Goal: Task Accomplishment & Management: Complete application form

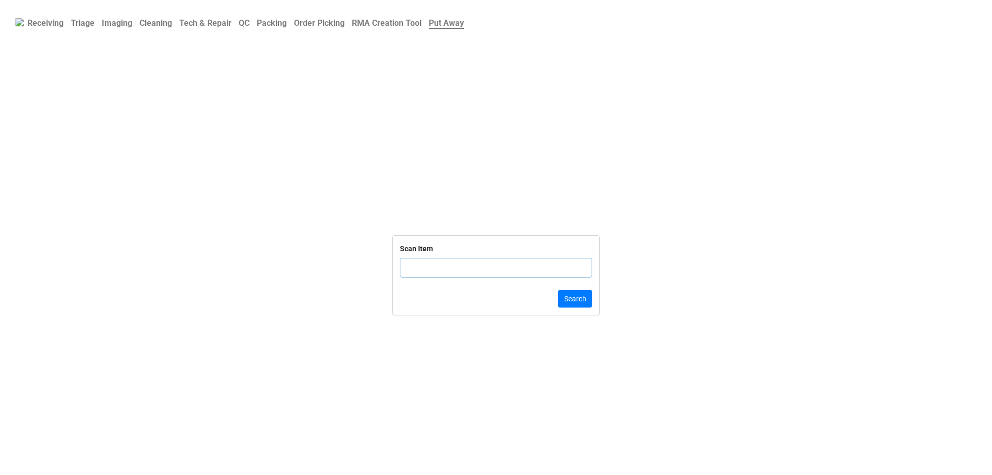
click at [329, 25] on b "Order Picking" at bounding box center [319, 23] width 51 height 10
click at [430, 267] on input "text" at bounding box center [496, 268] width 192 height 20
click button "Search" at bounding box center [575, 299] width 34 height 18
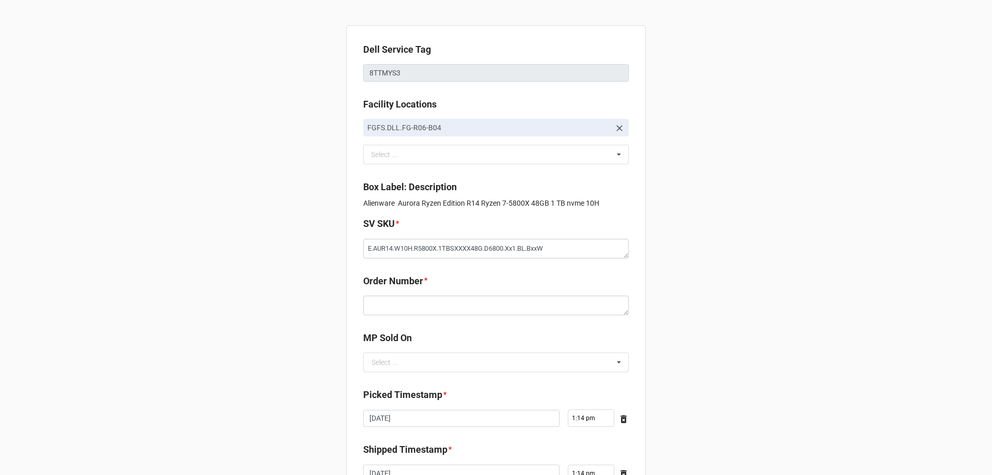
scroll to position [52, 0]
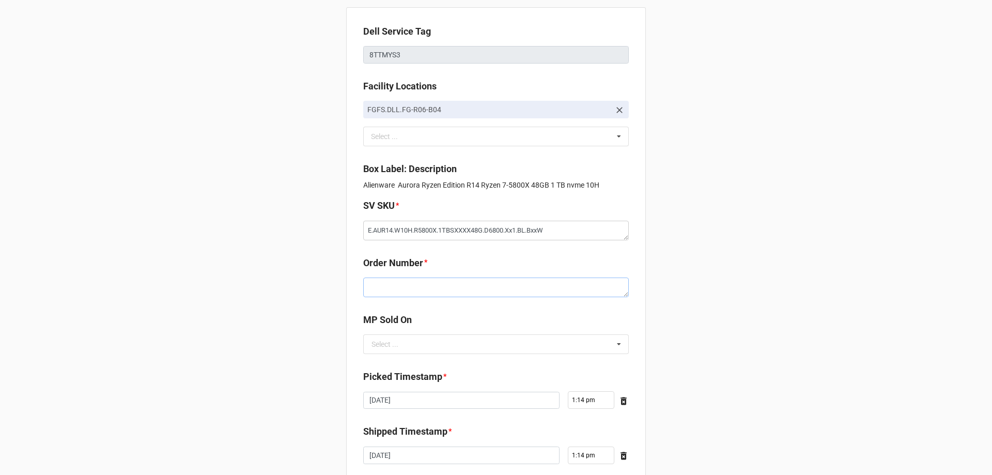
click at [456, 289] on textarea at bounding box center [496, 288] width 266 height 20
paste textarea "5034810"
type textarea "x"
type textarea "5034810"
click at [481, 260] on b "Order Number *" at bounding box center [496, 265] width 266 height 18
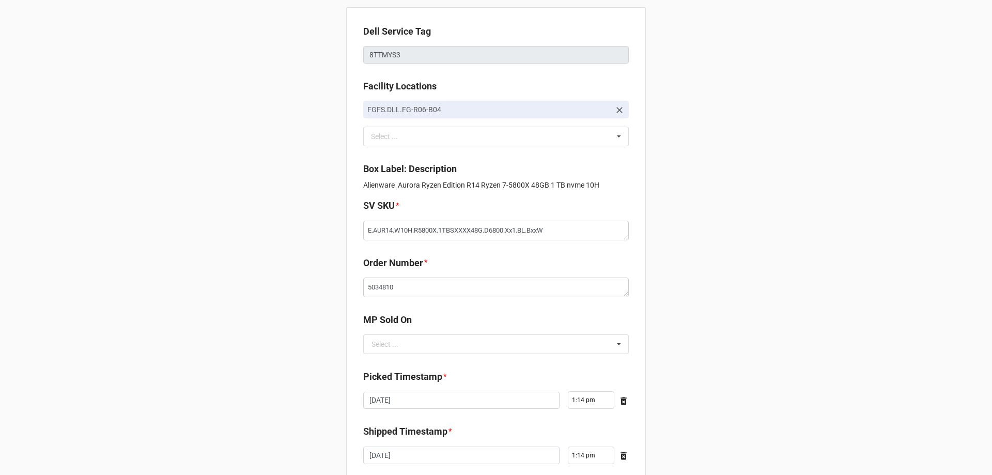
scroll to position [103, 0]
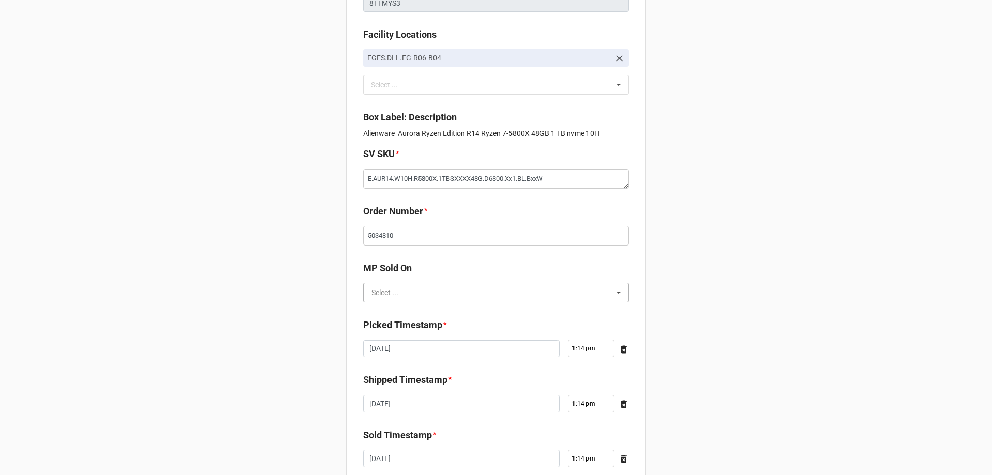
click at [442, 288] on input "text" at bounding box center [496, 292] width 265 height 19
click at [423, 309] on div "D2C" at bounding box center [496, 311] width 265 height 19
type textarea "x"
click at [446, 240] on textarea "5034810" at bounding box center [496, 236] width 266 height 20
click at [440, 261] on div "Dell Service Tag 8TTMYS3 Facility Locations FGFS.DLL.FG-R06-B04 Select ... No r…" at bounding box center [496, 243] width 300 height 574
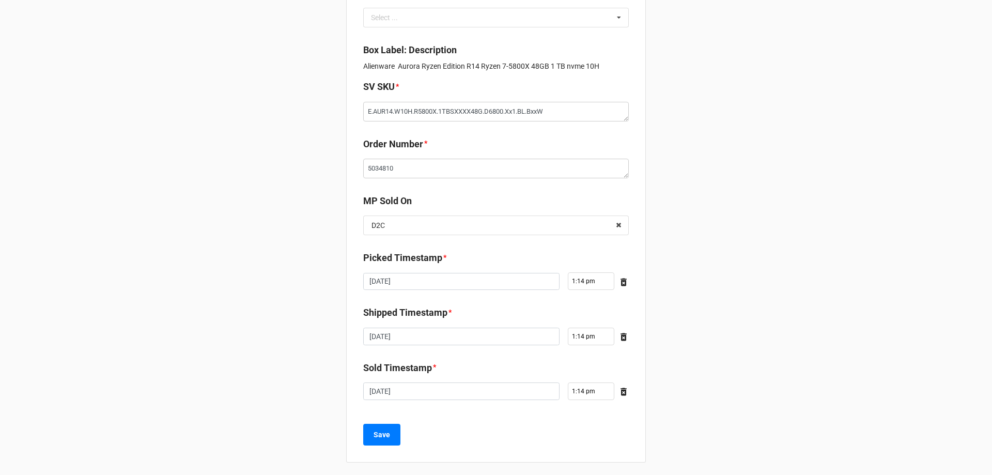
scroll to position [175, 0]
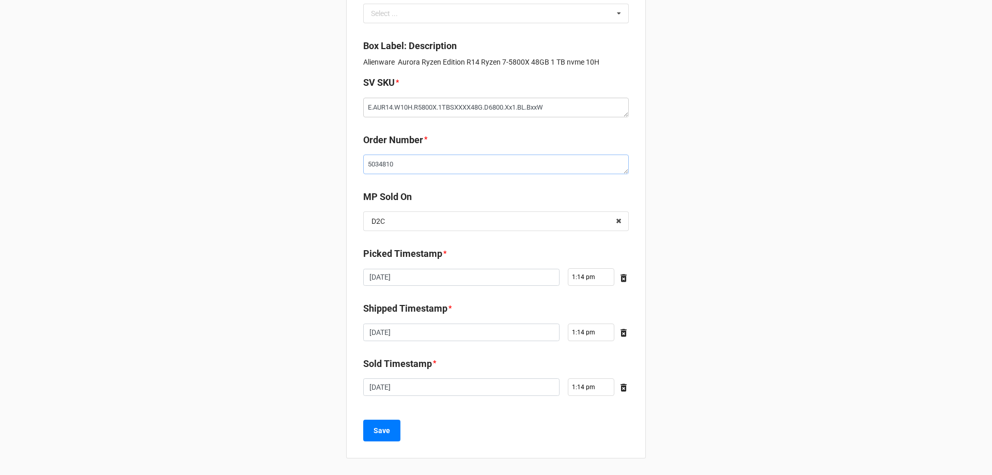
click at [435, 162] on textarea "5034810" at bounding box center [496, 165] width 266 height 20
click at [447, 228] on input "text" at bounding box center [496, 221] width 265 height 19
click at [730, 214] on div "Back Receiving Triage Imaging Cleaning Tech & Repair QC Packing Order Picking R…" at bounding box center [496, 150] width 992 height 650
click at [380, 428] on b "Save" at bounding box center [382, 430] width 17 height 11
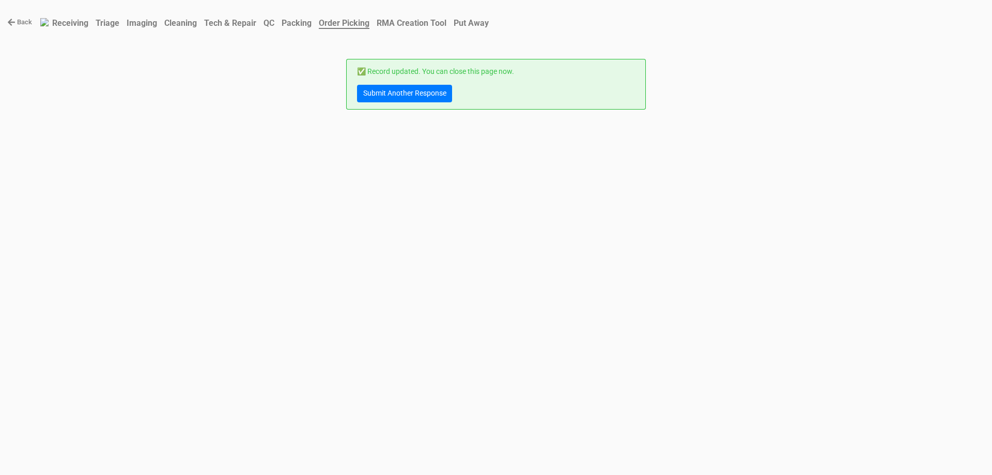
scroll to position [0, 0]
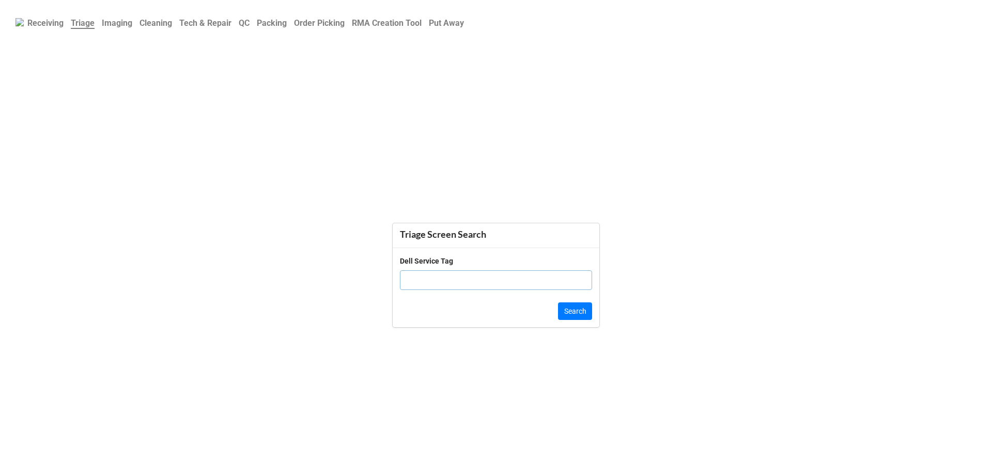
click at [472, 278] on input "text" at bounding box center [496, 280] width 192 height 20
click button "Search" at bounding box center [575, 311] width 34 height 18
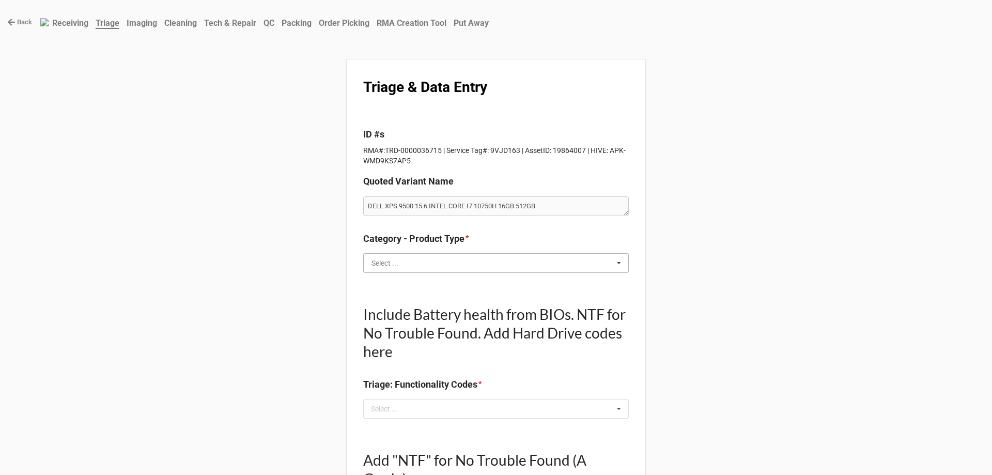
click at [584, 270] on input "text" at bounding box center [496, 263] width 265 height 19
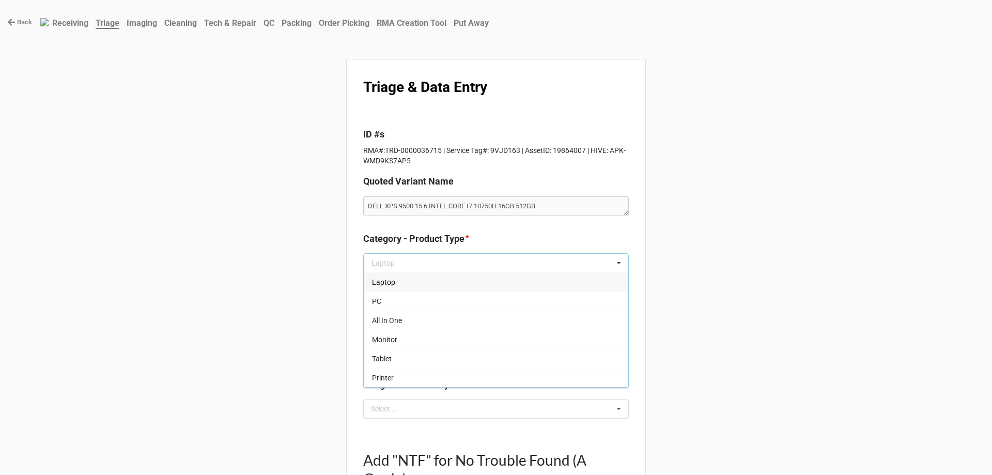
click at [422, 274] on div "Laptop" at bounding box center [496, 281] width 265 height 19
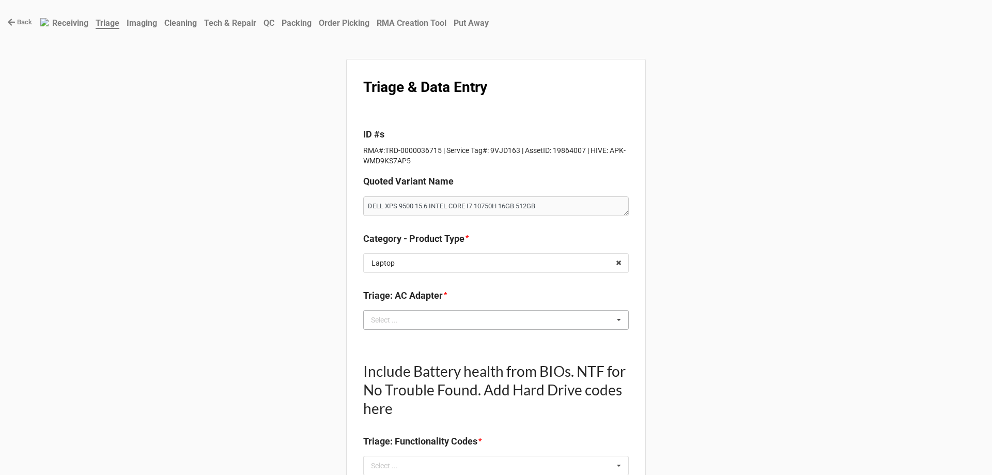
click at [508, 323] on div "Select ... No results found." at bounding box center [496, 320] width 266 height 20
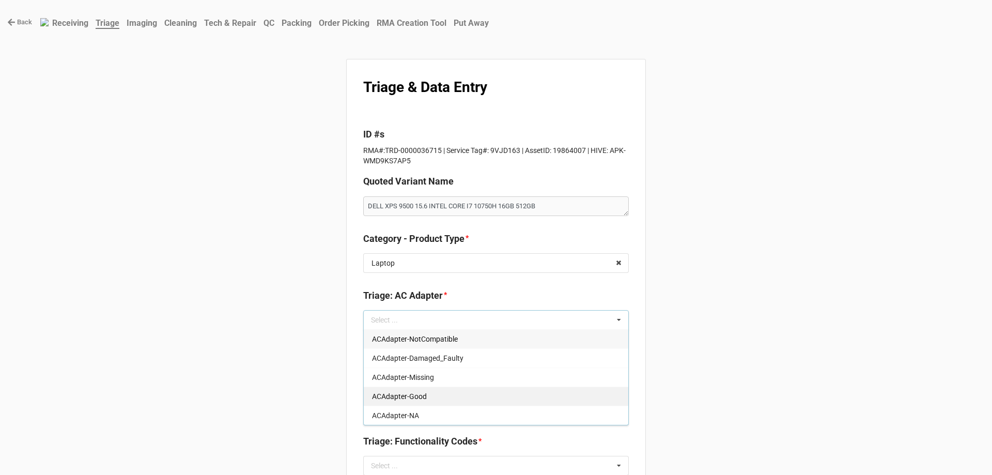
click at [488, 404] on div "ACAdapter-Good" at bounding box center [496, 396] width 265 height 19
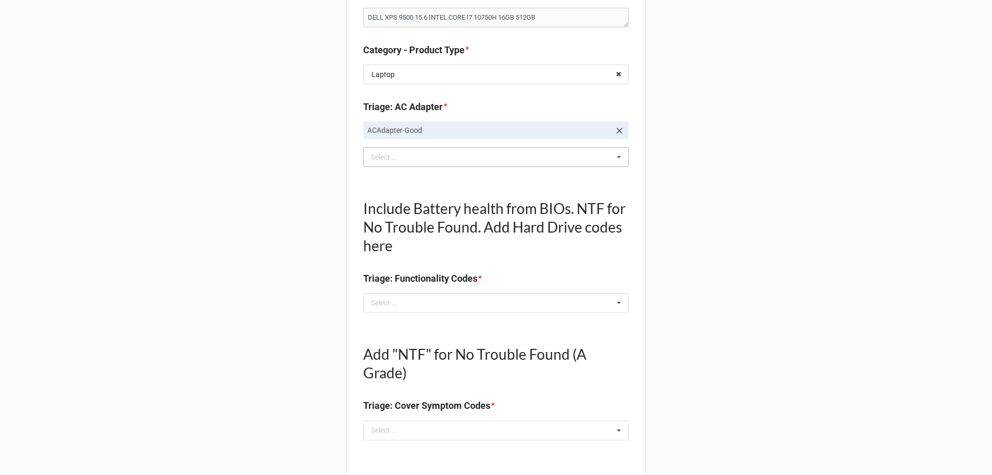
scroll to position [207, 0]
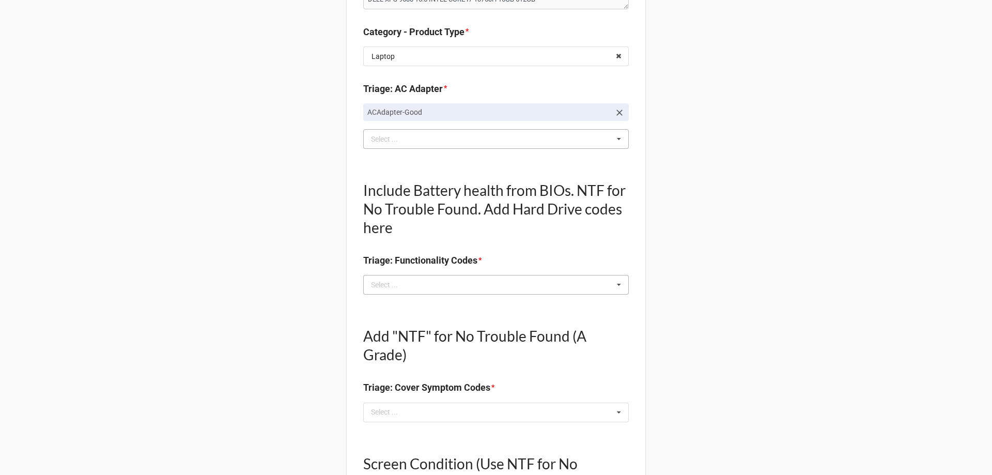
click at [394, 291] on div "Select ..." at bounding box center [391, 285] width 44 height 12
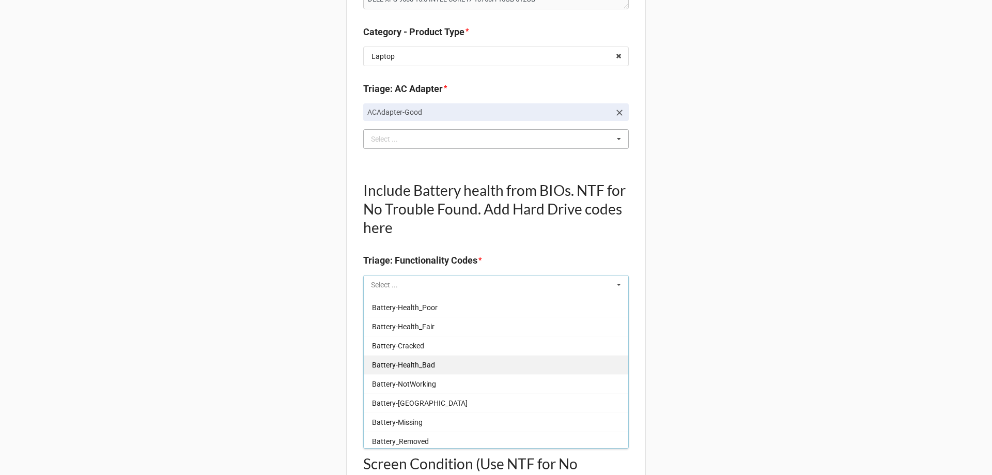
scroll to position [258, 0]
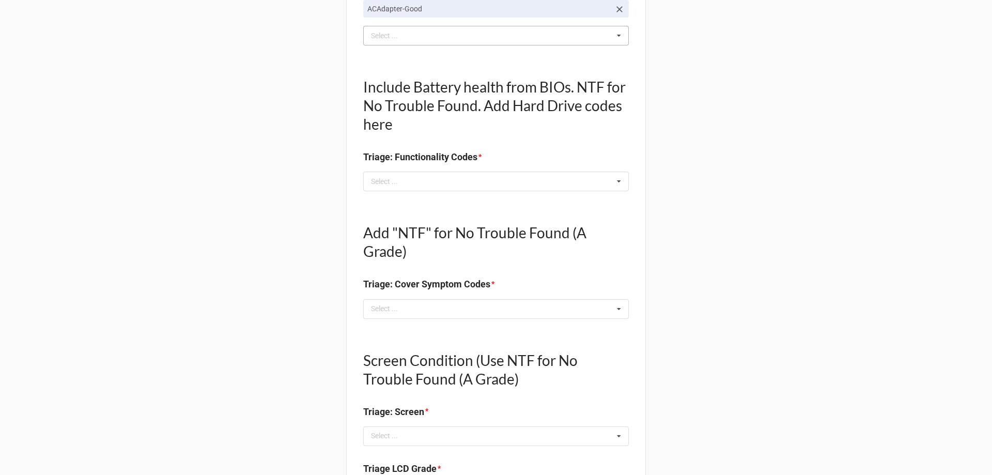
scroll to position [362, 0]
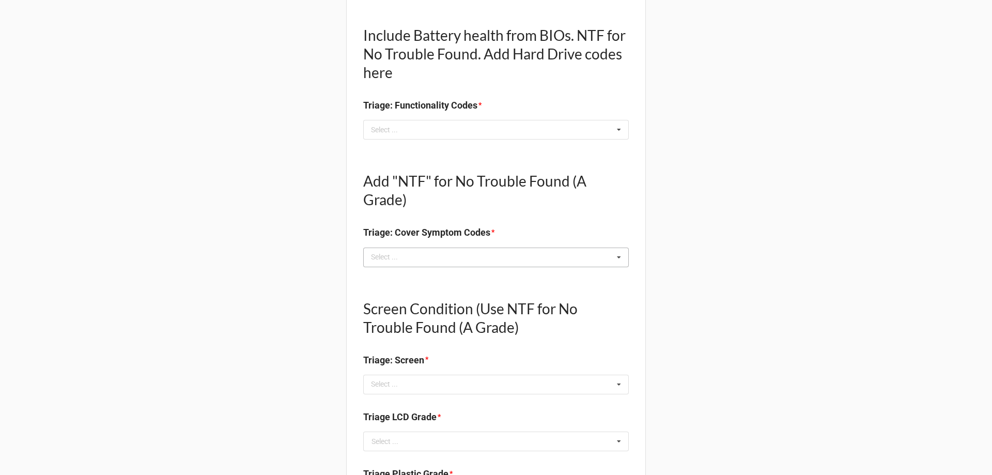
click at [618, 261] on icon at bounding box center [619, 257] width 16 height 19
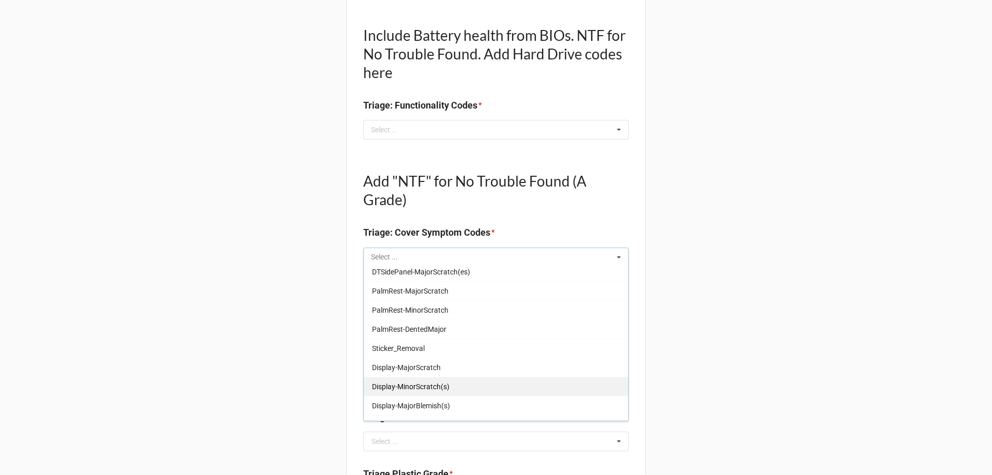
scroll to position [413, 0]
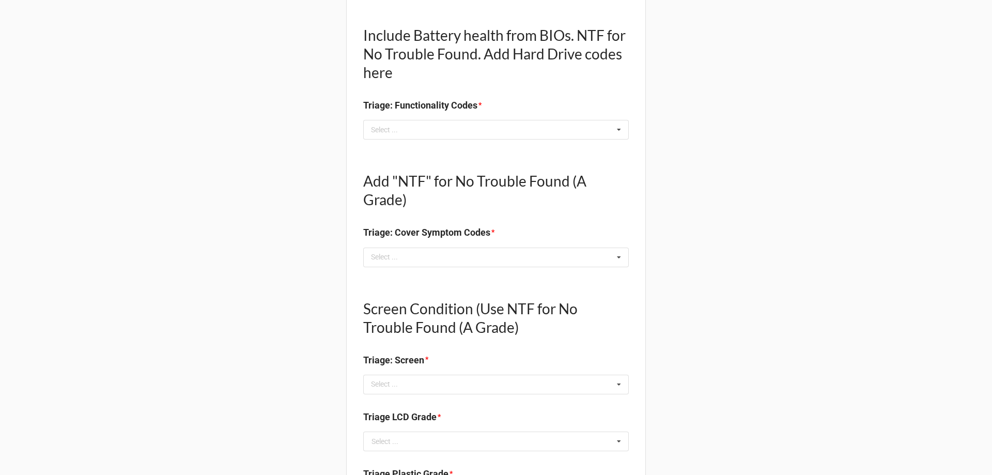
click at [841, 208] on div "Back Receiving Triage Imaging Cleaning Tech & Repair QC Packing Order Picking R…" at bounding box center [496, 359] width 992 height 1442
click at [615, 133] on icon at bounding box center [619, 129] width 16 height 19
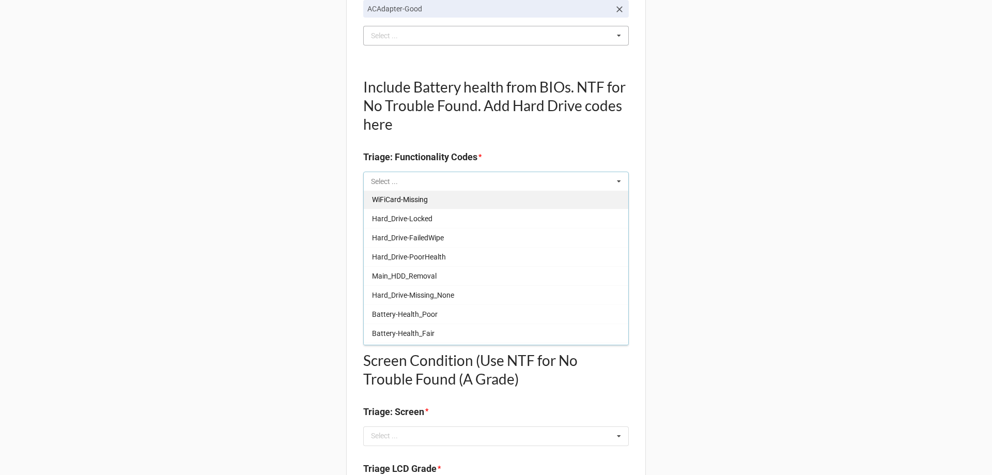
scroll to position [103, 0]
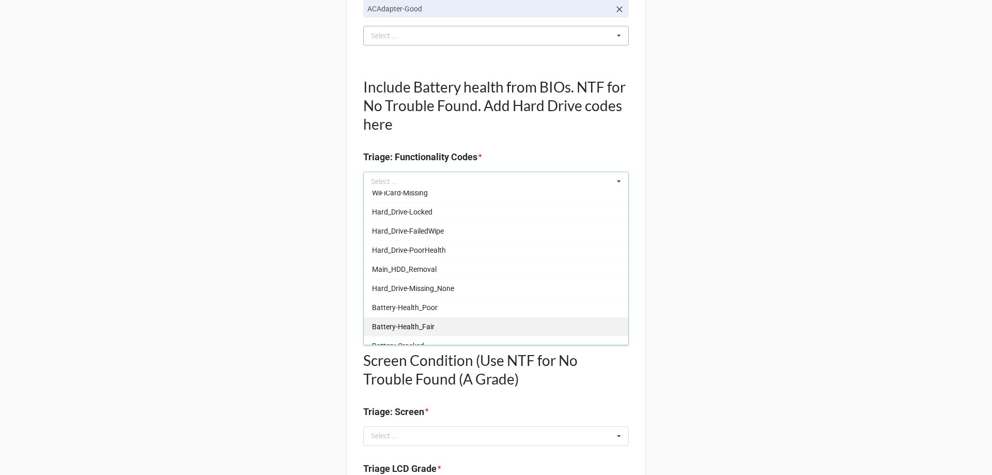
click at [584, 324] on div "Battery-Health_Fair" at bounding box center [496, 326] width 265 height 19
type textarea "x"
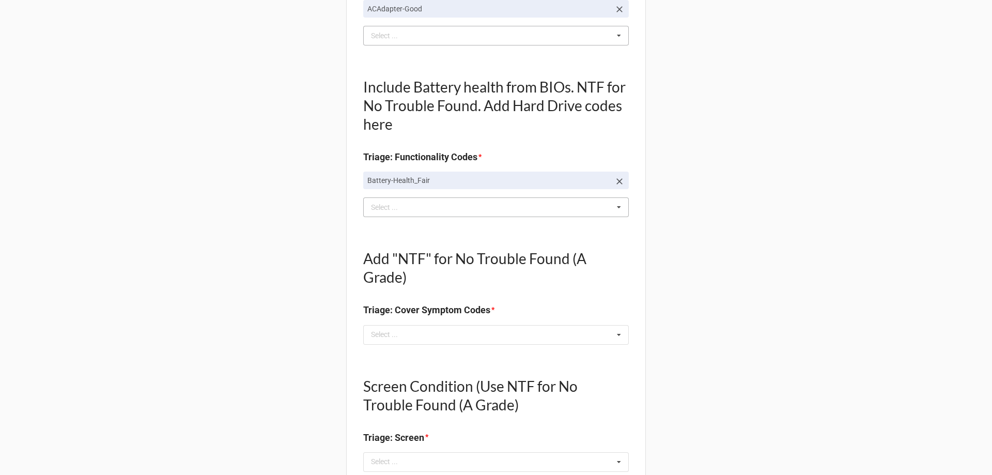
click at [802, 209] on div "Back Receiving Triage Imaging Cleaning Tech & Repair QC Packing Order Picking R…" at bounding box center [496, 423] width 992 height 1467
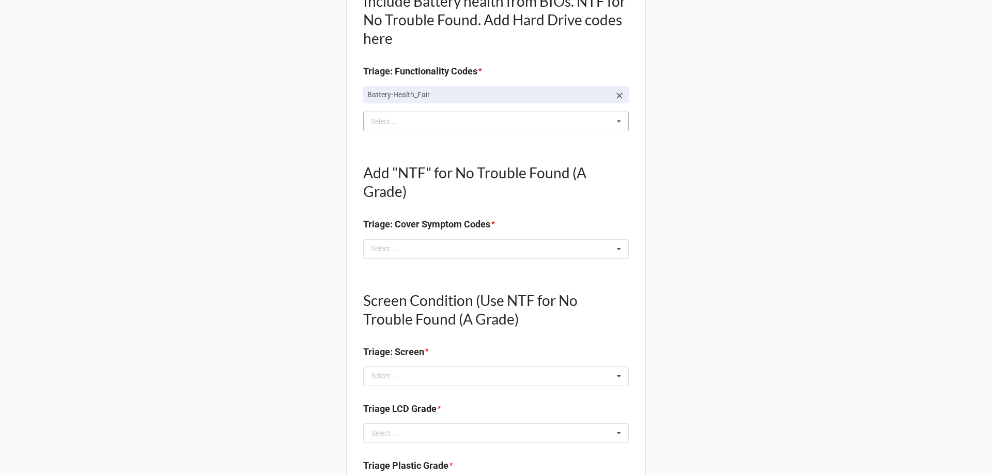
scroll to position [413, 0]
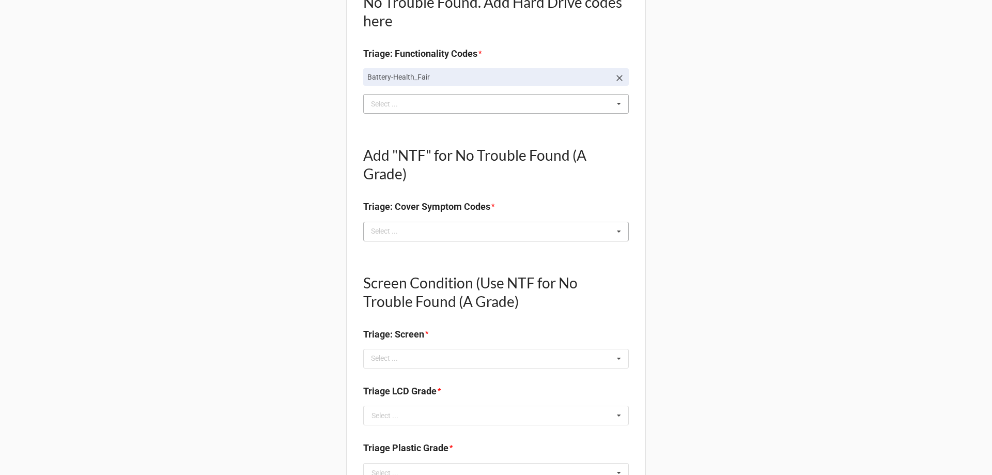
click at [607, 235] on div "Select ... Top Cover-Broken Top Cover-MajorDent Top Cover-MinorDent Top Cover-M…" at bounding box center [496, 232] width 266 height 20
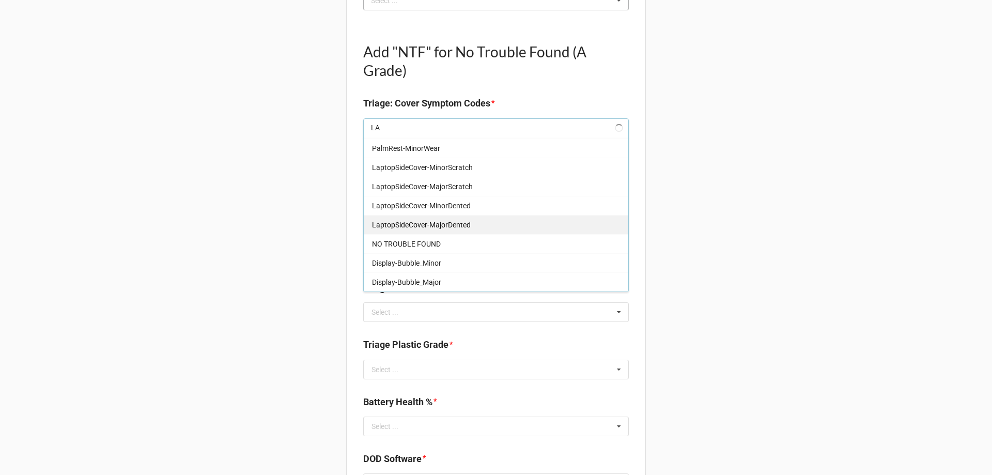
scroll to position [228, 0]
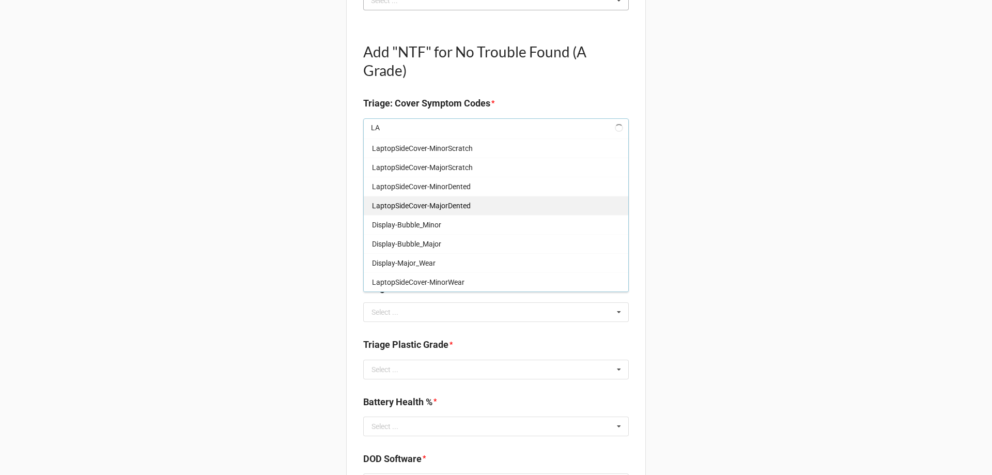
type input "LAP"
type textarea "x"
type input "LAP"
click at [472, 148] on div "LaptopSideCover-MinorScratch" at bounding box center [496, 146] width 265 height 19
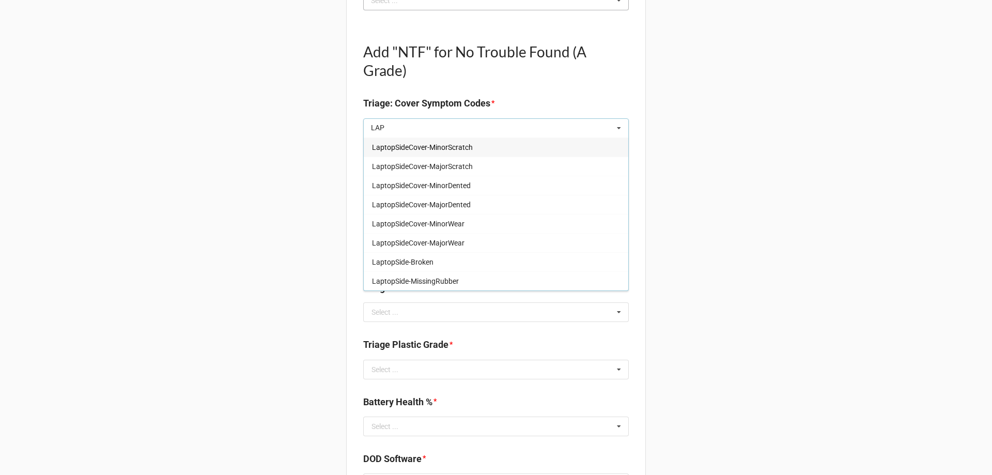
type textarea "x"
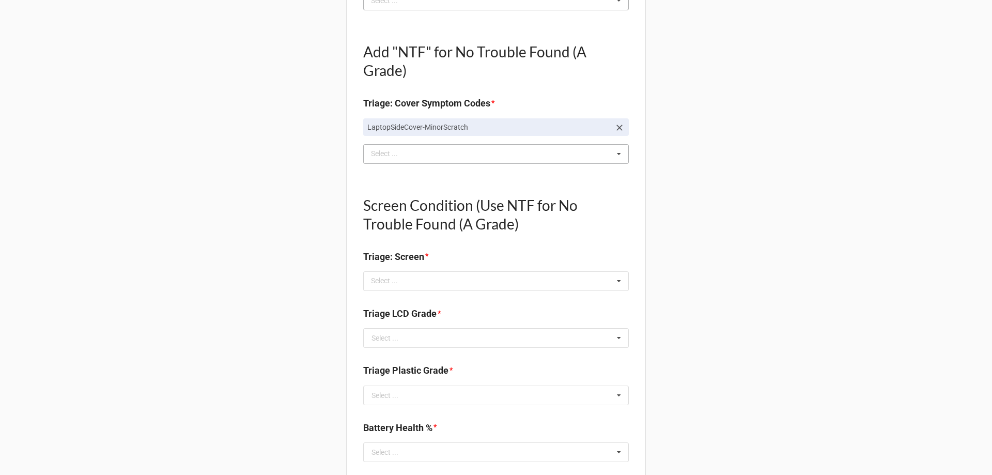
click at [810, 230] on div "Back Receiving Triage Imaging Cleaning Tech & Repair QC Packing Order Picking R…" at bounding box center [496, 229] width 992 height 1493
click at [529, 281] on div "Select ... No results found." at bounding box center [496, 281] width 266 height 20
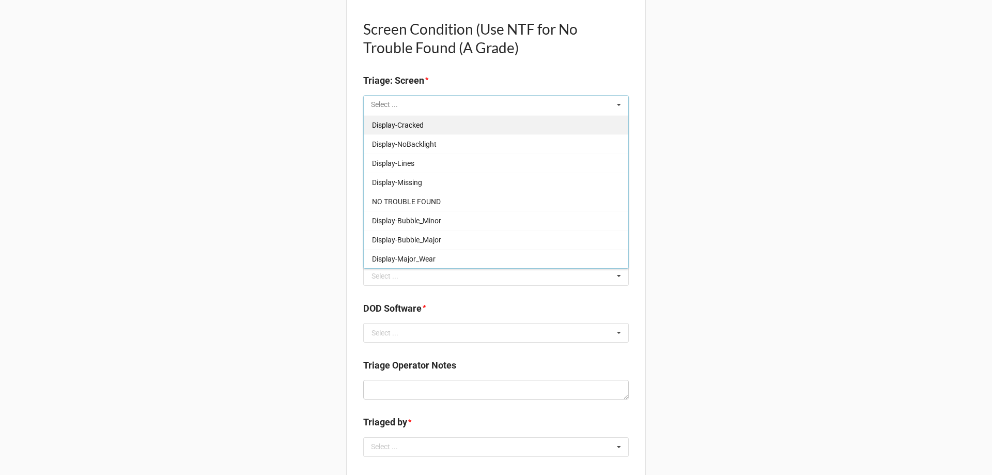
scroll to position [724, 0]
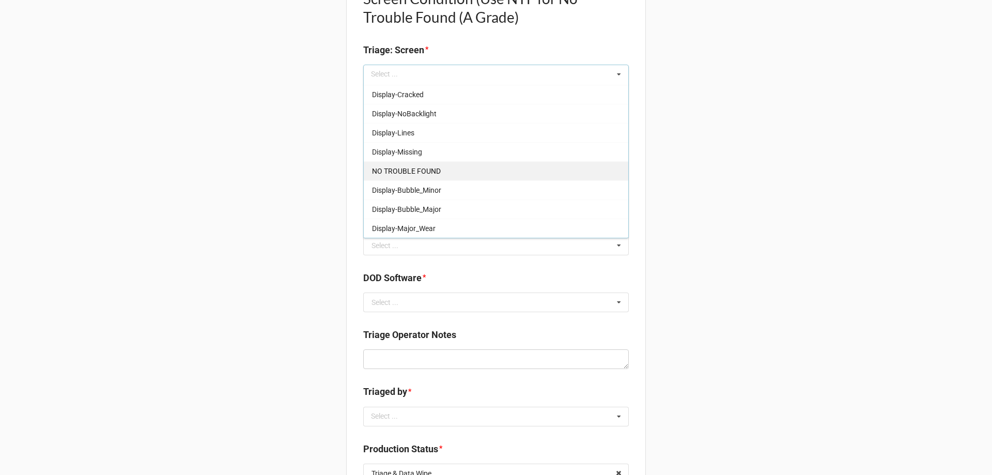
click at [534, 179] on div "NO TROUBLE FOUND" at bounding box center [496, 170] width 265 height 19
type textarea "x"
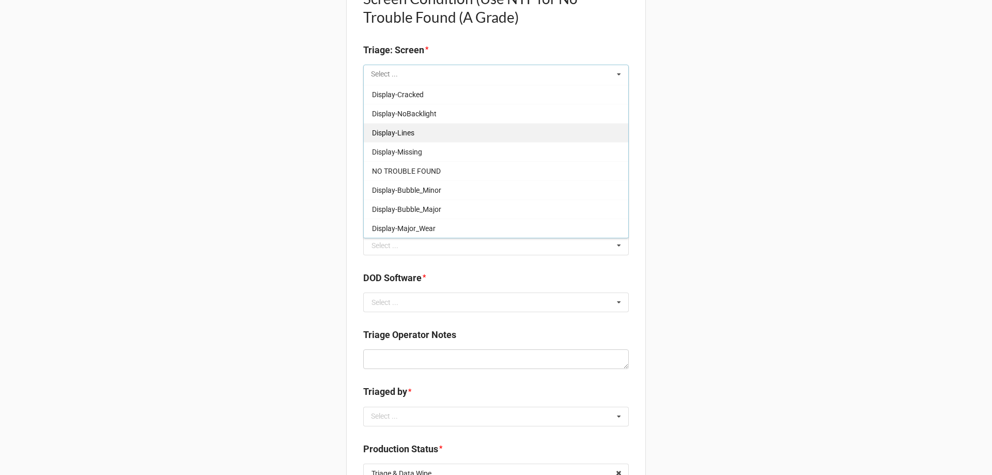
scroll to position [152, 0]
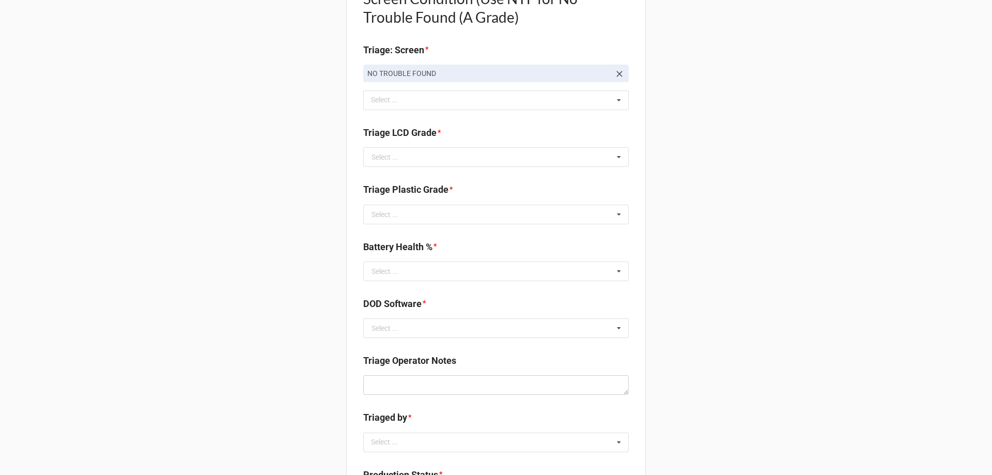
click at [891, 263] on div "Back Receiving Triage Imaging Cleaning Tech & Repair QC Packing Order Picking R…" at bounding box center [496, 35] width 992 height 1519
click at [492, 158] on input "text" at bounding box center [496, 157] width 265 height 19
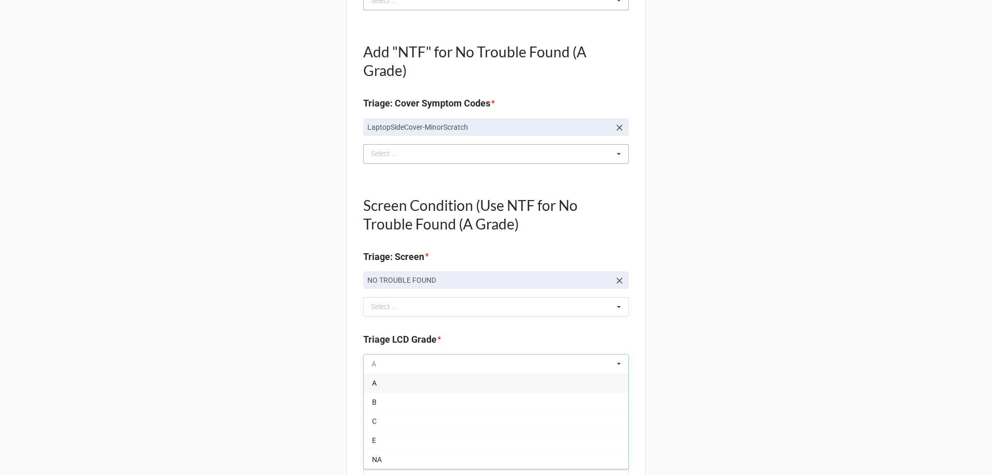
scroll to position [465, 0]
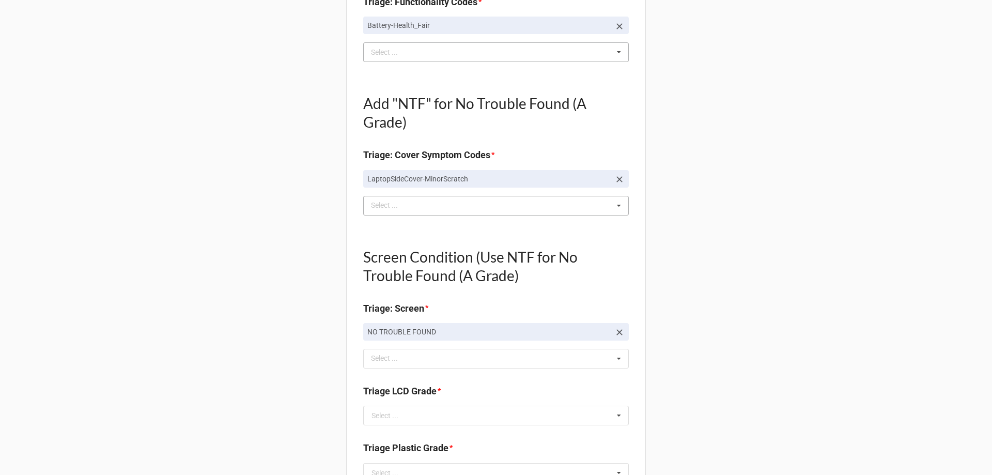
click at [565, 206] on div "LAP Select ... Top Cover-Broken Top Cover-MajorDent Top Cover-MinorDent Top Cov…" at bounding box center [496, 206] width 266 height 20
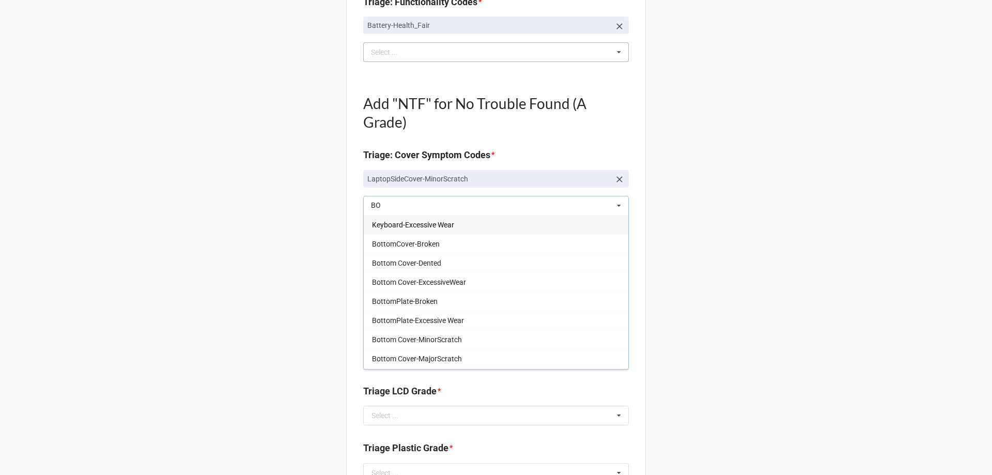
type input "BOT"
type textarea "x"
type input "BOT"
click at [454, 314] on div "Bottom Cover-MinorScratch" at bounding box center [496, 320] width 265 height 19
type textarea "x"
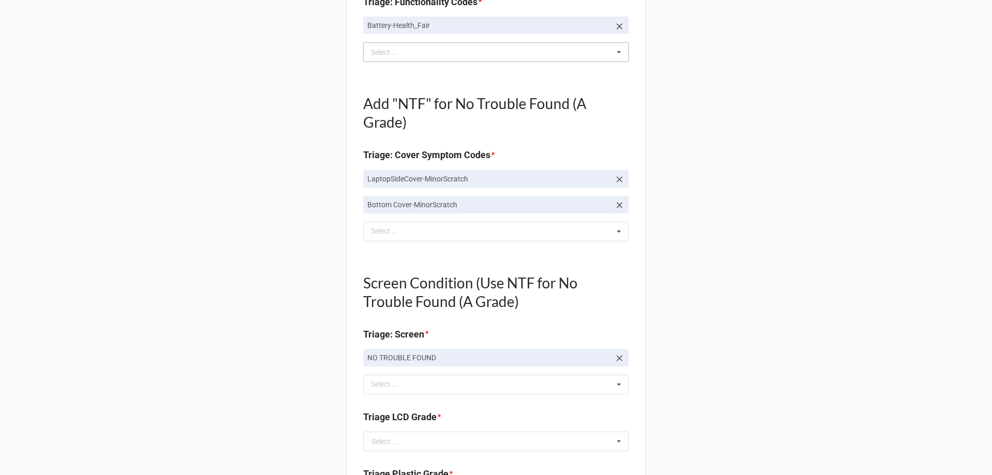
click at [845, 258] on div "Back Receiving Triage Imaging Cleaning Tech & Repair QC Packing Order Picking R…" at bounding box center [496, 307] width 992 height 1545
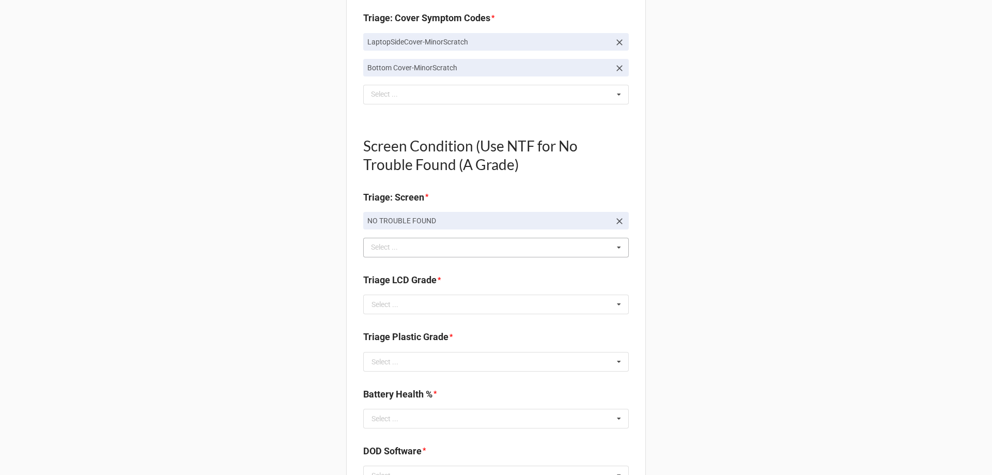
scroll to position [620, 0]
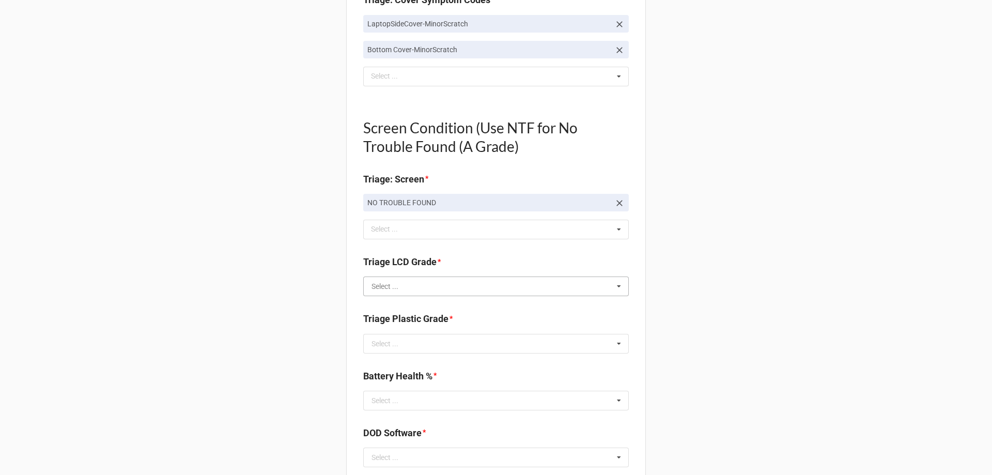
click at [472, 284] on input "text" at bounding box center [496, 286] width 265 height 19
click at [477, 304] on div "A" at bounding box center [496, 305] width 265 height 19
click at [539, 348] on input "text" at bounding box center [496, 343] width 265 height 19
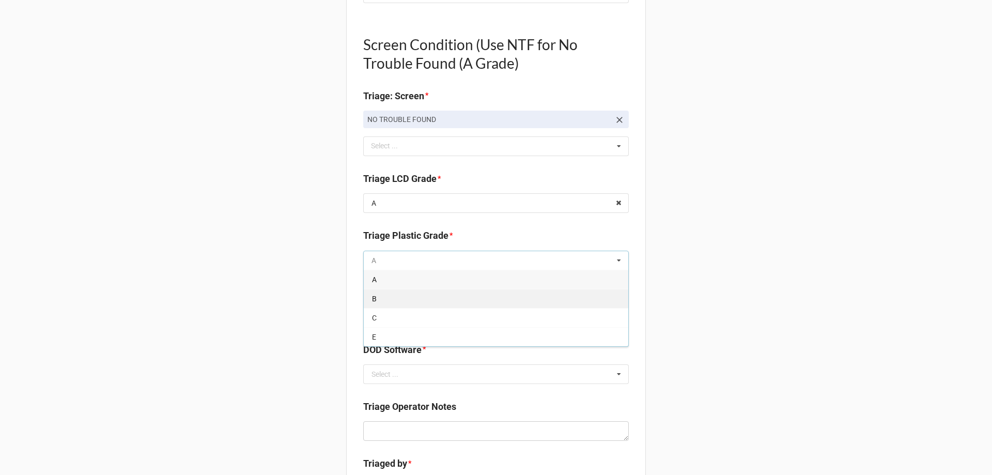
scroll to position [724, 0]
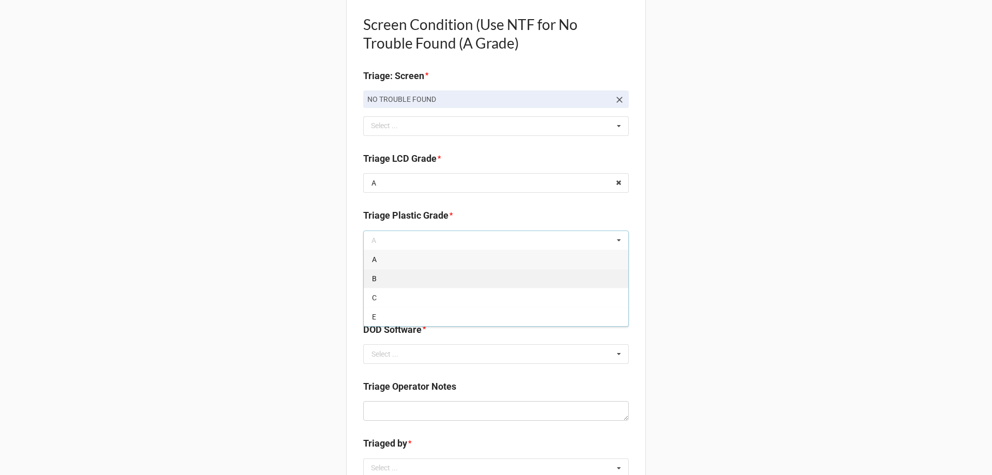
click at [578, 281] on div "B" at bounding box center [496, 278] width 265 height 19
click at [487, 299] on input "text" at bounding box center [496, 297] width 265 height 19
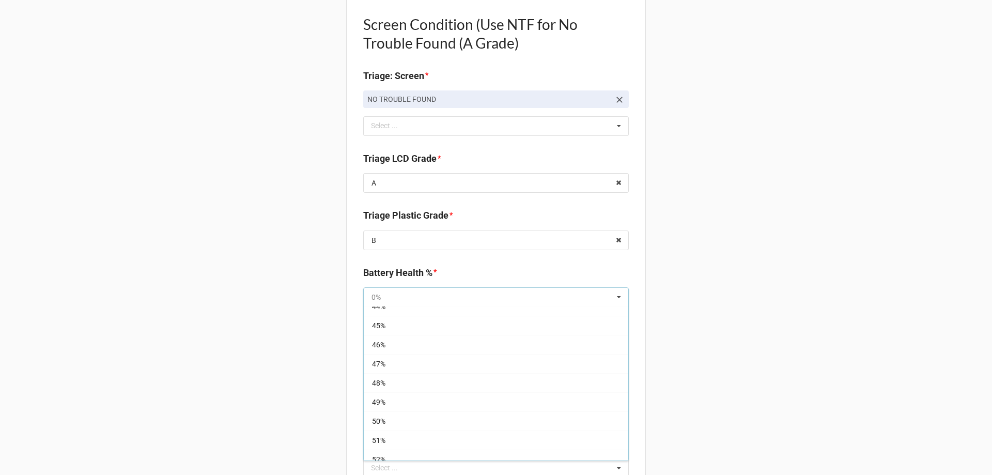
scroll to position [827, 0]
click at [469, 331] on div "44%" at bounding box center [496, 330] width 265 height 19
click at [606, 356] on input "text" at bounding box center [496, 354] width 265 height 19
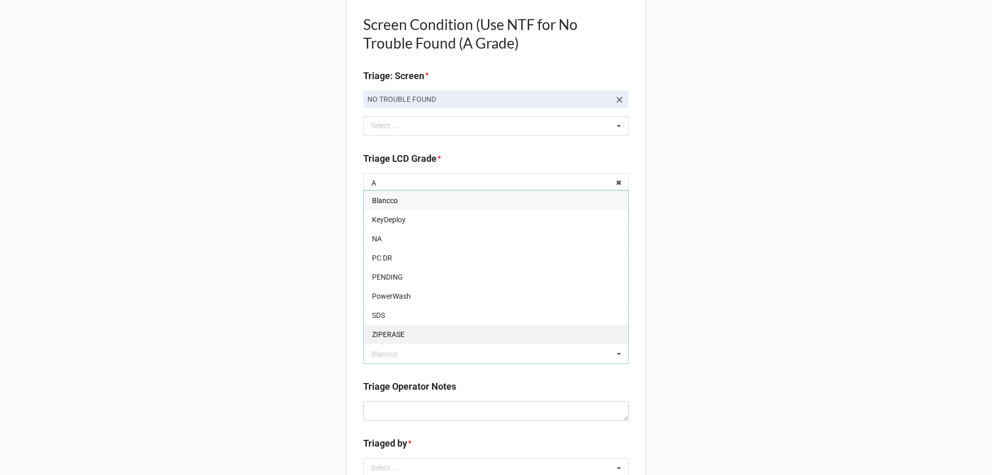
click at [565, 339] on div "ZIPERASE" at bounding box center [496, 334] width 265 height 19
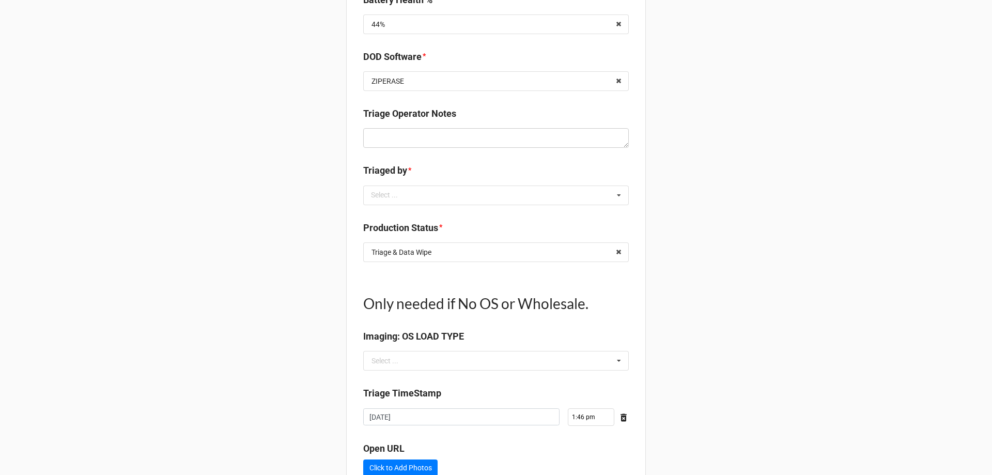
scroll to position [1034, 0]
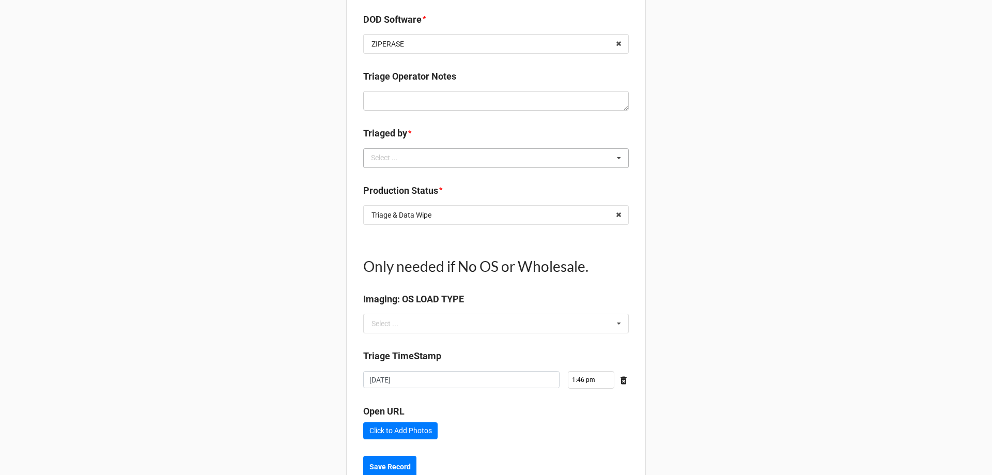
click at [492, 159] on div "Select ... No results found." at bounding box center [496, 158] width 266 height 20
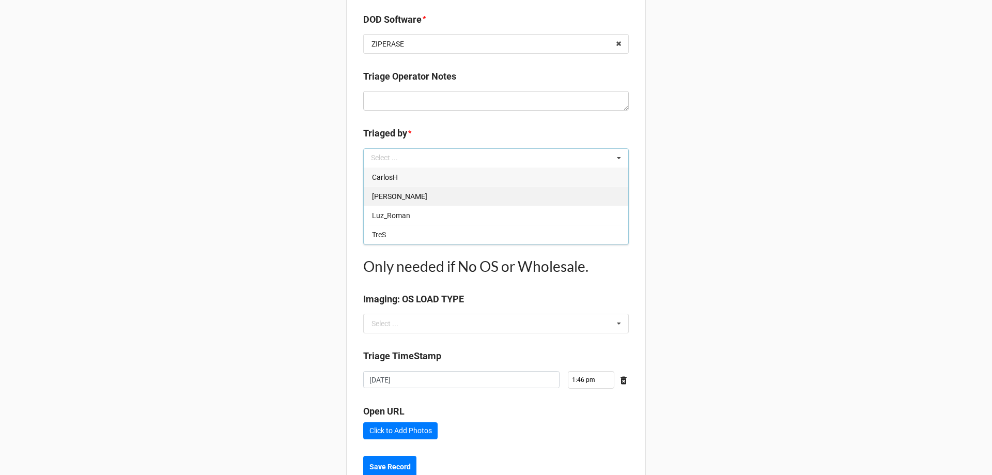
click at [513, 196] on div "[PERSON_NAME]" at bounding box center [496, 196] width 265 height 19
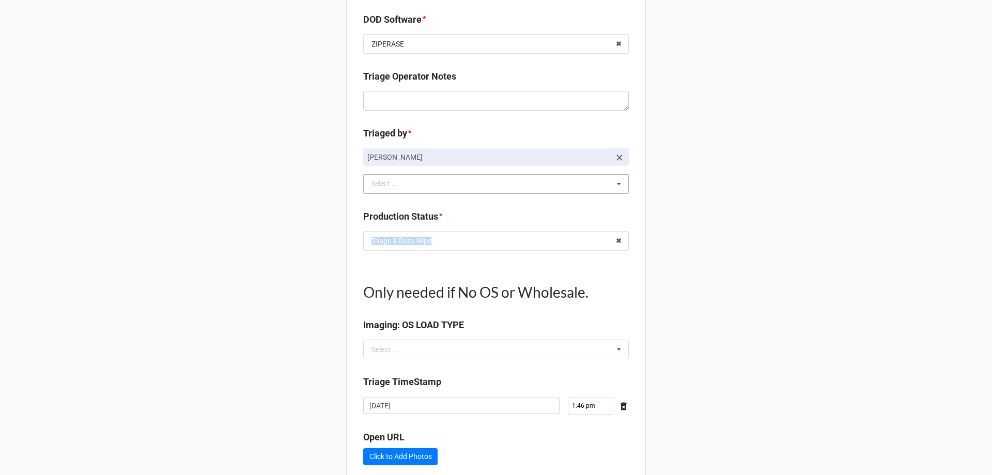
drag, startPoint x: 721, startPoint y: 221, endPoint x: 721, endPoint y: 292, distance: 71.3
click at [594, 345] on input "text" at bounding box center [496, 349] width 265 height 19
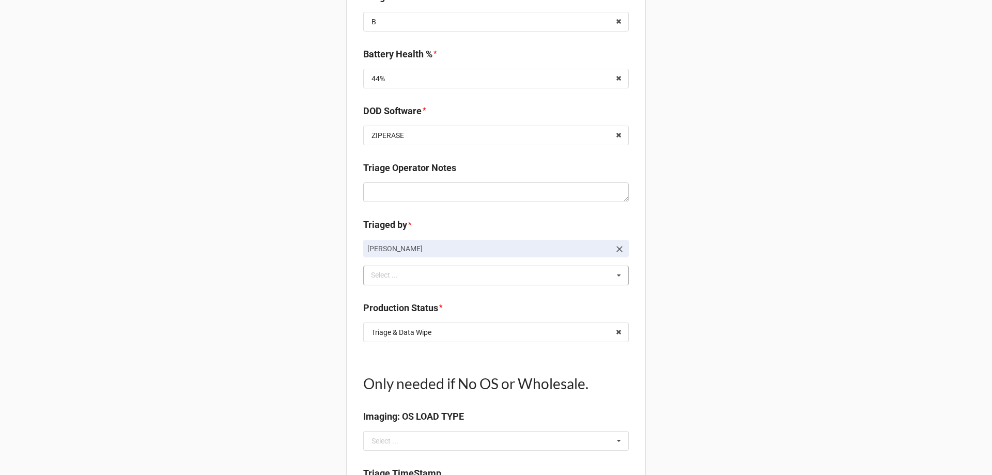
scroll to position [941, 0]
click at [570, 332] on input "text" at bounding box center [496, 334] width 265 height 19
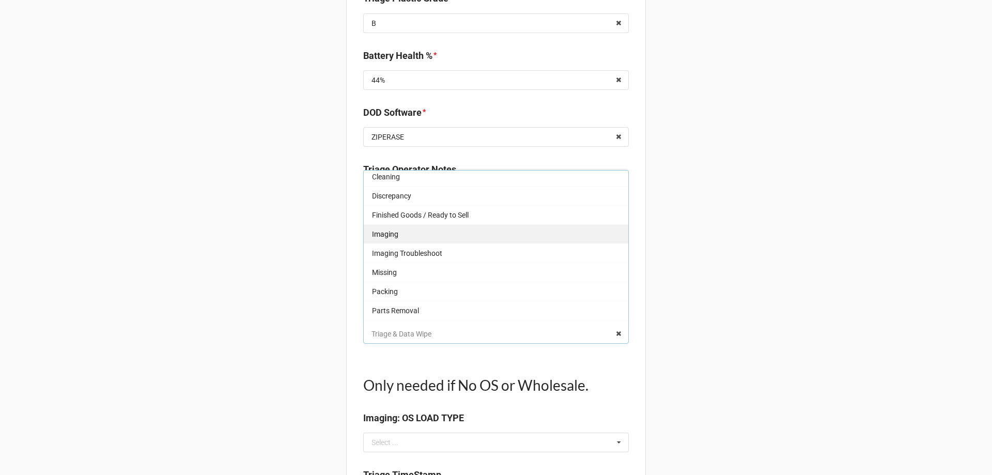
scroll to position [0, 0]
click at [543, 235] on div "Imaging" at bounding box center [496, 237] width 265 height 19
type textarea "x"
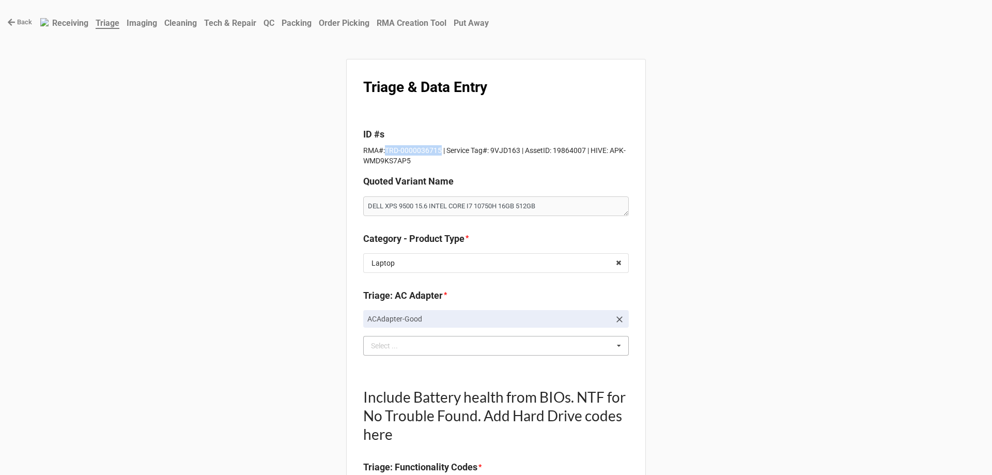
drag, startPoint x: 382, startPoint y: 150, endPoint x: 437, endPoint y: 152, distance: 55.4
click at [437, 152] on p "RMA#:TRD-0000036715 | Service Tag#: 9VJD163 | AssetID: 19864007 | HIVE: APK-WMD…" at bounding box center [496, 155] width 266 height 21
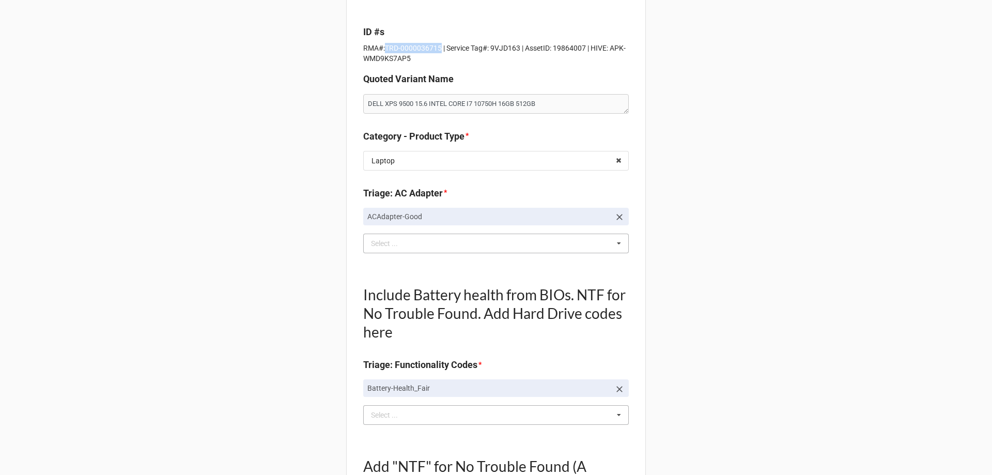
scroll to position [4, 0]
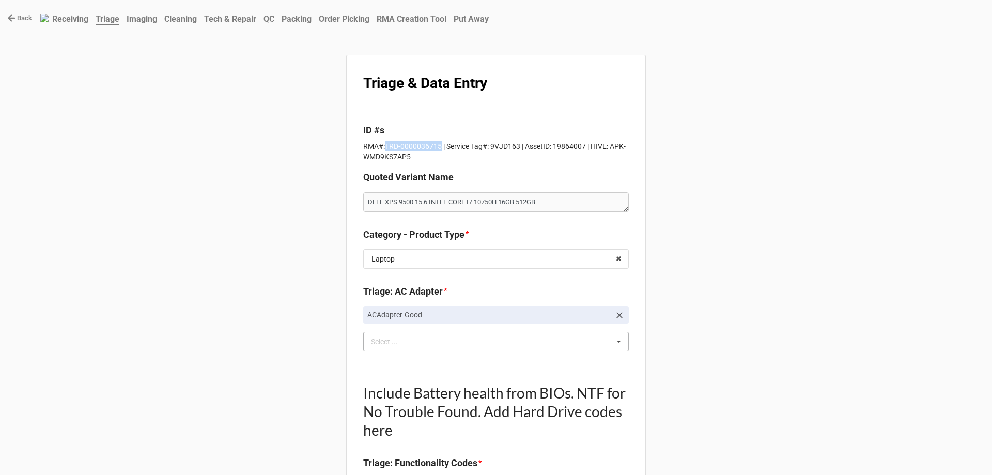
copy p "TRD-0000036715"
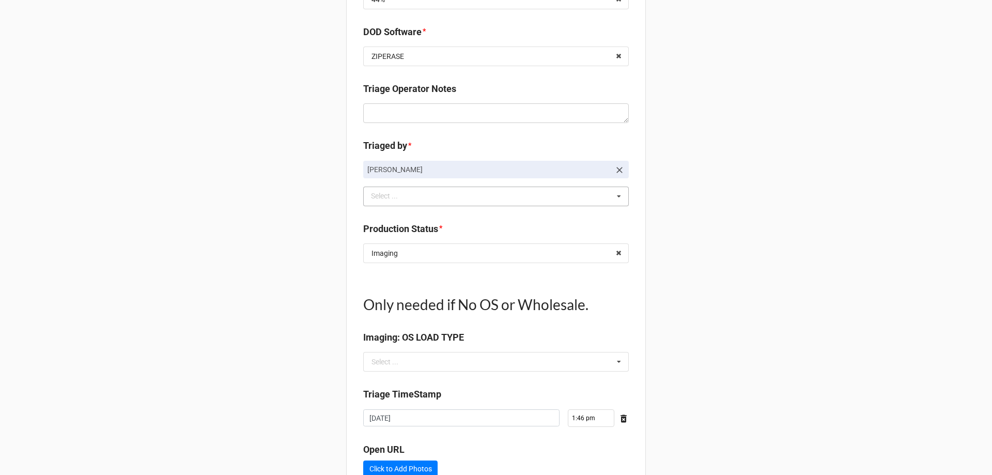
scroll to position [1096, 0]
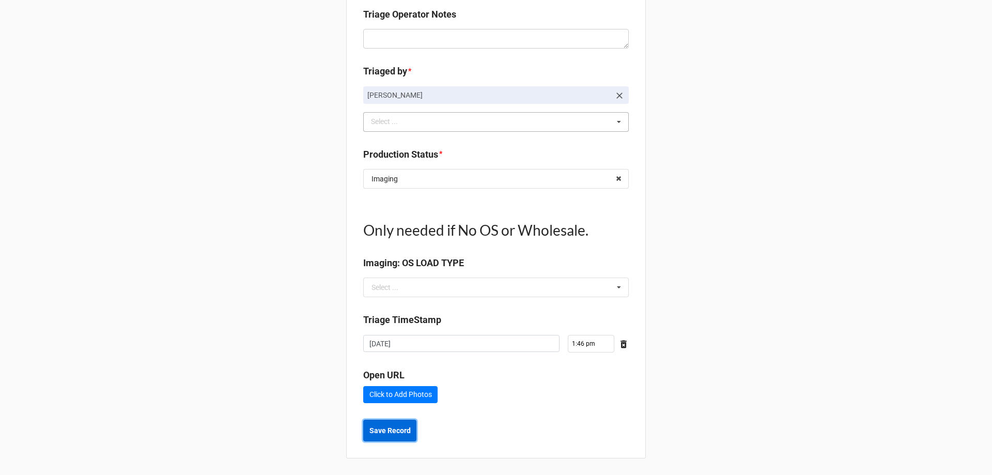
click at [391, 425] on b "Save Record" at bounding box center [390, 430] width 41 height 11
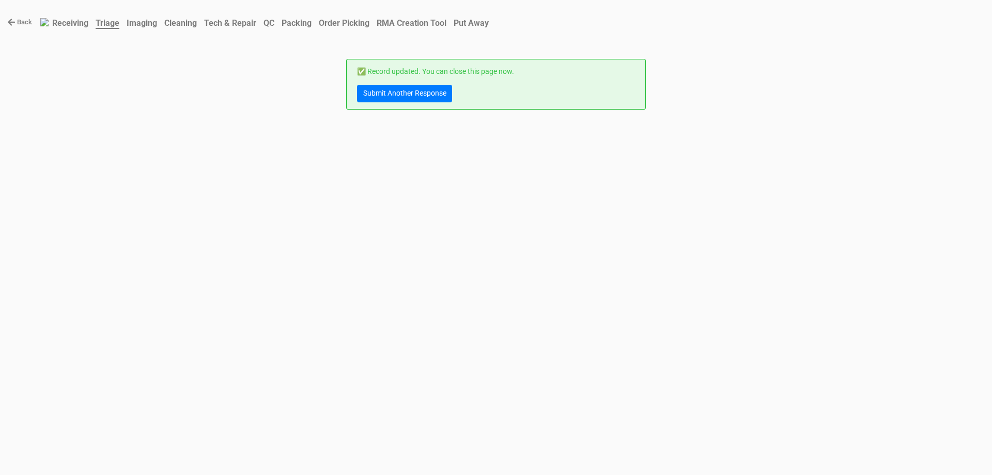
scroll to position [0, 0]
click at [209, 152] on div "Back Receiving Triage Imaging Cleaning Tech & Repair QC Packing Order Picking R…" at bounding box center [496, 237] width 992 height 475
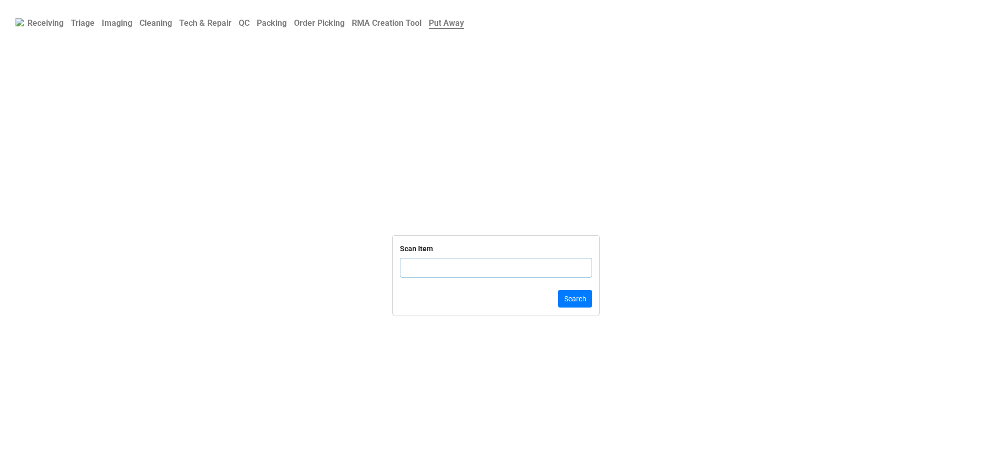
click at [90, 26] on b "Triage" at bounding box center [83, 23] width 24 height 10
click at [405, 279] on input "text" at bounding box center [496, 280] width 192 height 20
drag, startPoint x: 264, startPoint y: 24, endPoint x: 382, endPoint y: 382, distance: 377.2
click at [382, 382] on form "Triage Screen Search Dell Service Tag Search" at bounding box center [496, 275] width 992 height 383
click at [426, 284] on input "text" at bounding box center [496, 280] width 192 height 20
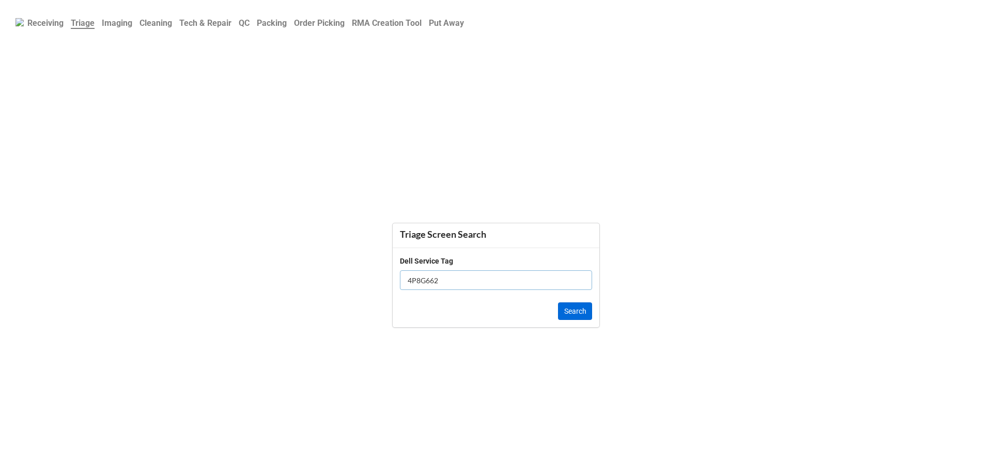
type input "4P8G662"
click at [584, 310] on button "Search" at bounding box center [575, 311] width 34 height 18
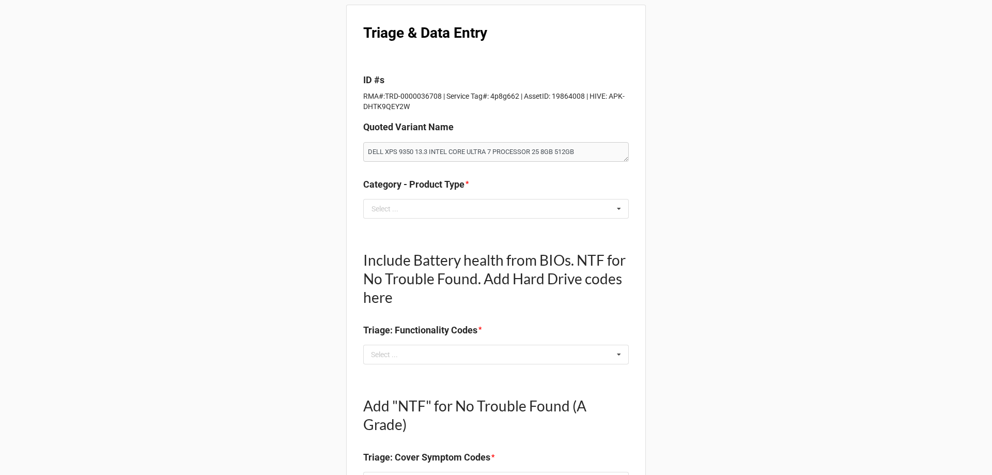
scroll to position [52, 0]
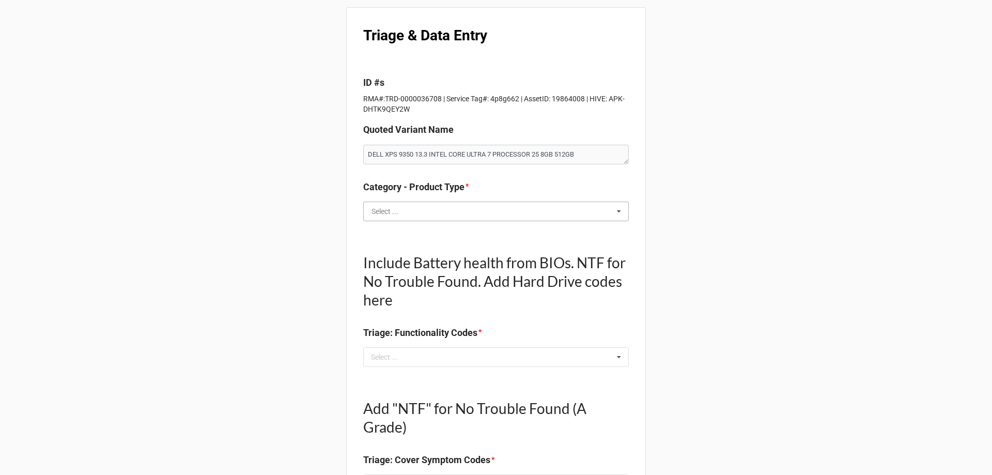
click at [520, 216] on input "text" at bounding box center [496, 211] width 265 height 19
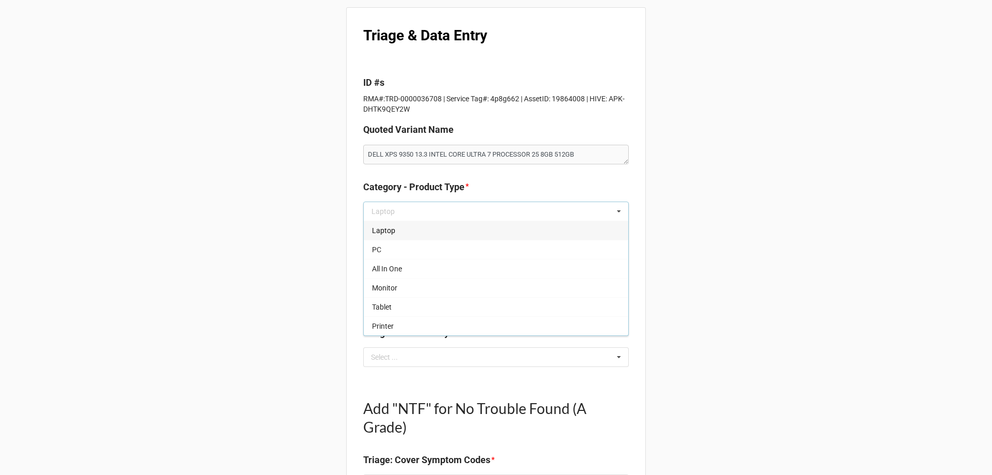
click at [474, 225] on div "Laptop" at bounding box center [496, 230] width 265 height 19
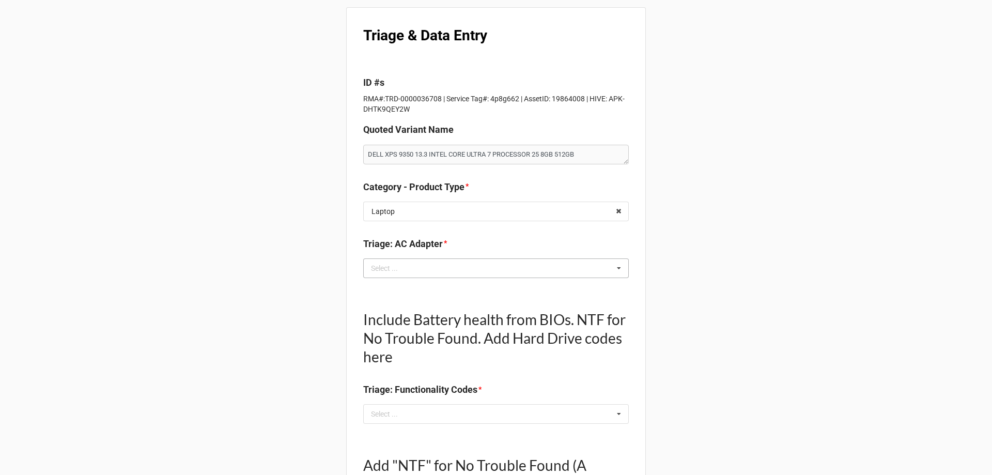
click at [568, 273] on div "Select ... No results found." at bounding box center [496, 268] width 266 height 20
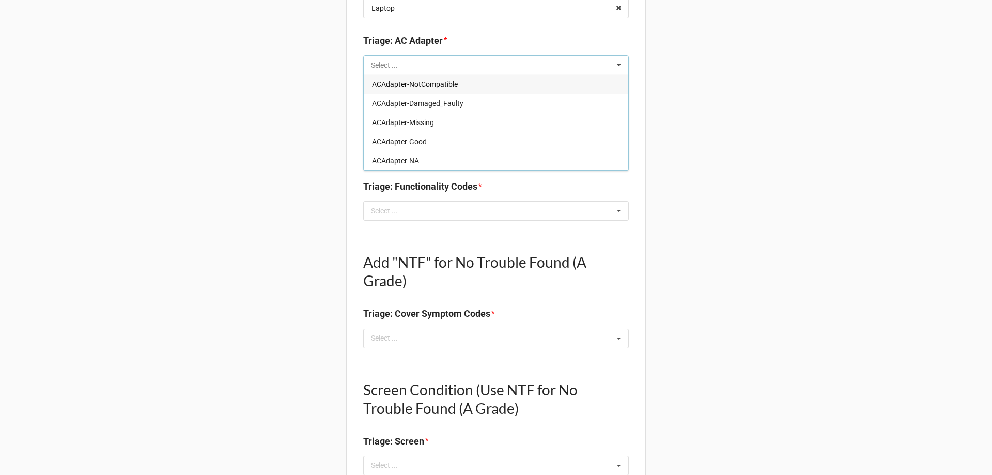
scroll to position [258, 0]
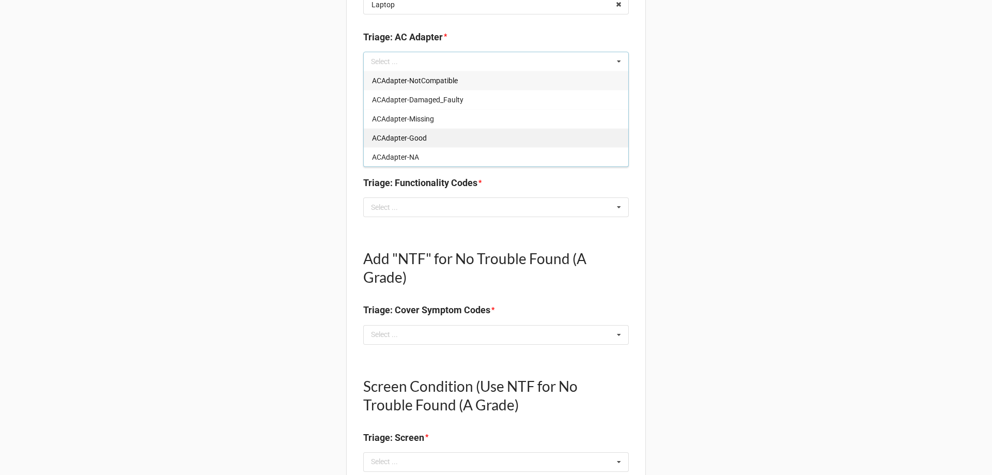
click at [466, 136] on div "ACAdapter-Good" at bounding box center [496, 137] width 265 height 19
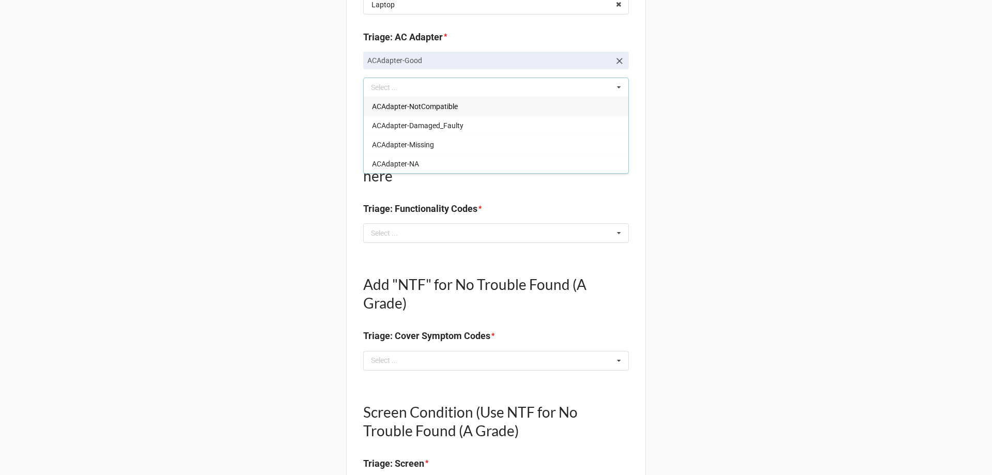
click at [901, 318] on div "Back Receiving Triage Imaging Cleaning Tech & Repair QC Packing Order Picking R…" at bounding box center [496, 463] width 992 height 1442
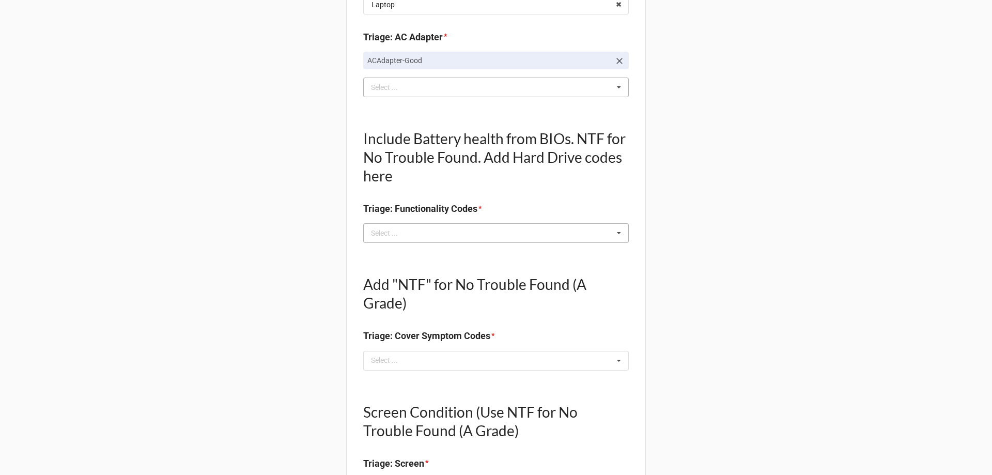
click at [552, 235] on div "Select ... No results found." at bounding box center [496, 233] width 266 height 20
type textarea "x"
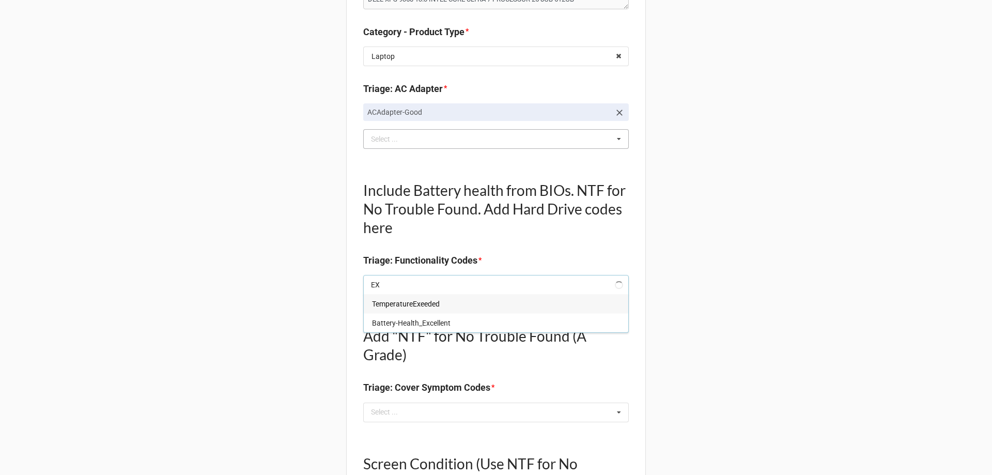
scroll to position [0, 0]
type input "EXC"
click at [400, 310] on div "Battery-Health_Excellent" at bounding box center [496, 303] width 265 height 19
type textarea "x"
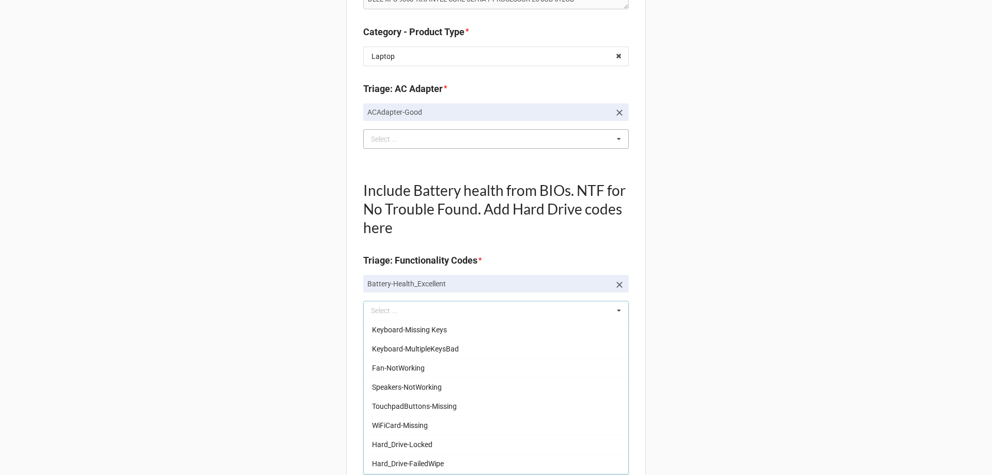
drag, startPoint x: 690, startPoint y: 345, endPoint x: 684, endPoint y: 349, distance: 7.5
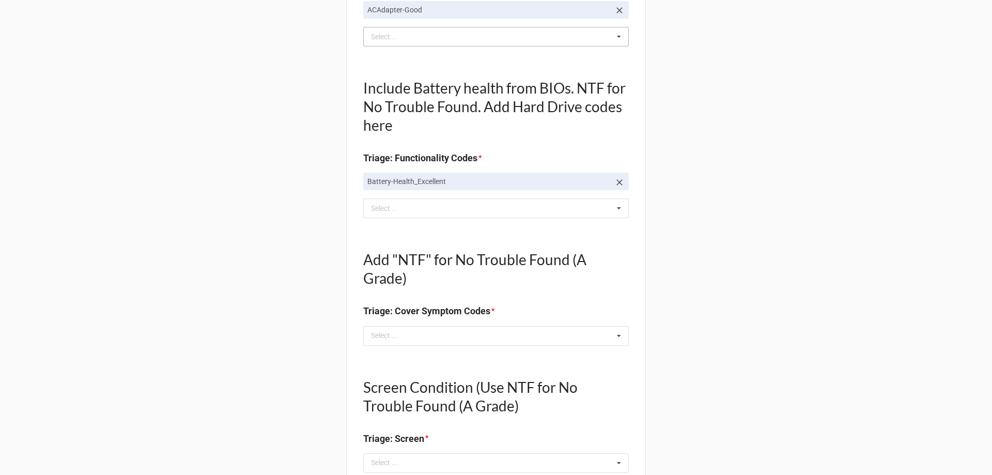
scroll to position [310, 0]
click at [496, 337] on div "Select ... No results found." at bounding box center [496, 335] width 266 height 20
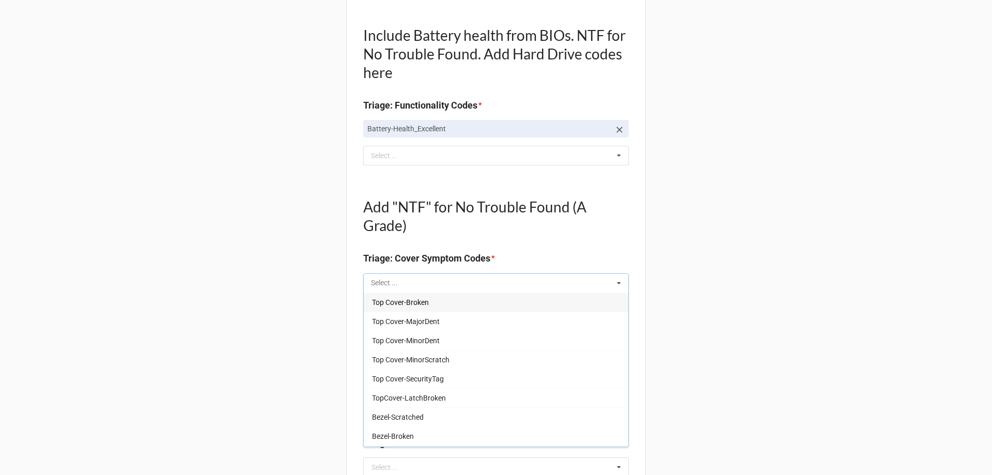
scroll to position [413, 0]
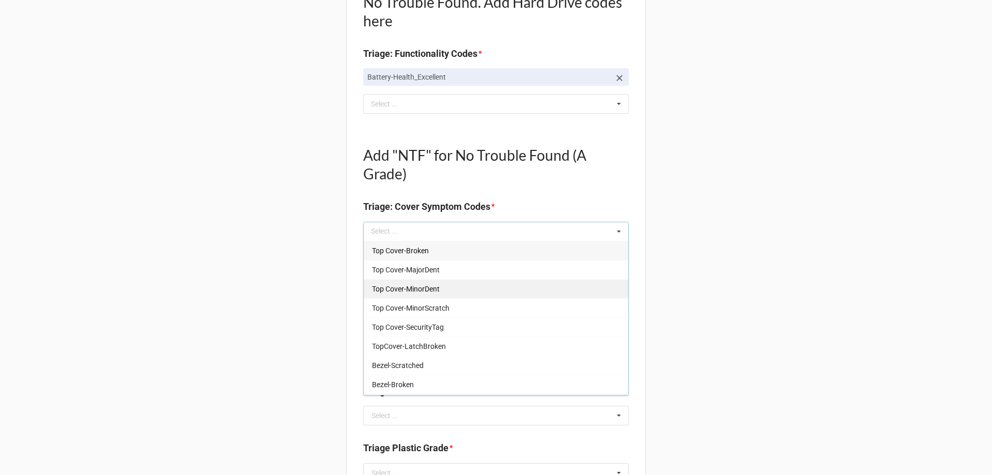
click at [477, 293] on div "Top Cover-MinorDent" at bounding box center [496, 288] width 265 height 19
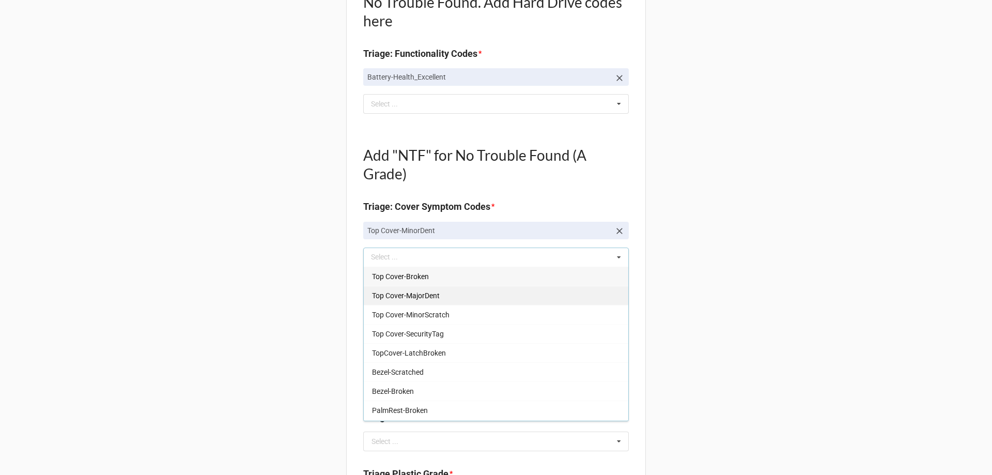
click at [478, 314] on div "Top Cover-MinorScratch" at bounding box center [496, 314] width 265 height 19
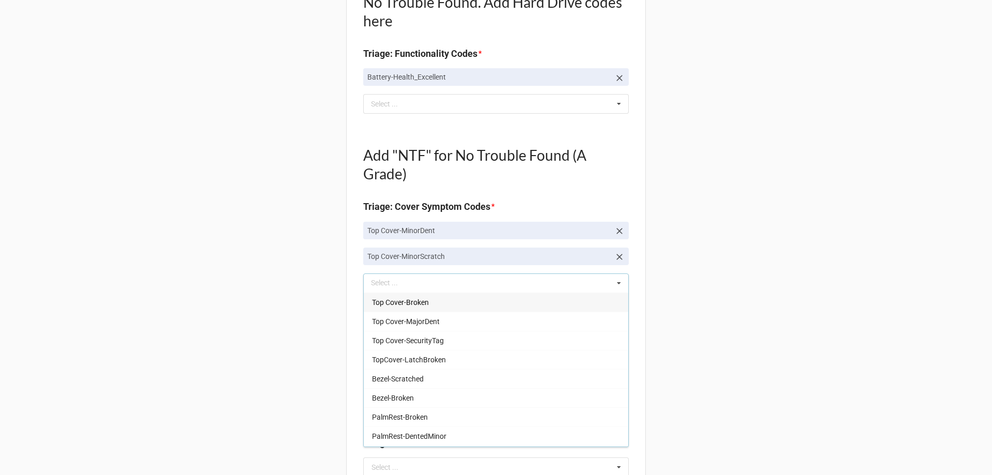
click at [864, 339] on div "Back Receiving Triage Imaging Cleaning Tech & Repair QC Packing Order Picking R…" at bounding box center [496, 346] width 992 height 1519
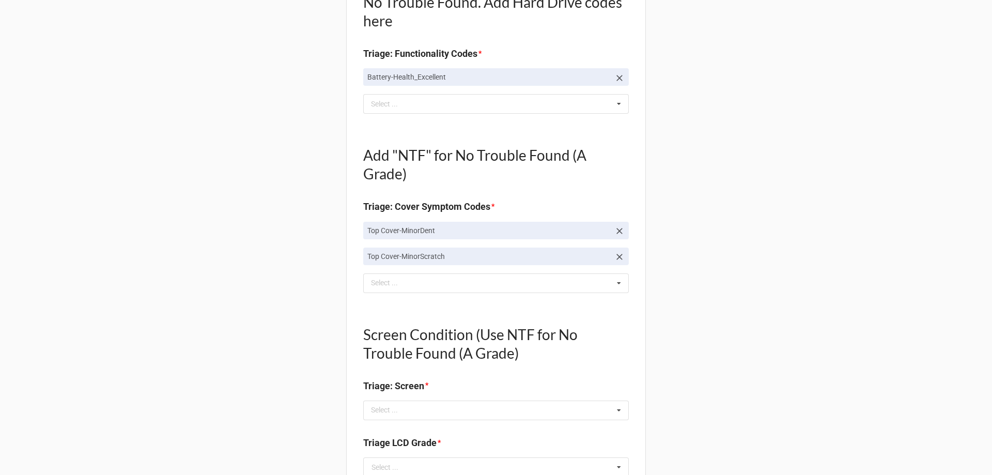
click at [619, 233] on icon at bounding box center [620, 231] width 6 height 6
type textarea "x"
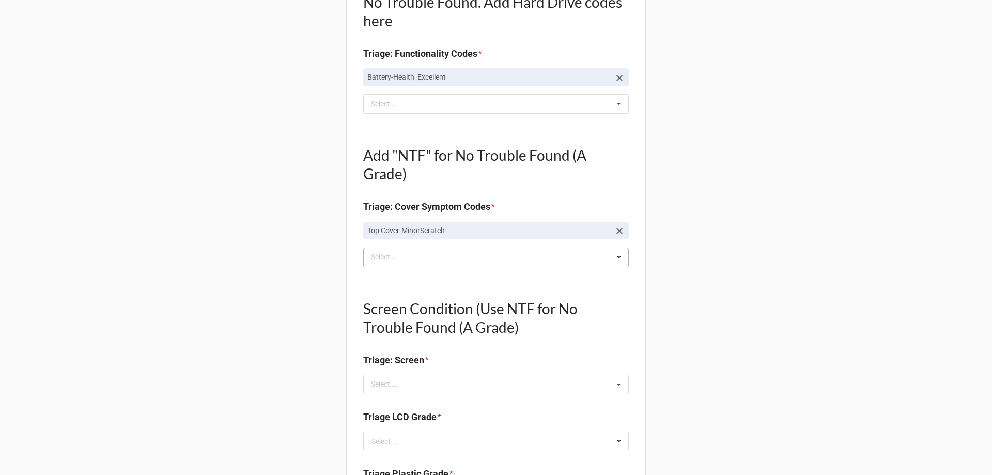
click at [619, 256] on icon at bounding box center [619, 257] width 16 height 19
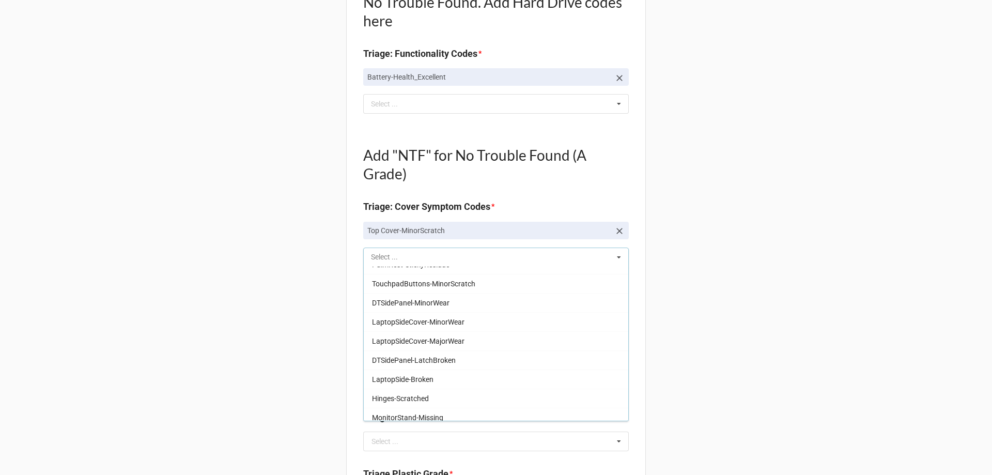
scroll to position [1739, 0]
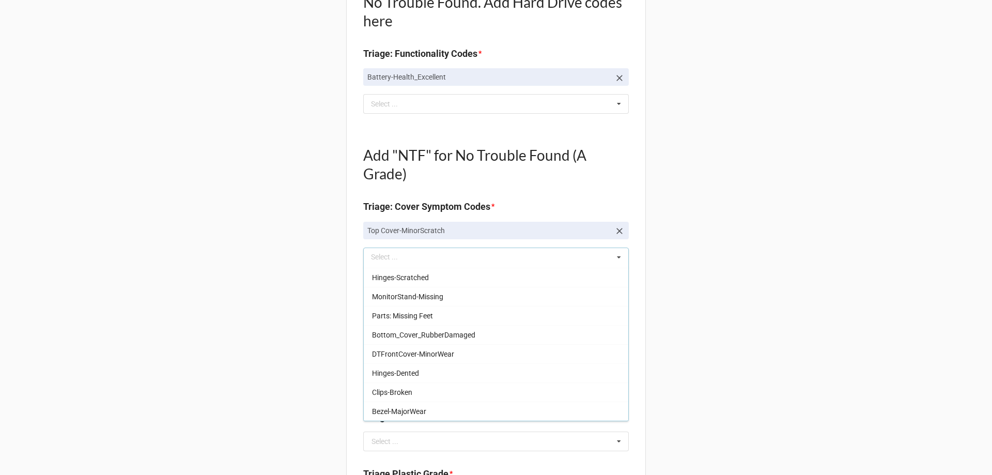
click at [757, 231] on div "Back Receiving Triage Imaging Cleaning Tech & Repair QC Packing Order Picking R…" at bounding box center [496, 333] width 992 height 1493
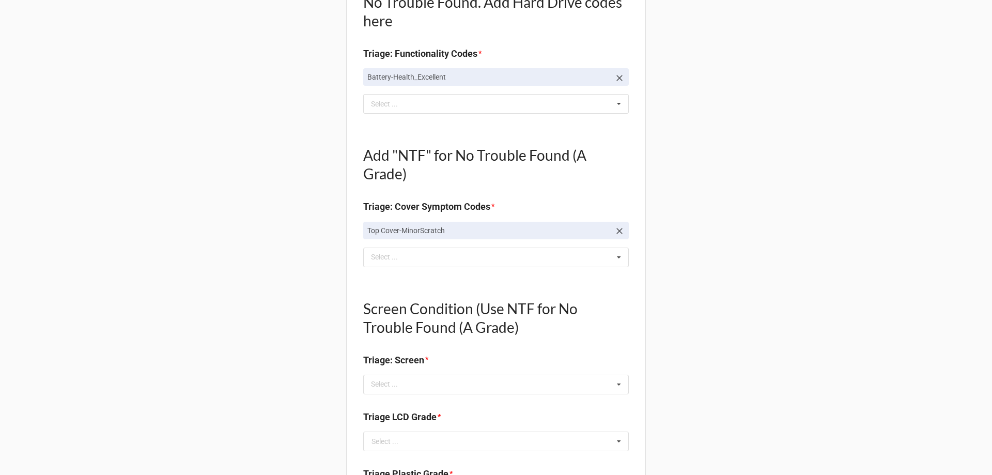
click at [588, 227] on p "Top Cover-MinorScratch" at bounding box center [488, 230] width 243 height 10
click at [815, 286] on div "Back Receiving Triage Imaging Cleaning Tech & Repair QC Packing Order Picking R…" at bounding box center [496, 333] width 992 height 1493
click at [615, 254] on icon at bounding box center [619, 257] width 16 height 19
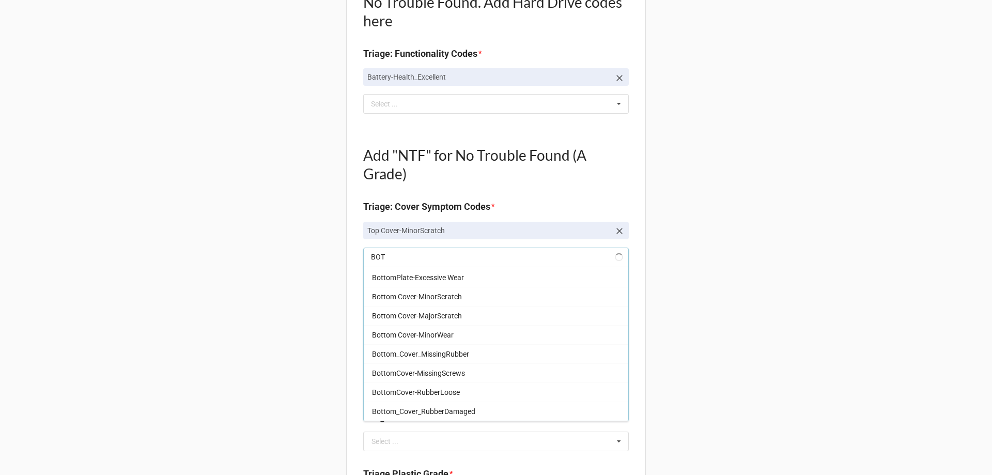
scroll to position [75, 0]
type input "BOTT"
type textarea "x"
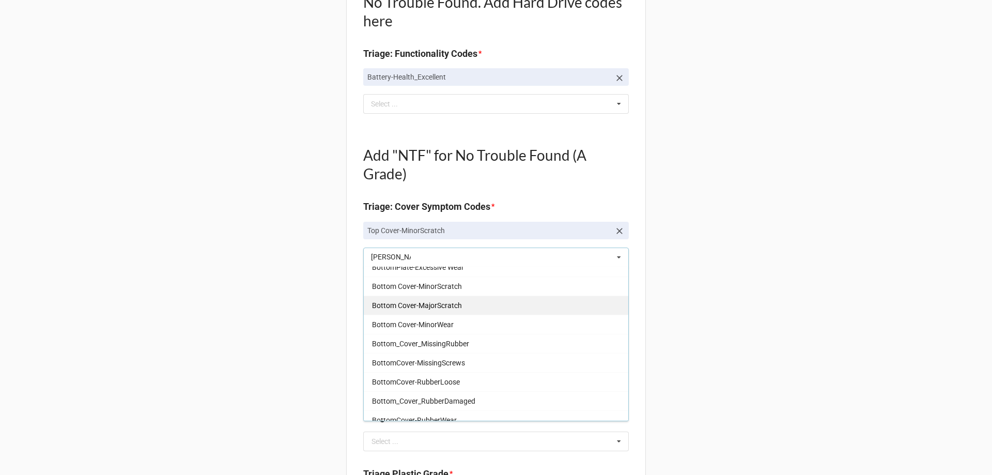
scroll to position [62, 0]
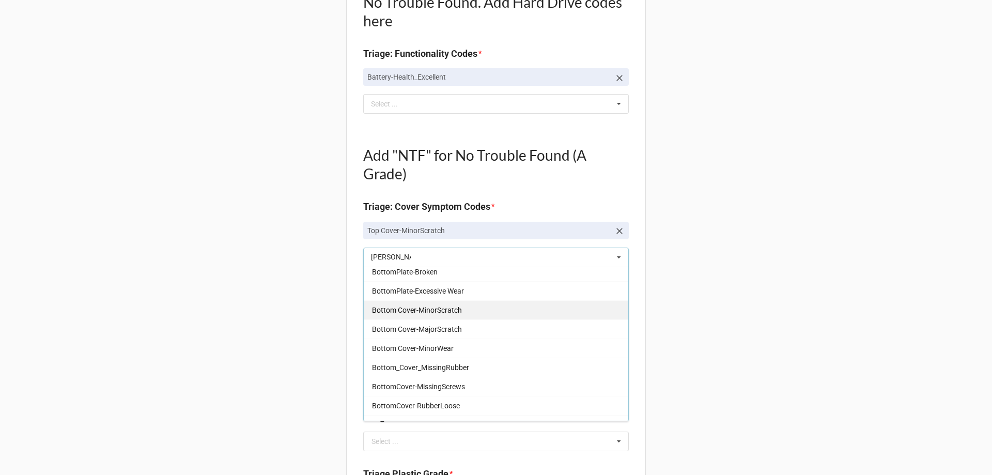
type input "BOTT"
click at [469, 308] on div "Bottom Cover-MinorScratch" at bounding box center [496, 309] width 265 height 19
type textarea "x"
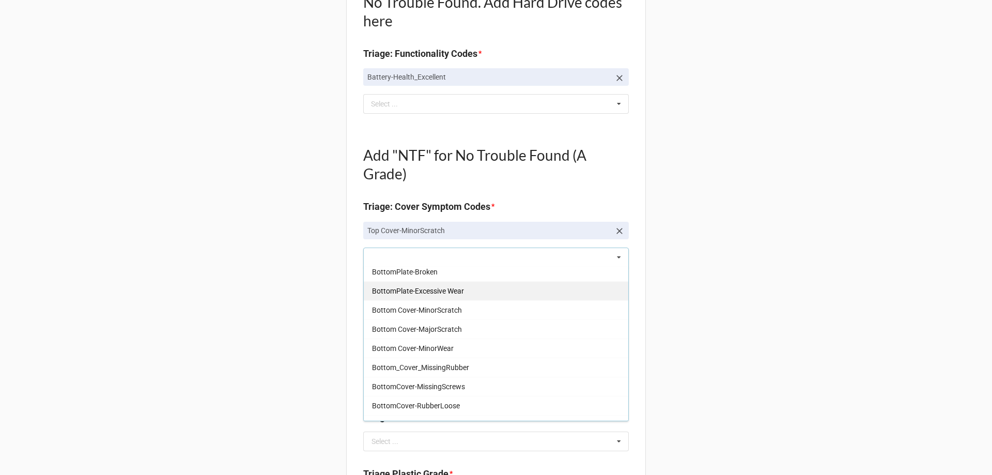
scroll to position [272, 0]
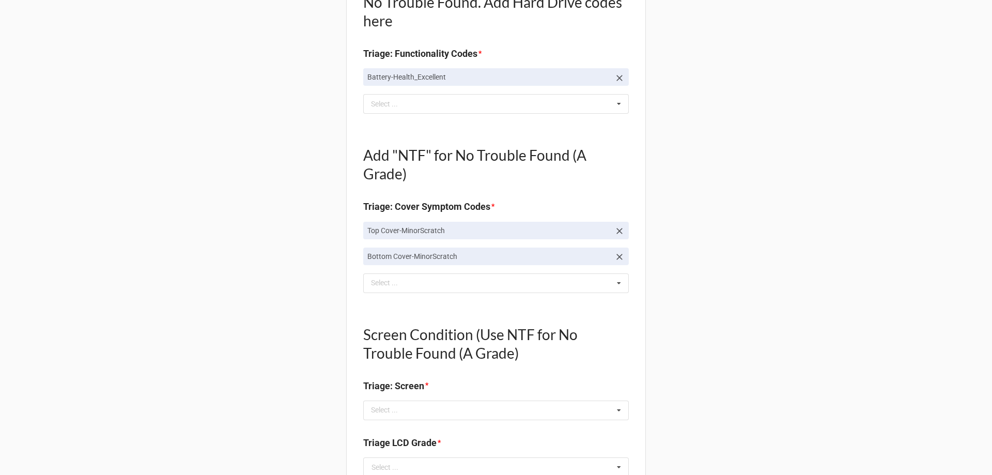
click at [810, 296] on div "Back Receiving Triage Imaging Cleaning Tech & Repair QC Packing Order Picking R…" at bounding box center [496, 346] width 992 height 1519
click at [832, 218] on div "Back Receiving Triage Imaging Cleaning Tech & Repair QC Packing Order Picking R…" at bounding box center [496, 346] width 992 height 1519
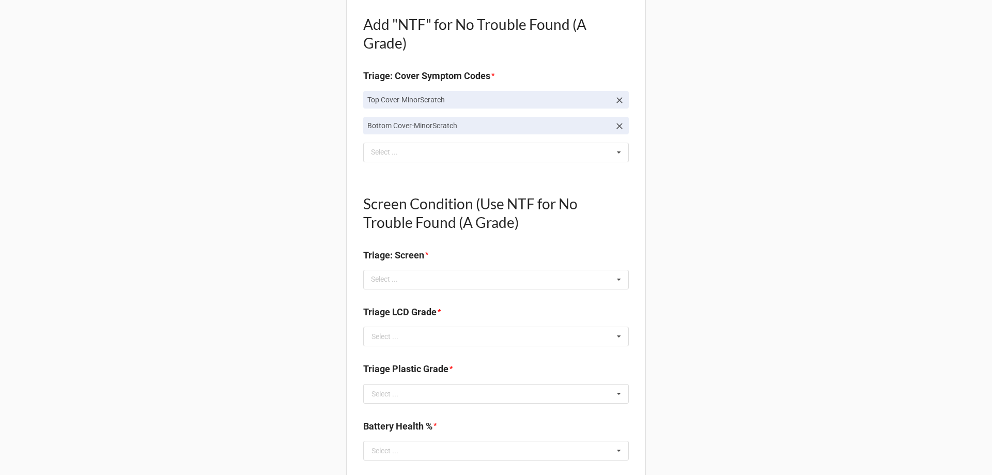
scroll to position [620, 0]
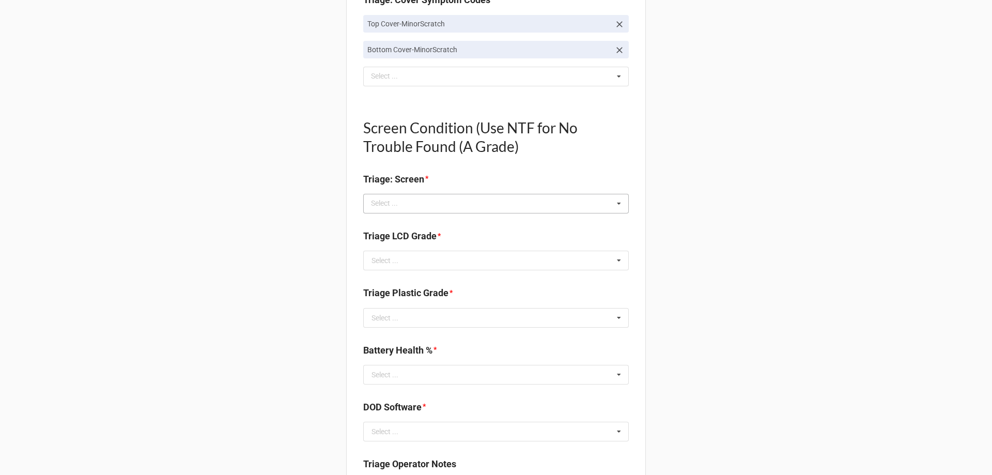
click at [461, 201] on div "Select ... No results found." at bounding box center [496, 204] width 266 height 20
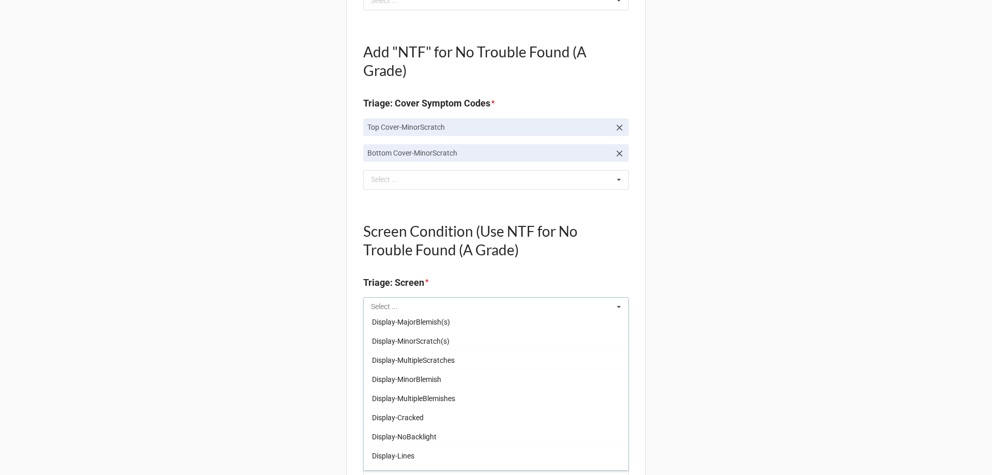
scroll to position [0, 0]
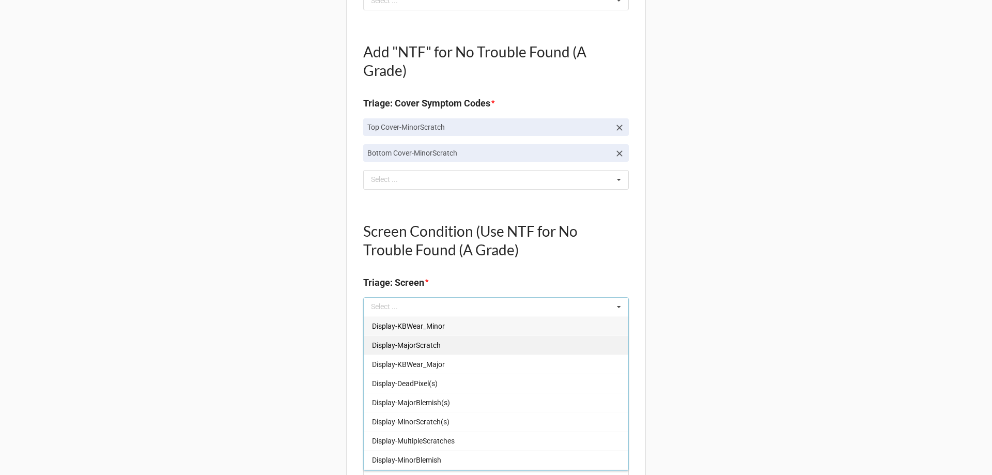
click at [509, 350] on div "Display-MajorScratch" at bounding box center [496, 344] width 265 height 19
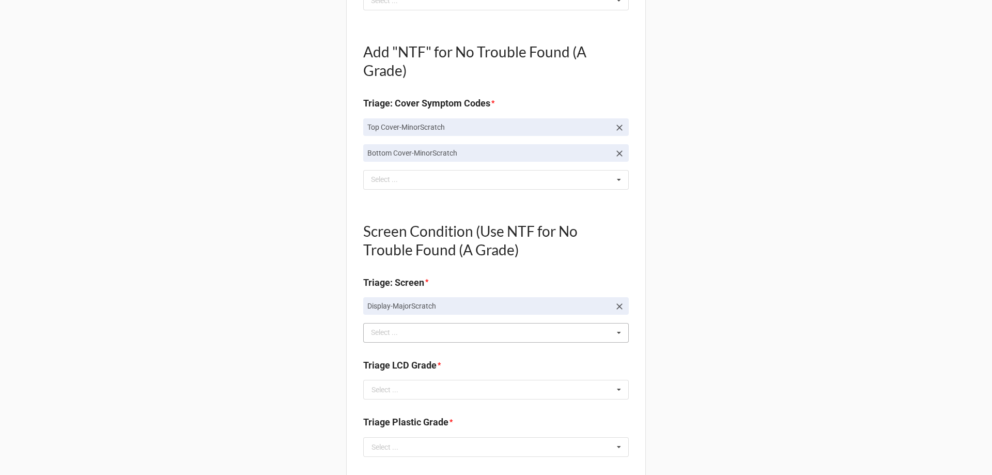
click at [860, 378] on div "Back Receiving Triage Imaging Cleaning Tech & Repair QC Packing Order Picking R…" at bounding box center [496, 255] width 992 height 1545
click at [599, 338] on div "Select ... Display-KBWear_Minor Display-KBWear_Major Display-DeadPixel(s) Displ…" at bounding box center [496, 333] width 266 height 20
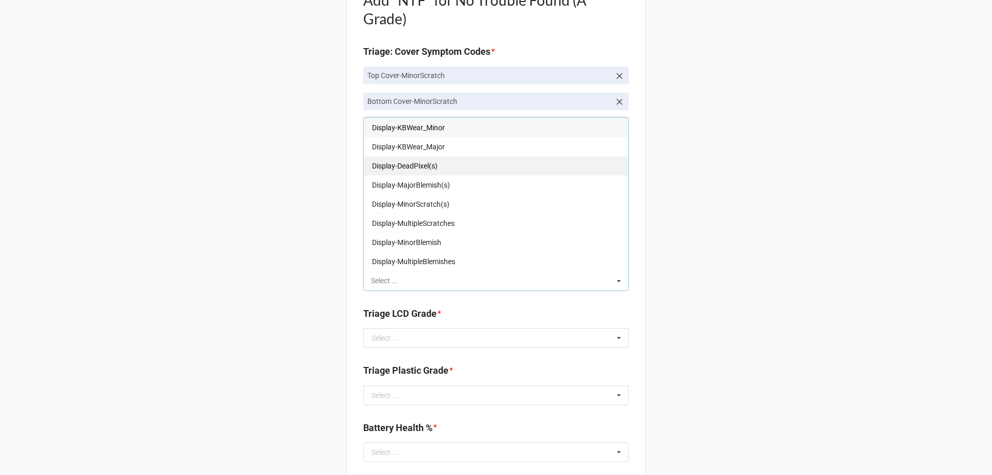
scroll to position [517, 0]
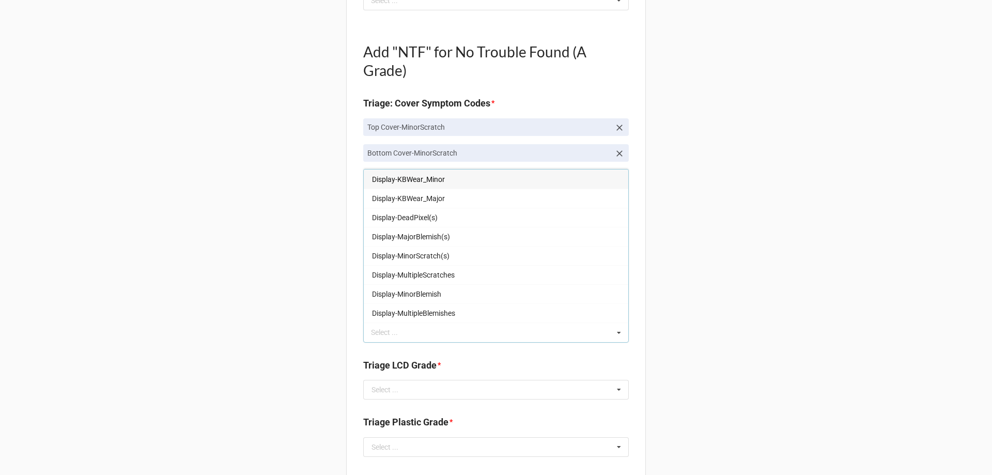
click at [541, 183] on div "Display-KBWear_Minor" at bounding box center [496, 179] width 265 height 19
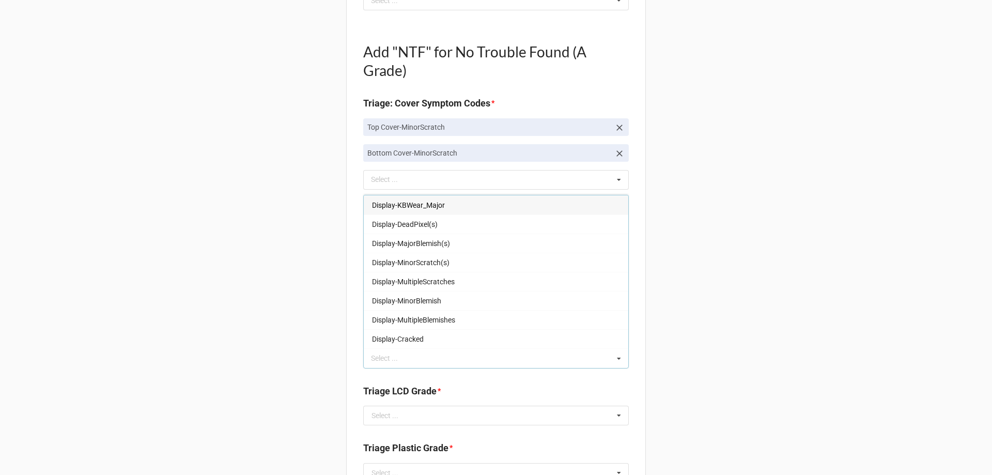
click at [973, 288] on div "Back Receiving Triage Imaging Cleaning Tech & Repair QC Packing Order Picking R…" at bounding box center [496, 268] width 992 height 1571
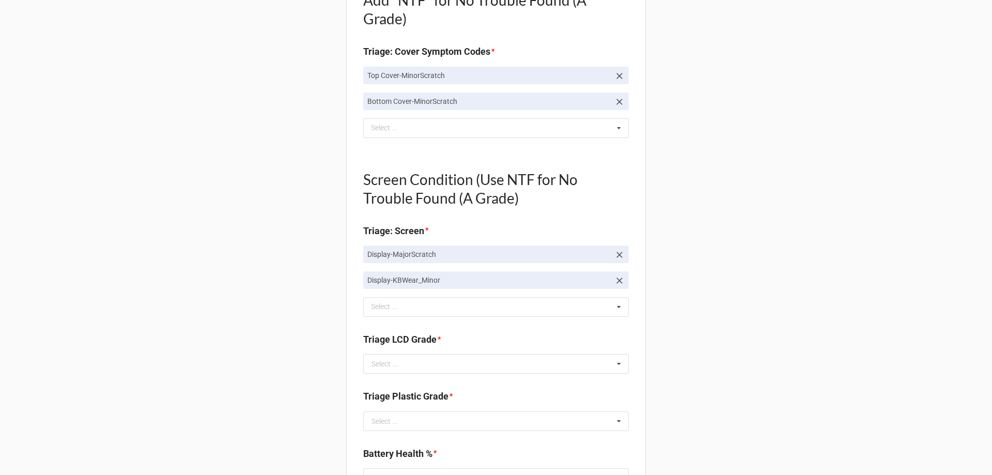
scroll to position [672, 0]
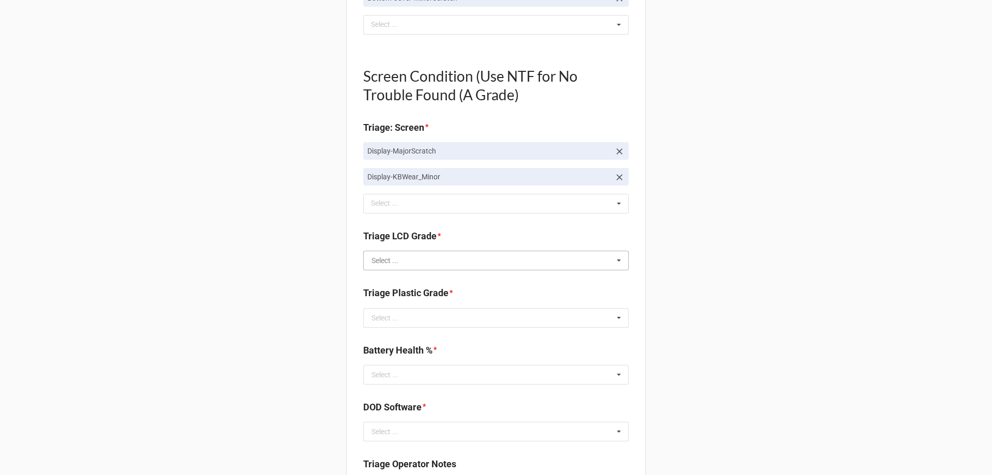
click at [536, 262] on input "text" at bounding box center [496, 260] width 265 height 19
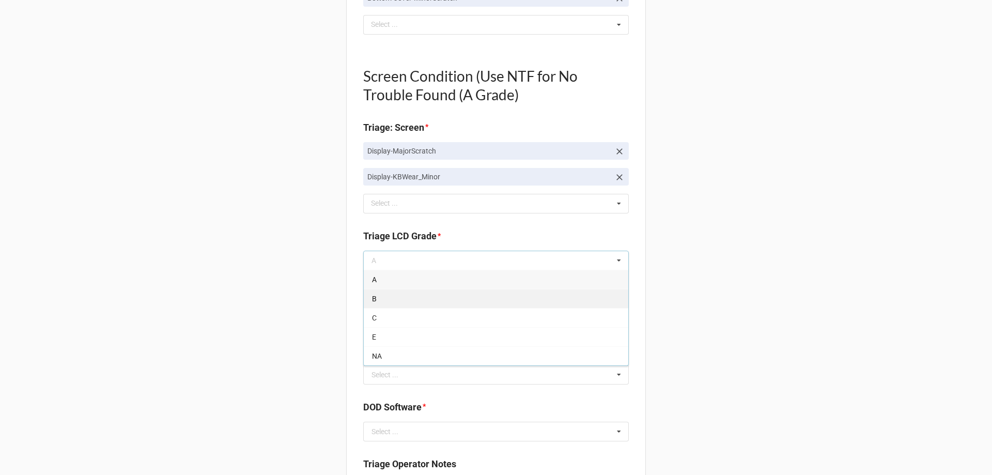
click at [549, 300] on div "B" at bounding box center [496, 298] width 265 height 19
click at [508, 323] on input "text" at bounding box center [496, 318] width 265 height 19
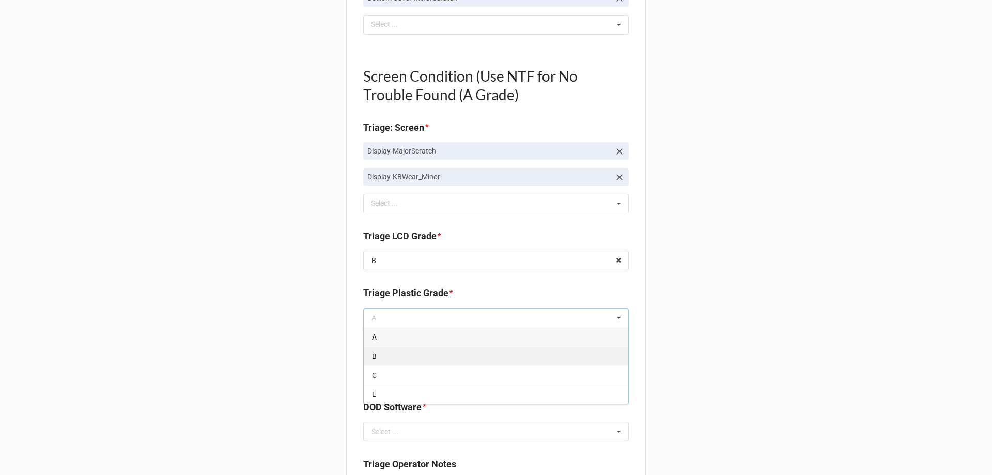
click at [546, 355] on div "B" at bounding box center [496, 355] width 265 height 19
click at [566, 385] on div "Battery Health % * Select ... 0% 1% 2% 3% 4% 5% 6% 7% 8% 9% 10% 11% 12% 13% 14%…" at bounding box center [496, 367] width 266 height 49
click at [570, 378] on input "text" at bounding box center [496, 374] width 265 height 19
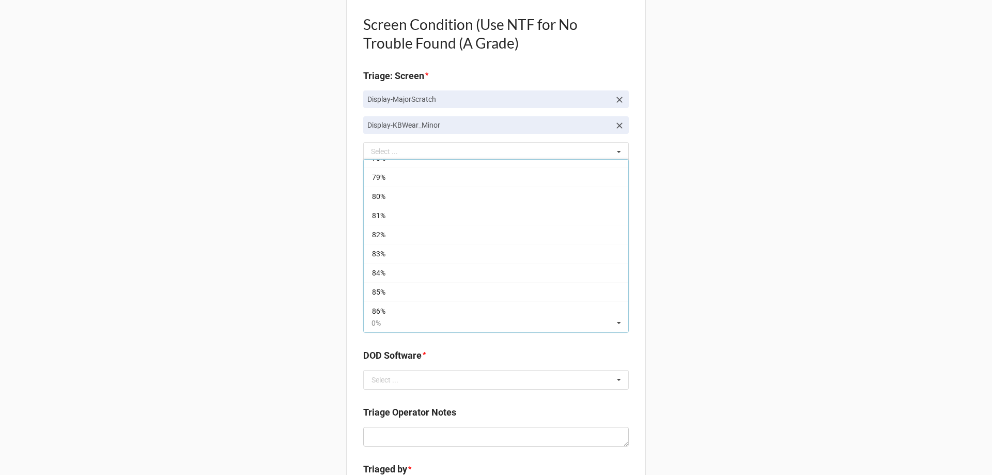
scroll to position [1551, 0]
click at [477, 289] on div "87%" at bounding box center [496, 282] width 265 height 19
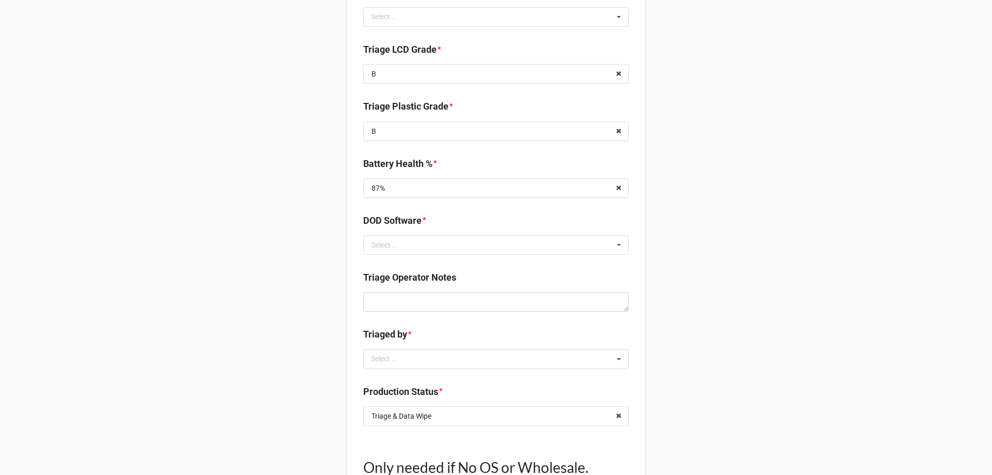
scroll to position [879, 0]
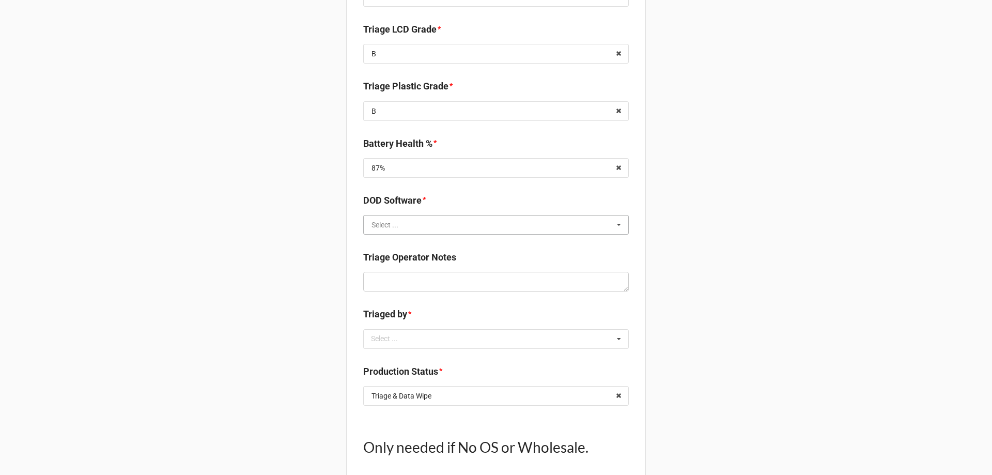
click at [472, 226] on input "text" at bounding box center [496, 225] width 265 height 19
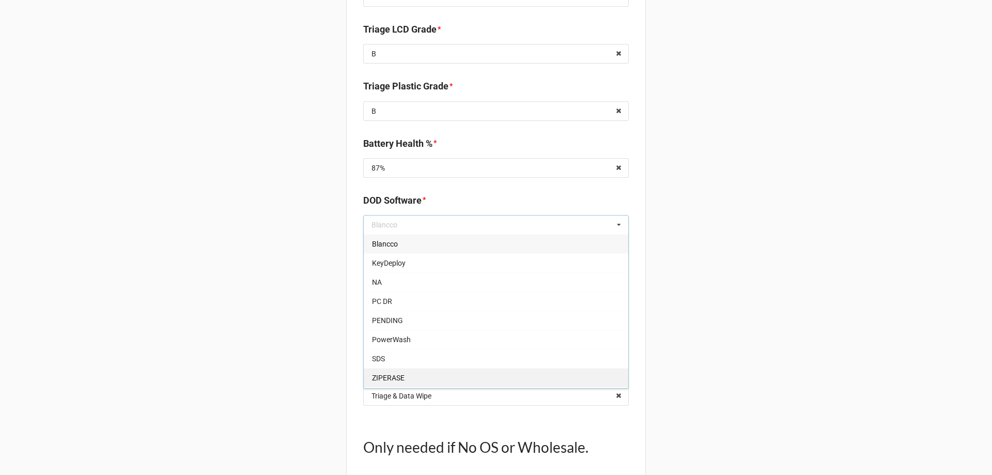
click at [493, 375] on div "ZIPERASE" at bounding box center [496, 377] width 265 height 19
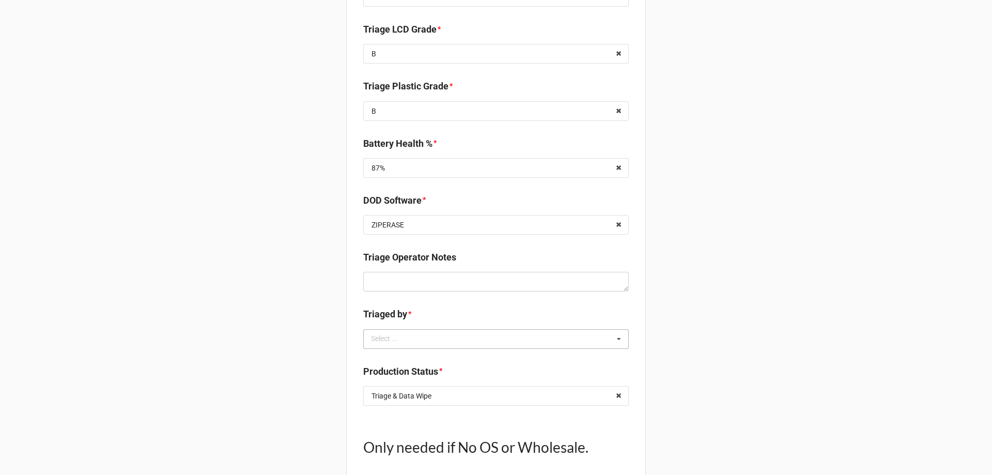
click at [607, 339] on div "Select ... No results found." at bounding box center [496, 339] width 266 height 20
click at [585, 382] on div "[PERSON_NAME]" at bounding box center [496, 376] width 265 height 19
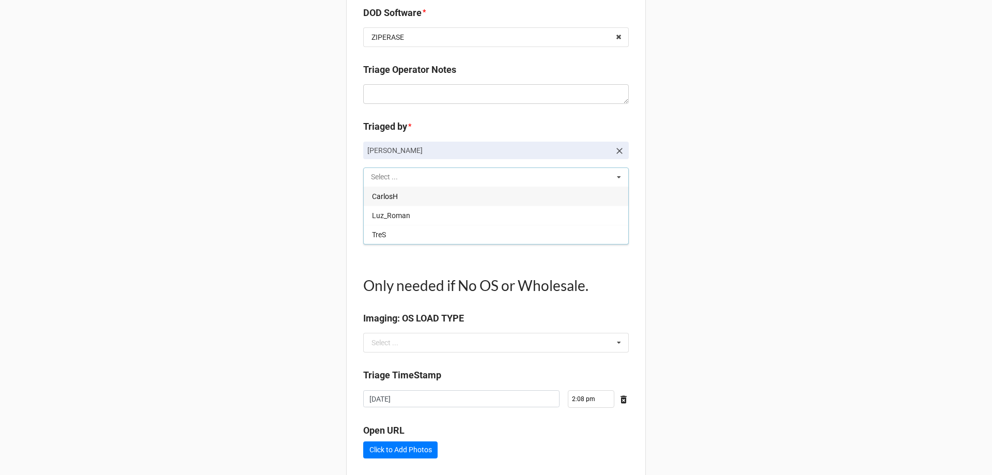
scroll to position [1122, 0]
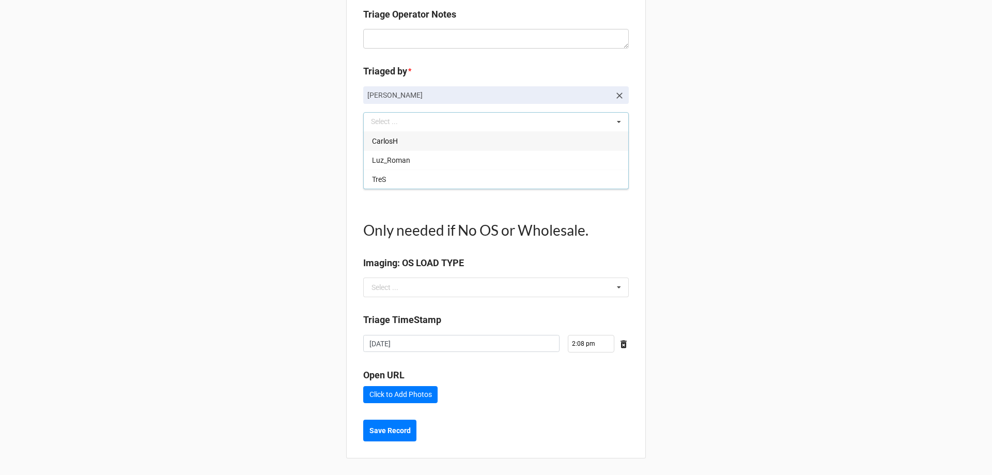
click at [456, 187] on input "text" at bounding box center [496, 179] width 265 height 19
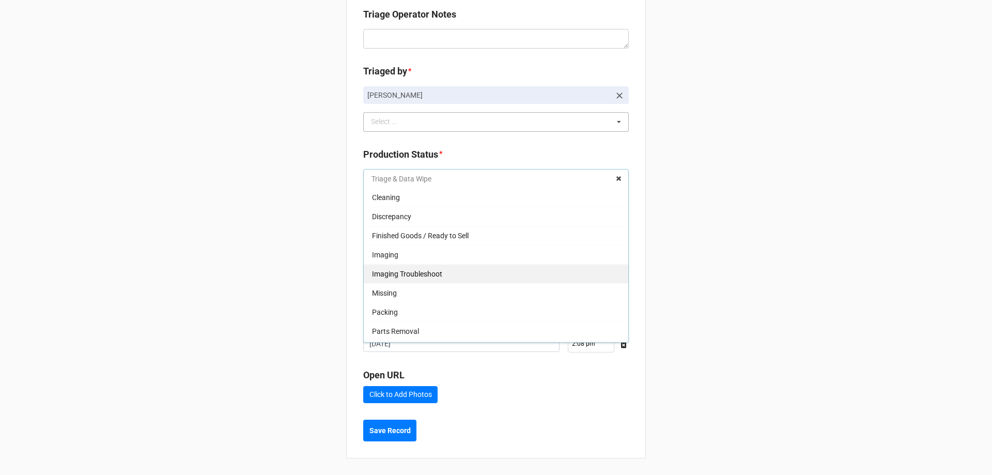
scroll to position [0, 0]
click at [518, 250] on div "Imaging" at bounding box center [496, 255] width 265 height 19
type textarea "x"
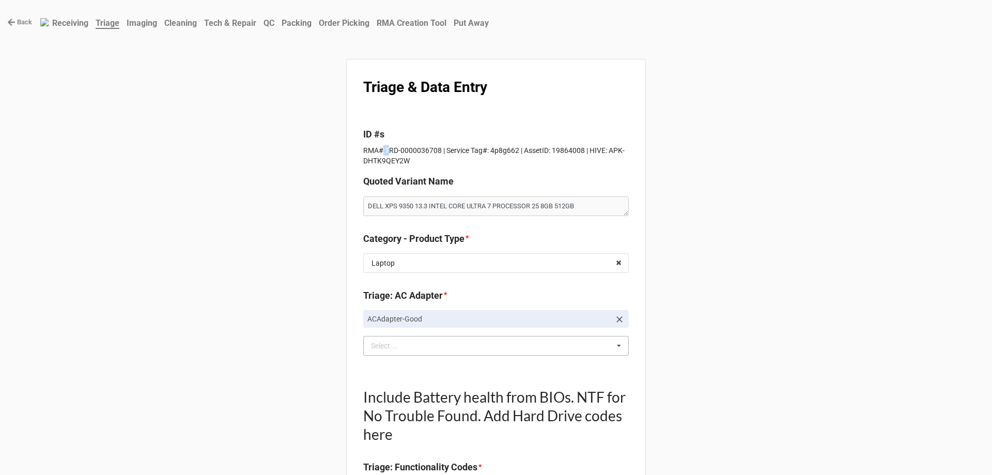
click at [386, 148] on p "RMA#:TRD-0000036708 | Service Tag#: 4p8g662 | AssetID: 19864008 | HIVE: APK-DHT…" at bounding box center [496, 155] width 266 height 21
click at [385, 139] on label "ID #s" at bounding box center [496, 134] width 266 height 14
drag, startPoint x: 381, startPoint y: 150, endPoint x: 436, endPoint y: 149, distance: 54.8
click at [436, 149] on p "RMA#:TRD-0000036708 | Service Tag#: 4p8g662 | AssetID: 19864008 | HIVE: APK-DHT…" at bounding box center [496, 155] width 266 height 21
copy p "TRD-0000036708"
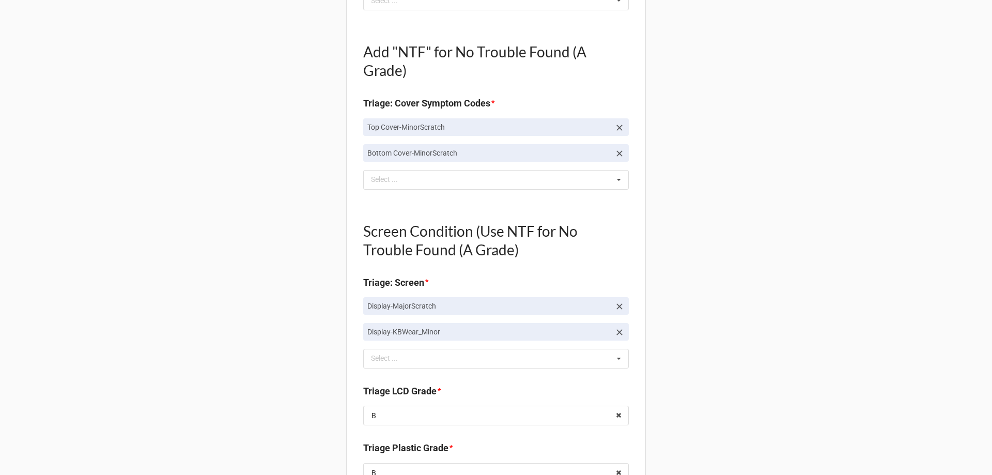
click at [941, 224] on div "Back Receiving Triage Imaging Cleaning Tech & Repair QC Packing Order Picking R…" at bounding box center [496, 281] width 992 height 1597
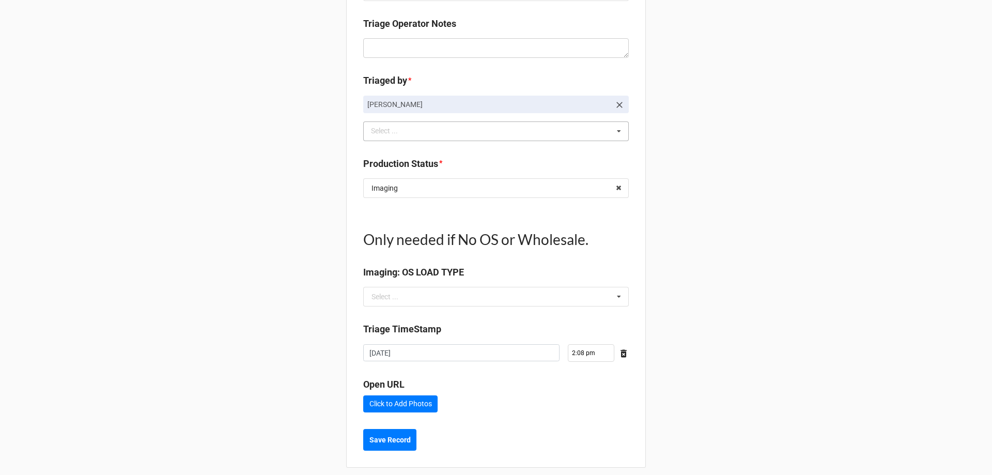
scroll to position [1122, 0]
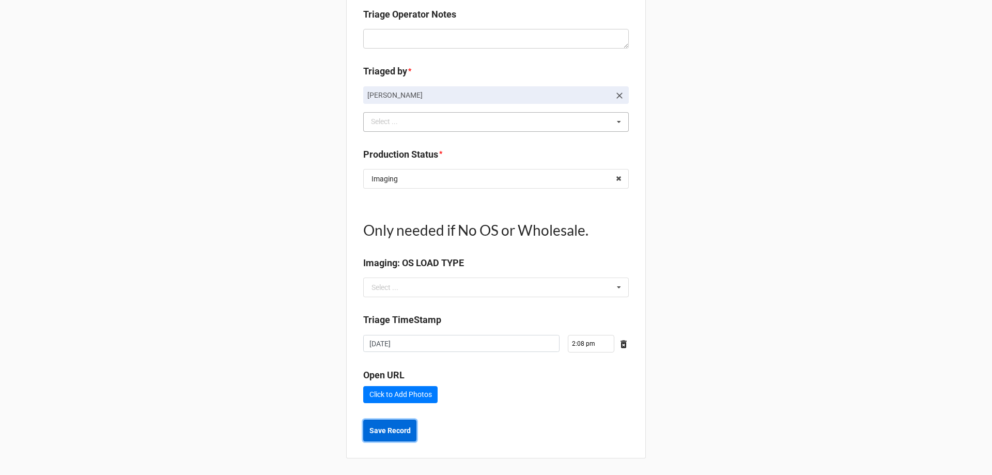
click at [385, 430] on b "Save Record" at bounding box center [390, 430] width 41 height 11
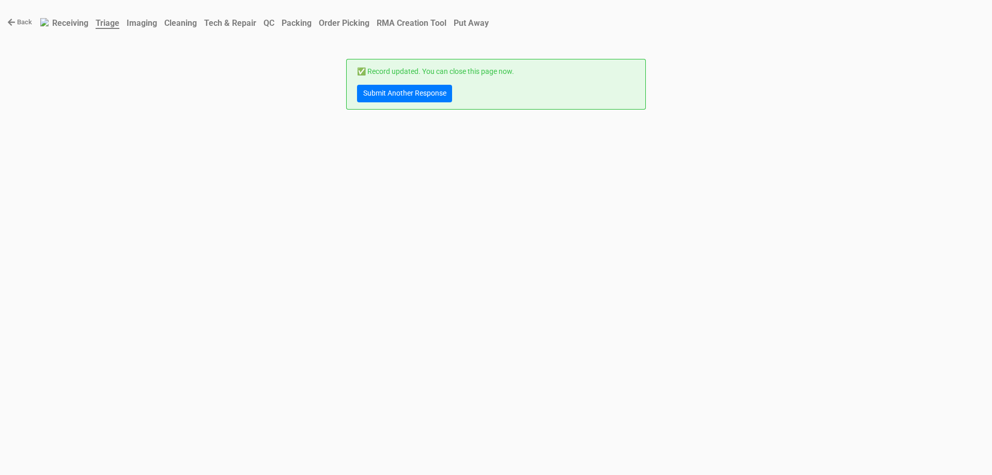
scroll to position [0, 0]
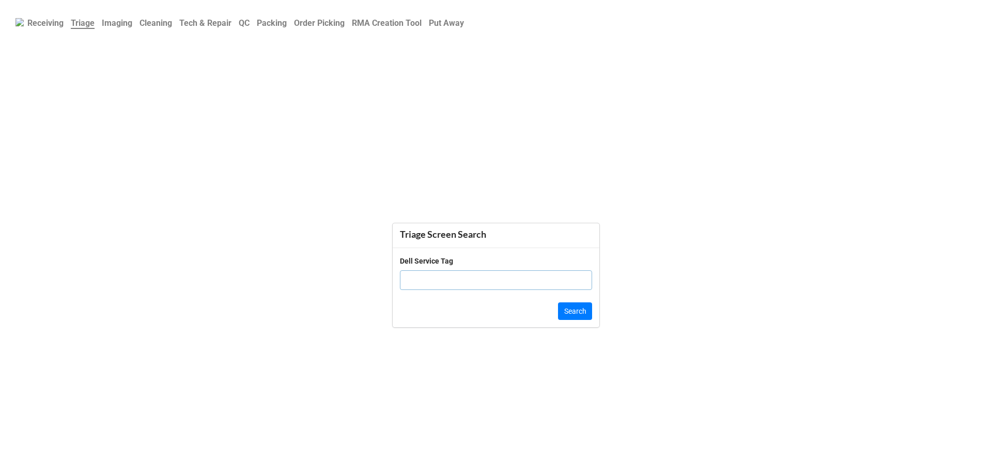
click at [508, 271] on input "text" at bounding box center [496, 280] width 192 height 20
type input "8CG7264HDM 1KS72UA#ABA 15m-bp011dx 1"
click button "Search" at bounding box center [575, 311] width 34 height 18
click at [546, 279] on input "text" at bounding box center [496, 275] width 192 height 20
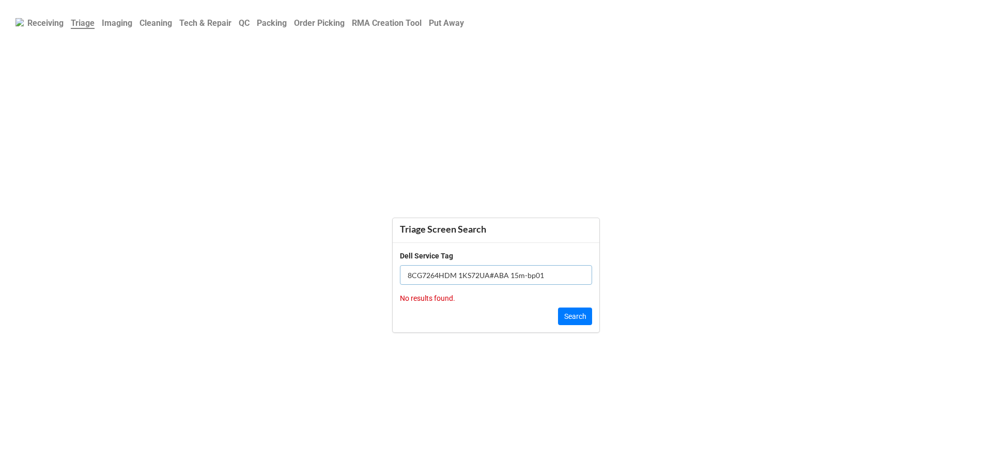
type input "8CG7264HDM 1KS72UA#ABA 15m-bp011"
click button "Search" at bounding box center [575, 317] width 34 height 18
click at [47, 23] on b "Receiving" at bounding box center [45, 23] width 36 height 10
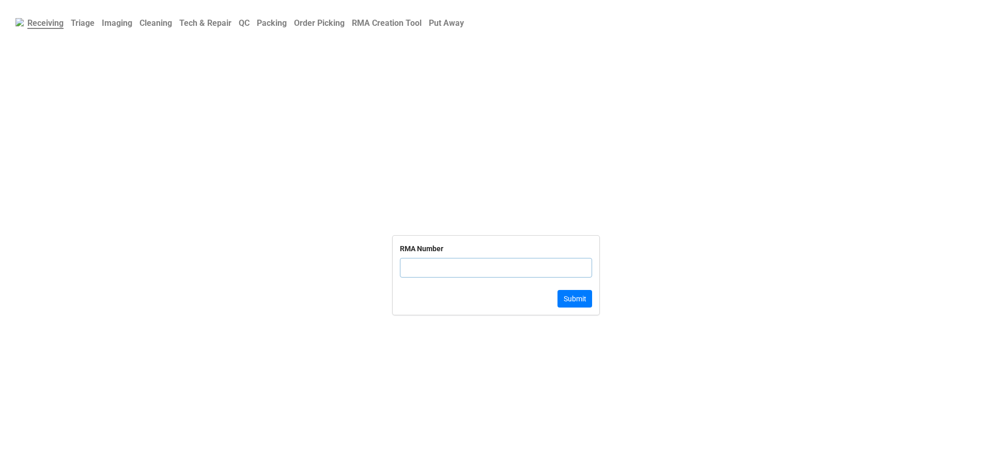
click at [468, 267] on input "text" at bounding box center [496, 268] width 192 height 20
type input "8CG7264HDM 1KS72UA#ABA 15m-bp011dx 1y1y"
click button "Submit" at bounding box center [575, 299] width 35 height 18
click at [73, 26] on b "Triage" at bounding box center [83, 23] width 24 height 10
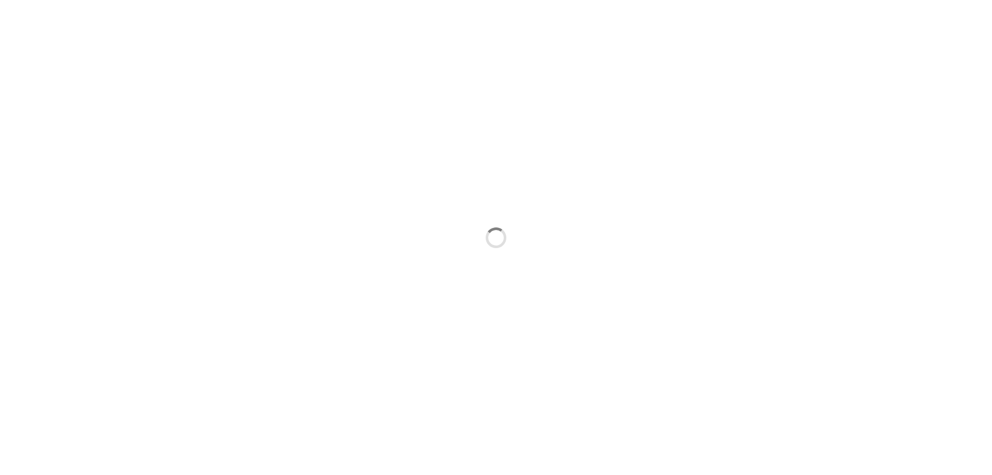
click at [64, 20] on div at bounding box center [496, 237] width 992 height 475
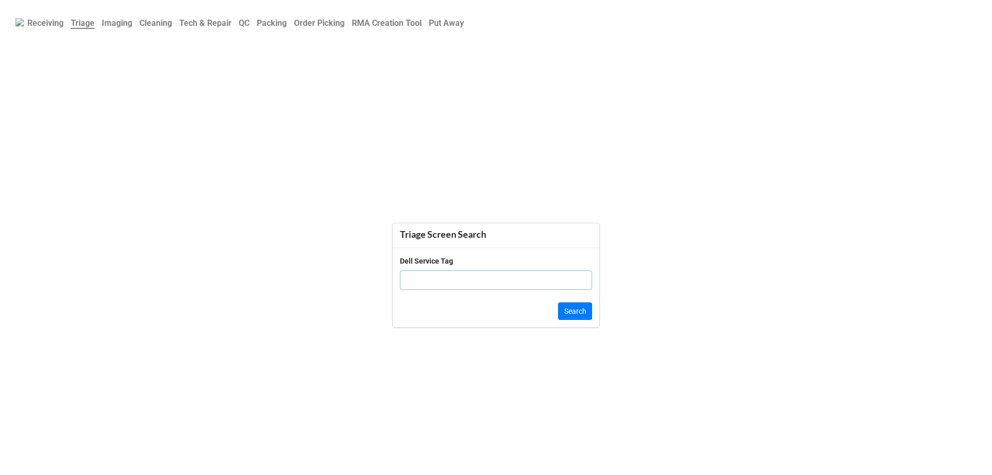
click at [499, 290] on input "text" at bounding box center [496, 280] width 192 height 20
type input "8CG7264HDM"
click button "Search" at bounding box center [575, 311] width 34 height 18
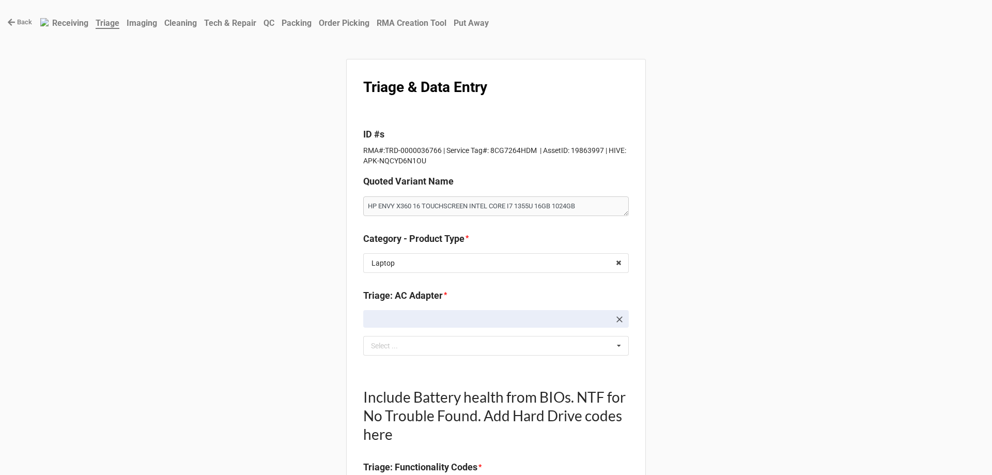
type textarea "x"
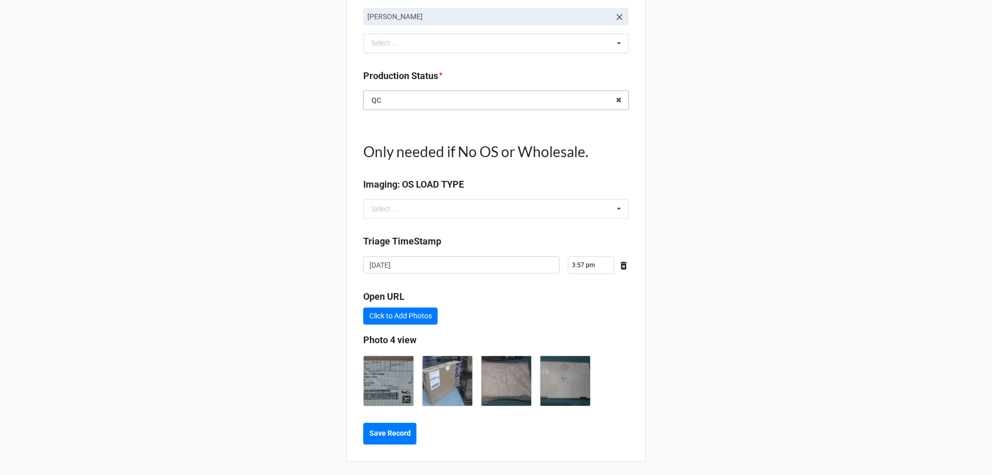
scroll to position [1307, 0]
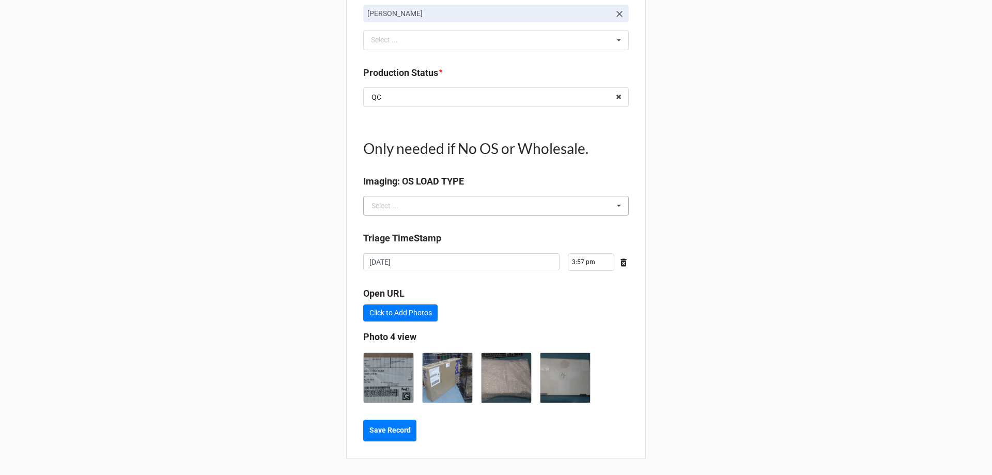
click at [615, 206] on icon at bounding box center [619, 205] width 16 height 19
click at [376, 427] on b "Save Record" at bounding box center [390, 430] width 41 height 11
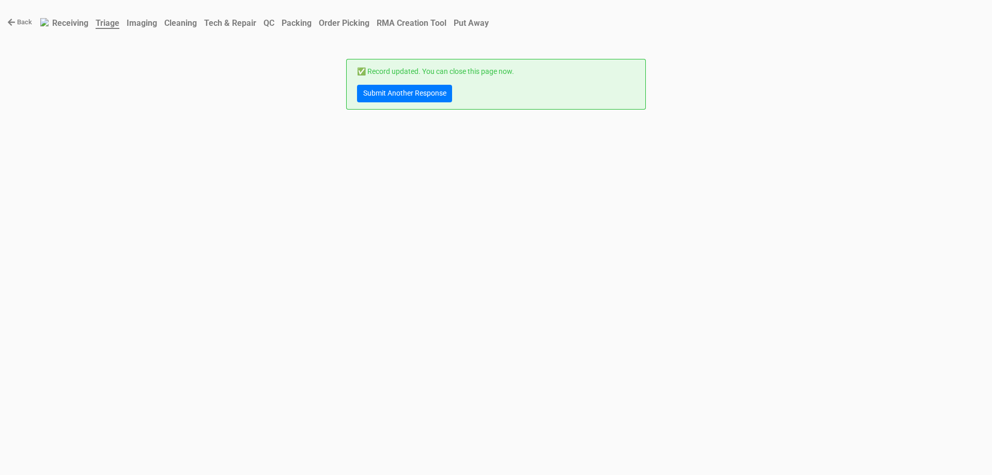
scroll to position [0, 0]
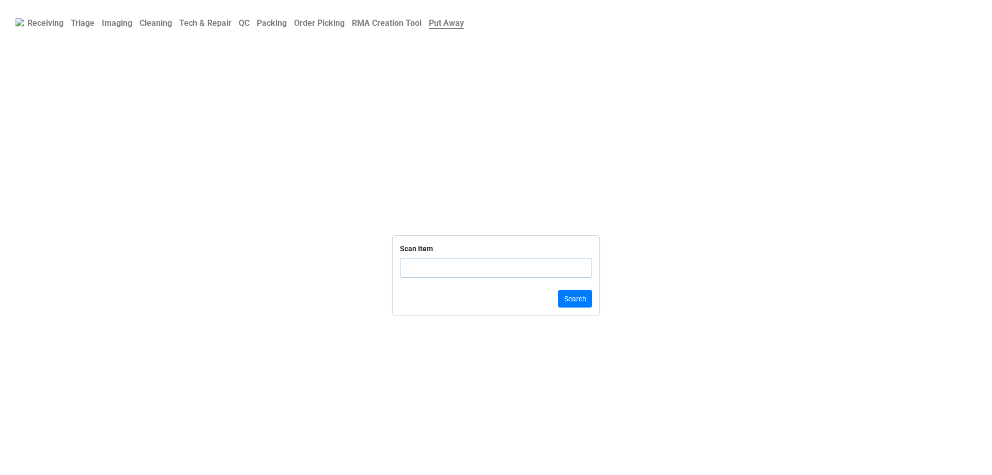
click at [487, 271] on input "text" at bounding box center [496, 268] width 192 height 20
click button "Search" at bounding box center [575, 299] width 34 height 18
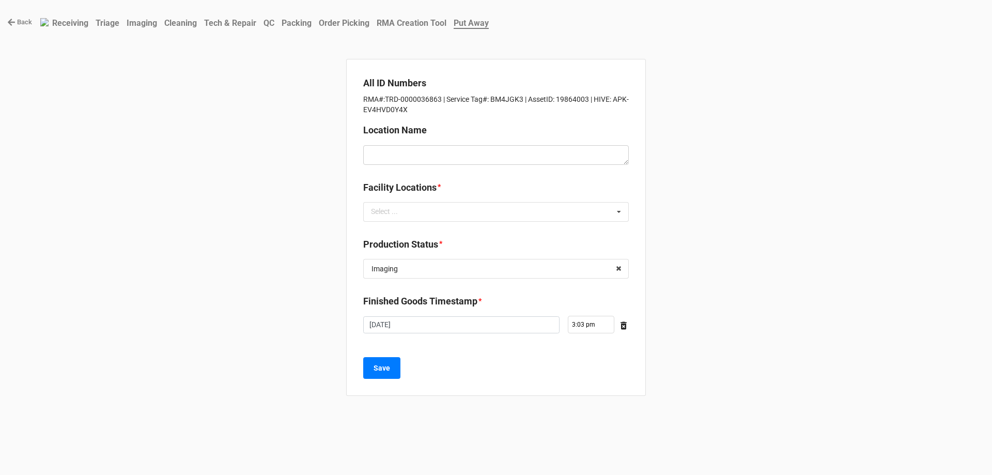
click at [110, 22] on b "Triage" at bounding box center [108, 23] width 24 height 10
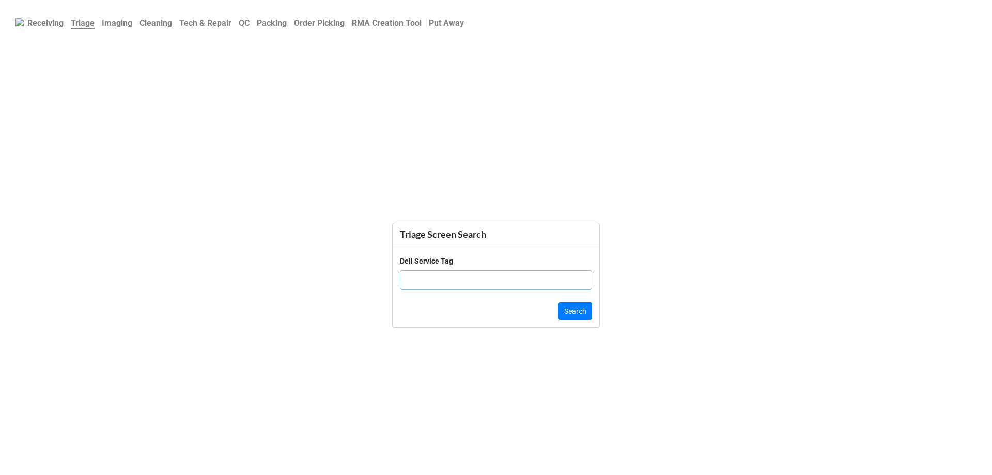
click at [435, 275] on input "text" at bounding box center [496, 280] width 192 height 20
click button "Search" at bounding box center [575, 311] width 34 height 18
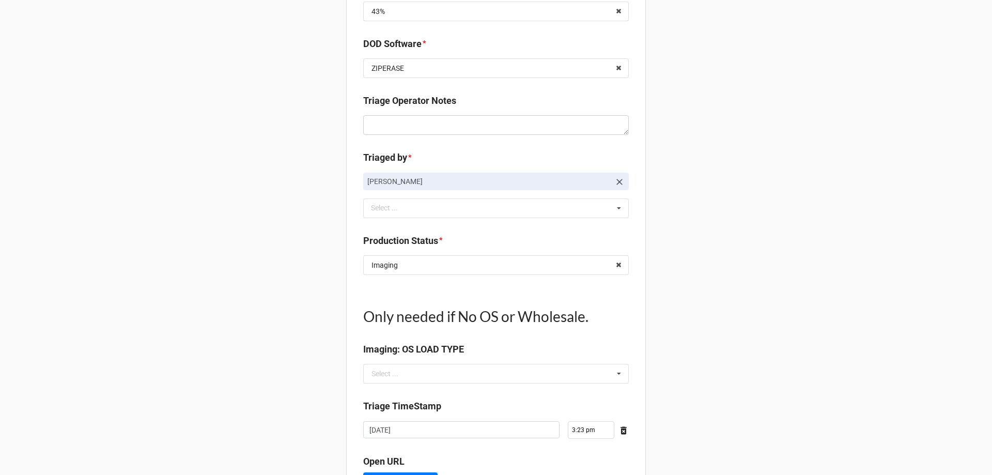
scroll to position [1034, 0]
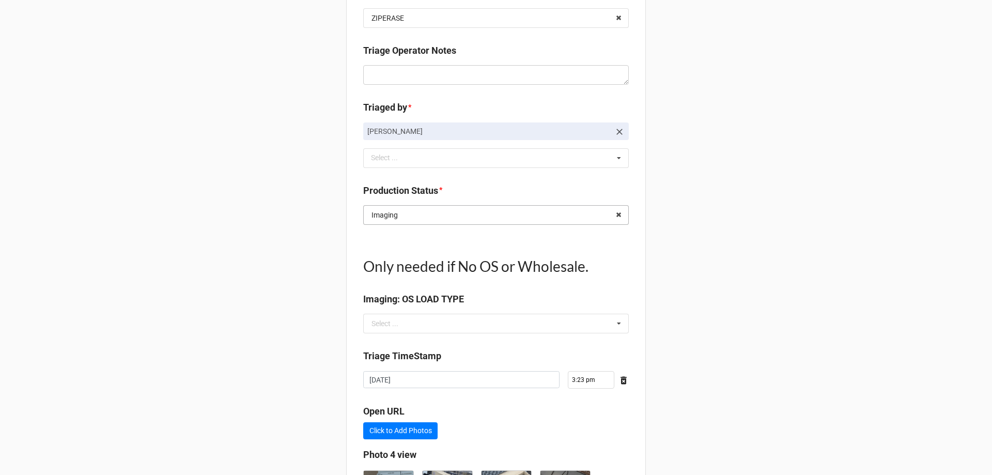
click at [519, 217] on input "text" at bounding box center [496, 215] width 265 height 19
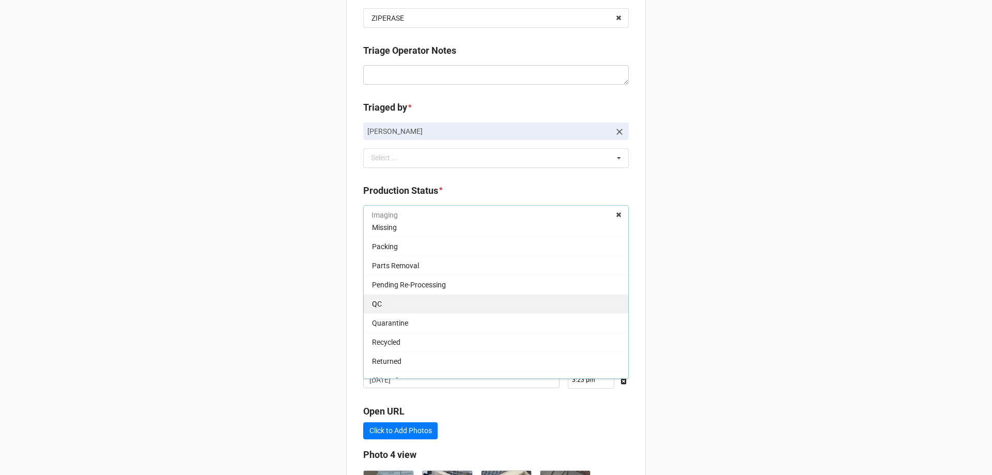
scroll to position [103, 0]
click at [424, 299] on div "QC" at bounding box center [496, 302] width 265 height 19
type textarea "x"
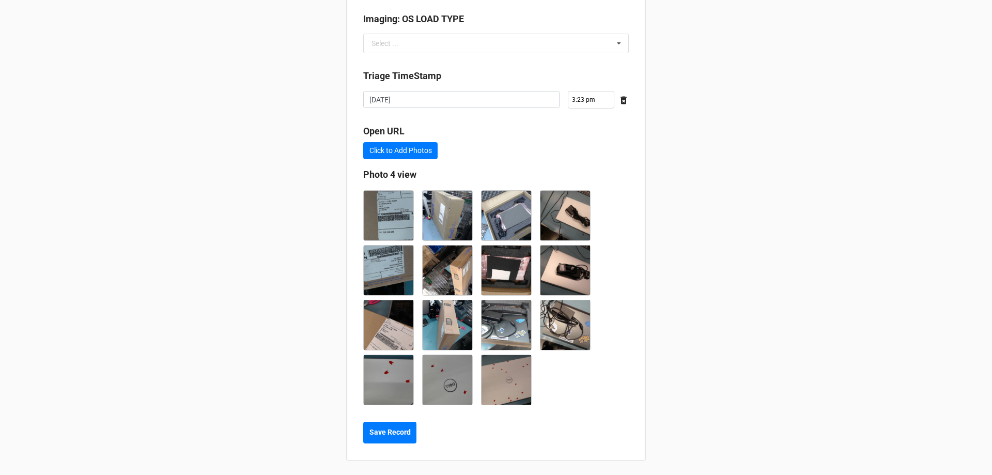
scroll to position [1316, 0]
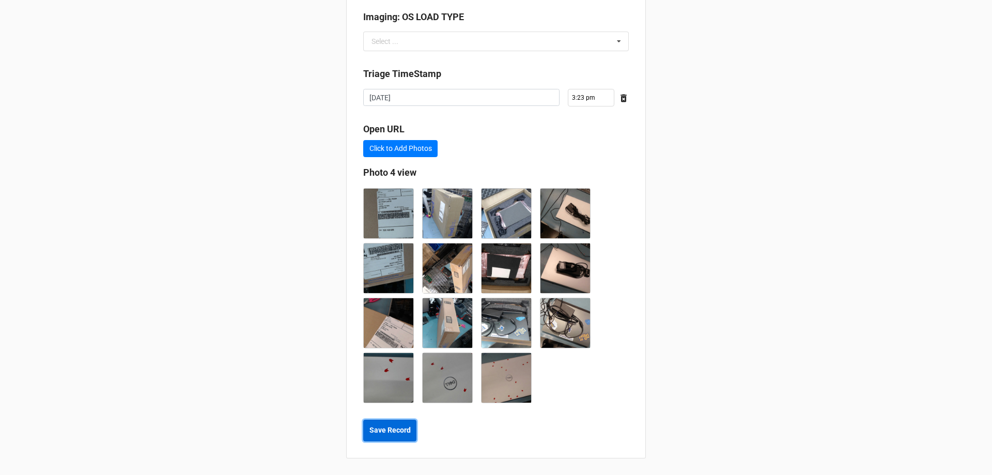
click at [401, 428] on b "Save Record" at bounding box center [390, 430] width 41 height 11
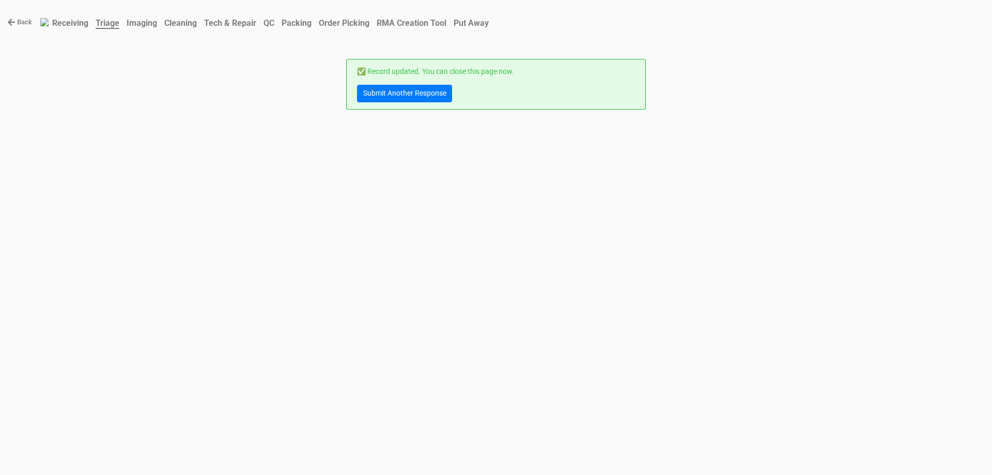
scroll to position [0, 0]
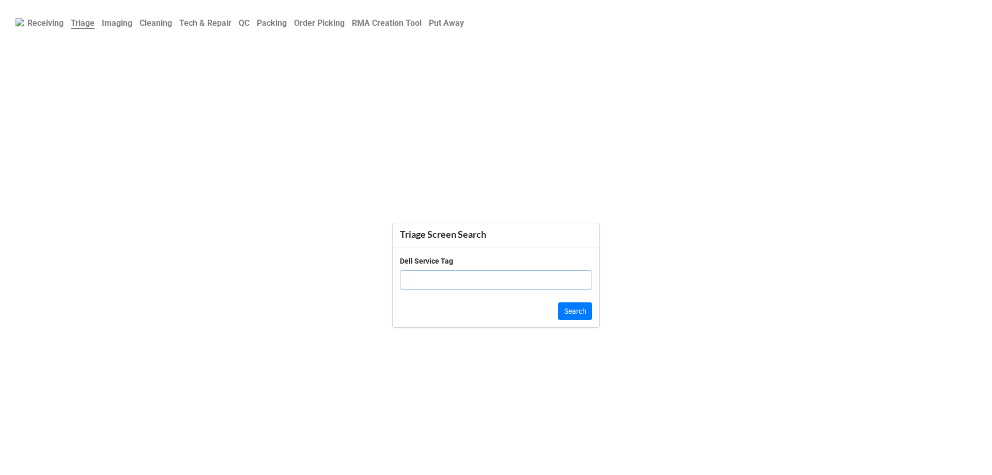
click at [246, 24] on b "QC" at bounding box center [244, 23] width 11 height 10
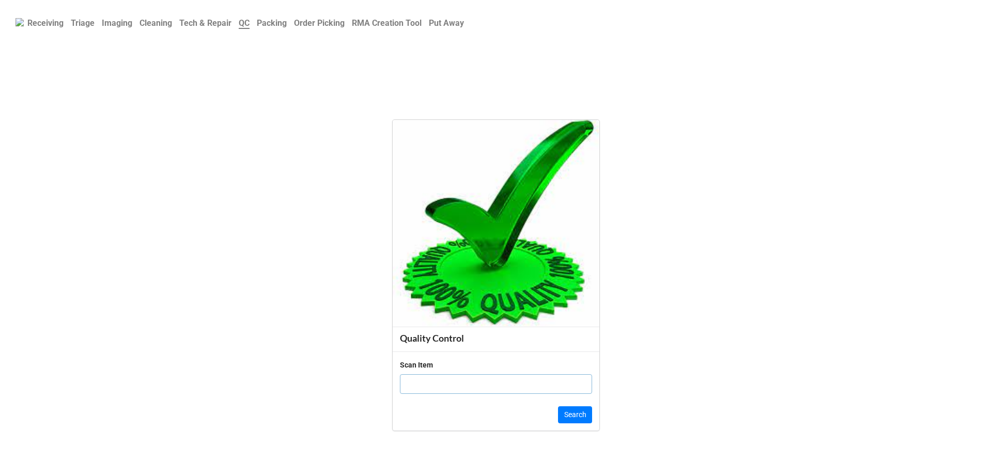
click at [466, 382] on input "text" at bounding box center [496, 384] width 192 height 20
click button "Search" at bounding box center [575, 415] width 34 height 18
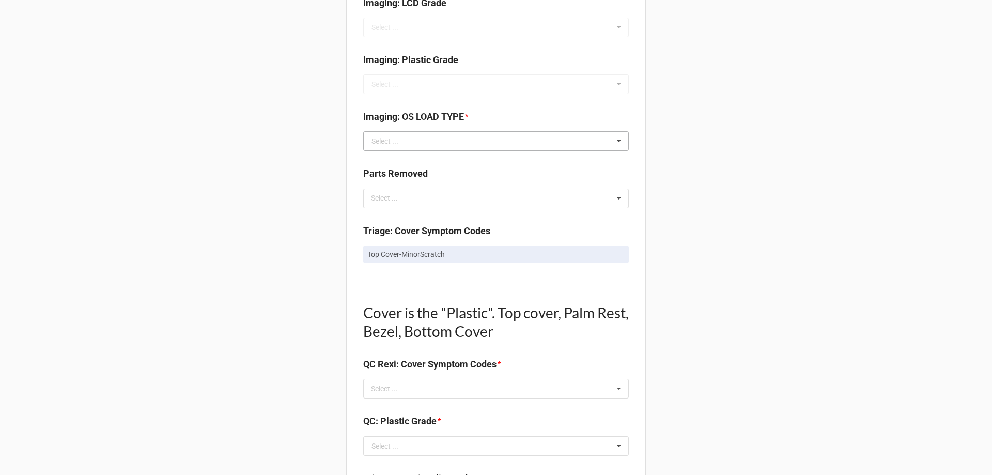
scroll to position [413, 0]
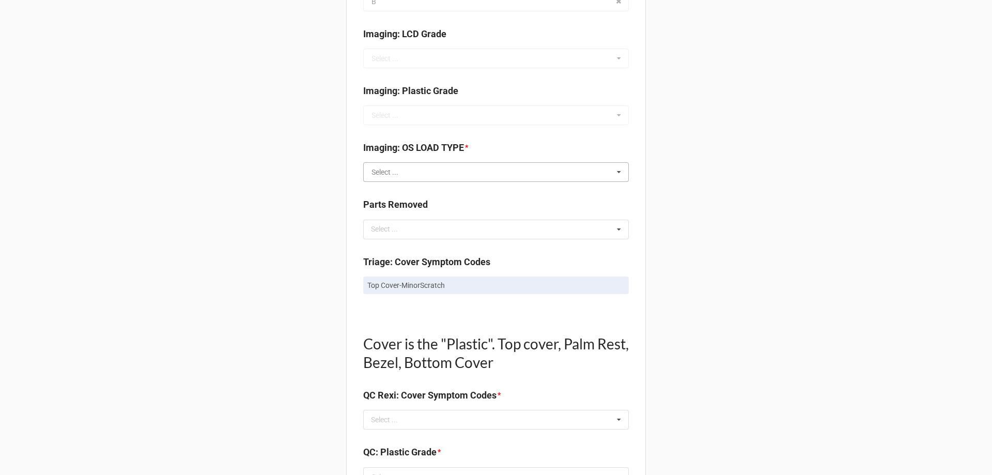
click at [497, 168] on input "text" at bounding box center [496, 172] width 265 height 19
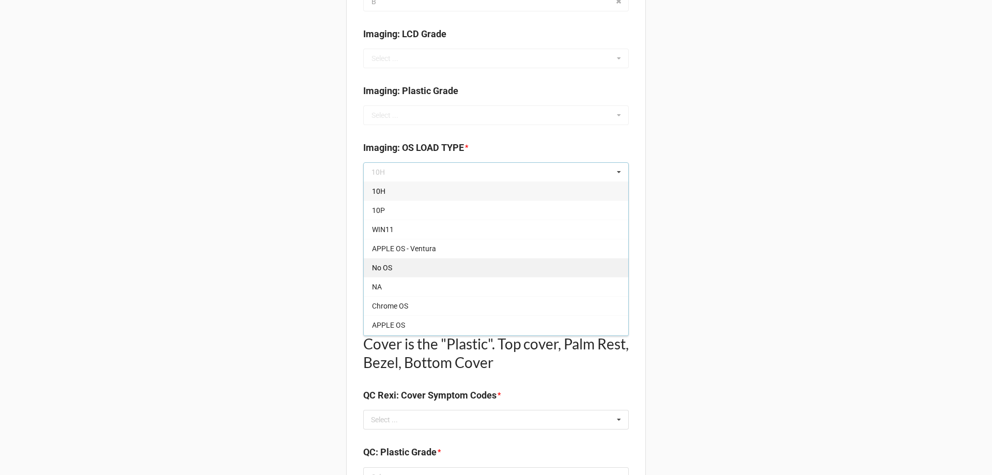
click at [534, 266] on div "No OS" at bounding box center [496, 267] width 265 height 19
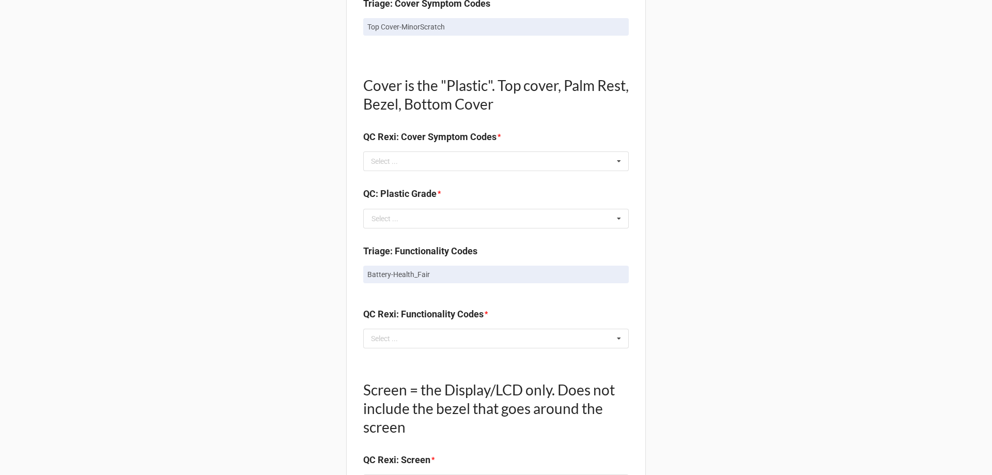
scroll to position [620, 0]
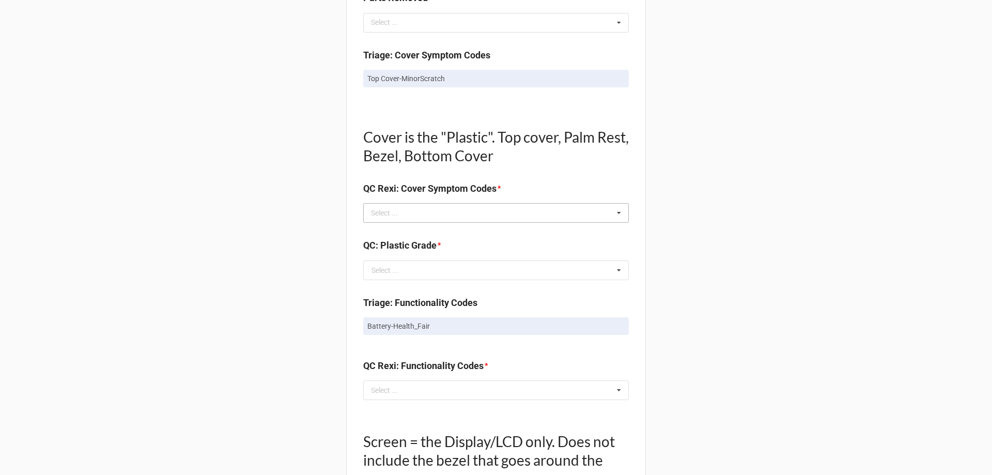
click at [602, 213] on div "Select ... No results found." at bounding box center [496, 213] width 266 height 20
click at [712, 238] on div "Back Receiving Triage Imaging Cleaning Tech & Repair QC Packing Order Picking R…" at bounding box center [496, 258] width 992 height 1756
click at [519, 217] on div "Select ... Top Cover-Broken Top Cover-MajorDent Top Cover-MinorDent Top Cover-M…" at bounding box center [496, 213] width 266 height 20
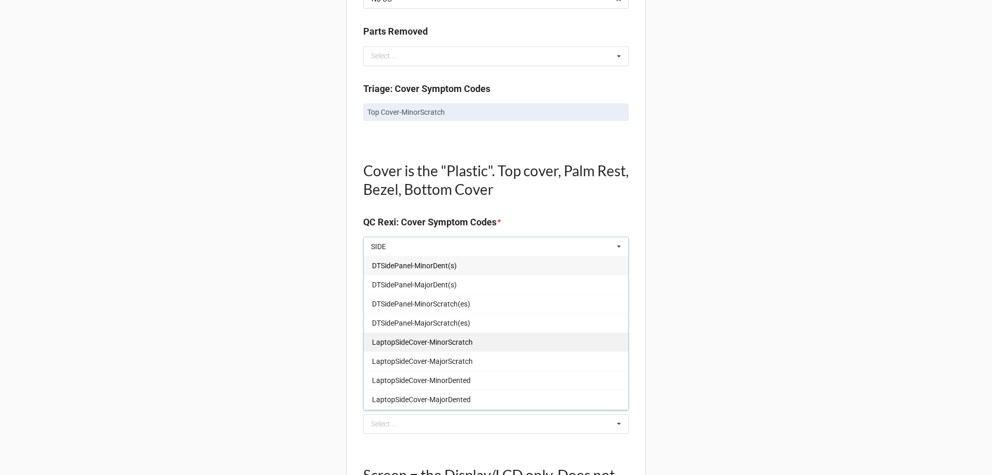
scroll to position [569, 0]
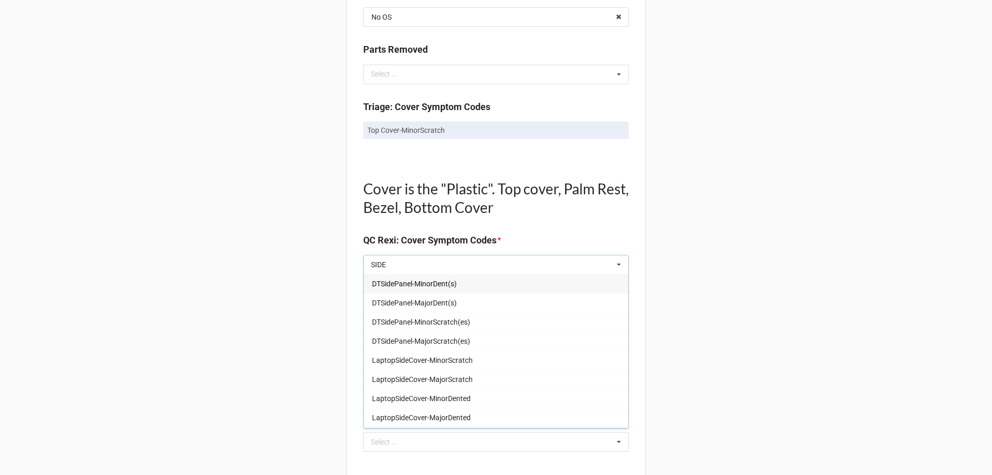
type input "SIDE"
click at [423, 283] on span "DTSidePanel-MinorDent(s)" at bounding box center [414, 284] width 85 height 8
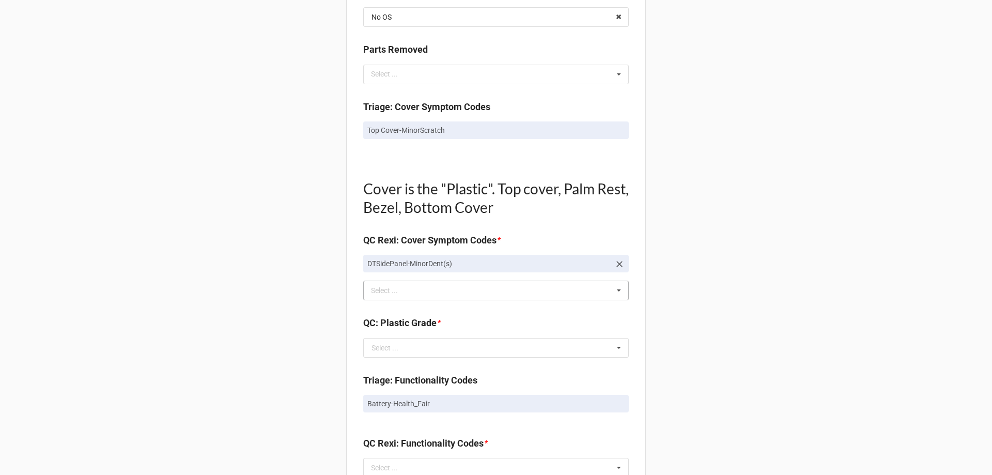
click at [868, 274] on div "Back Receiving Triage Imaging Cleaning Tech & Repair QC Packing Order Picking R…" at bounding box center [496, 322] width 992 height 1782
click at [615, 292] on icon at bounding box center [619, 290] width 16 height 19
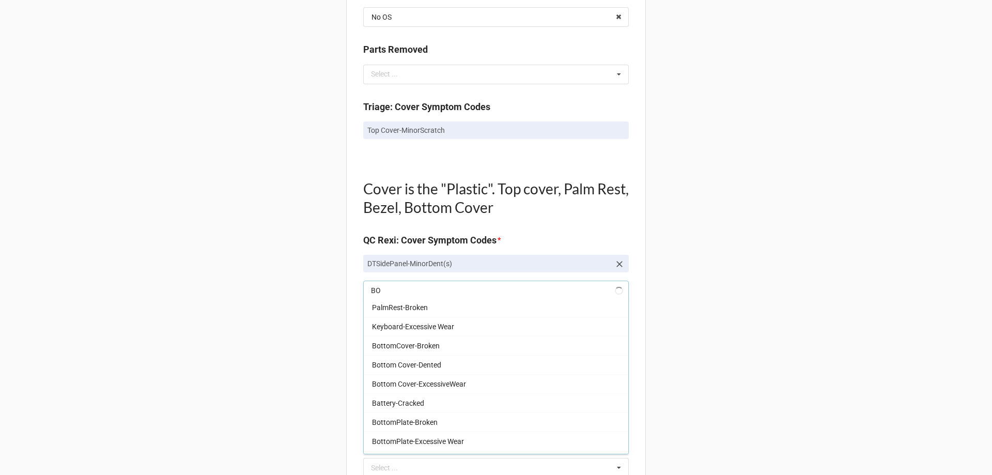
scroll to position [0, 0]
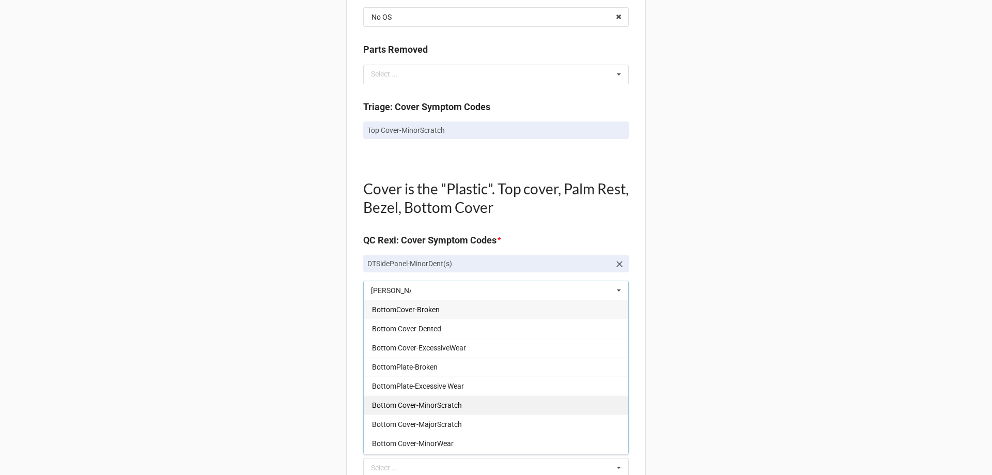
type input "BOTT"
click at [476, 405] on div "Bottom Cover-MinorScratch" at bounding box center [496, 404] width 265 height 19
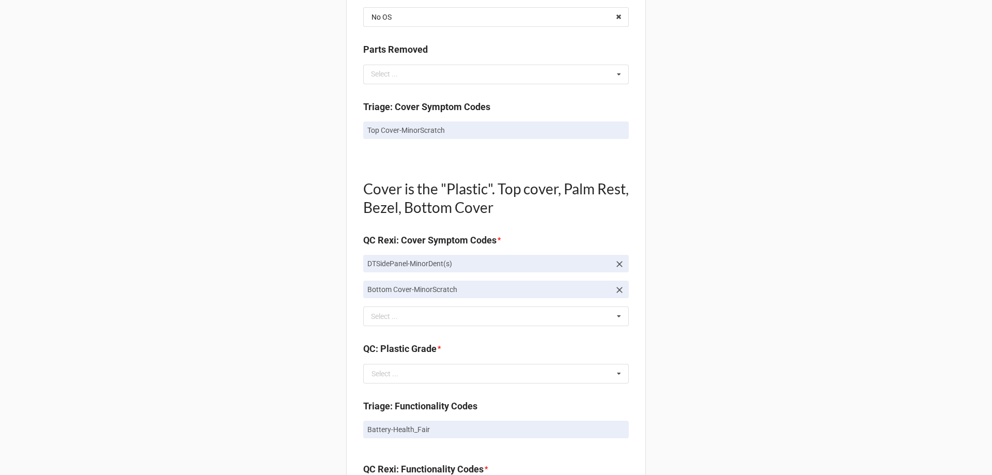
click at [754, 225] on div "Back Receiving Triage Imaging Cleaning Tech & Repair QC Packing Order Picking R…" at bounding box center [496, 334] width 992 height 1807
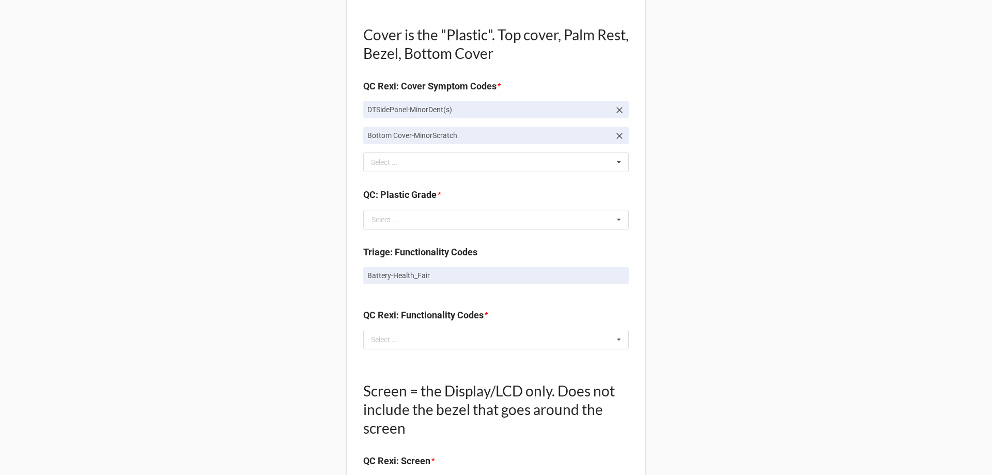
scroll to position [724, 0]
click at [541, 214] on input "text" at bounding box center [496, 218] width 265 height 19
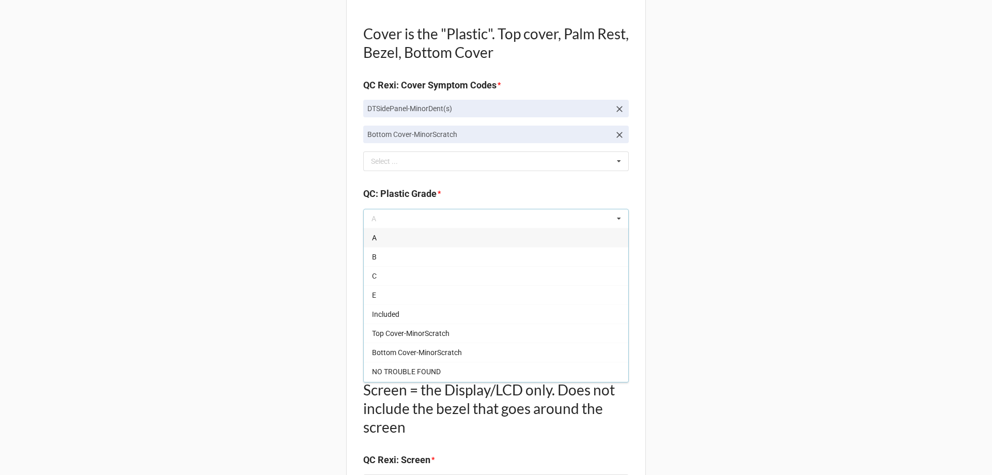
click at [539, 247] on div "A" at bounding box center [496, 237] width 265 height 19
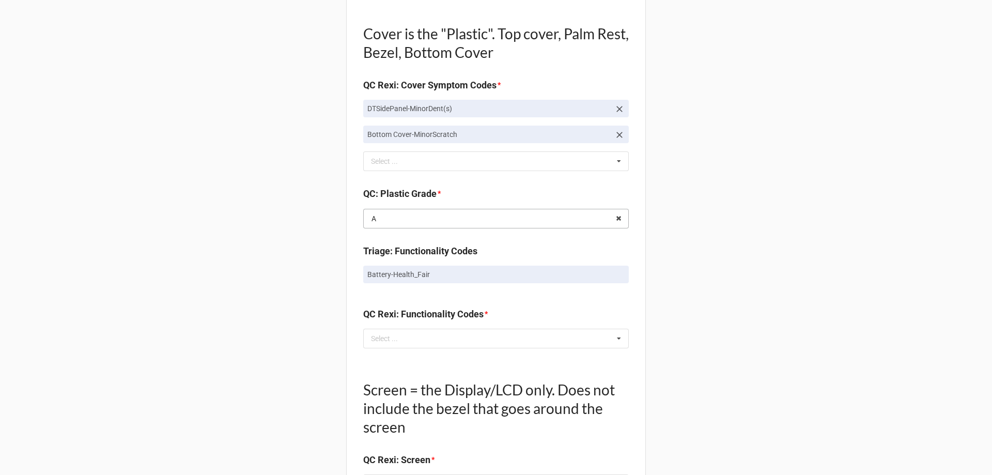
click at [562, 221] on input "text" at bounding box center [496, 218] width 265 height 19
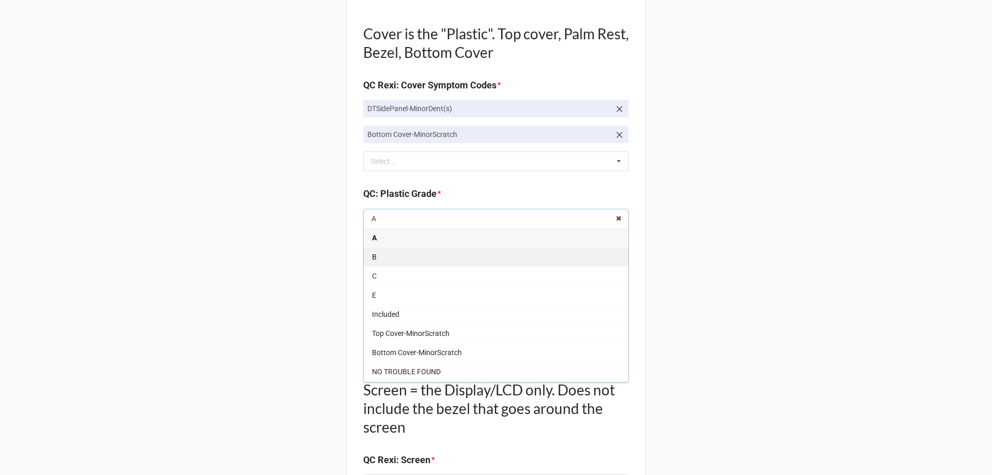
click at [558, 264] on div "B" at bounding box center [496, 256] width 265 height 19
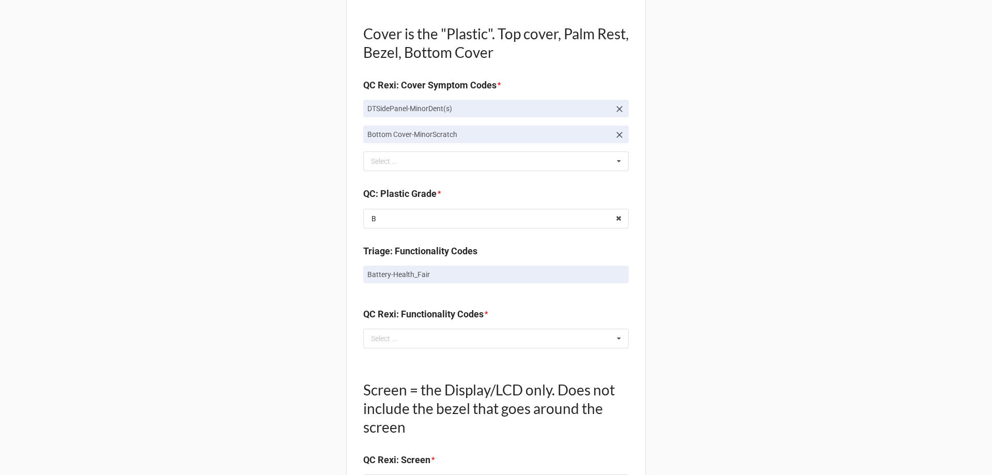
click at [797, 259] on div "Back Receiving Triage Imaging Cleaning Tech & Repair QC Packing Order Picking R…" at bounding box center [496, 179] width 992 height 1807
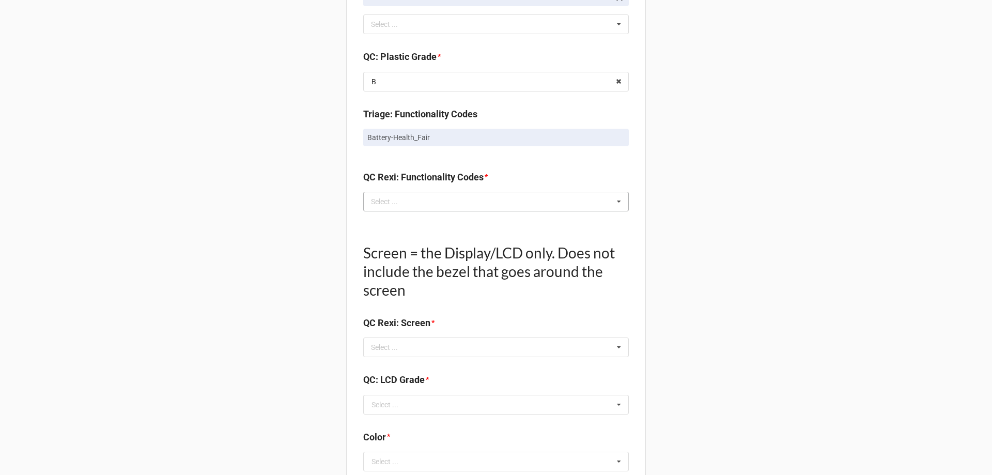
scroll to position [879, 0]
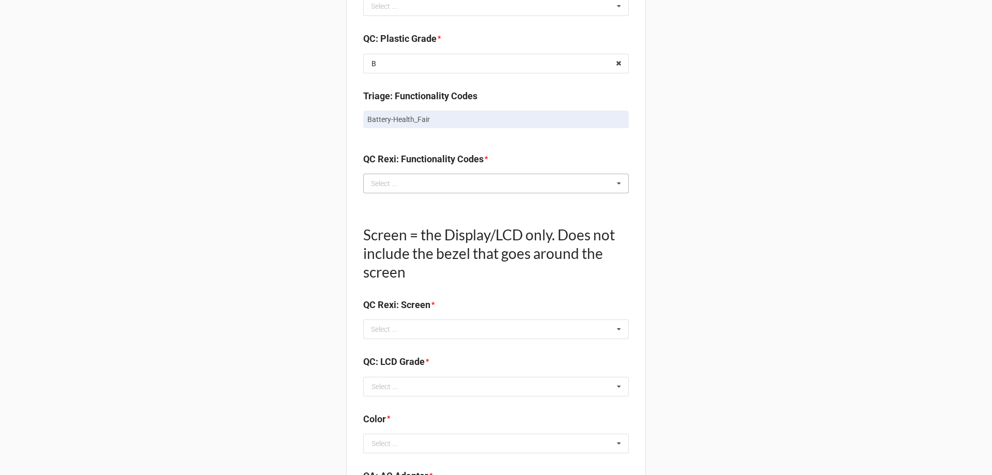
click at [423, 178] on div "Select ... No results found." at bounding box center [496, 184] width 266 height 20
click at [811, 197] on div "Back Receiving Triage Imaging Cleaning Tech & Repair QC Packing Order Picking R…" at bounding box center [496, 24] width 992 height 1807
drag, startPoint x: 363, startPoint y: 120, endPoint x: 439, endPoint y: 118, distance: 76.0
click at [439, 118] on link "Battery-Health_Fair" at bounding box center [496, 120] width 266 height 18
copy p "Battery-Health_Fair"
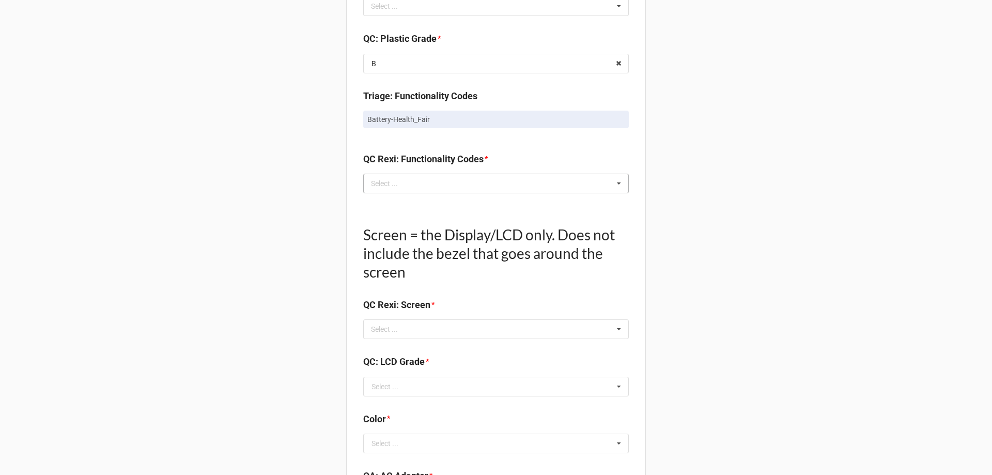
click at [407, 185] on div "Select ..." at bounding box center [391, 183] width 44 height 12
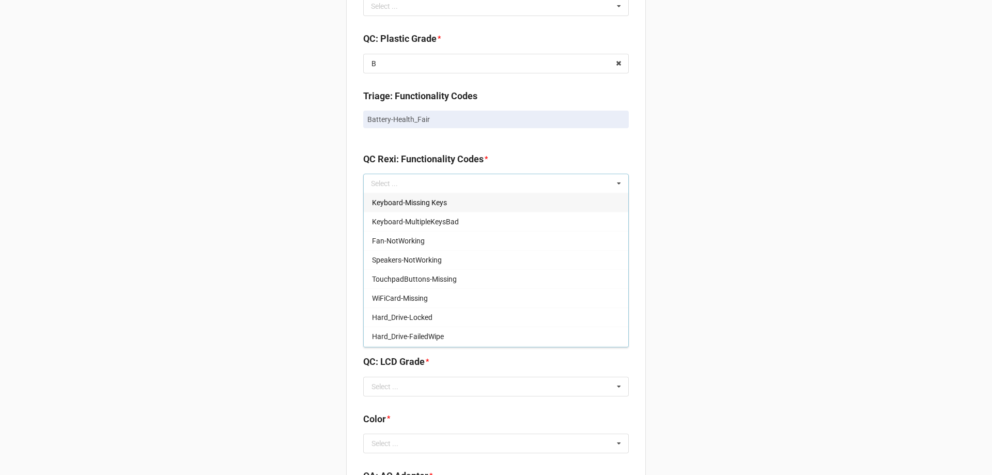
click at [909, 94] on div "Back Receiving Triage Imaging Cleaning Tech & Repair QC Packing Order Picking R…" at bounding box center [496, 24] width 992 height 1807
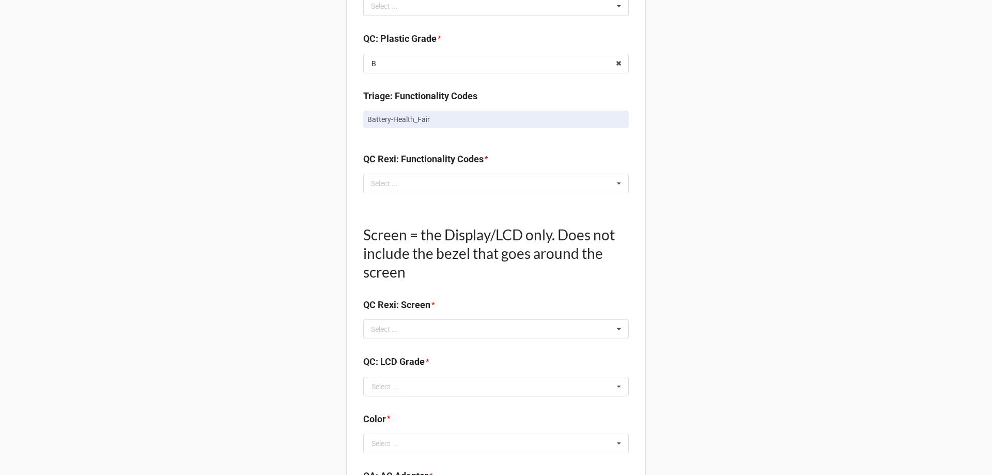
drag, startPoint x: 423, startPoint y: 183, endPoint x: 842, endPoint y: 149, distance: 421.0
click at [842, 149] on div "Back Receiving Triage Imaging Cleaning Tech & Repair QC Packing Order Picking R…" at bounding box center [496, 24] width 992 height 1807
click at [379, 184] on div "Select ..." at bounding box center [391, 183] width 44 height 12
click at [885, 65] on div "Back Receiving Triage Imaging Cleaning Tech & Repair QC Packing Order Picking R…" at bounding box center [496, 24] width 992 height 1807
click at [390, 185] on div "Select ..." at bounding box center [391, 183] width 44 height 12
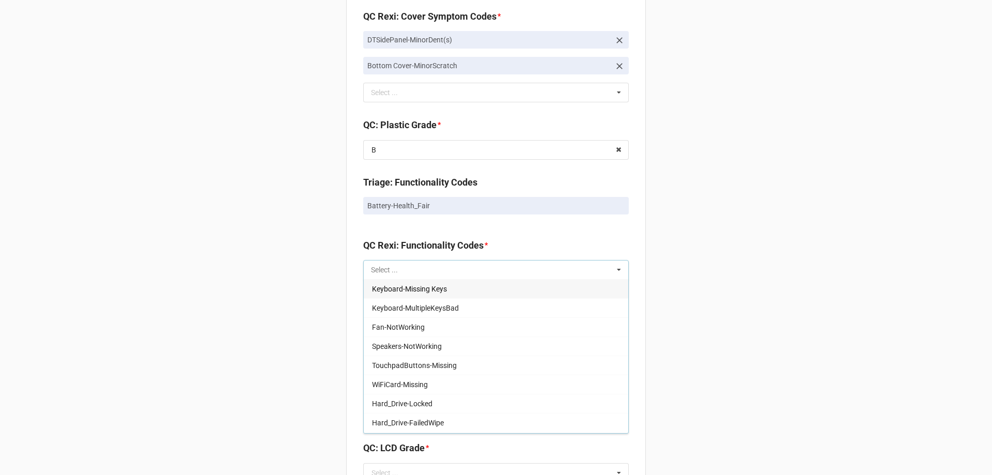
scroll to position [877, 0]
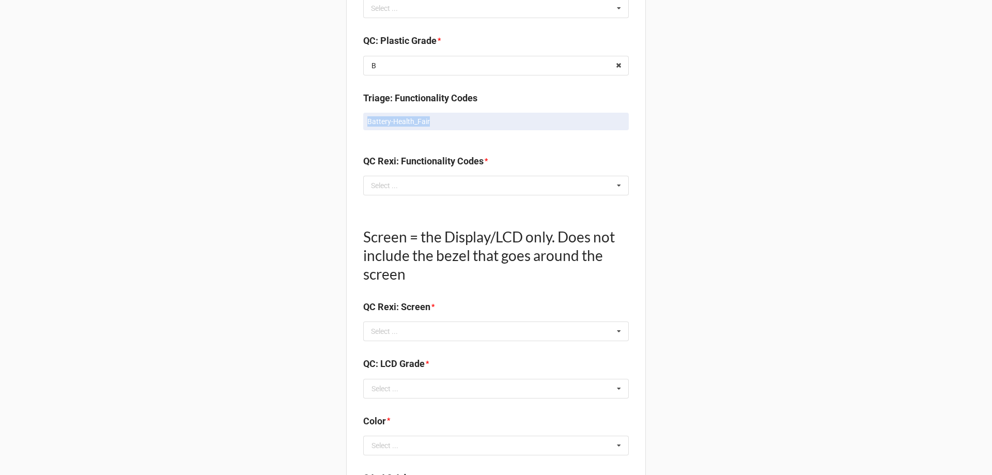
click at [425, 117] on p "Battery-Health_Fair" at bounding box center [495, 121] width 257 height 10
drag, startPoint x: 425, startPoint y: 117, endPoint x: 736, endPoint y: 76, distance: 313.3
click at [736, 76] on div "Back Receiving Triage Imaging Cleaning Tech & Repair QC Packing Order Picking R…" at bounding box center [496, 26] width 992 height 1807
click at [426, 121] on p "Battery-Health_Fair" at bounding box center [495, 121] width 257 height 10
drag, startPoint x: 426, startPoint y: 120, endPoint x: 265, endPoint y: 125, distance: 161.3
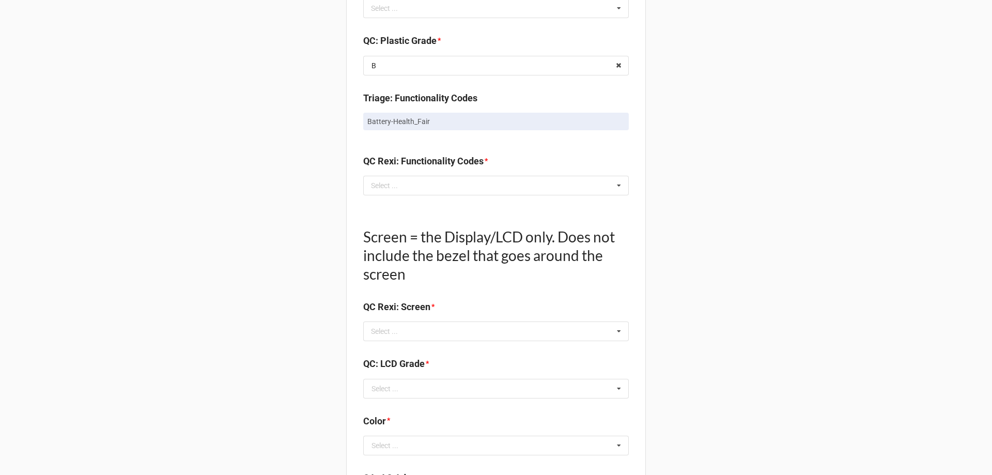
click at [265, 125] on div "Back Receiving Triage Imaging Cleaning Tech & Repair QC Packing Order Picking R…" at bounding box center [496, 26] width 992 height 1807
drag, startPoint x: 361, startPoint y: 119, endPoint x: 452, endPoint y: 118, distance: 91.0
click at [452, 118] on link "Battery-Health_Fair" at bounding box center [496, 122] width 266 height 18
copy p "Battery-Health_Fair"
click at [456, 185] on div "Select ... Keyboard-Missing Keys Keyboard-MultipleKeysBad Fan-NotWorking Speake…" at bounding box center [496, 186] width 266 height 20
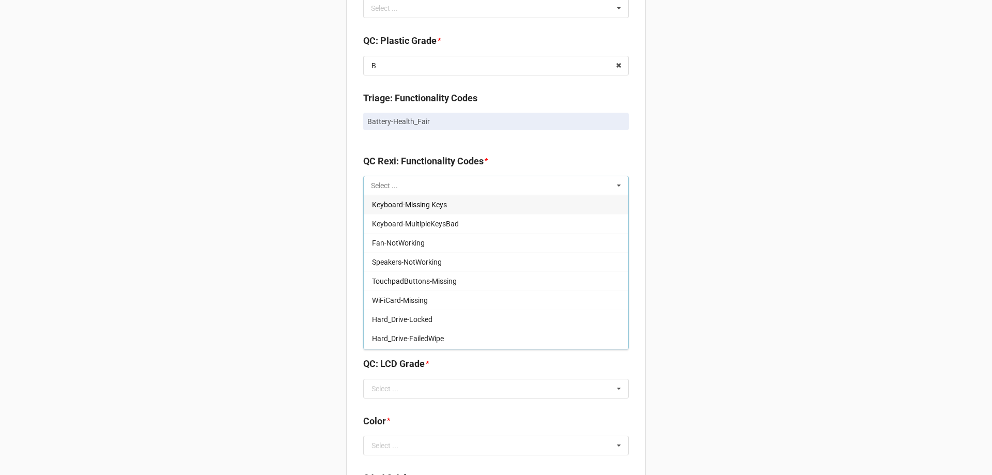
paste input "Battery-Health_Fair"
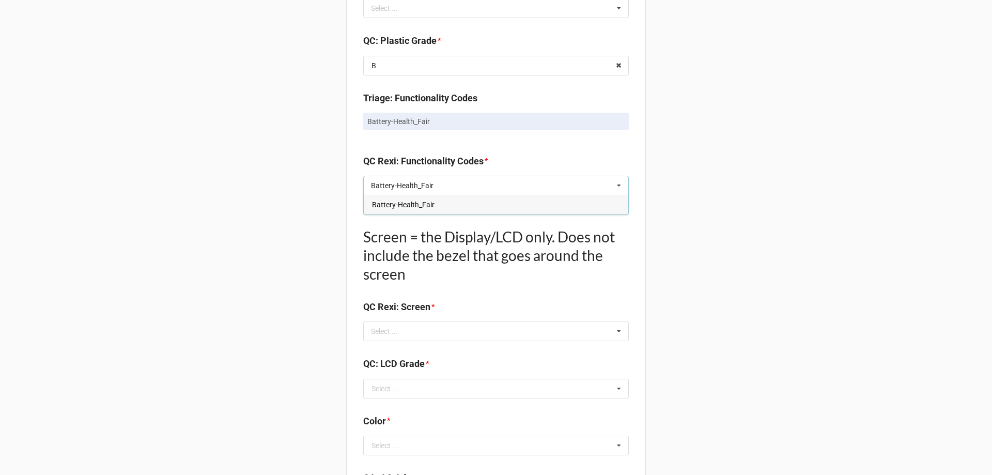
type input "Battery-Health_Fair"
click at [477, 213] on div "Battery-Health_Fair" at bounding box center [496, 204] width 265 height 19
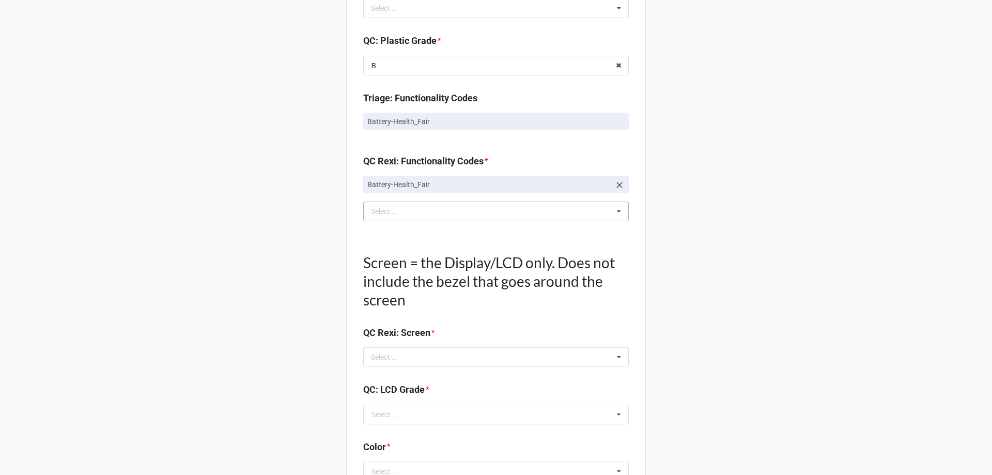
click at [758, 206] on div "Back Receiving Triage Imaging Cleaning Tech & Repair QC Packing Order Picking R…" at bounding box center [496, 39] width 992 height 1833
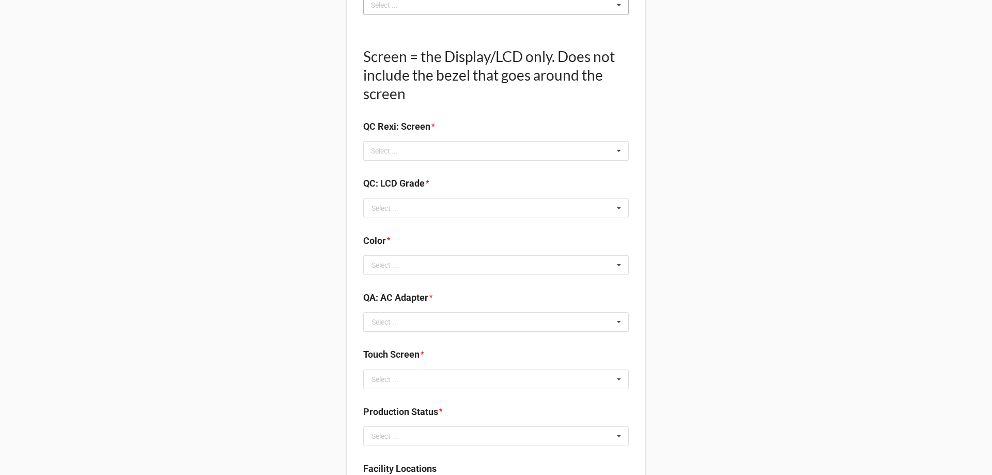
scroll to position [1083, 0]
click at [431, 154] on div "Select ... No results found." at bounding box center [496, 151] width 266 height 20
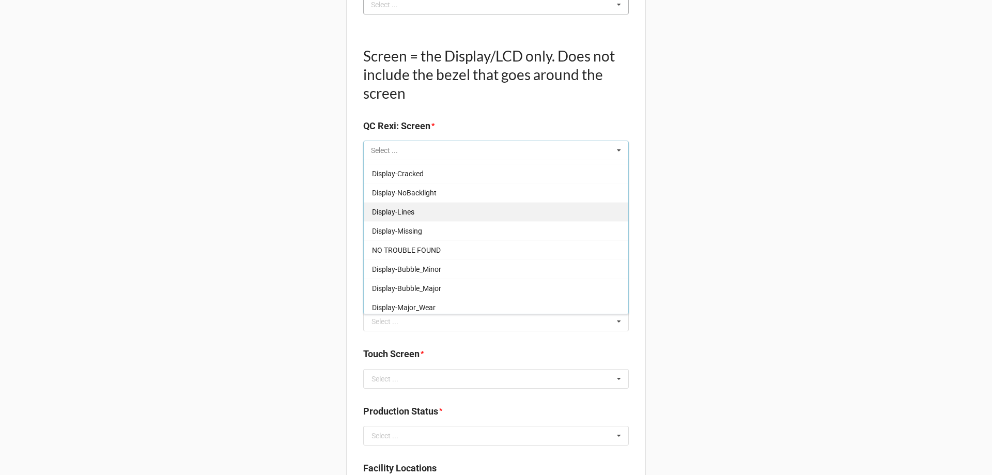
scroll to position [171, 0]
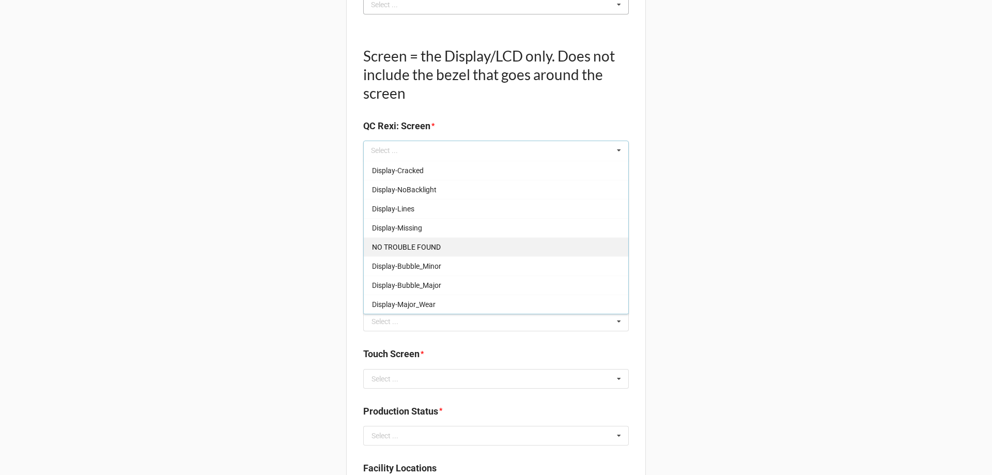
click at [454, 250] on div "NO TROUBLE FOUND" at bounding box center [496, 246] width 265 height 19
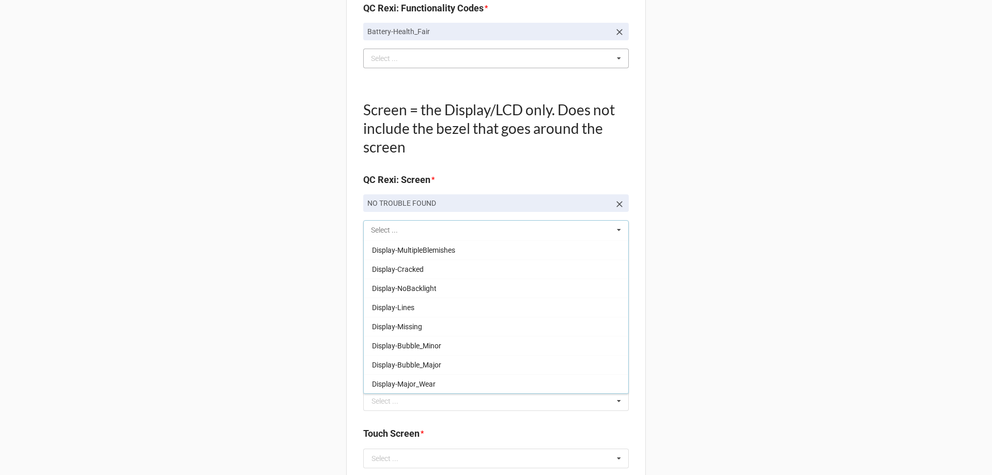
scroll to position [614, 0]
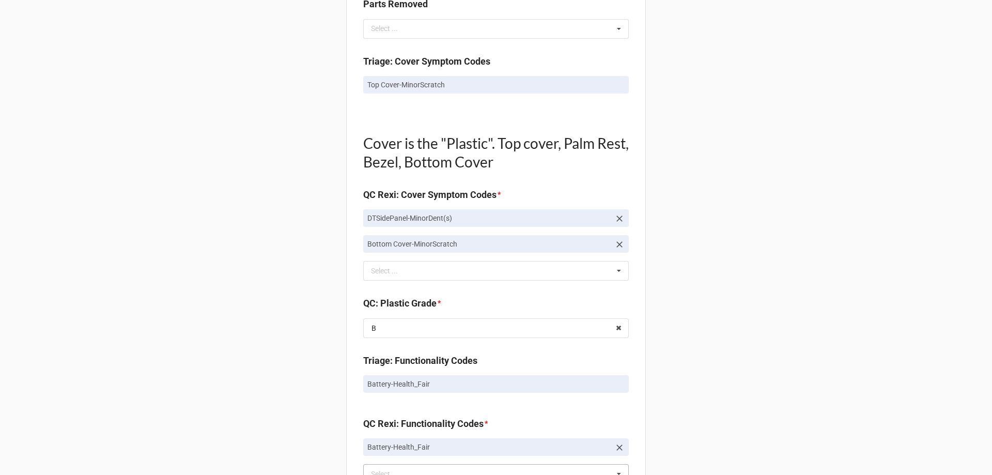
click at [788, 179] on div "Back Receiving Triage Imaging Cleaning Tech & Repair QC Packing Order Picking R…" at bounding box center [496, 315] width 992 height 1859
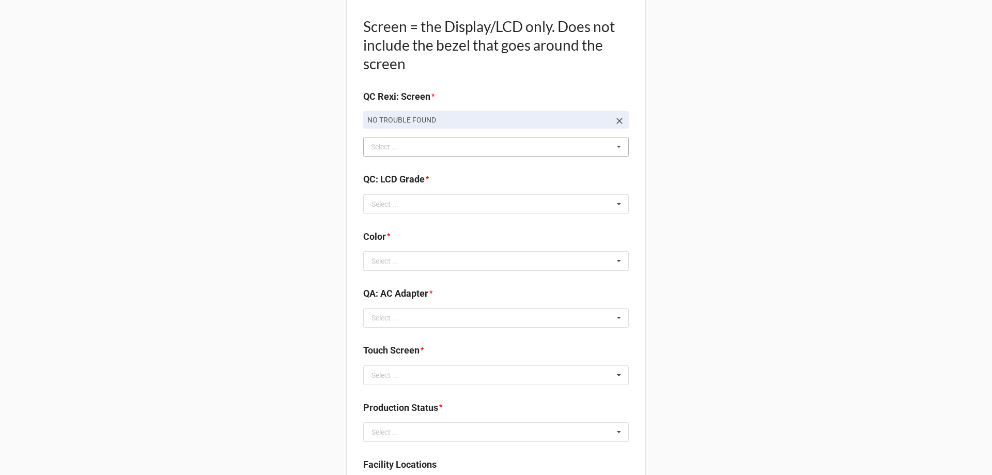
scroll to position [1131, 0]
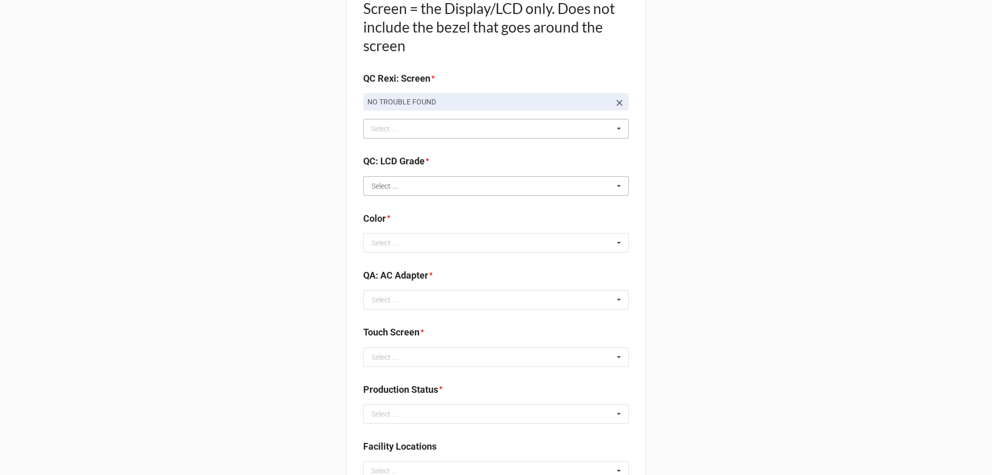
click at [487, 190] on input "text" at bounding box center [496, 186] width 265 height 19
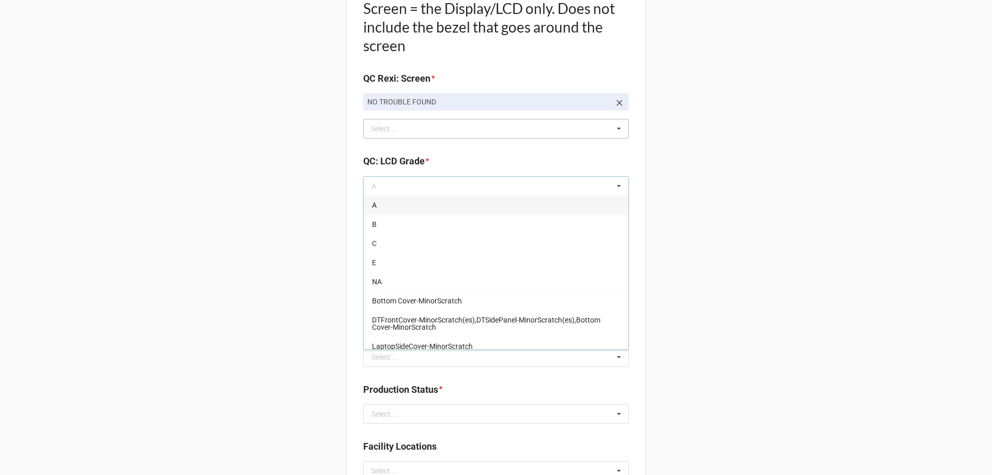
drag, startPoint x: 392, startPoint y: 227, endPoint x: 518, endPoint y: 183, distance: 133.5
click at [396, 221] on div "B" at bounding box center [496, 223] width 265 height 19
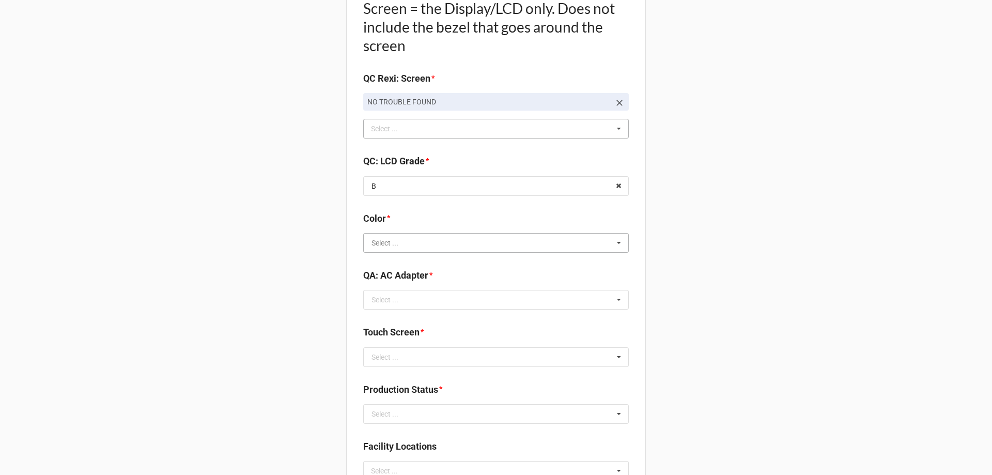
click at [551, 246] on input "text" at bounding box center [496, 243] width 265 height 19
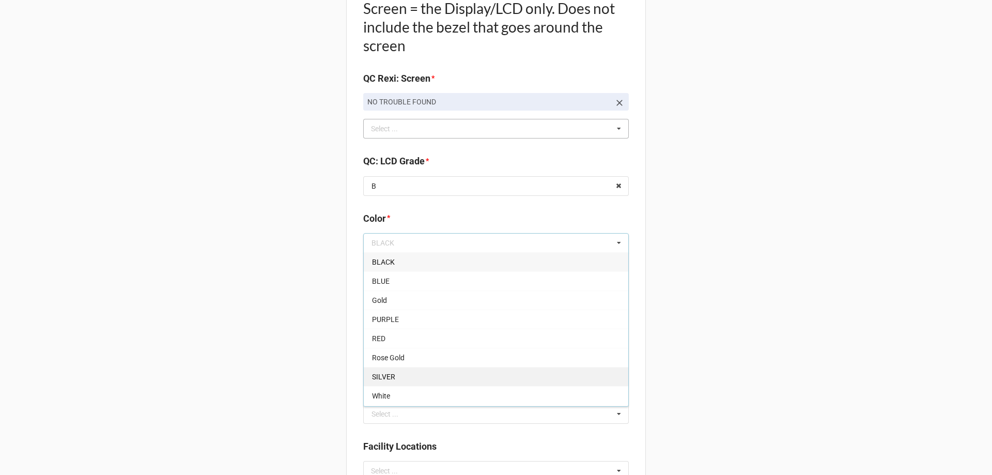
click at [546, 379] on div "SILVER" at bounding box center [496, 376] width 265 height 19
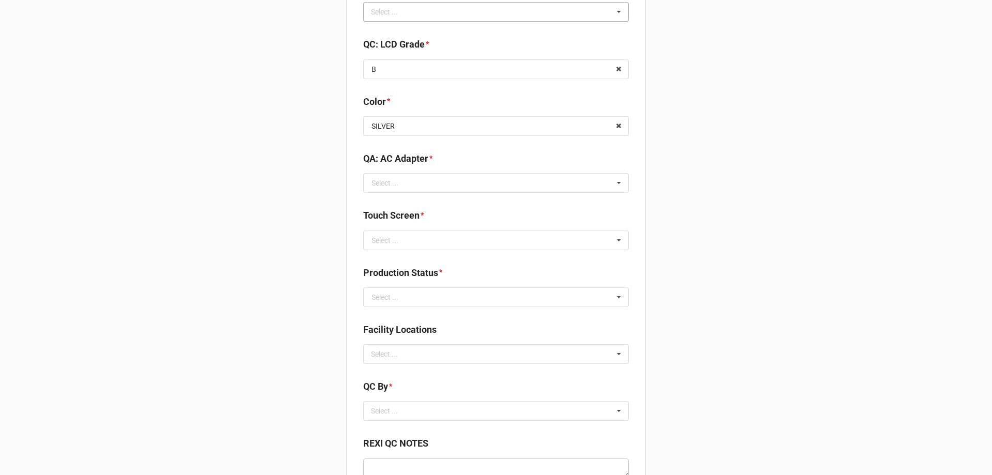
scroll to position [1286, 0]
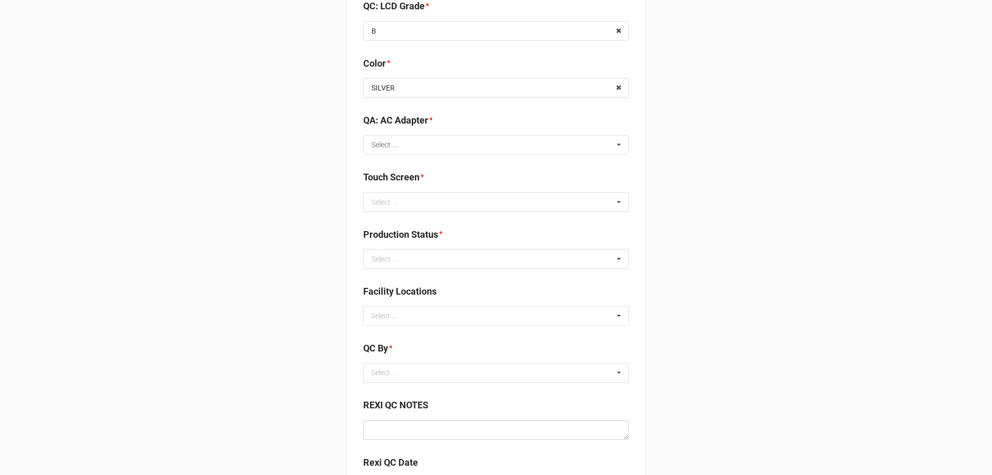
click at [524, 132] on div "QA: AC Adapter * Select ... Included Added AC None NO TROUBLE FOUND Display-KBW…" at bounding box center [496, 133] width 266 height 41
click at [524, 132] on div "QA: AC Adapter *" at bounding box center [496, 124] width 266 height 22
click at [553, 147] on input "text" at bounding box center [496, 144] width 265 height 19
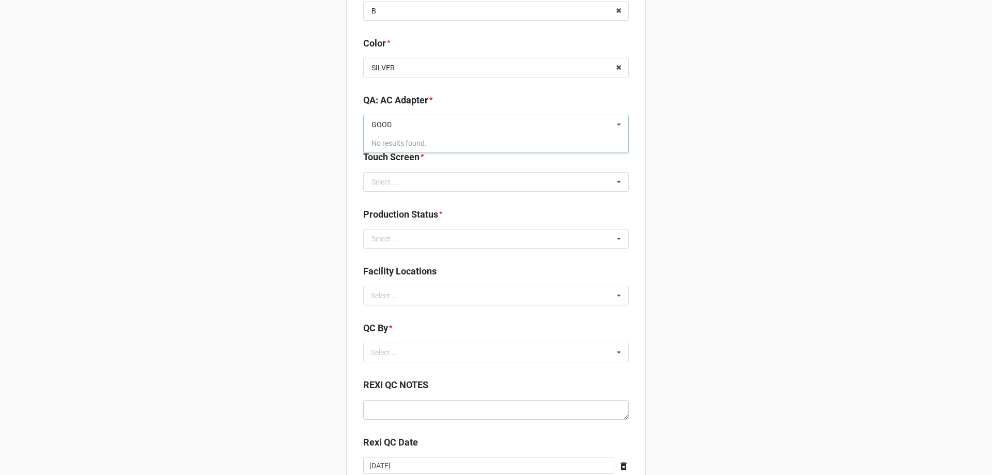
scroll to position [1281, 0]
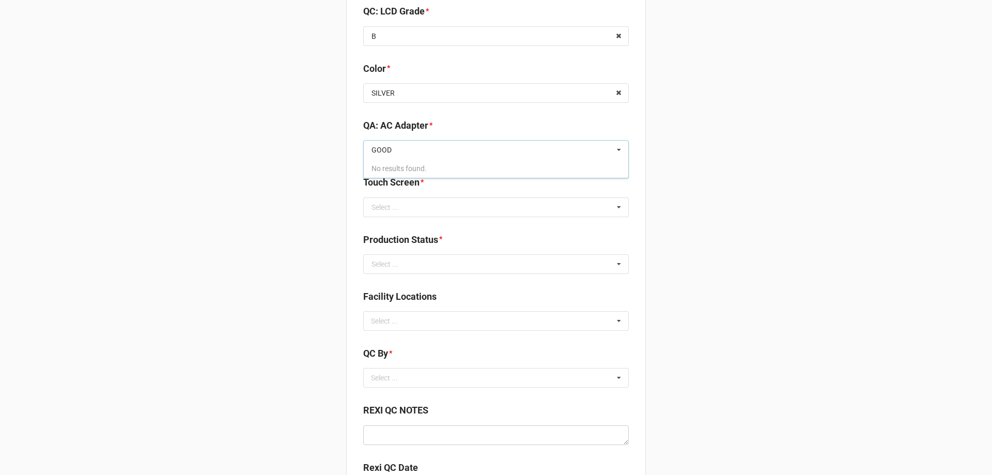
type input "GOOD"
drag, startPoint x: 814, startPoint y: 192, endPoint x: 818, endPoint y: 186, distance: 7.8
click at [597, 146] on input "text" at bounding box center [496, 150] width 265 height 19
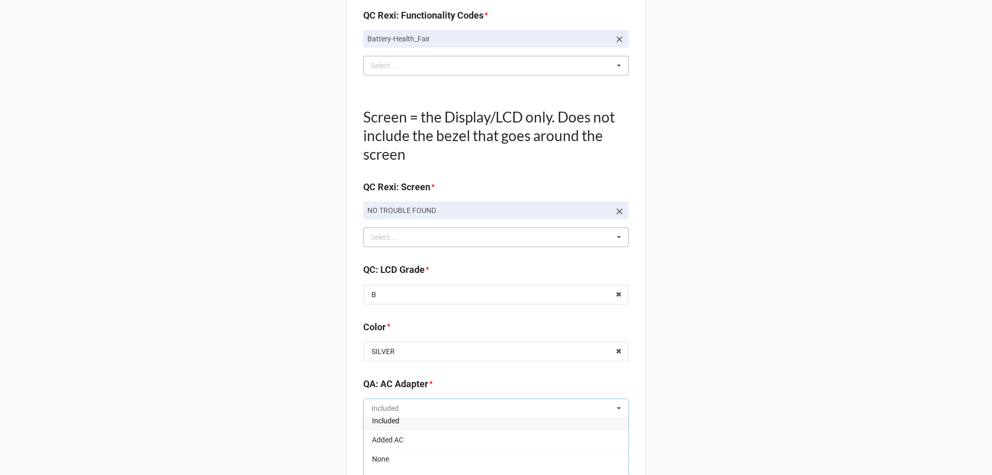
scroll to position [0, 0]
click at [462, 452] on div "Added AC" at bounding box center [496, 446] width 265 height 19
click at [484, 413] on input "text" at bounding box center [496, 408] width 265 height 19
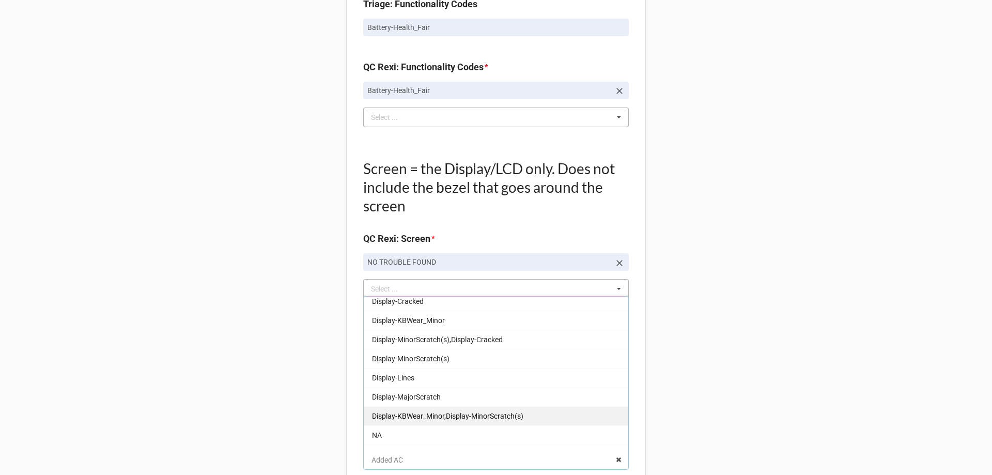
scroll to position [82, 0]
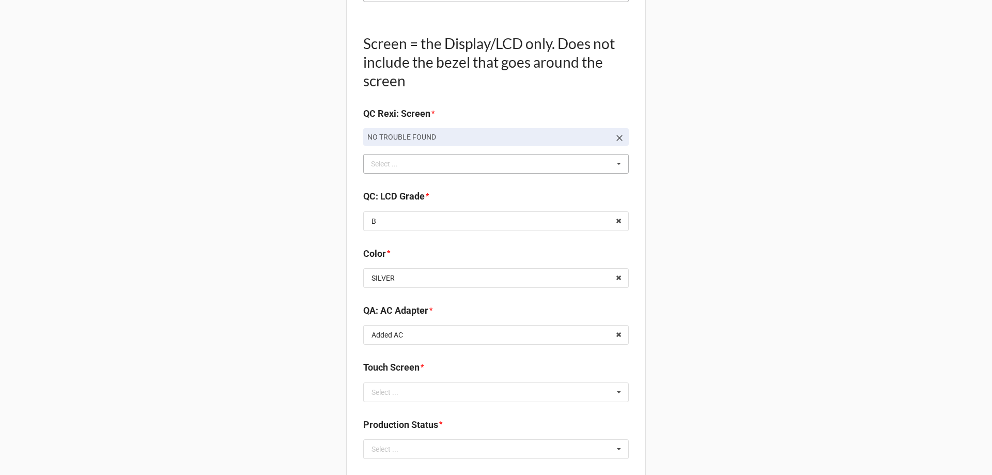
scroll to position [1126, 0]
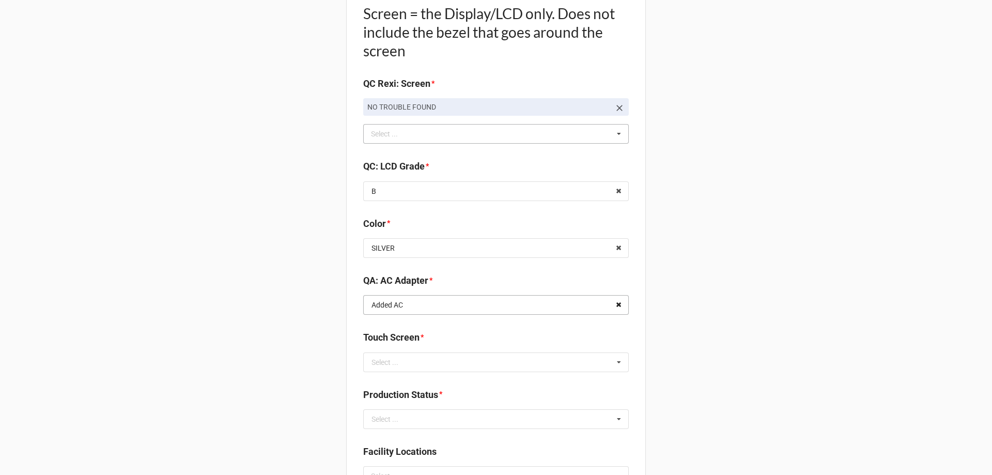
click at [621, 302] on icon at bounding box center [619, 305] width 16 height 19
click at [595, 305] on input "text" at bounding box center [496, 305] width 265 height 19
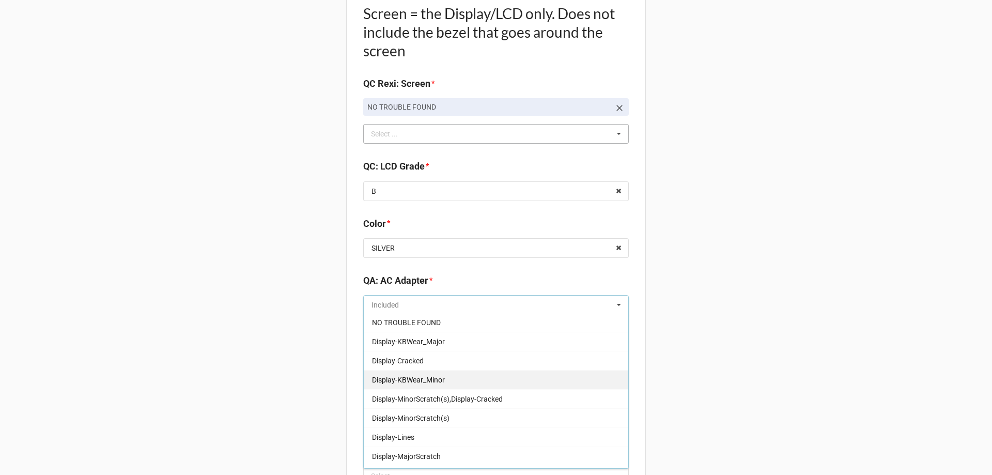
scroll to position [0, 0]
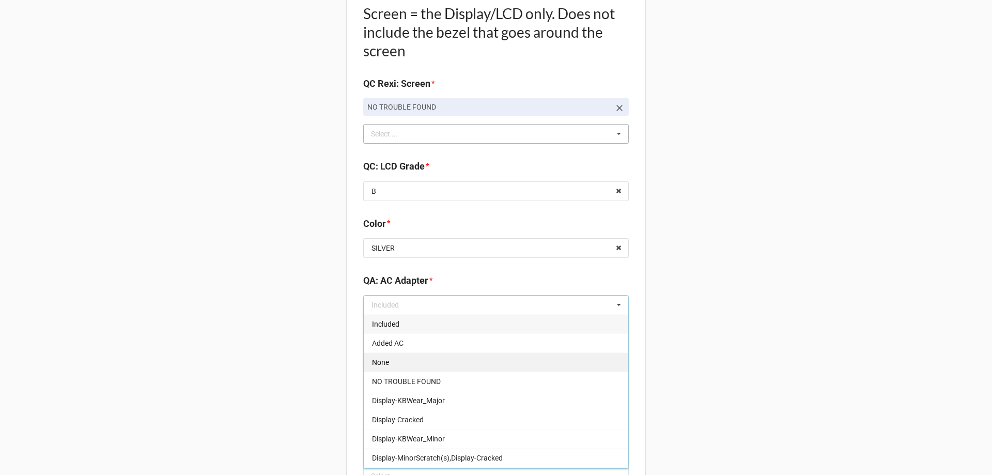
click at [535, 358] on div "None" at bounding box center [496, 362] width 265 height 19
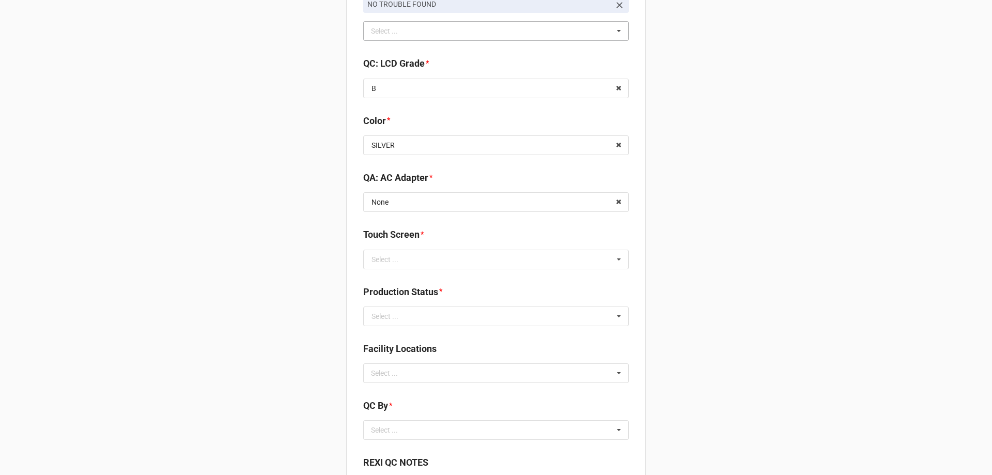
scroll to position [1229, 0]
click at [588, 200] on input "text" at bounding box center [496, 201] width 265 height 19
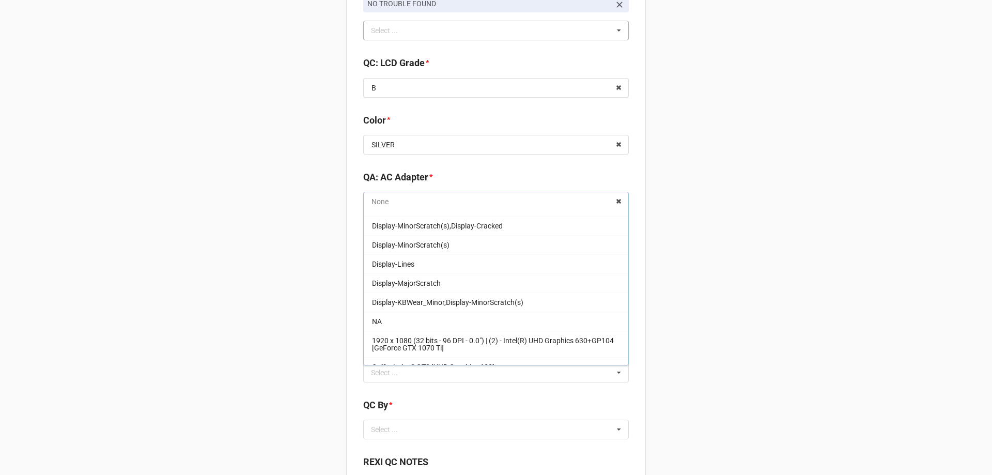
scroll to position [30, 0]
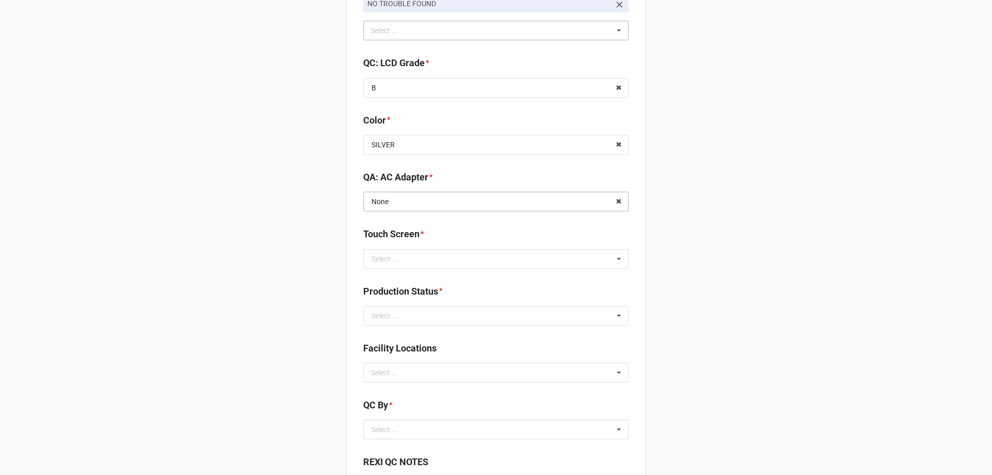
click at [590, 208] on input "text" at bounding box center [496, 201] width 265 height 19
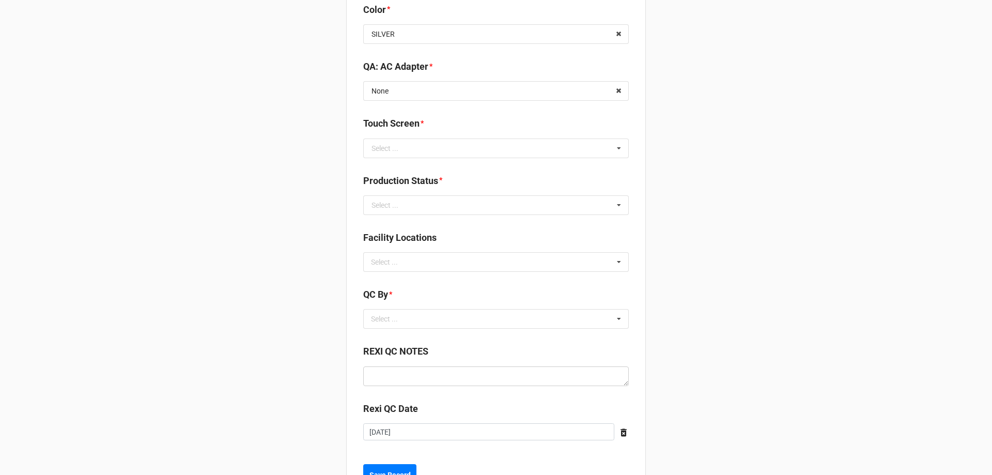
scroll to position [1384, 0]
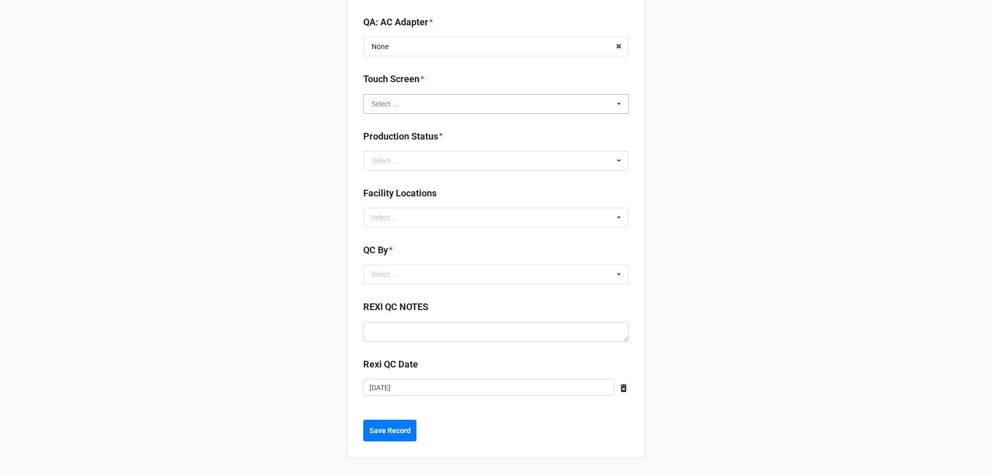
click at [411, 109] on input "text" at bounding box center [496, 104] width 265 height 19
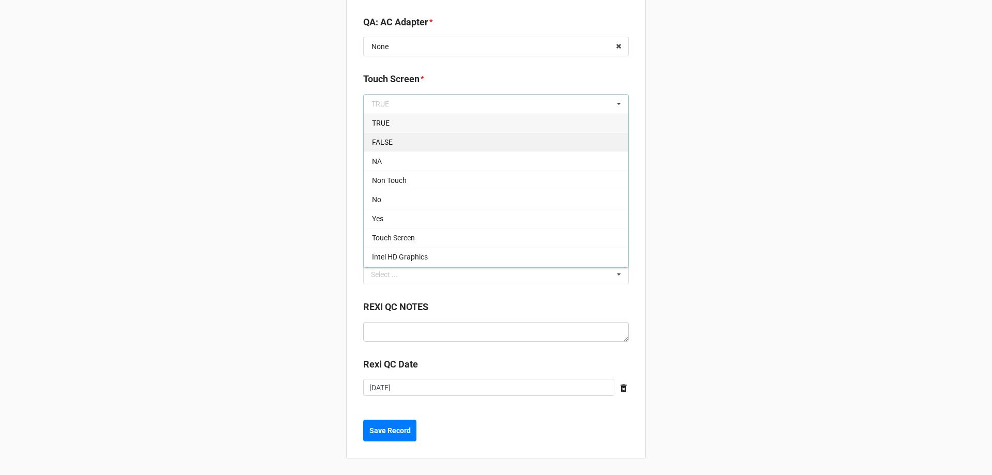
click at [442, 145] on div "FALSE" at bounding box center [496, 141] width 265 height 19
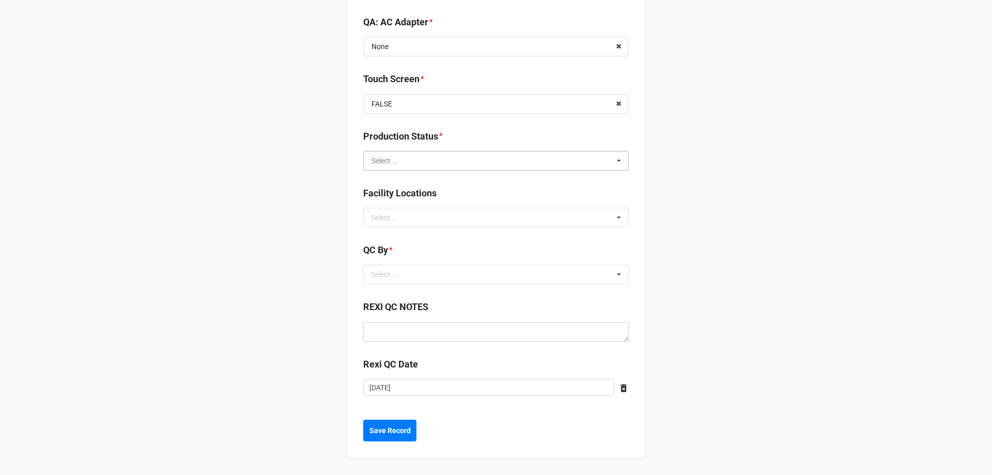
click at [558, 163] on input "text" at bounding box center [496, 160] width 265 height 19
click at [611, 157] on icon at bounding box center [619, 160] width 16 height 19
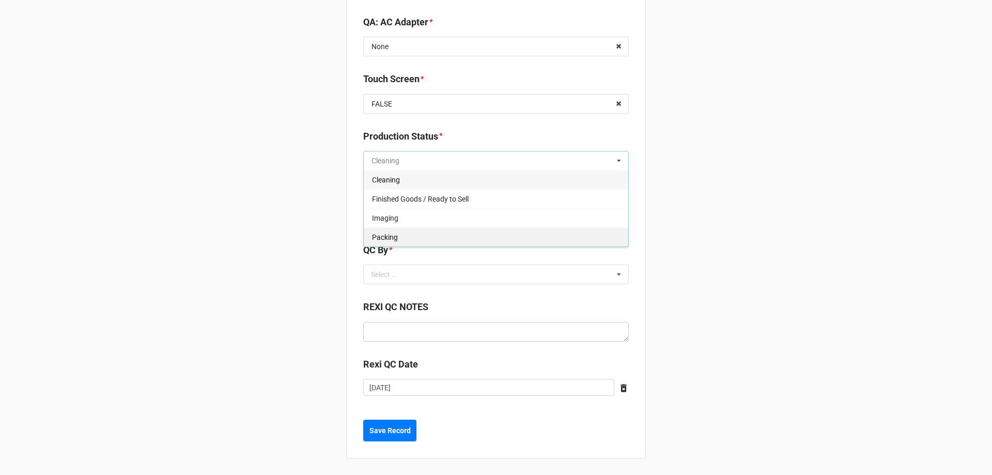
scroll to position [1332, 0]
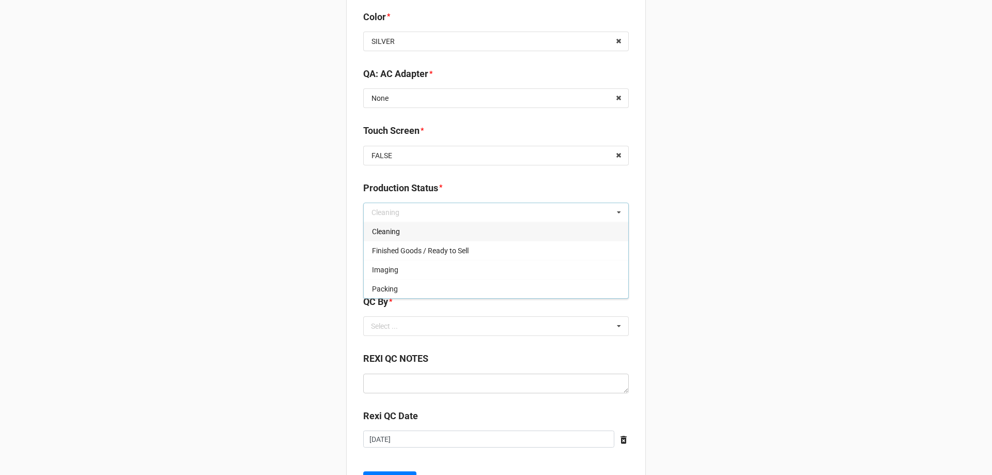
click at [403, 228] on div "Cleaning" at bounding box center [496, 231] width 265 height 19
click at [553, 273] on div "Select ... No results found." at bounding box center [496, 269] width 266 height 20
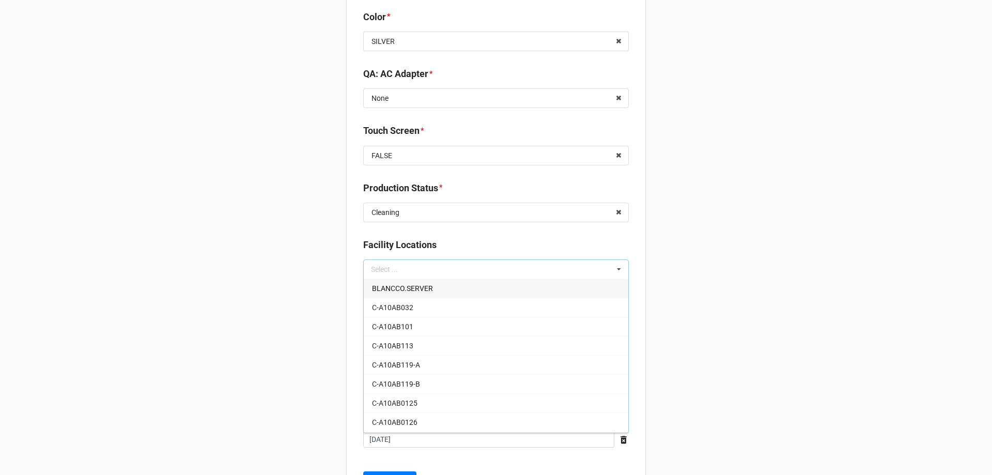
click at [504, 318] on div "Select ... No results found." at bounding box center [496, 326] width 266 height 20
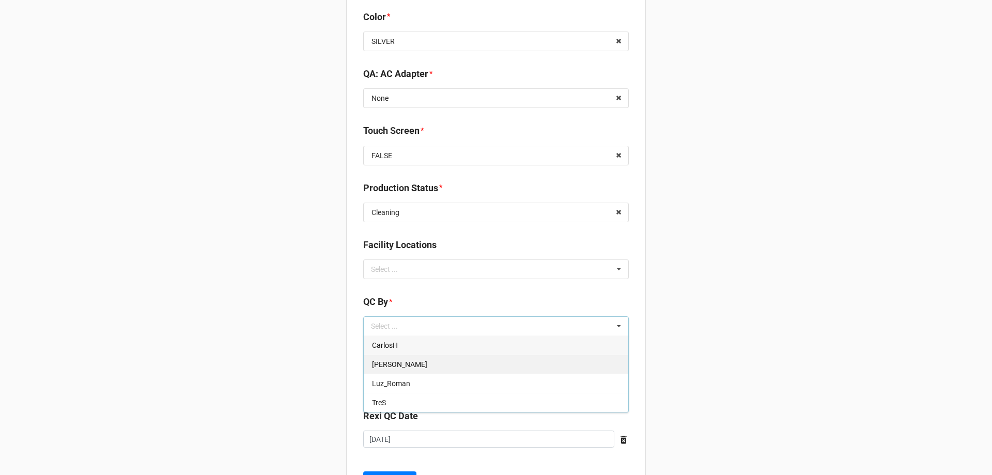
click at [523, 369] on div "[PERSON_NAME]" at bounding box center [496, 364] width 265 height 19
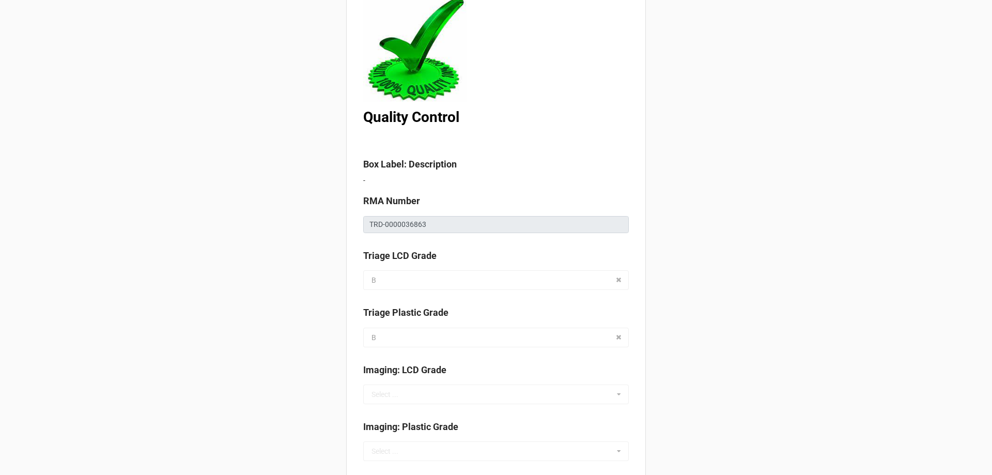
scroll to position [0, 0]
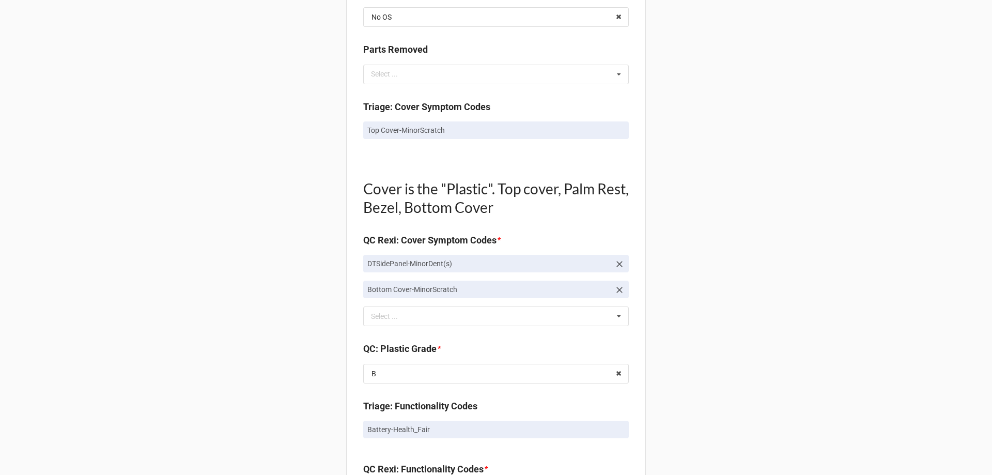
click at [858, 145] on div "Back Receiving Triage Imaging Cleaning Tech & Repair QC Packing Order Picking R…" at bounding box center [496, 373] width 992 height 1885
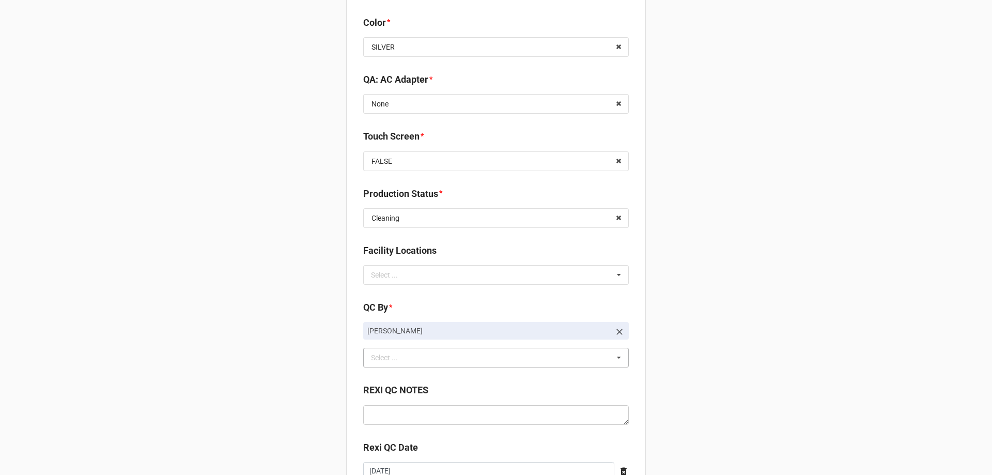
scroll to position [1410, 0]
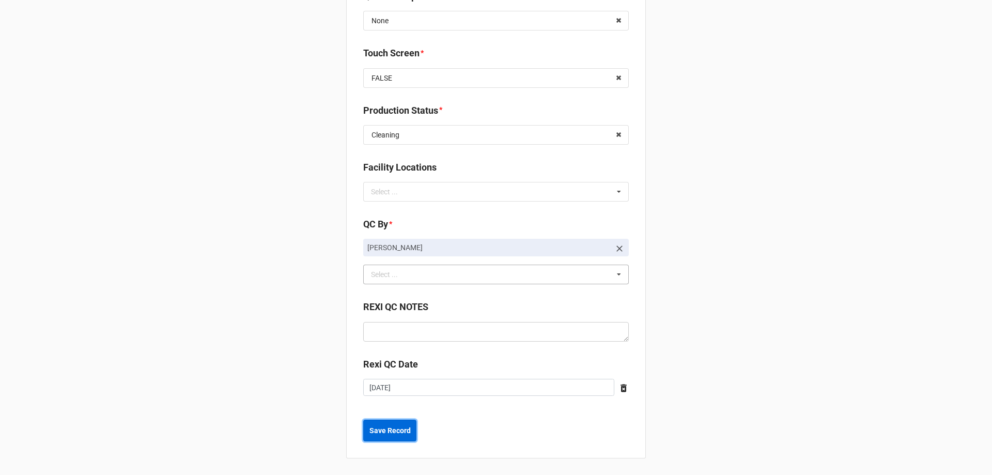
click at [391, 436] on b "Save Record" at bounding box center [390, 430] width 41 height 11
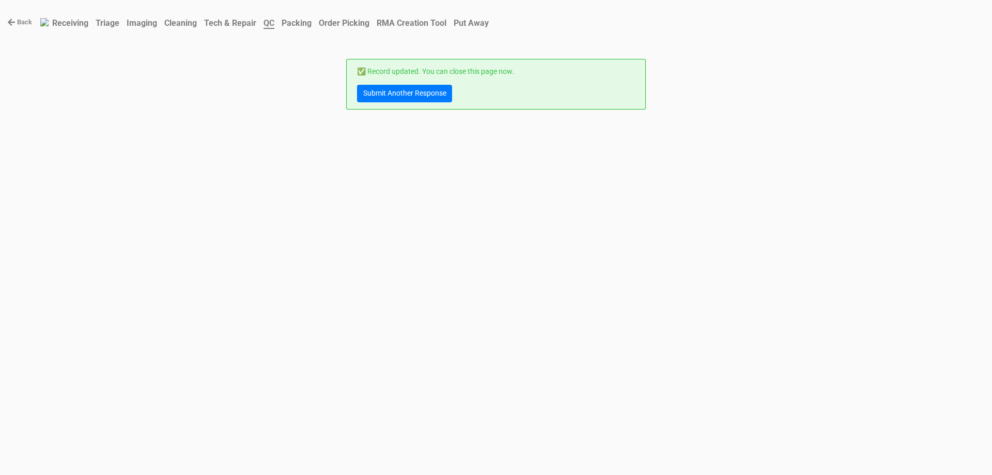
scroll to position [0, 0]
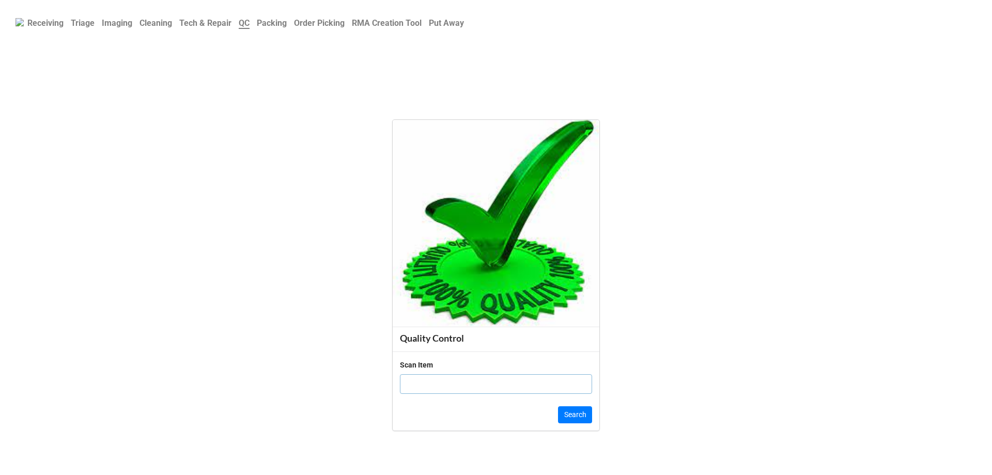
click at [476, 393] on input "text" at bounding box center [496, 384] width 192 height 20
click button "Search" at bounding box center [575, 415] width 34 height 18
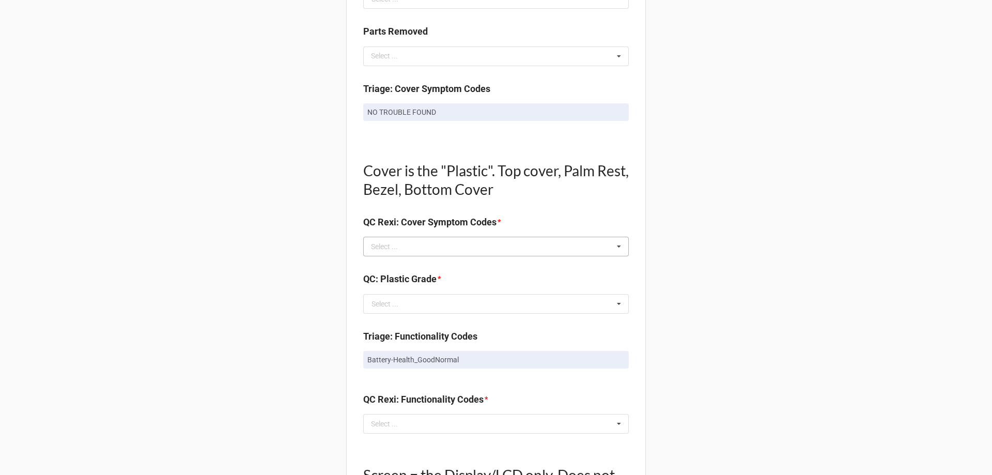
scroll to position [620, 0]
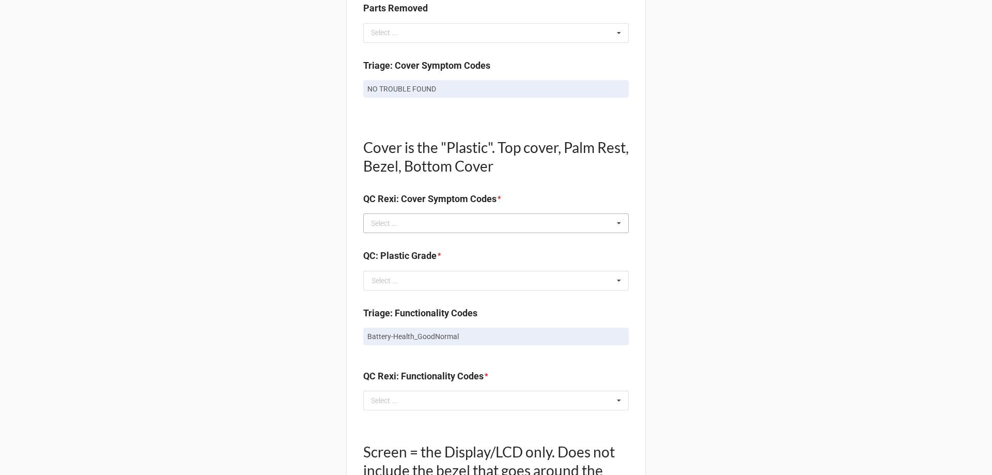
click at [540, 221] on div "Select ... No results found." at bounding box center [496, 223] width 266 height 20
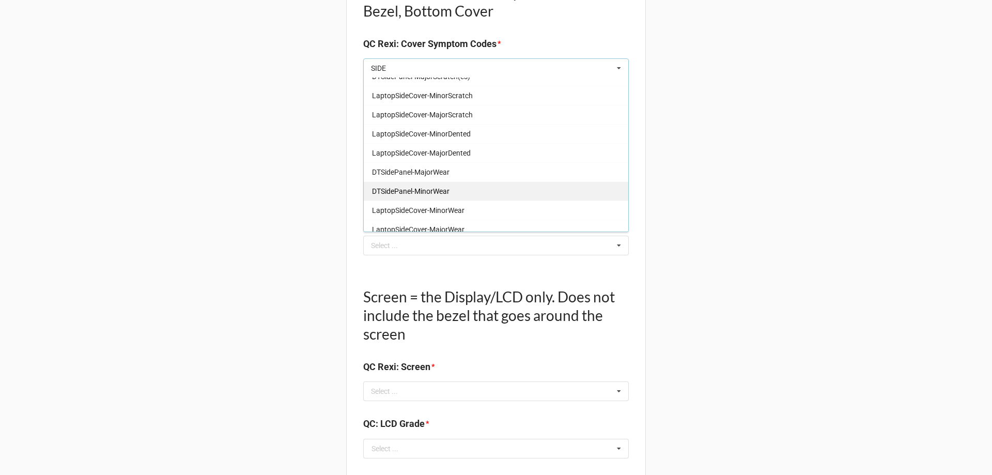
scroll to position [35, 0]
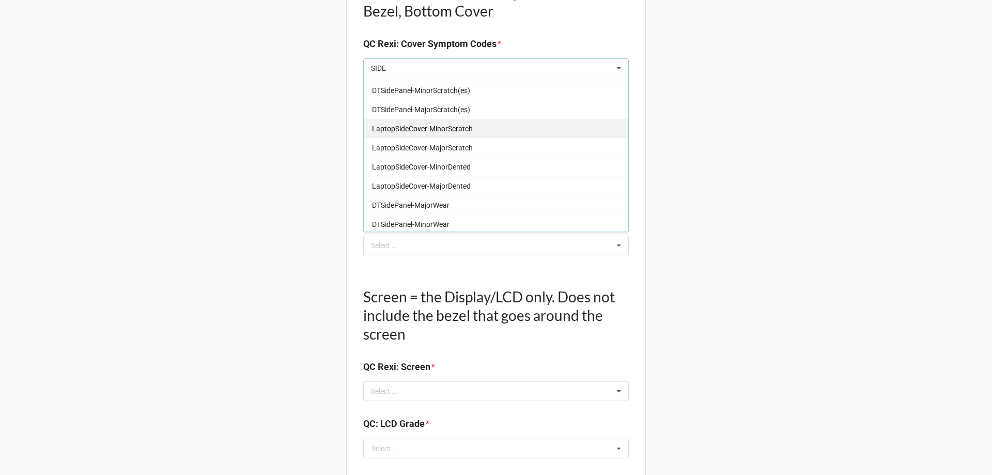
type input "SIDE"
click at [489, 131] on div "LaptopSideCover-MinorScratch" at bounding box center [496, 128] width 265 height 19
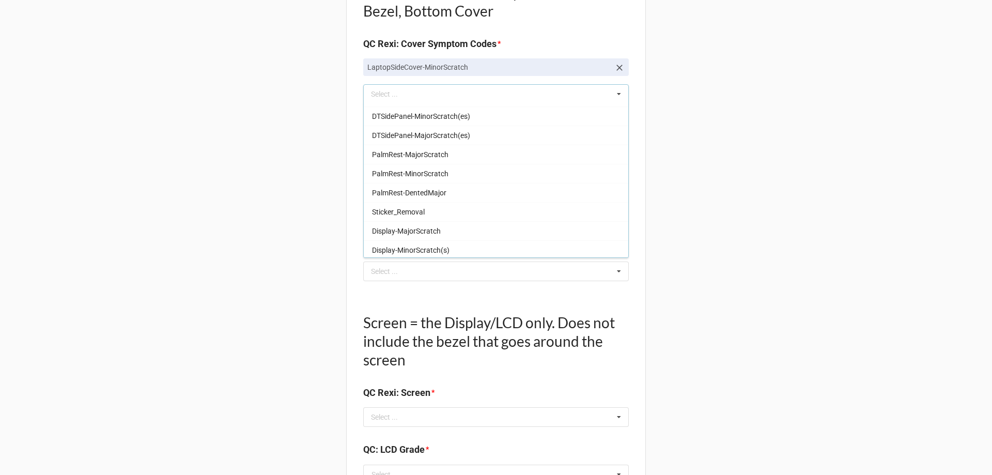
click at [728, 164] on div "Back Receiving Triage Imaging Cleaning Tech & Repair QC Packing Order Picking R…" at bounding box center [496, 121] width 992 height 1792
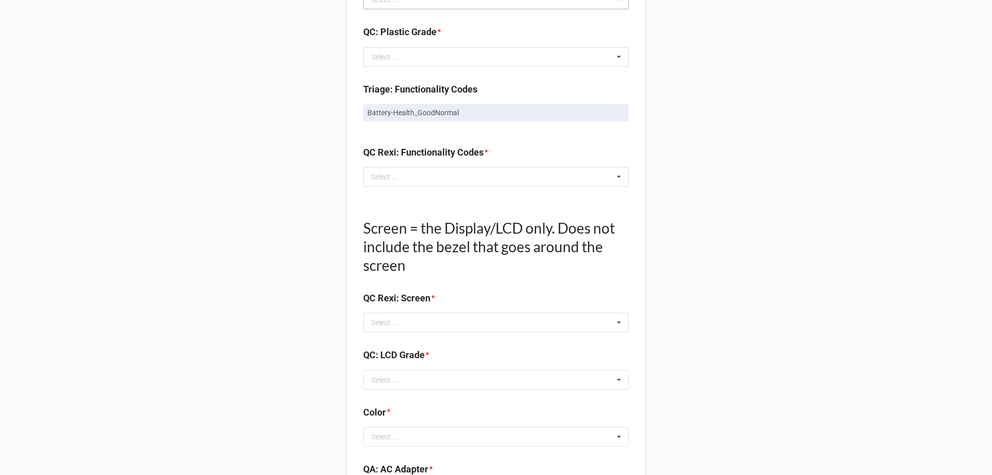
scroll to position [879, 0]
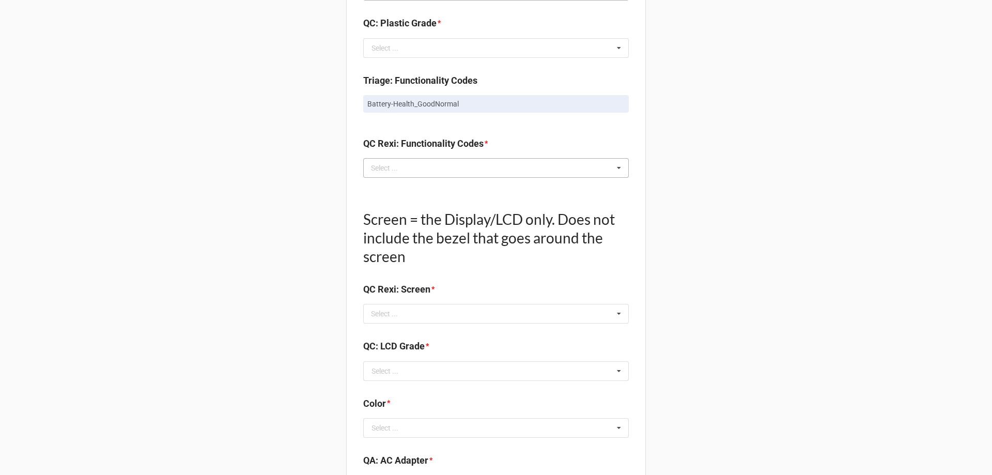
click at [568, 170] on div "Select ... No results found." at bounding box center [496, 168] width 266 height 20
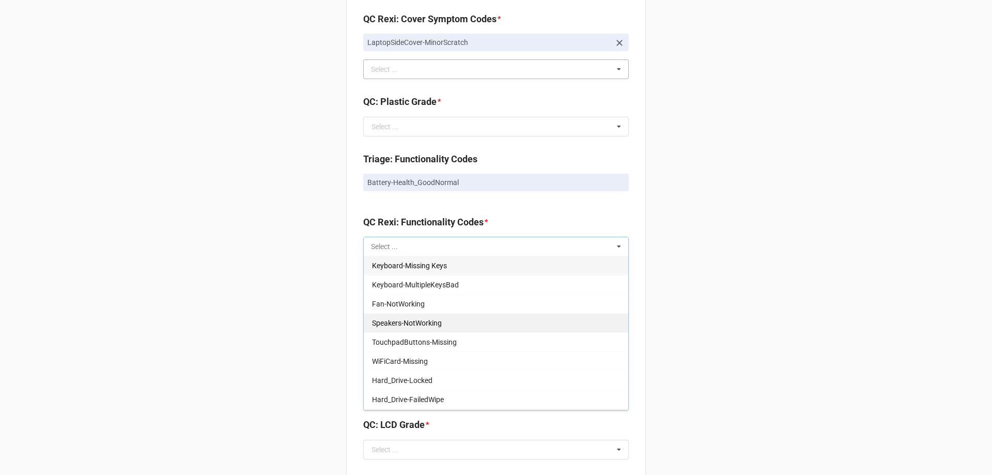
scroll to position [775, 0]
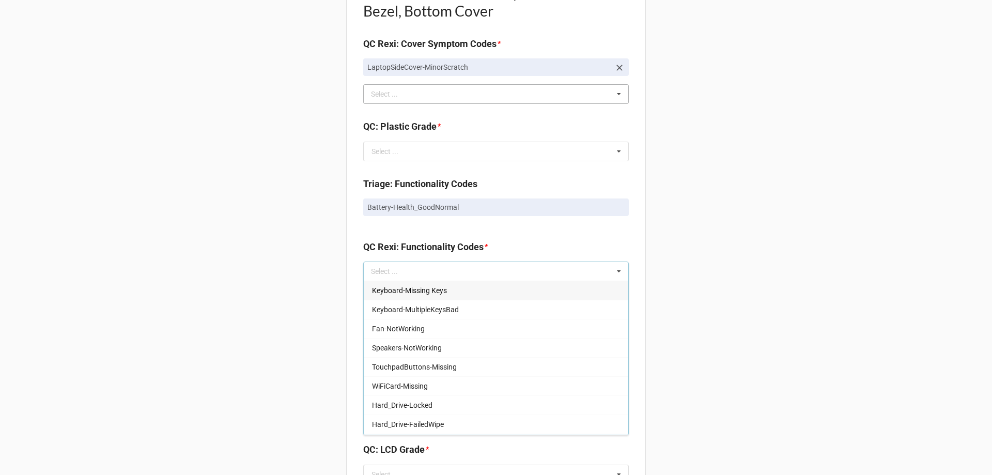
click at [861, 216] on div "Back Receiving Triage Imaging Cleaning Tech & Repair QC Packing Order Picking R…" at bounding box center [496, 121] width 992 height 1792
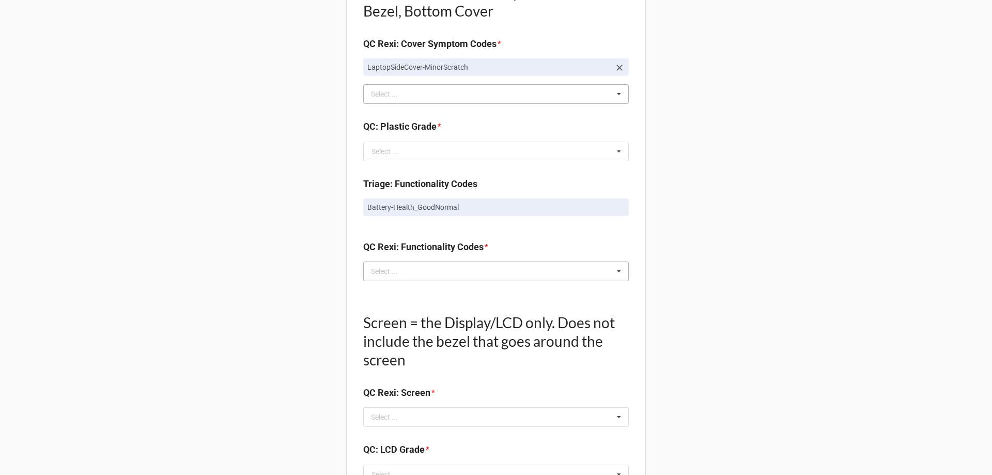
click at [529, 270] on div "Select ... Keyboard-Missing Keys Keyboard-MultipleKeysBad Fan-NotWorking Speake…" at bounding box center [496, 272] width 266 height 20
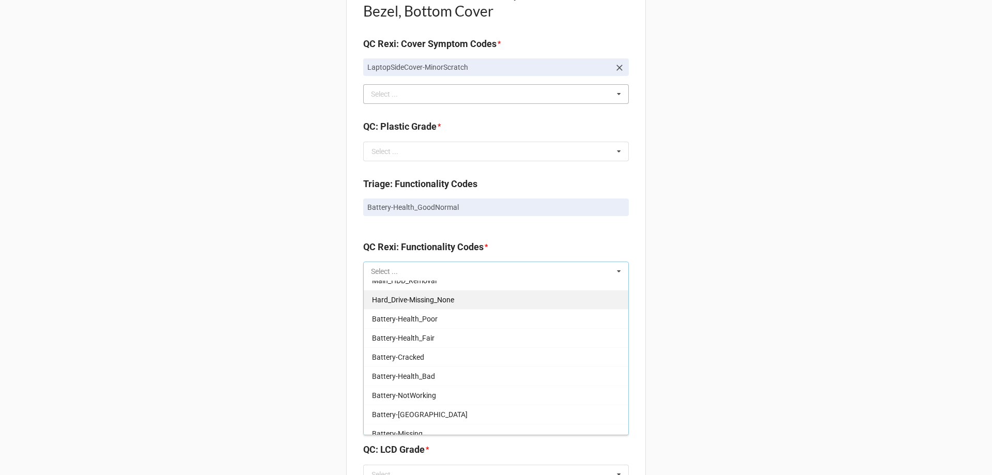
scroll to position [207, 0]
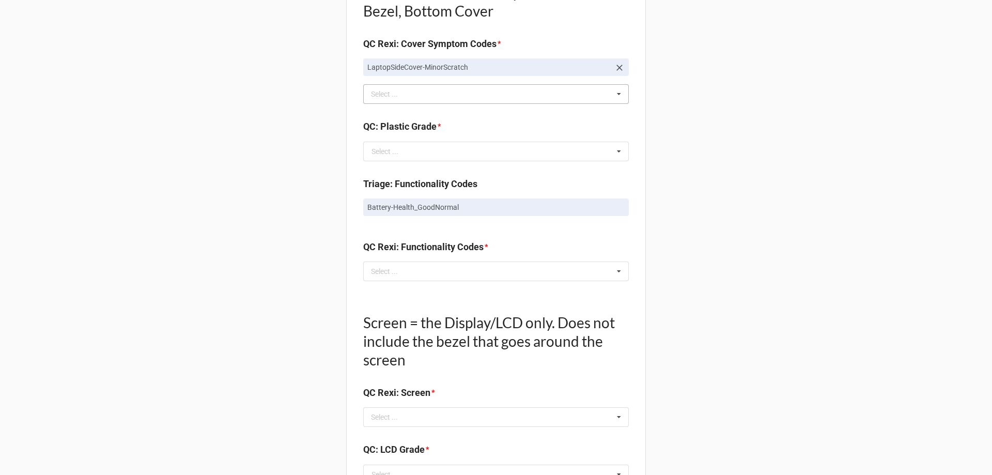
click at [814, 248] on div "Back Receiving Triage Imaging Cleaning Tech & Repair QC Packing Order Picking R…" at bounding box center [496, 121] width 992 height 1792
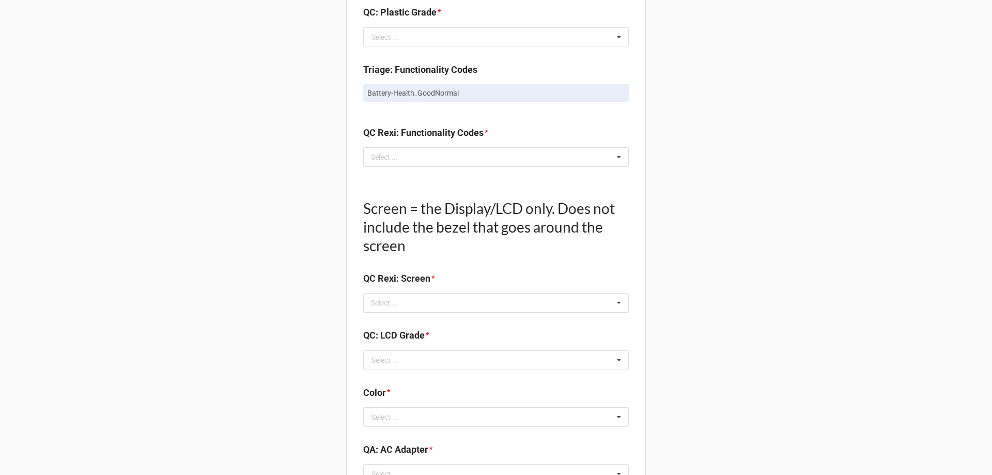
scroll to position [930, 0]
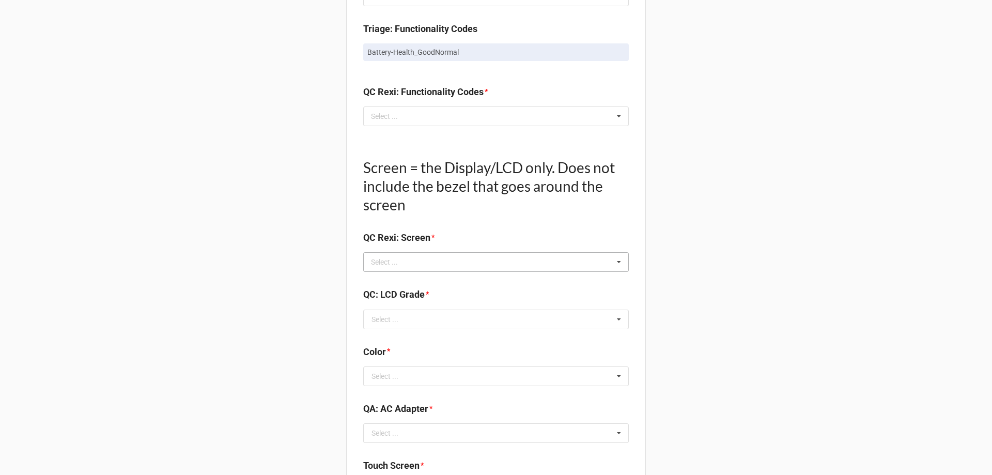
click at [416, 263] on div "Select ... No results found." at bounding box center [496, 262] width 266 height 20
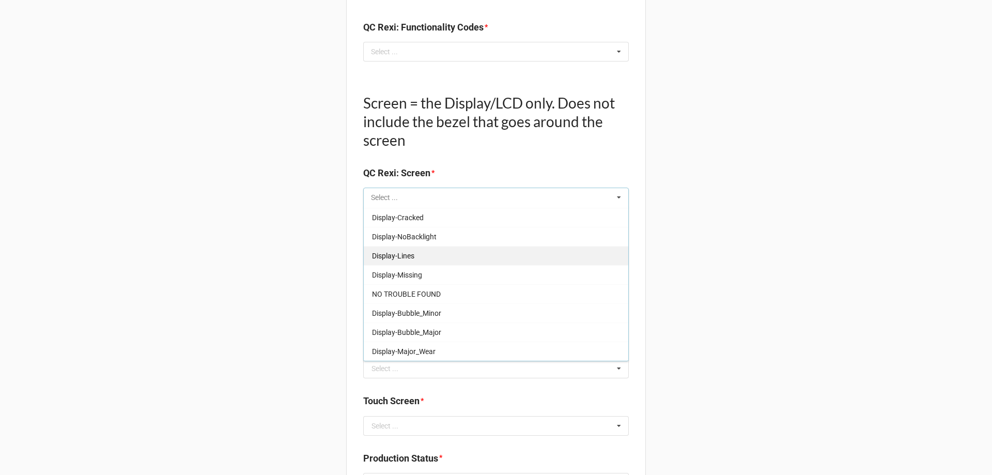
scroll to position [1034, 0]
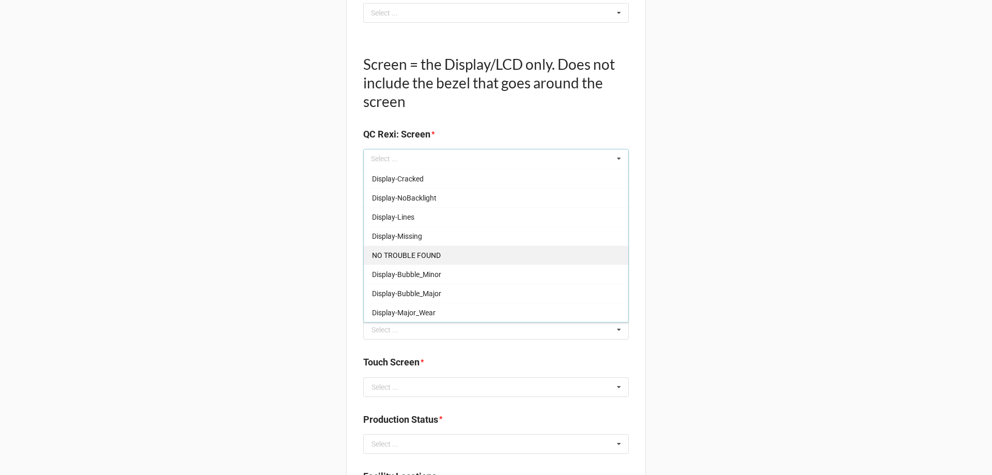
click at [532, 256] on div "NO TROUBLE FOUND" at bounding box center [496, 255] width 265 height 19
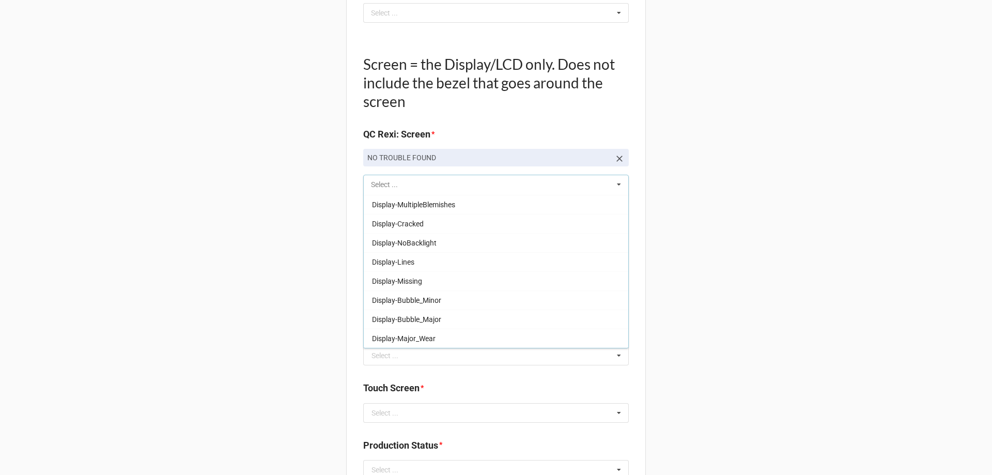
scroll to position [152, 0]
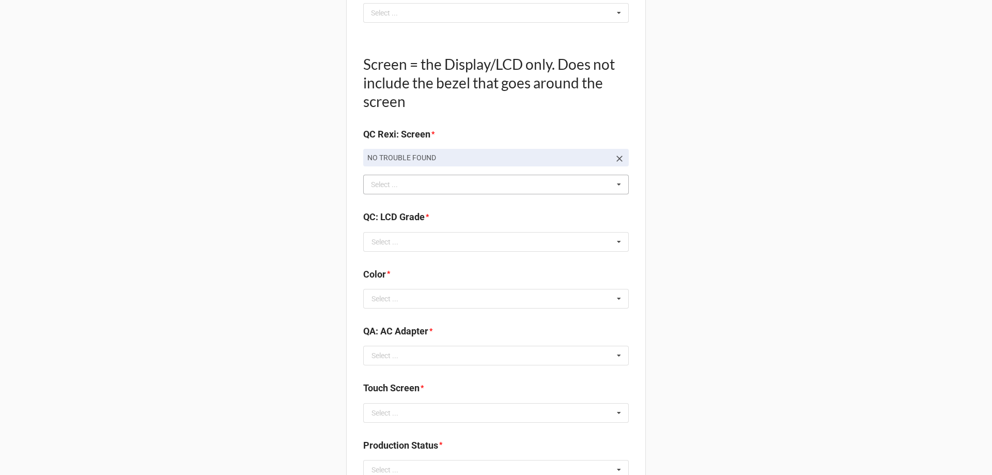
click at [465, 243] on input "text" at bounding box center [496, 242] width 265 height 19
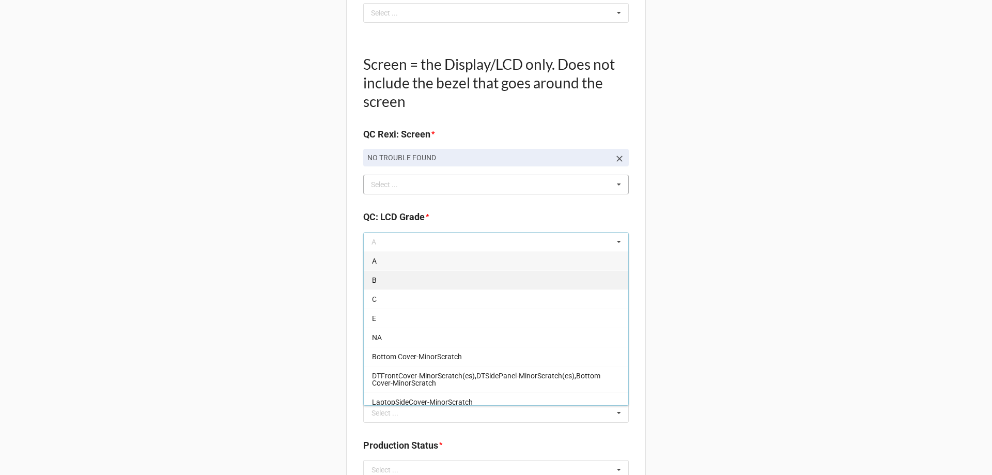
click at [477, 280] on div "B" at bounding box center [496, 279] width 265 height 19
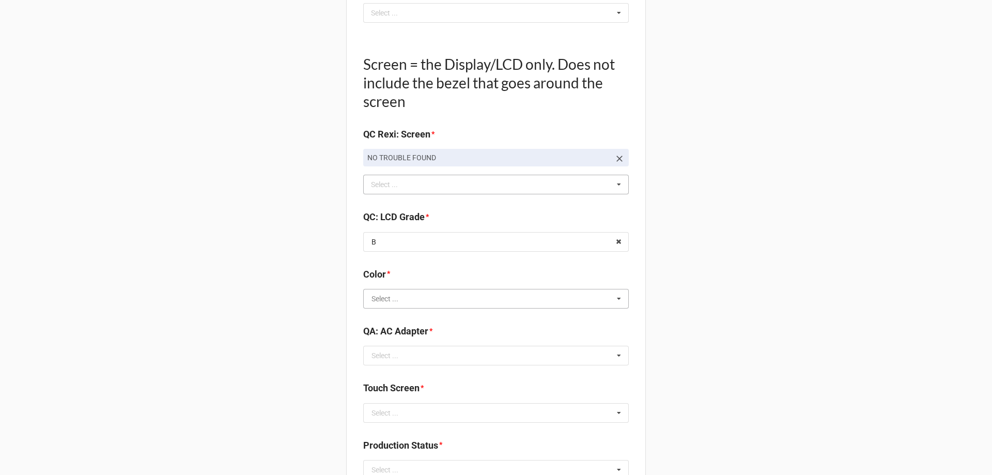
click at [518, 300] on input "text" at bounding box center [496, 298] width 265 height 19
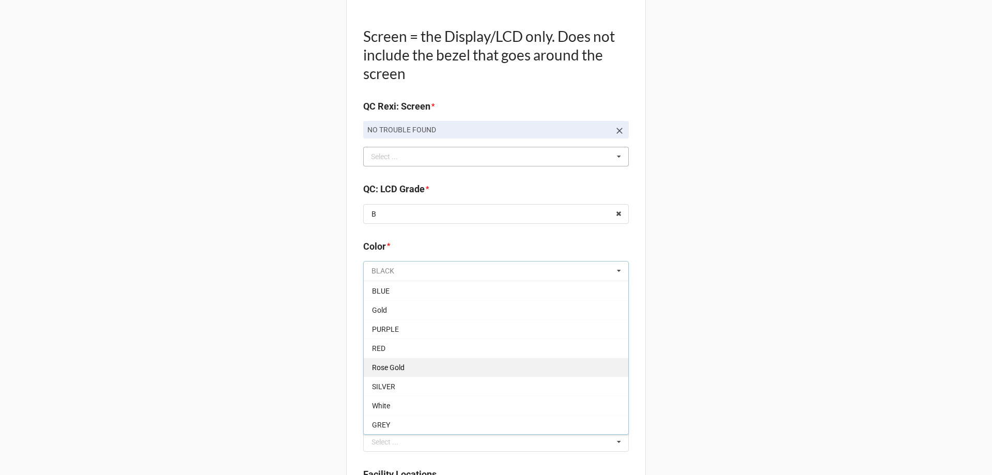
scroll to position [1085, 0]
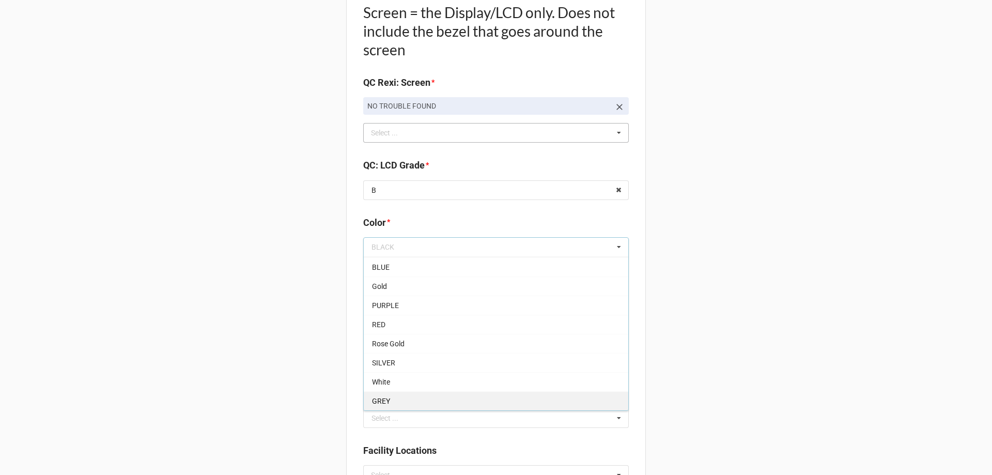
click at [503, 405] on div "GREY" at bounding box center [496, 400] width 265 height 19
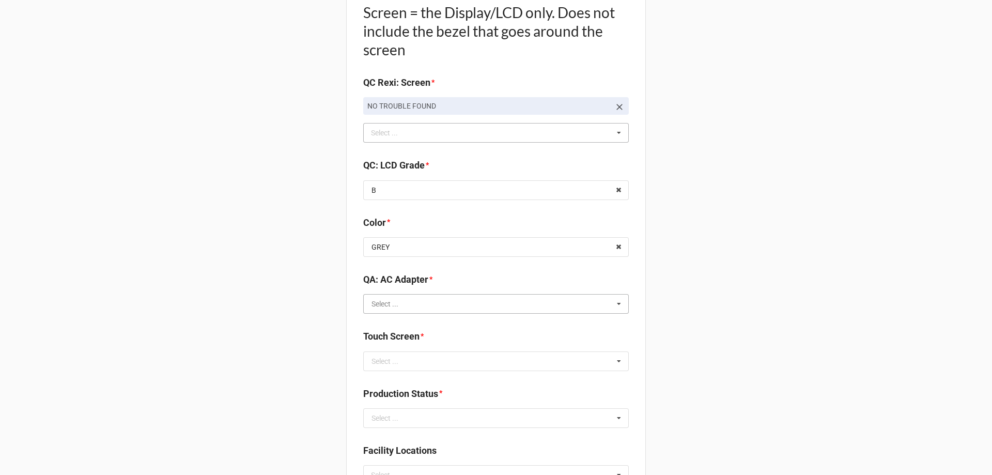
click at [407, 309] on input "text" at bounding box center [496, 304] width 265 height 19
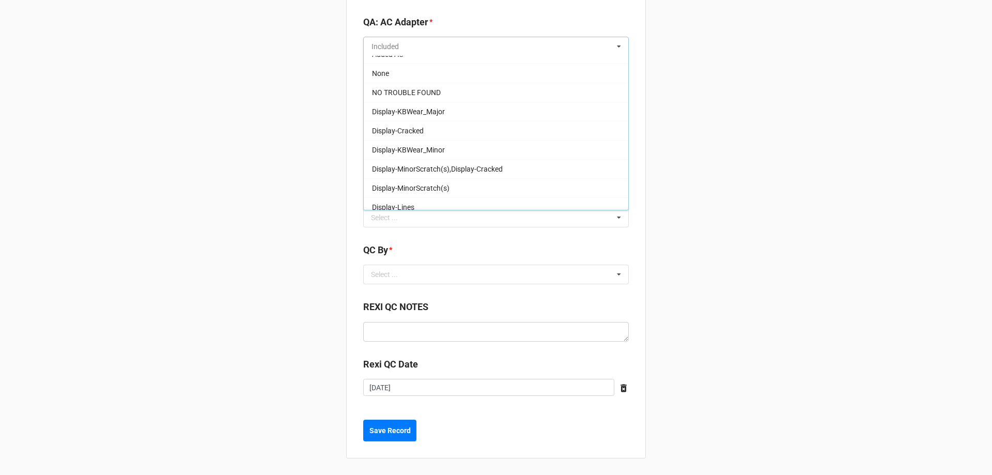
scroll to position [0, 0]
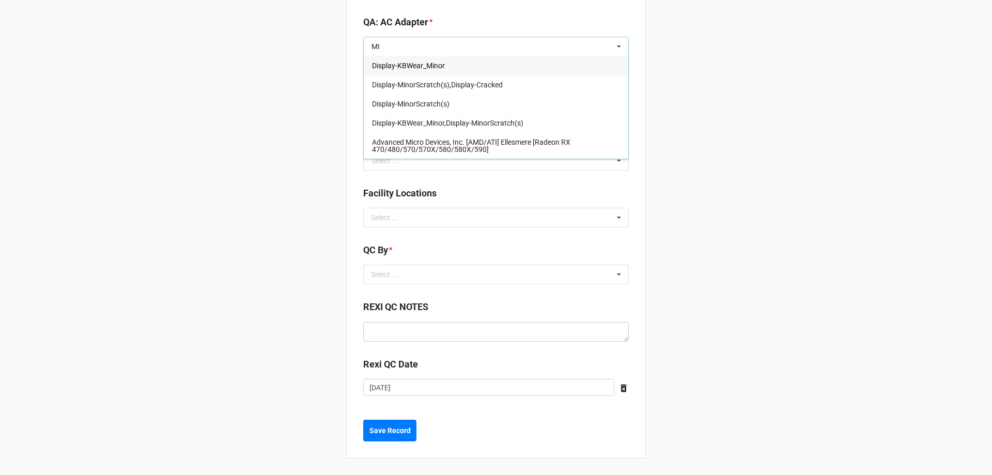
type input "M"
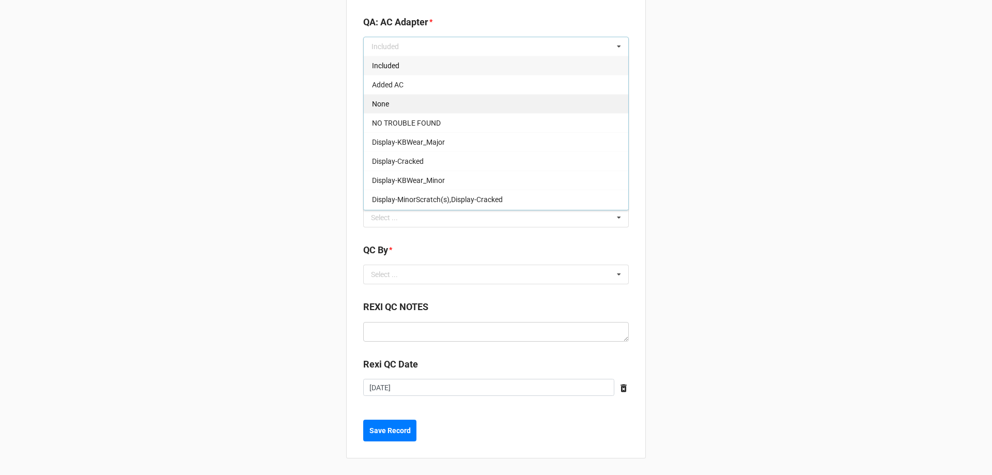
click at [549, 108] on div "None" at bounding box center [496, 103] width 265 height 19
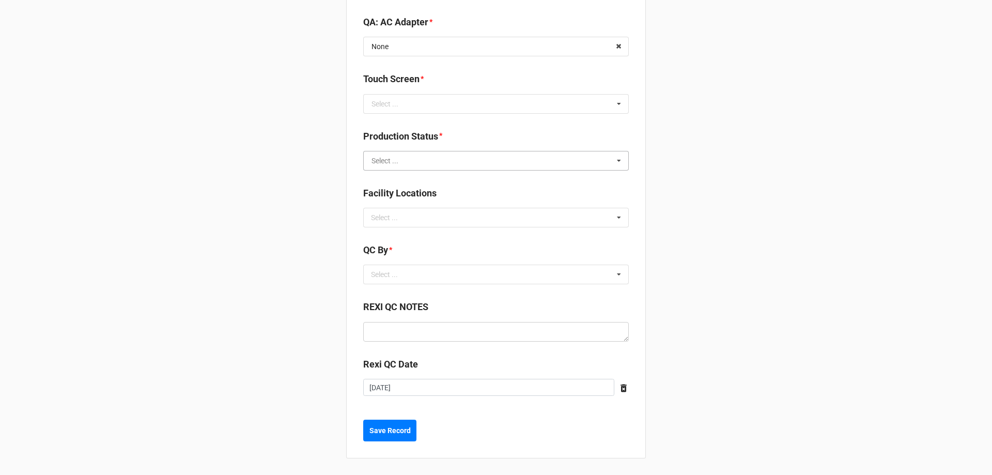
click at [459, 163] on input "text" at bounding box center [496, 160] width 265 height 19
click at [501, 181] on div "Cleaning" at bounding box center [496, 179] width 265 height 19
click at [471, 219] on div "Select ... No results found." at bounding box center [496, 218] width 266 height 20
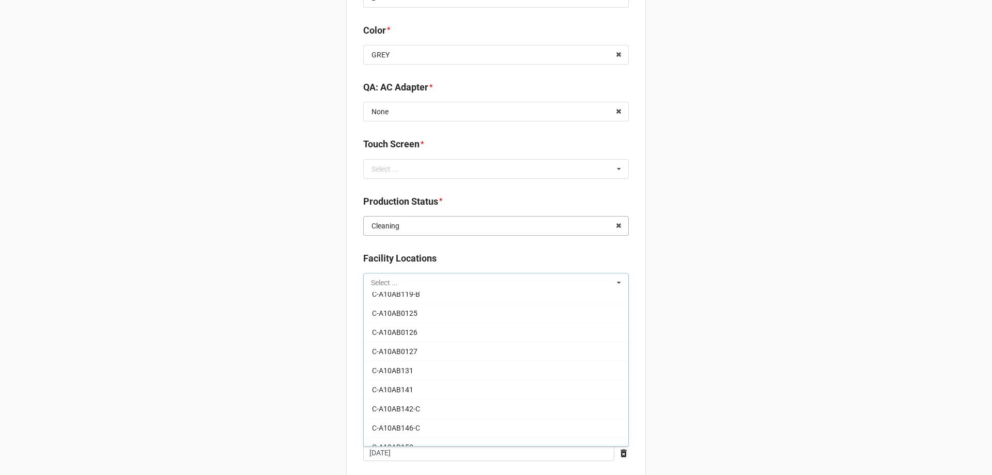
scroll to position [1289, 0]
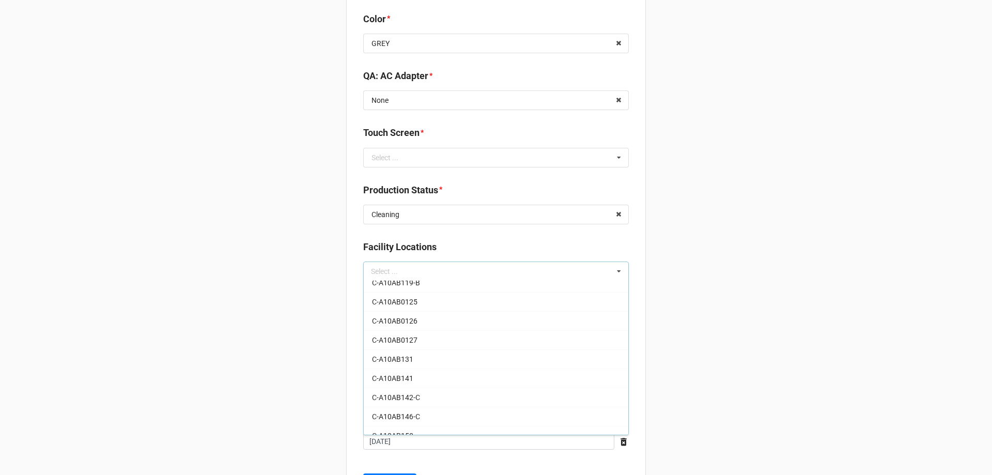
click at [511, 333] on div "Select ... No results found." at bounding box center [496, 328] width 266 height 20
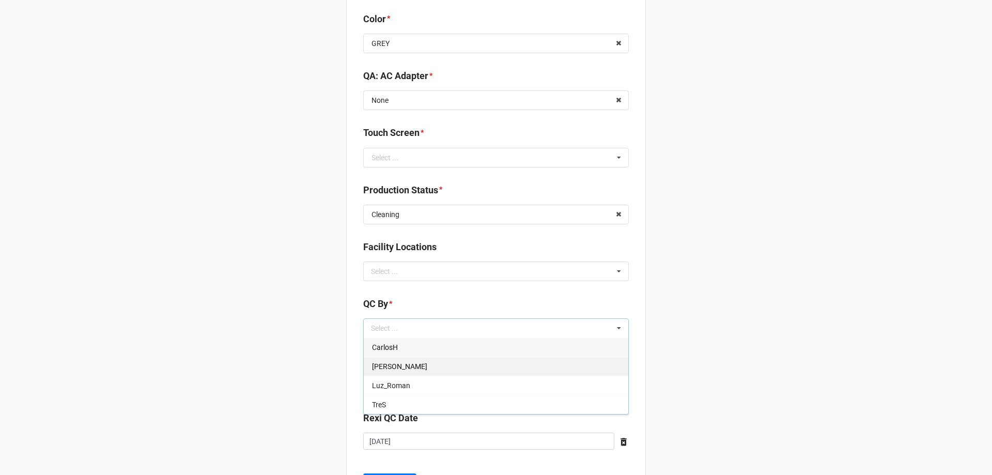
click at [527, 371] on div "[PERSON_NAME]" at bounding box center [496, 366] width 265 height 19
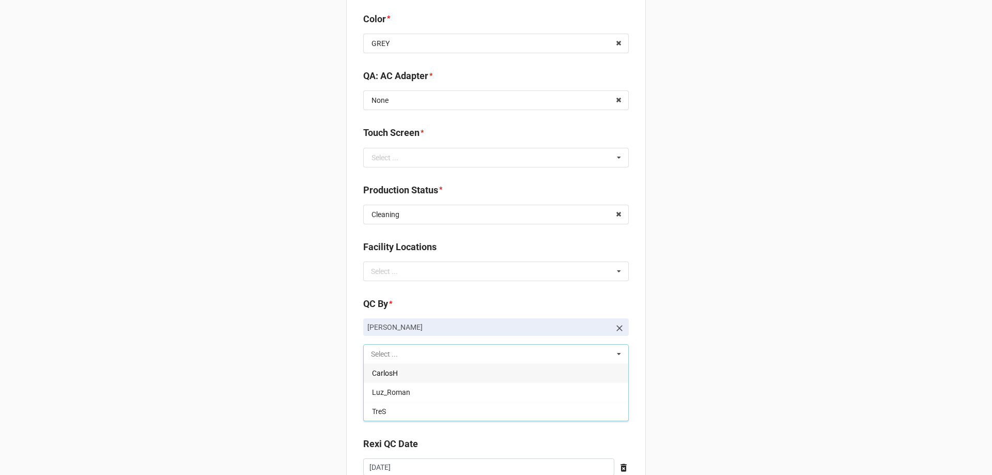
scroll to position [1369, 0]
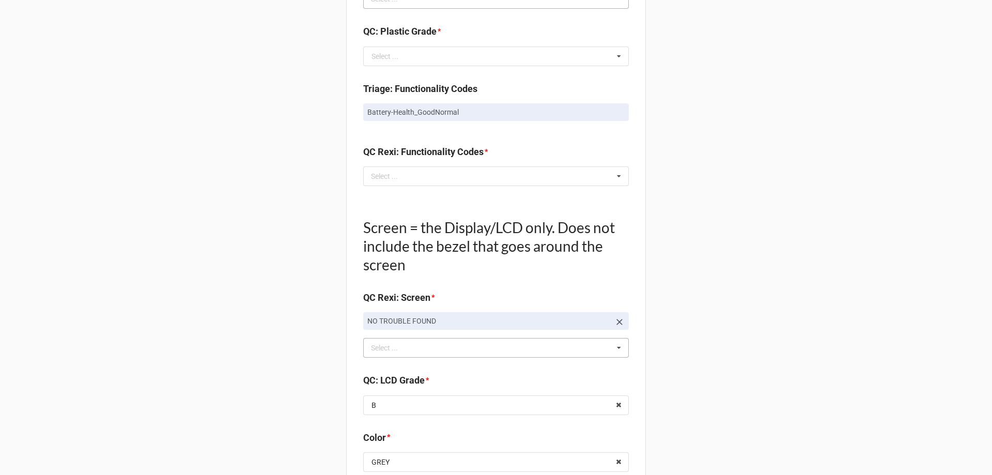
scroll to position [852, 0]
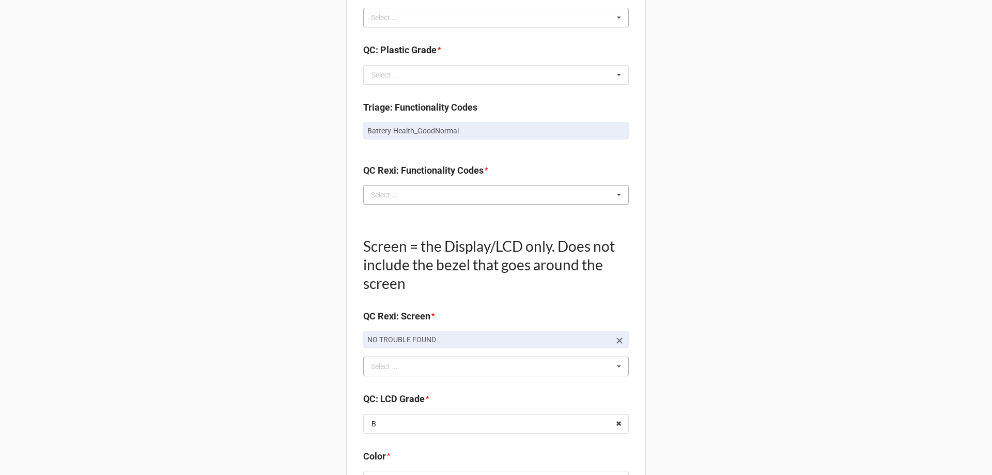
click at [471, 200] on div "Select ... Keyboard-Missing Keys Keyboard-MultipleKeysBad Fan-NotWorking Speake…" at bounding box center [496, 195] width 266 height 20
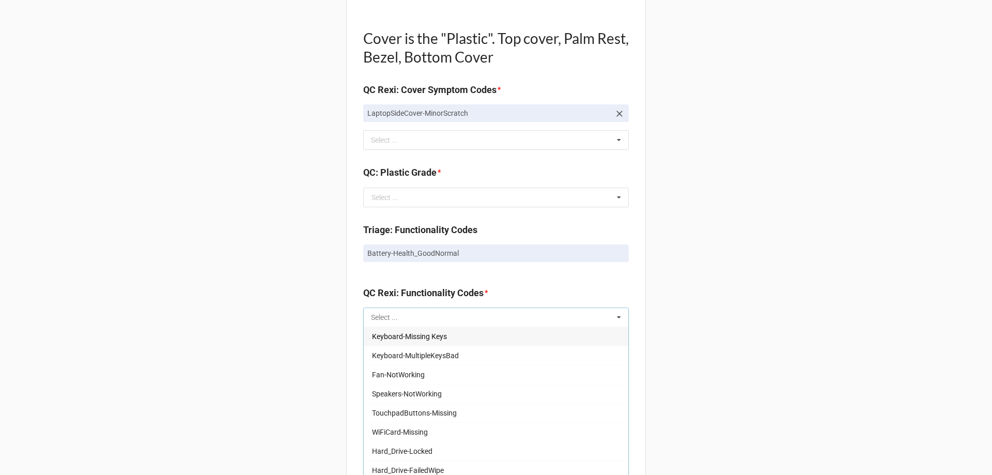
scroll to position [697, 0]
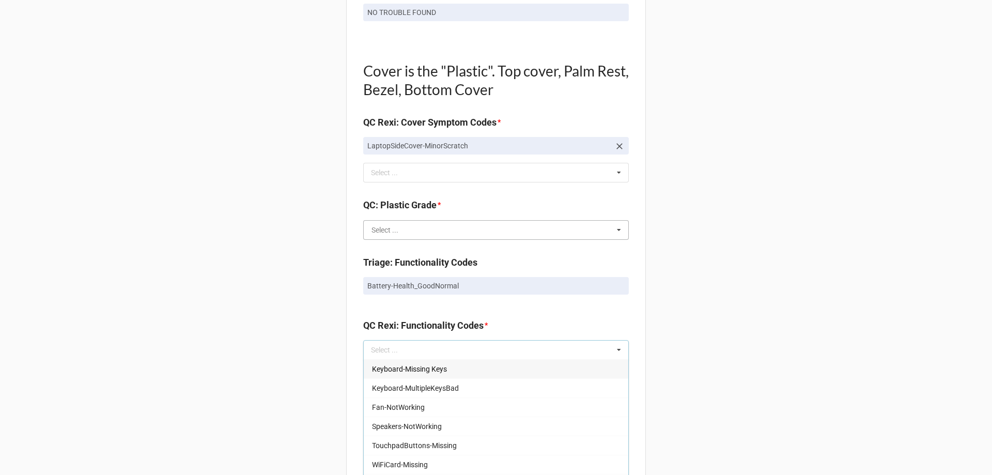
click at [486, 228] on input "text" at bounding box center [496, 230] width 265 height 19
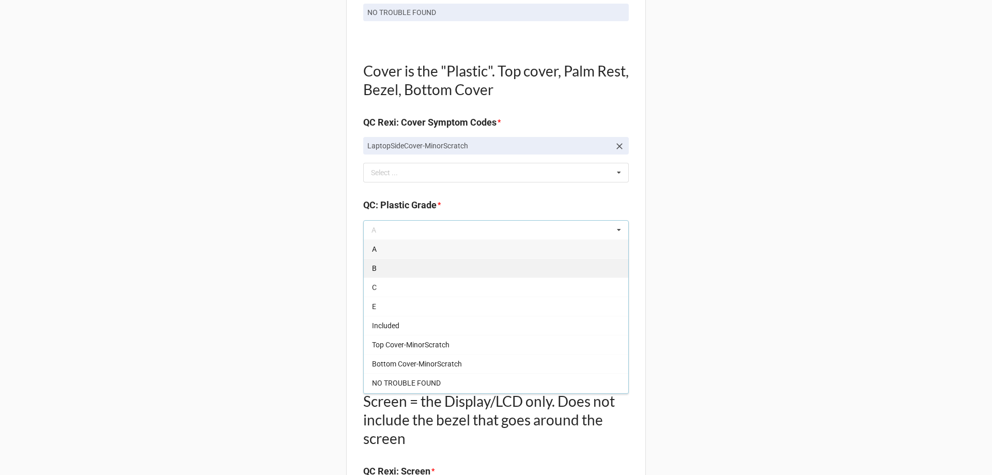
click at [462, 266] on div "B" at bounding box center [496, 267] width 265 height 19
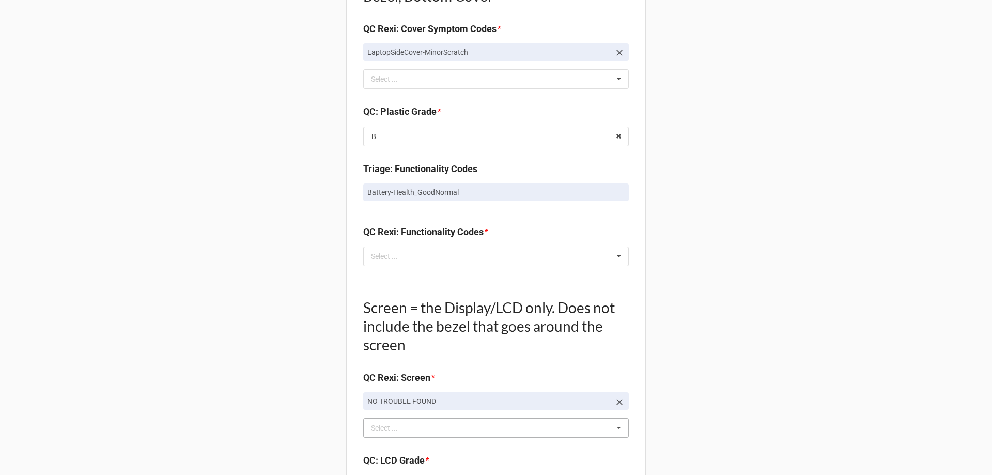
scroll to position [852, 0]
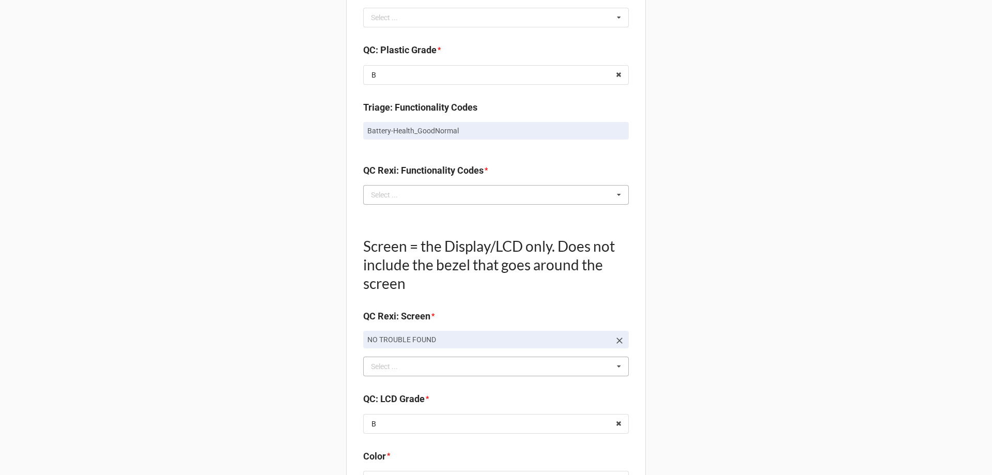
click at [479, 194] on div "Select ... Keyboard-Missing Keys Keyboard-MultipleKeysBad Fan-NotWorking Speake…" at bounding box center [496, 195] width 266 height 20
drag, startPoint x: 362, startPoint y: 127, endPoint x: 476, endPoint y: 128, distance: 113.7
click at [476, 128] on link "Battery-Health_GoodNormal" at bounding box center [496, 131] width 266 height 18
copy p "Battery-Health_GoodNormal"
click at [440, 199] on div "Select ... Keyboard-Missing Keys Keyboard-MultipleKeysBad Fan-NotWorking Speake…" at bounding box center [496, 195] width 266 height 20
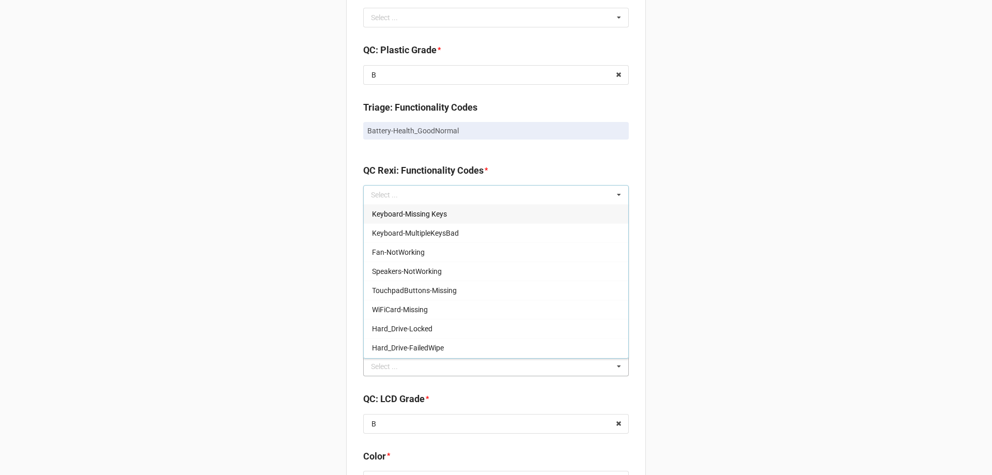
drag, startPoint x: 440, startPoint y: 199, endPoint x: 775, endPoint y: 321, distance: 356.6
click at [775, 321] on div "Back Receiving Triage Imaging Cleaning Tech & Repair QC Packing Order Picking R…" at bounding box center [496, 70] width 992 height 1844
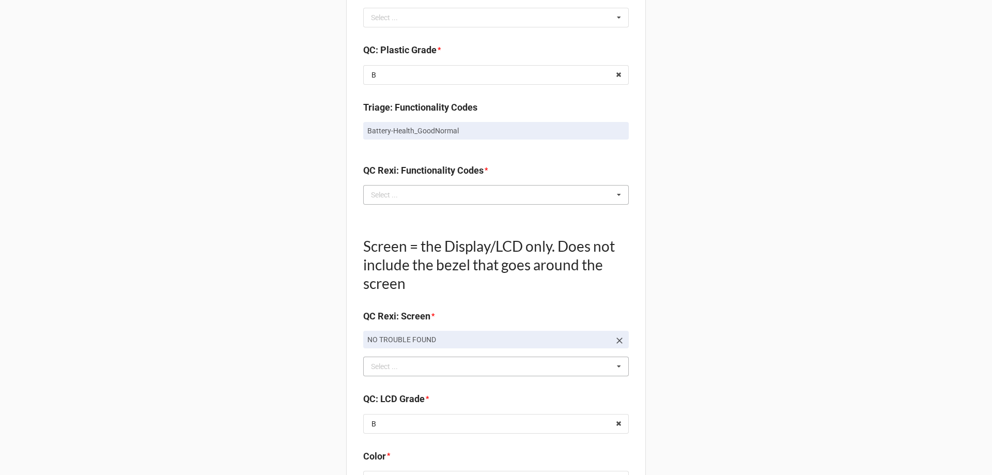
click at [448, 197] on div "Select ... Keyboard-Missing Keys Keyboard-MultipleKeysBad Fan-NotWorking Speake…" at bounding box center [496, 195] width 266 height 20
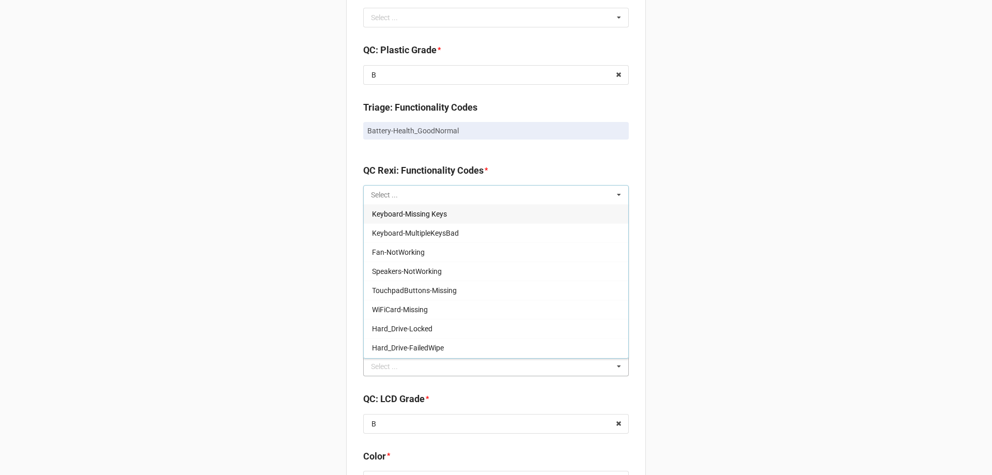
paste input "Battery-Health_GoodNormal"
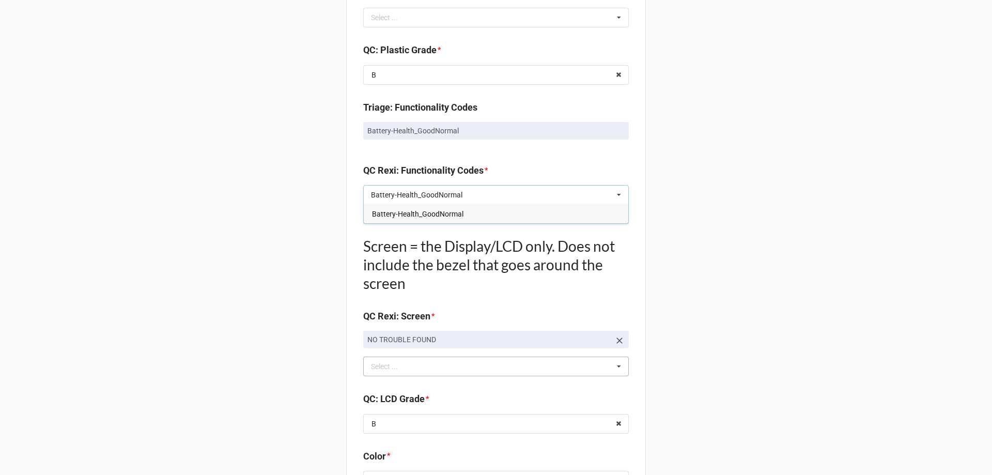
type input "Battery-Health_GoodNormal"
click at [740, 239] on div "Back Receiving Triage Imaging Cleaning Tech & Repair QC Packing Order Picking R…" at bounding box center [496, 70] width 992 height 1844
click at [536, 193] on div "Battery-Health_GoodNormal Select ... Keyboard-Missing Keys Keyboard-MultipleKey…" at bounding box center [496, 195] width 266 height 20
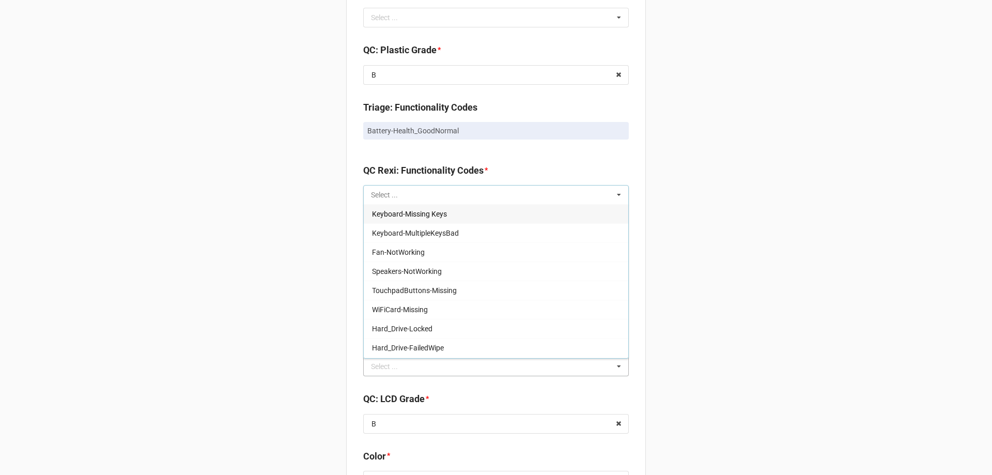
paste input "Battery-Health_GoodNormal"
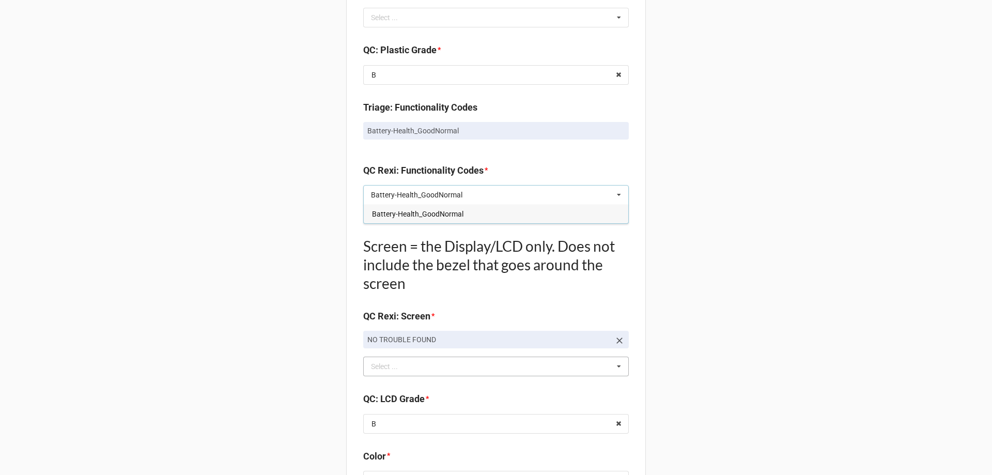
click at [390, 191] on input "Battery-Health_GoodNormal" at bounding box center [428, 195] width 114 height 9
type input "Battery-Health_GoodNormal"
drag, startPoint x: 397, startPoint y: 203, endPoint x: 404, endPoint y: 215, distance: 13.7
click at [398, 205] on div "Battery-Health_GoodNormal Battery-Health_GoodNormal Select ... Battery-Health_G…" at bounding box center [496, 195] width 266 height 20
click at [406, 216] on span "Battery-Health_GoodNormal" at bounding box center [417, 214] width 91 height 8
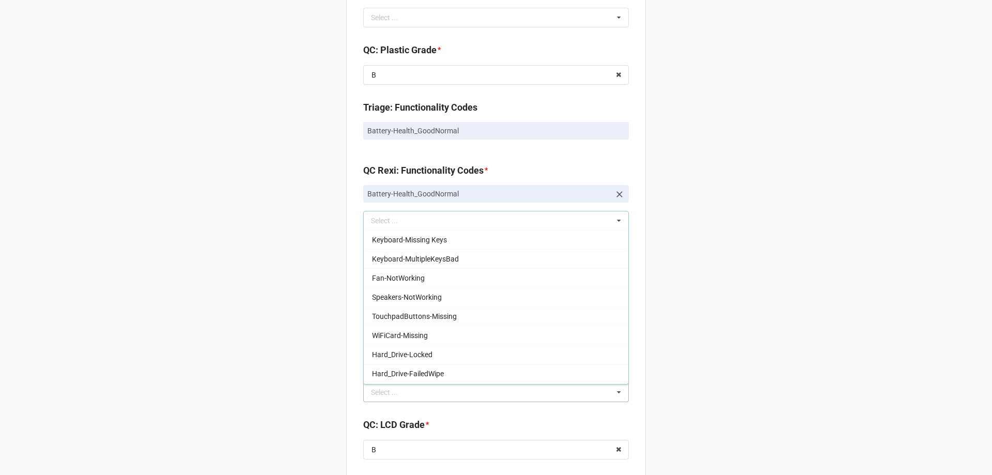
click at [819, 256] on div "Back Receiving Triage Imaging Cleaning Tech & Repair QC Packing Order Picking R…" at bounding box center [496, 83] width 992 height 1870
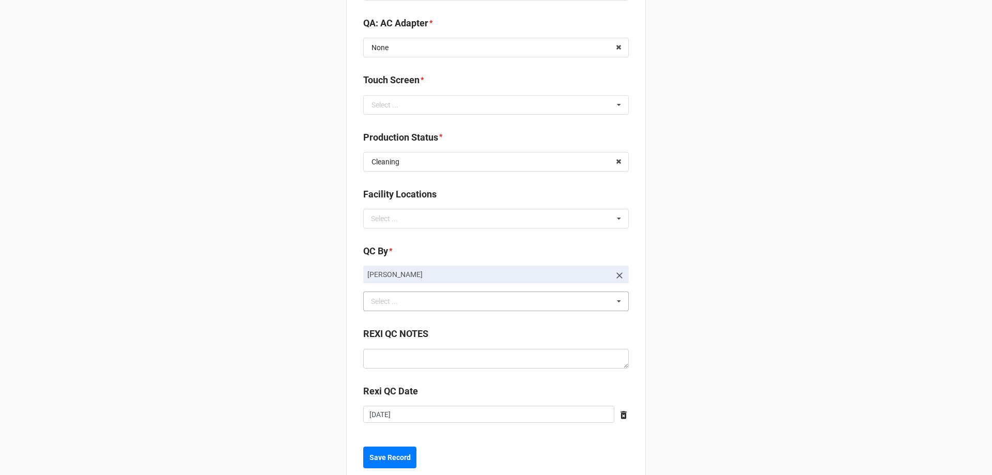
scroll to position [1369, 0]
click at [378, 105] on div "Select ..." at bounding box center [385, 103] width 27 height 7
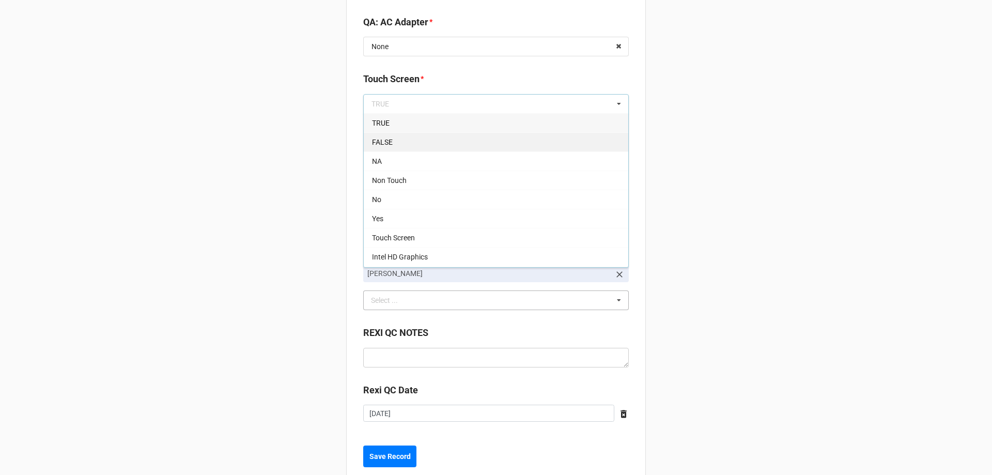
click at [415, 145] on div "FALSE" at bounding box center [496, 141] width 265 height 19
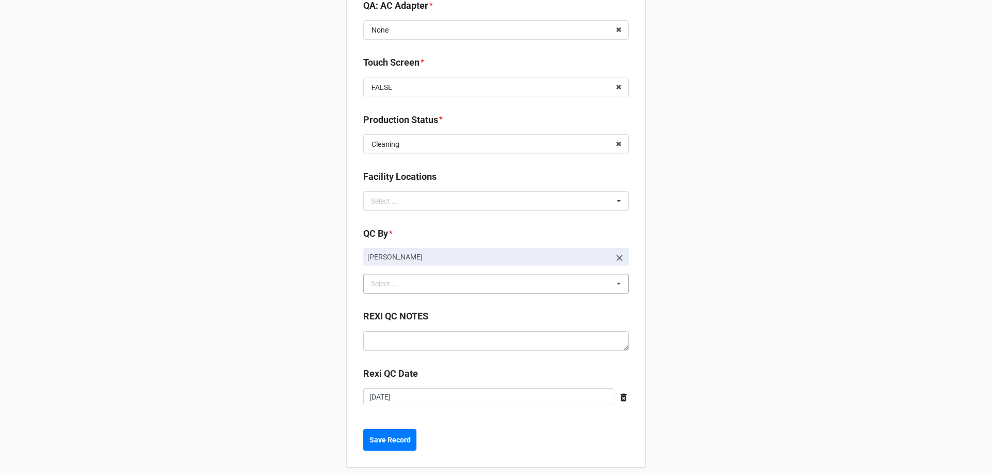
scroll to position [1395, 0]
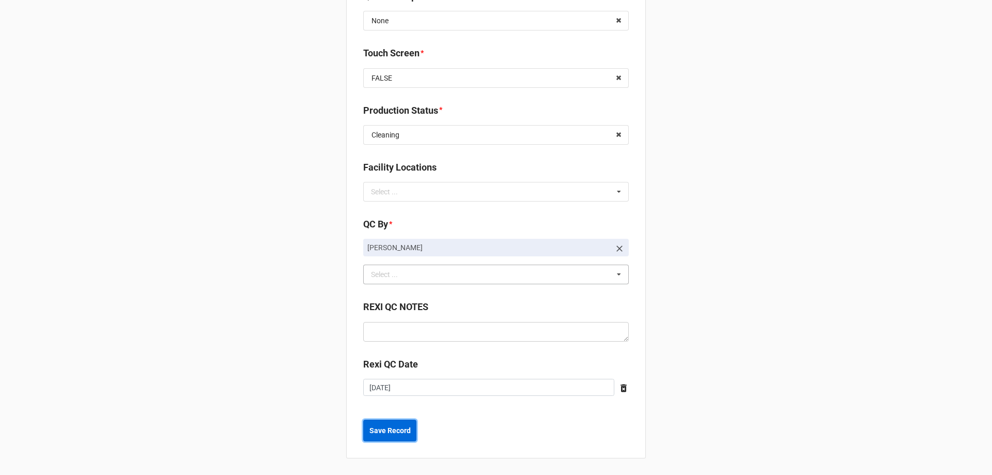
click at [370, 434] on b "Save Record" at bounding box center [390, 430] width 41 height 11
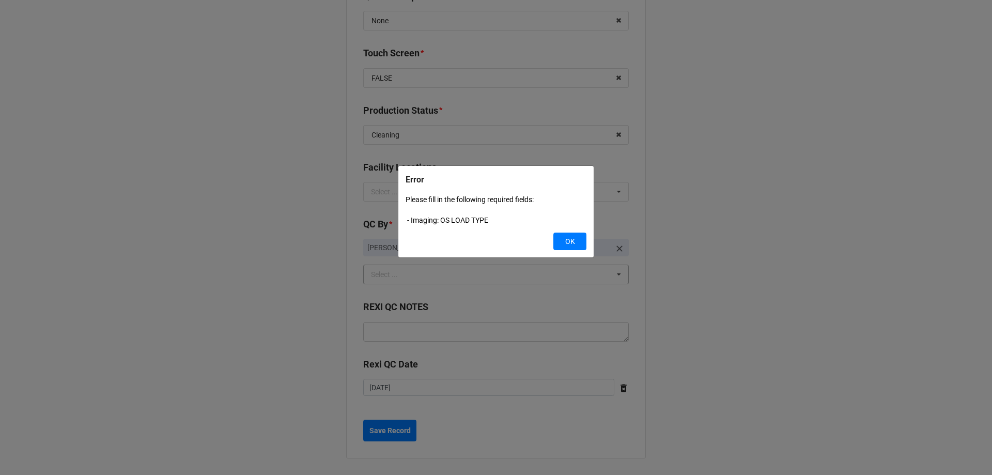
click at [864, 231] on div "Error Please fill in the following required fields: - Imaging: OS LOAD TYPE OK" at bounding box center [496, 237] width 992 height 475
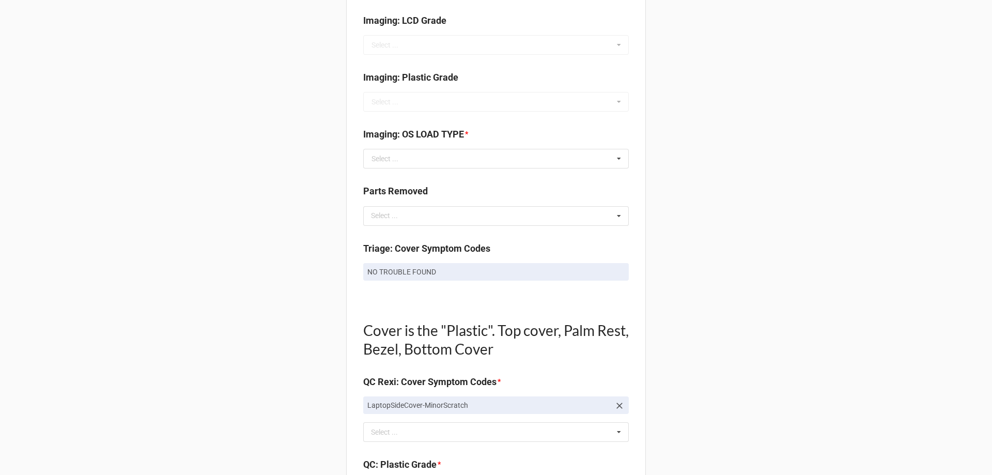
scroll to position [412, 0]
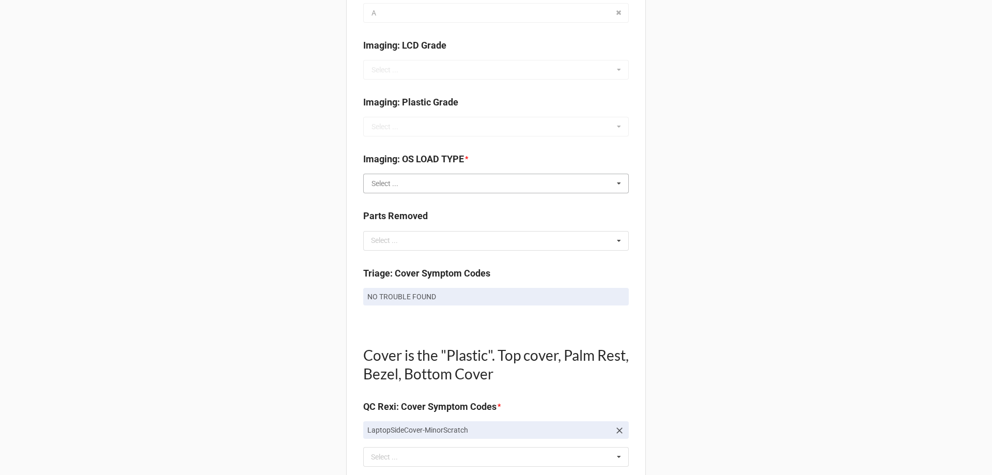
click at [472, 186] on input "text" at bounding box center [496, 183] width 265 height 19
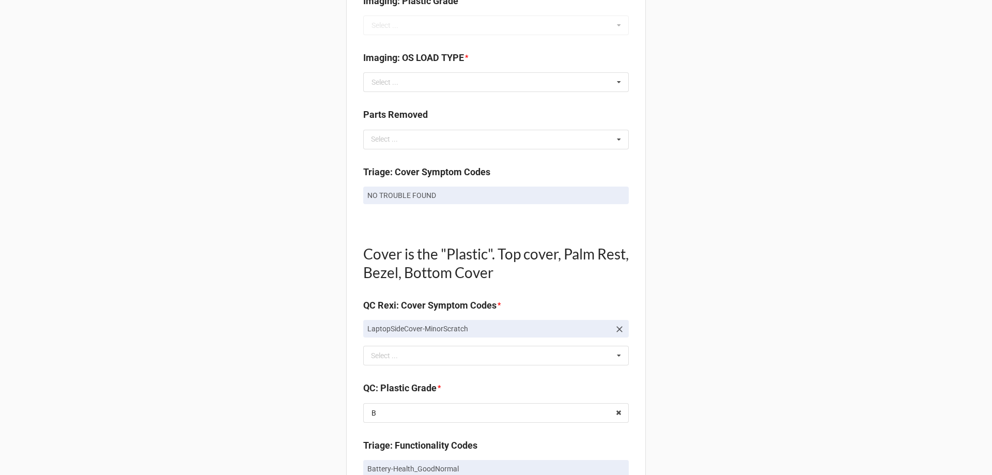
scroll to position [516, 0]
click at [457, 84] on input "text" at bounding box center [496, 80] width 265 height 19
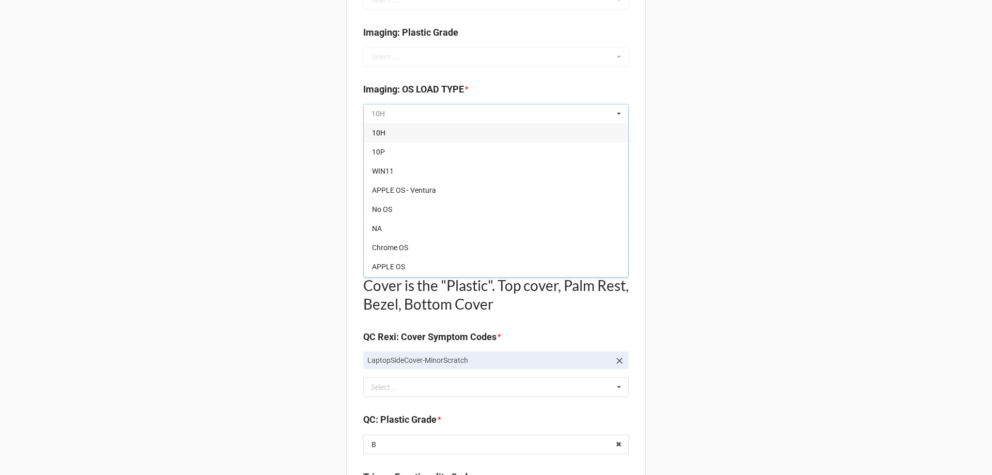
scroll to position [464, 0]
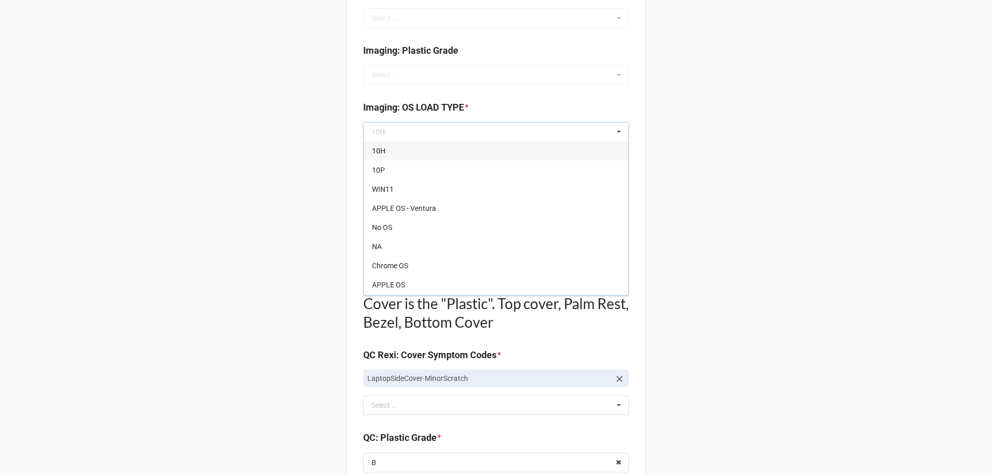
click at [469, 65] on div "Imaging: Plastic Grade" at bounding box center [496, 54] width 266 height 22
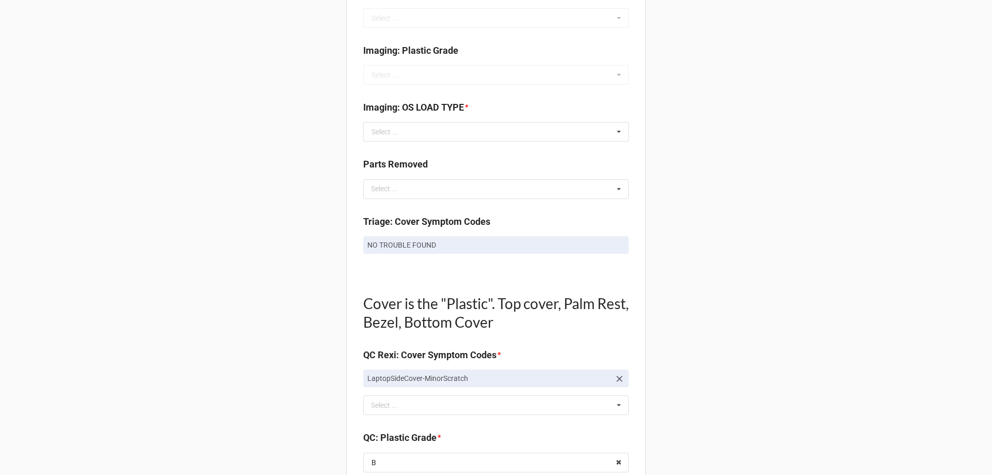
click at [471, 74] on div "Imaging: Plastic Grade Select ... A B C D E" at bounding box center [496, 63] width 266 height 41
click at [543, 74] on div "Imaging: Plastic Grade Select ... A B C D E" at bounding box center [496, 63] width 266 height 41
click at [614, 71] on div "Imaging: Plastic Grade Select ... A B C D E" at bounding box center [496, 63] width 266 height 41
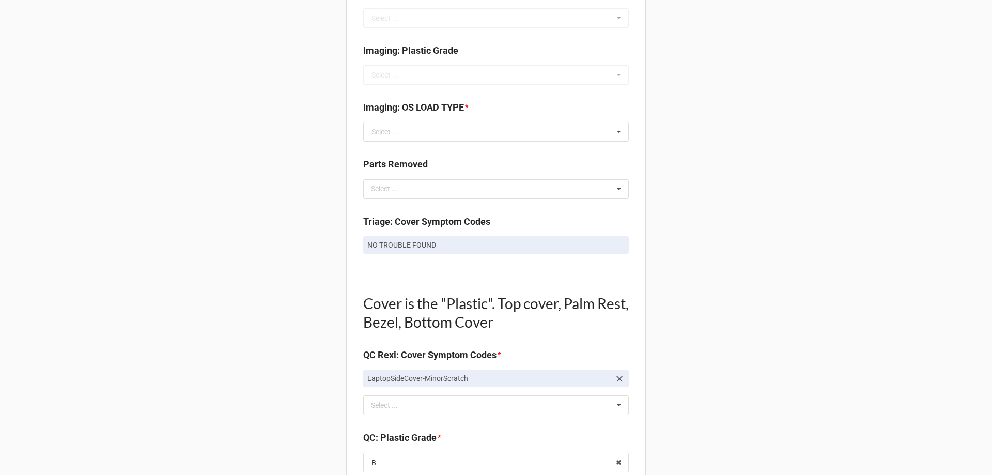
drag, startPoint x: 614, startPoint y: 78, endPoint x: 611, endPoint y: 87, distance: 10.2
click at [614, 80] on div "Imaging: Plastic Grade Select ... A B C D E" at bounding box center [496, 63] width 266 height 41
click at [599, 129] on input "text" at bounding box center [496, 131] width 265 height 19
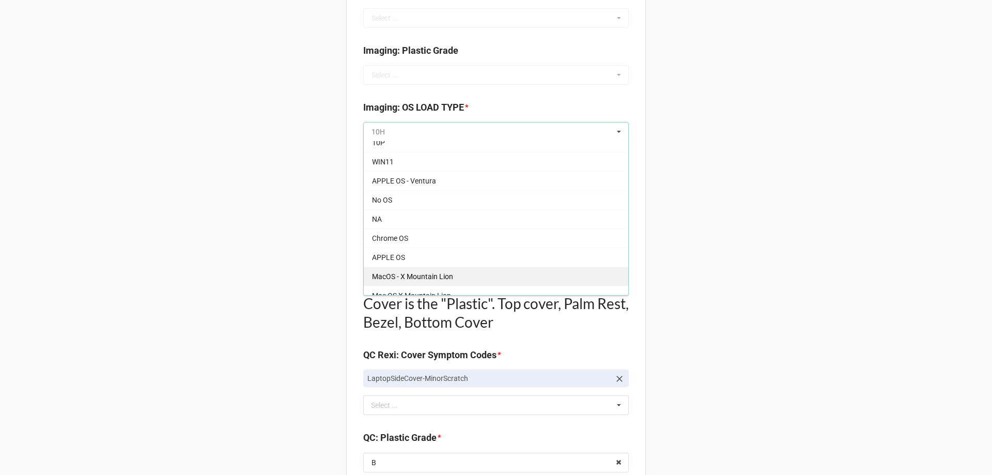
scroll to position [52, 0]
click at [666, 137] on div "Back Receiving Triage Imaging Cleaning Tech & Repair QC Packing Order Picking R…" at bounding box center [496, 471] width 992 height 1870
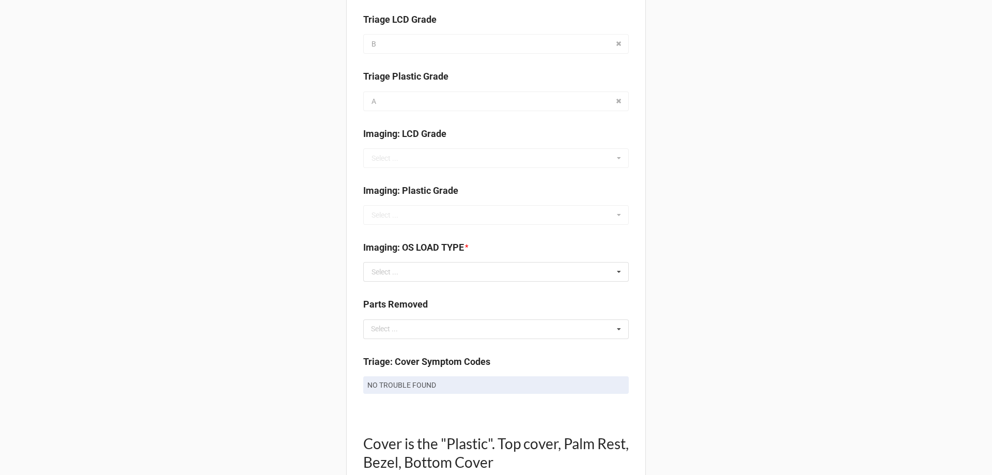
scroll to position [362, 0]
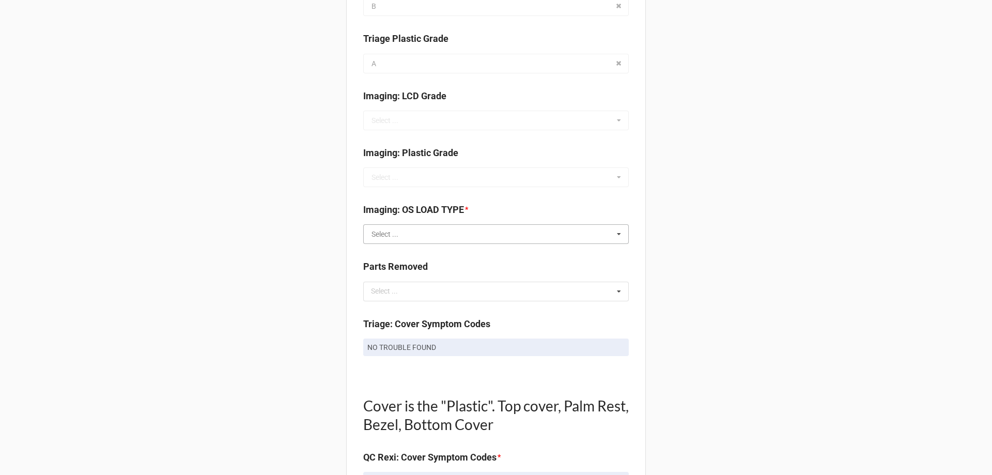
click at [416, 228] on input "text" at bounding box center [496, 234] width 265 height 19
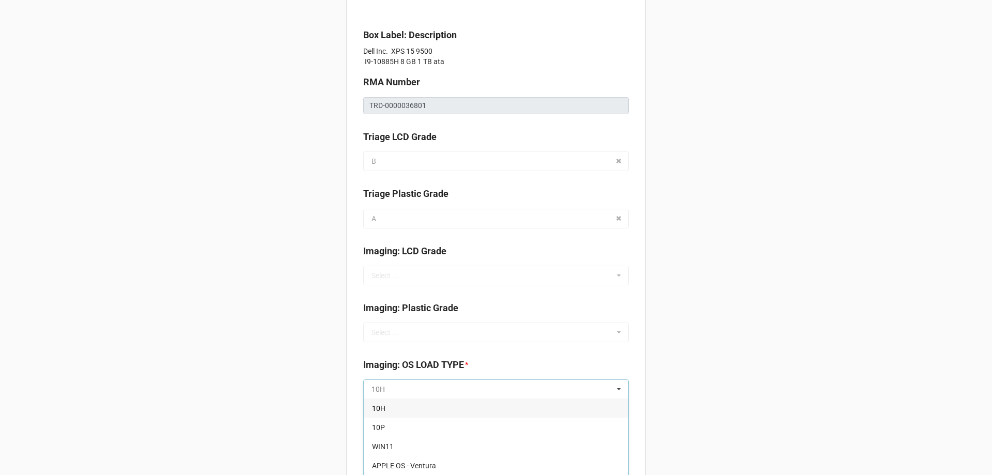
scroll to position [258, 0]
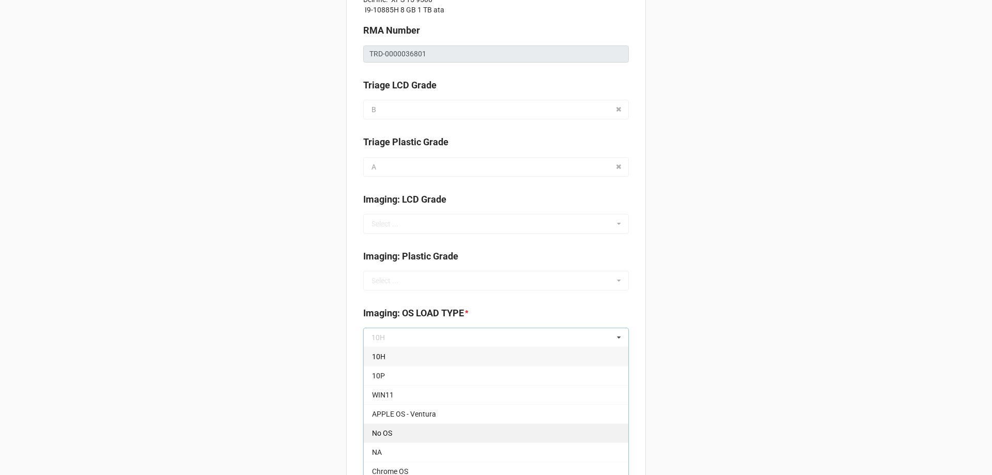
click at [496, 428] on div "No OS" at bounding box center [496, 432] width 265 height 19
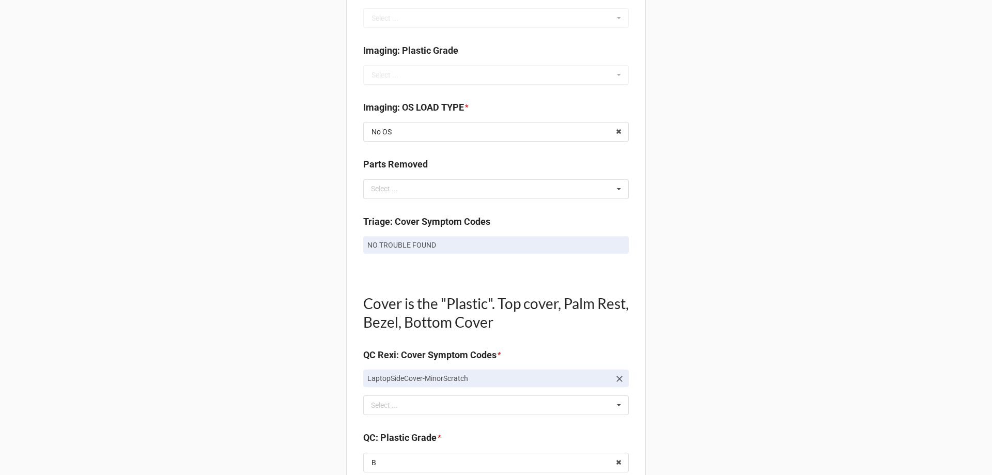
scroll to position [465, 0]
click at [712, 298] on div "Back Receiving Triage Imaging Cleaning Tech & Repair QC Packing Order Picking R…" at bounding box center [496, 470] width 992 height 1870
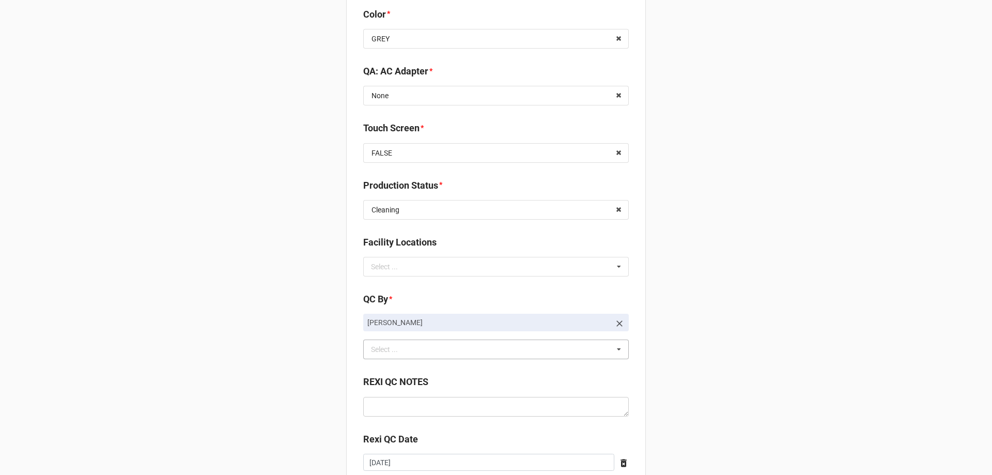
scroll to position [1395, 0]
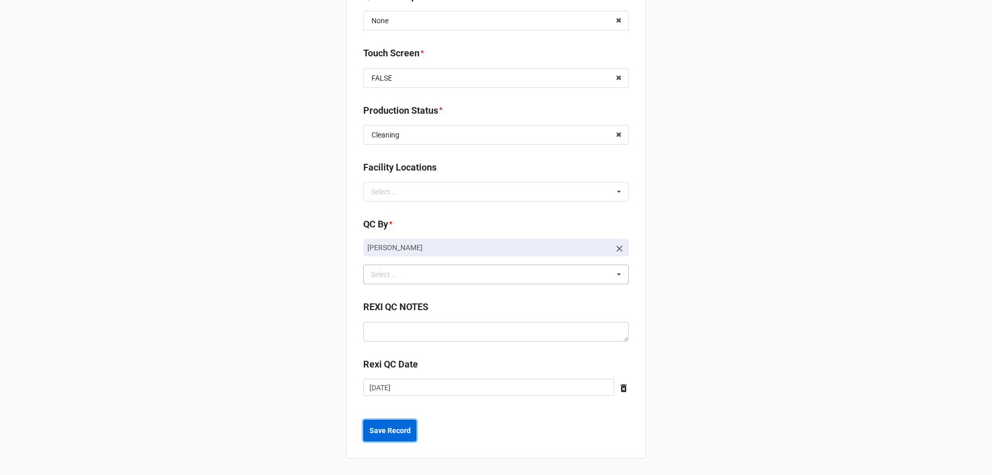
click at [396, 428] on b "Save Record" at bounding box center [390, 430] width 41 height 11
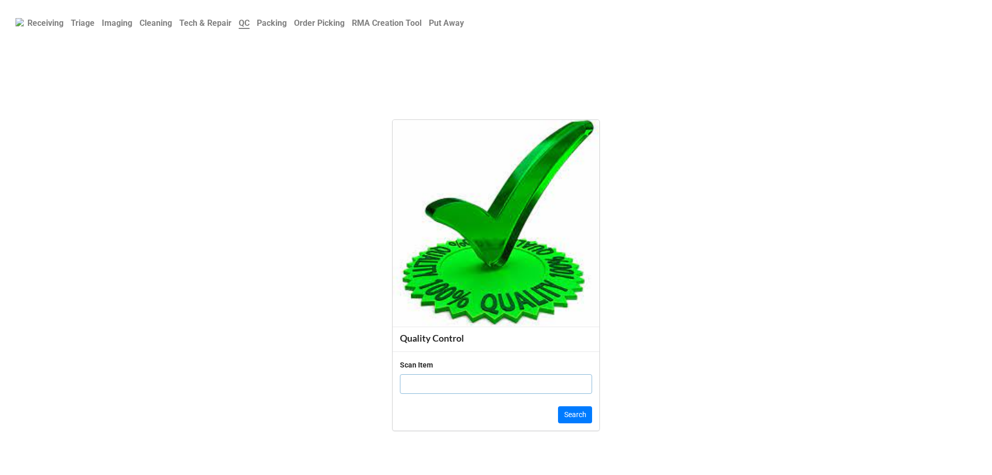
click at [423, 384] on input "text" at bounding box center [496, 384] width 192 height 20
type input "8CG7264HDM 1KS72UA#ABA 15m-"
click button "Search" at bounding box center [575, 415] width 34 height 18
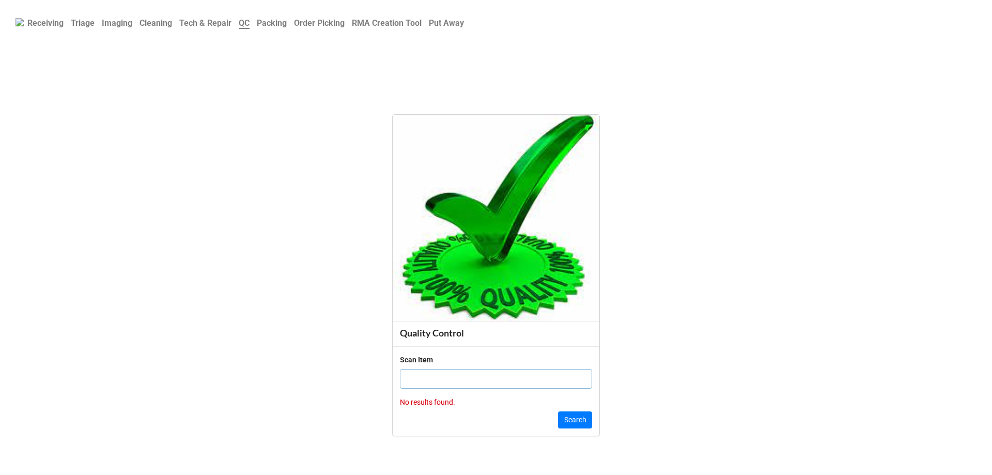
click at [479, 378] on input "text" at bounding box center [496, 379] width 192 height 20
click at [462, 379] on input "text" at bounding box center [496, 379] width 192 height 20
type input "19863997"
click button "Search" at bounding box center [575, 420] width 34 height 18
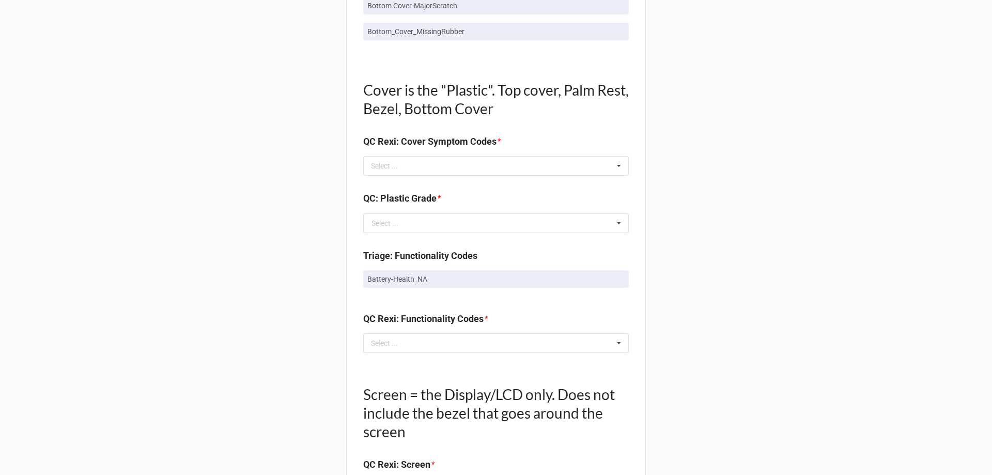
scroll to position [827, 0]
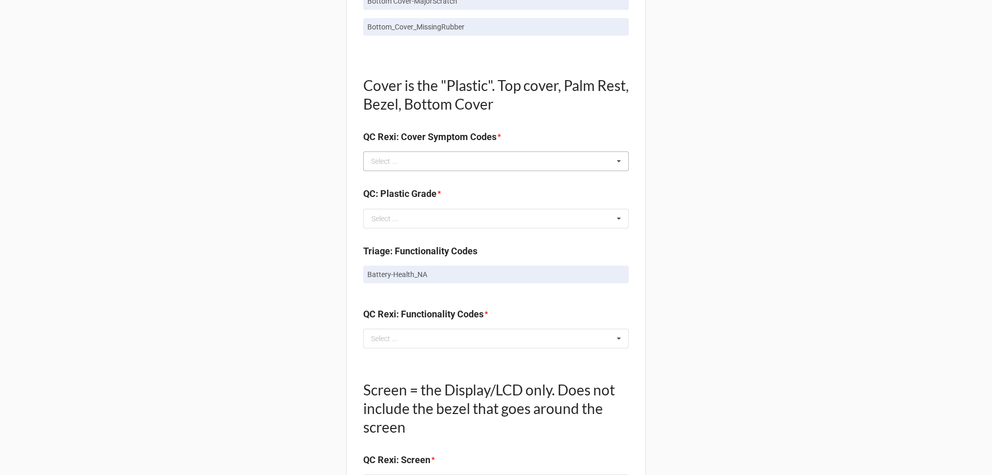
click at [384, 161] on div "Select ..." at bounding box center [391, 162] width 44 height 12
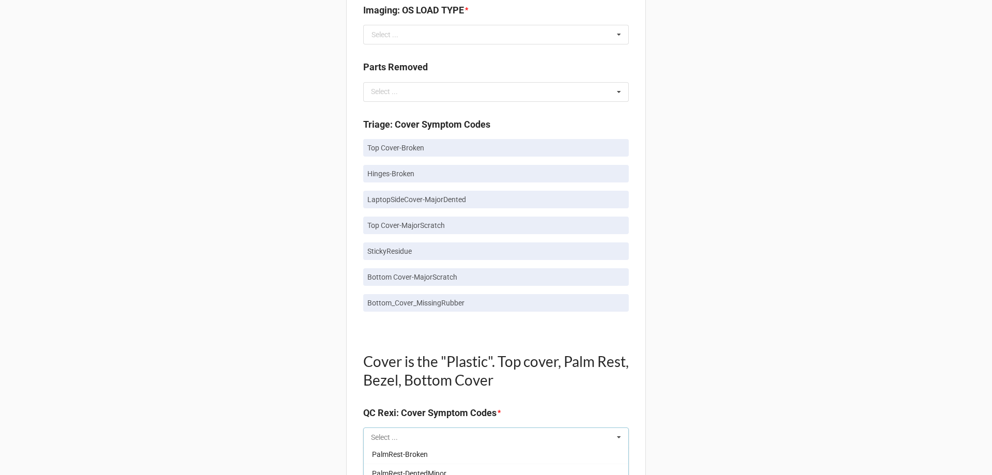
scroll to position [569, 0]
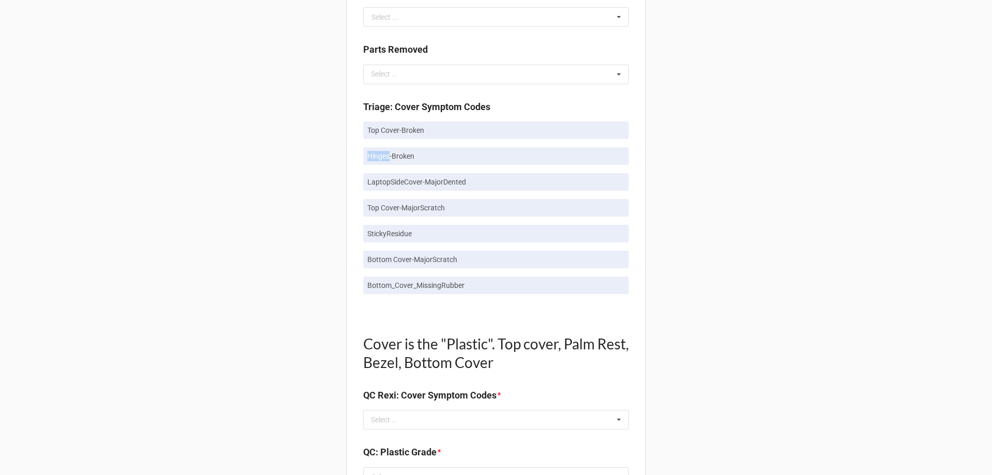
drag, startPoint x: 373, startPoint y: 160, endPoint x: 415, endPoint y: 155, distance: 42.7
click at [406, 159] on p "Hinges-Broken" at bounding box center [495, 156] width 257 height 10
click at [389, 128] on p "Top Cover-Broken" at bounding box center [495, 130] width 257 height 10
drag, startPoint x: 390, startPoint y: 131, endPoint x: 452, endPoint y: 295, distance: 175.2
click at [452, 295] on div "Top Cover-Broken Hinges-Broken LaptopSideCover-MajorDented Top Cover-MajorScrat…" at bounding box center [496, 211] width 266 height 181
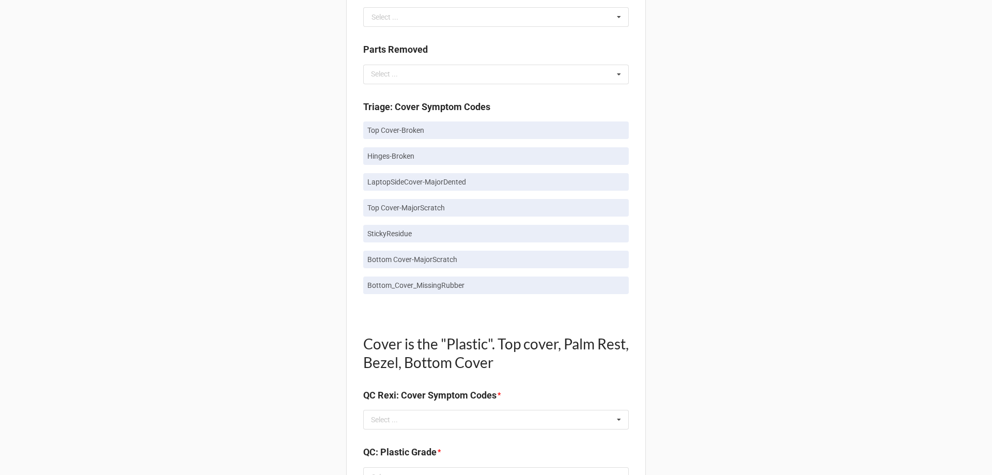
drag, startPoint x: 454, startPoint y: 295, endPoint x: 476, endPoint y: 290, distance: 22.8
click at [459, 294] on div "Top Cover-Broken Hinges-Broken LaptopSideCover-MajorDented Top Cover-MajorScrat…" at bounding box center [496, 211] width 266 height 181
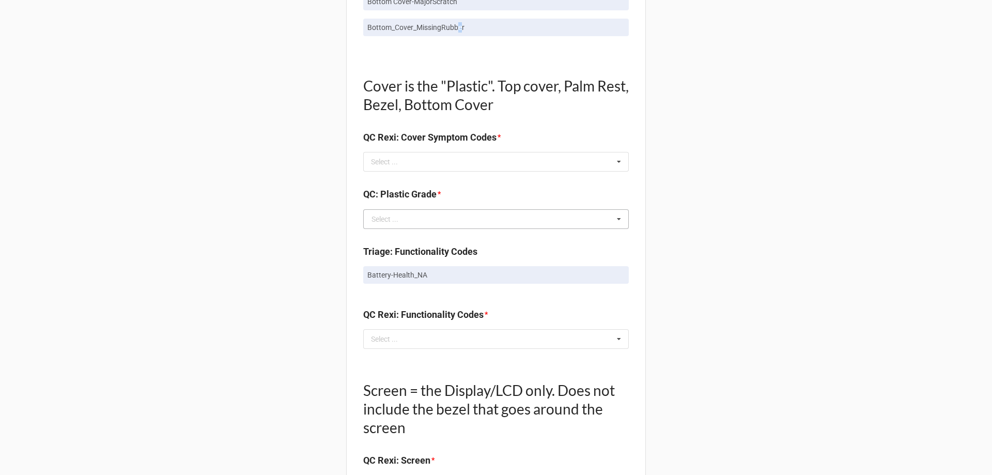
scroll to position [827, 0]
click at [387, 229] on div "QC: Plastic Grade * Select ... A B C E Included Top Cover-MinorScratch Bottom C…" at bounding box center [496, 211] width 266 height 49
click at [393, 223] on input "text" at bounding box center [496, 218] width 265 height 19
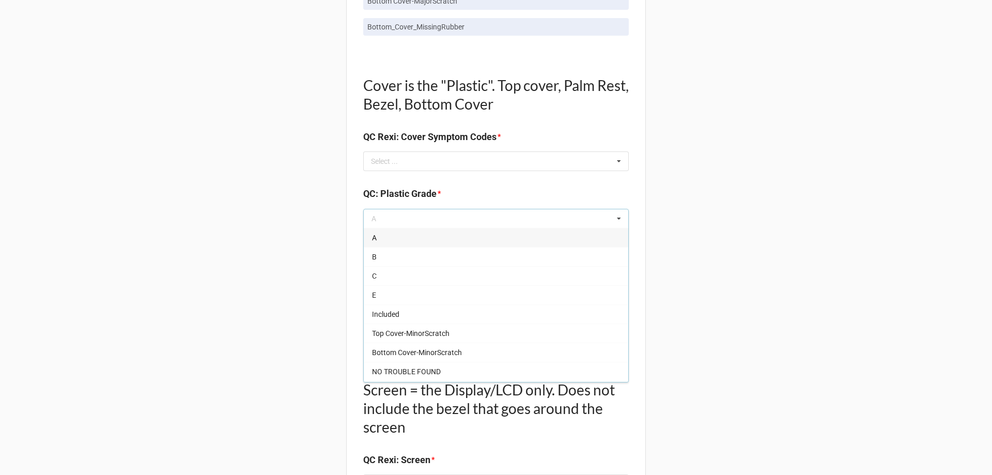
click at [451, 192] on b "QC: Plastic Grade *" at bounding box center [496, 196] width 266 height 18
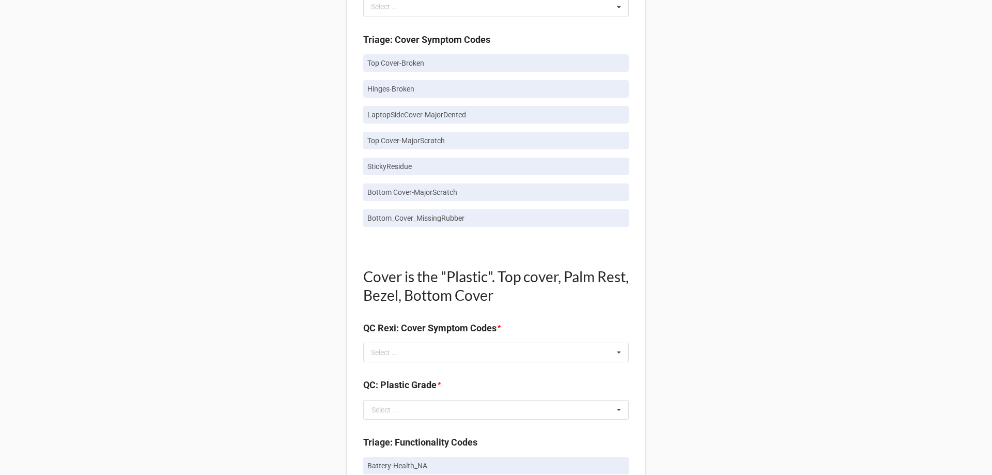
scroll to position [569, 0]
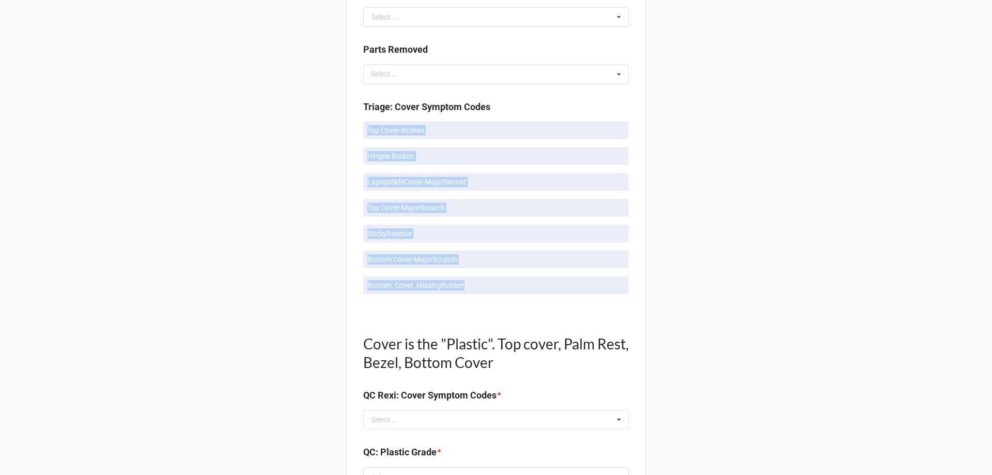
drag, startPoint x: 365, startPoint y: 131, endPoint x: 558, endPoint y: 309, distance: 262.6
click at [557, 309] on div "Triage: Cover Symptom Codes Top Cover-Broken Hinges-Broken LaptopSideCover-Majo…" at bounding box center [496, 205] width 266 height 210
copy div "Top Cover-Broken Hinges-Broken LaptopSideCover-MajorDented Top Cover-MajorScrat…"
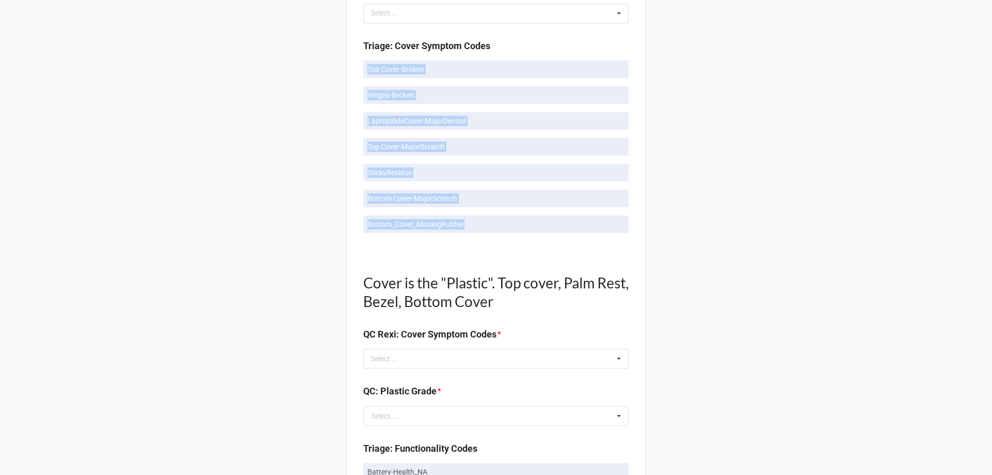
scroll to position [827, 0]
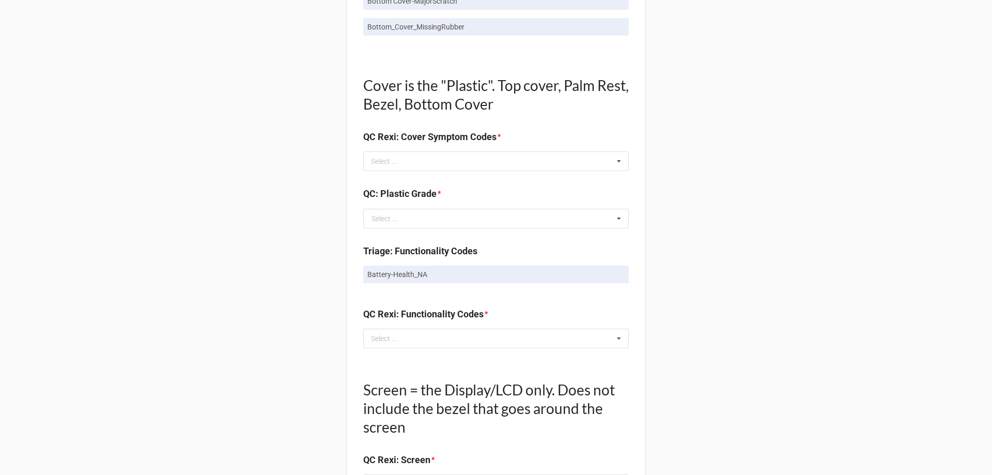
click at [817, 258] on div "Back Receiving Triage Imaging Cleaning Tech & Repair QC Packing Order Picking R…" at bounding box center [496, 128] width 992 height 1911
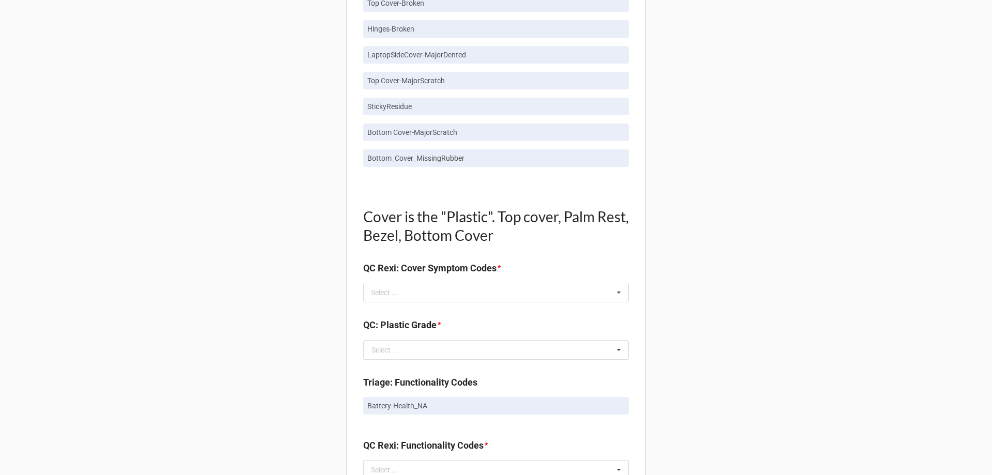
scroll to position [620, 0]
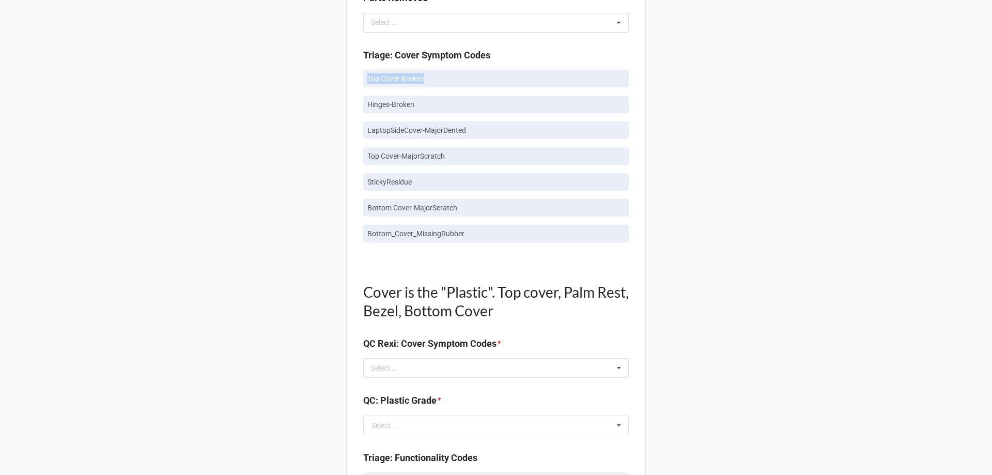
drag, startPoint x: 366, startPoint y: 73, endPoint x: 421, endPoint y: 81, distance: 55.9
click at [422, 80] on link "Top Cover-Broken" at bounding box center [496, 79] width 266 height 18
copy p "Top Cover-Broken"
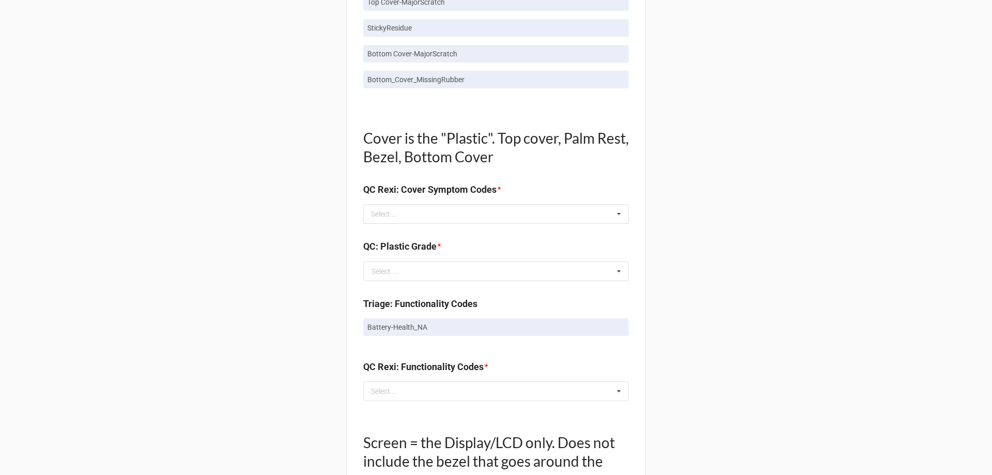
scroll to position [775, 0]
click at [397, 214] on div "Select ..." at bounding box center [391, 213] width 44 height 12
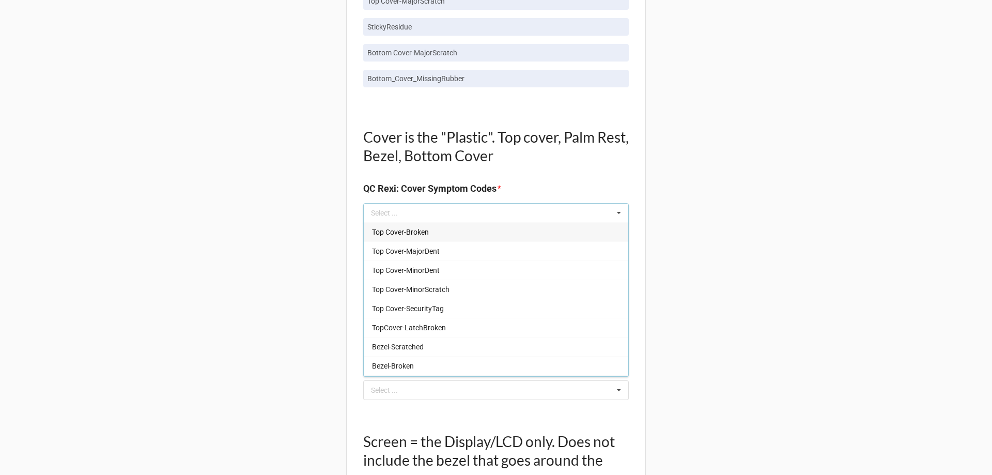
drag, startPoint x: 417, startPoint y: 214, endPoint x: 746, endPoint y: 252, distance: 330.9
click at [746, 252] on div "Back Receiving Triage Imaging Cleaning Tech & Repair QC Packing Order Picking R…" at bounding box center [496, 180] width 992 height 1911
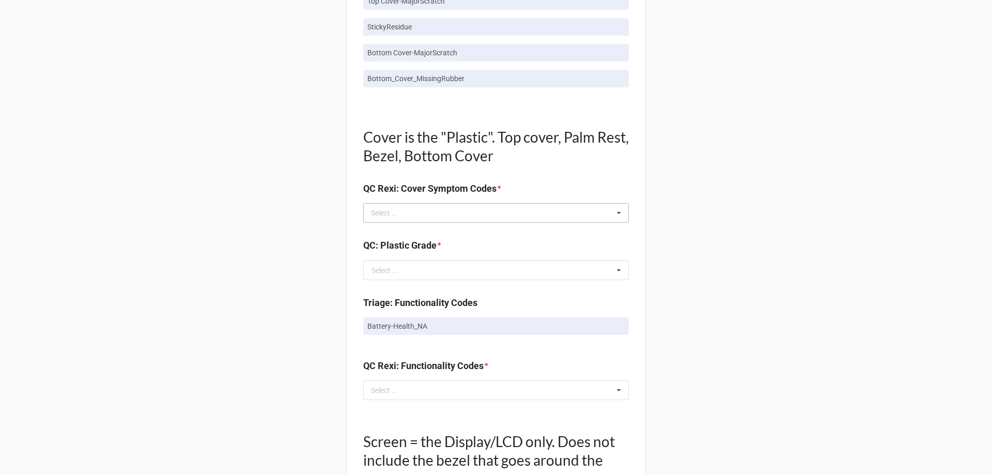
click at [447, 217] on div "Select ... Top Cover-Broken Top Cover-MajorDent Top Cover-MinorDent Top Cover-M…" at bounding box center [496, 213] width 266 height 20
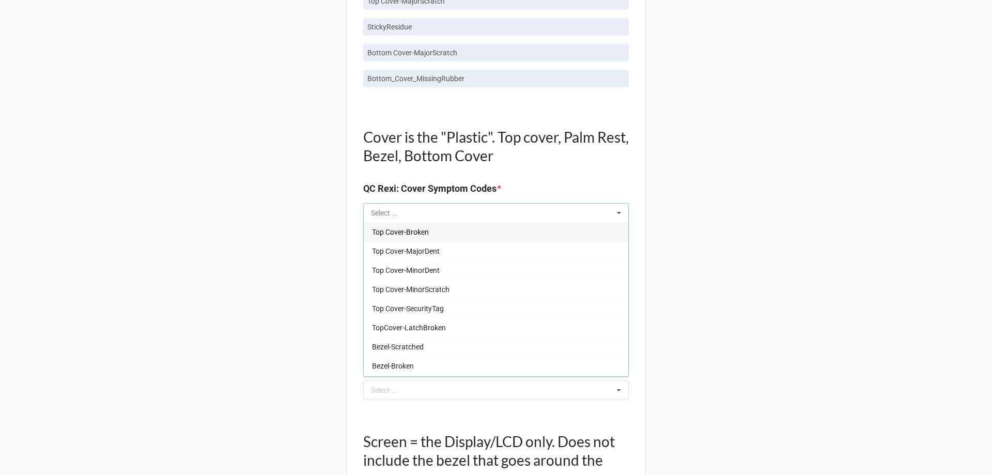
paste input "Top Cover-Broken"
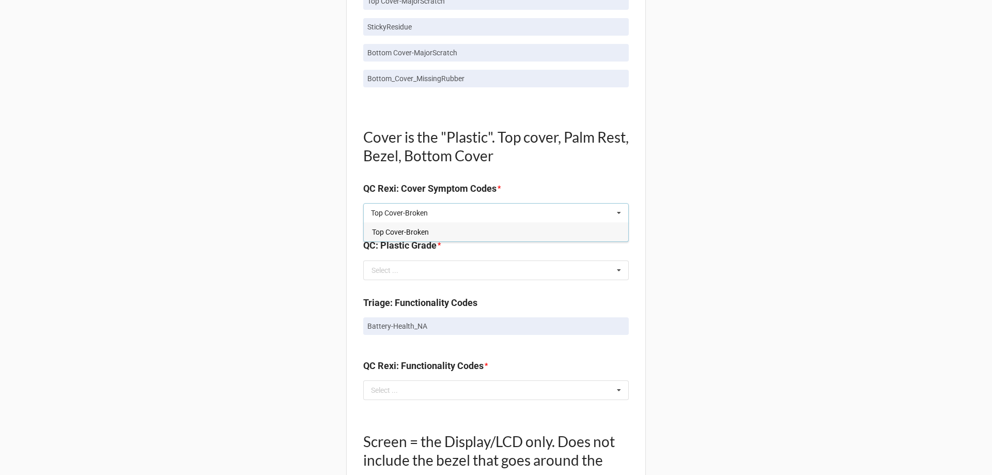
type input "Top Cover-Broken"
click at [444, 234] on div "Top Cover-Broken" at bounding box center [496, 231] width 265 height 19
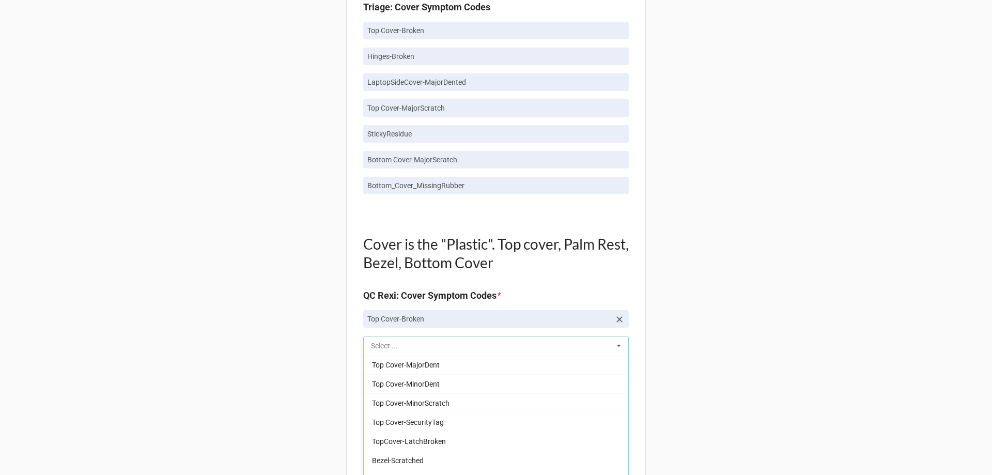
scroll to position [569, 0]
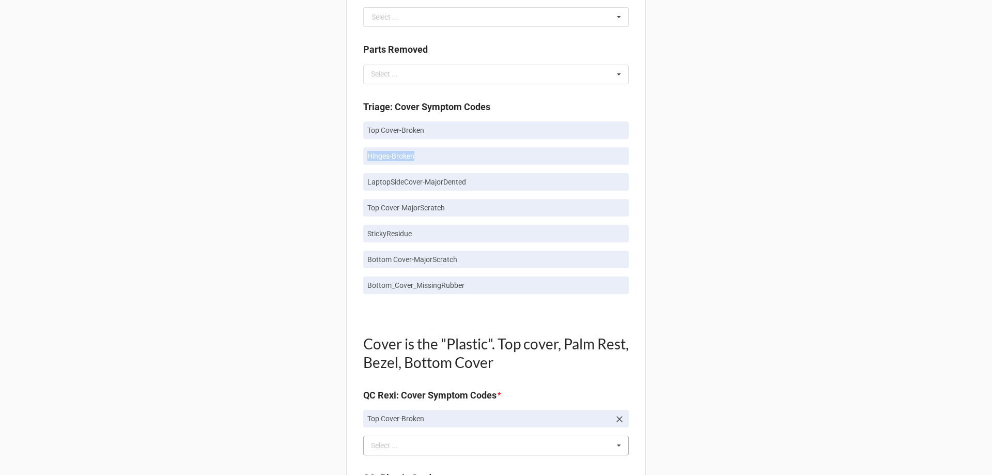
drag, startPoint x: 363, startPoint y: 153, endPoint x: 428, endPoint y: 167, distance: 66.7
click at [428, 167] on div "Top Cover-Broken Hinges-Broken LaptopSideCover-MajorDented Top Cover-MajorScrat…" at bounding box center [496, 211] width 266 height 181
copy p "Hinges-Broken"
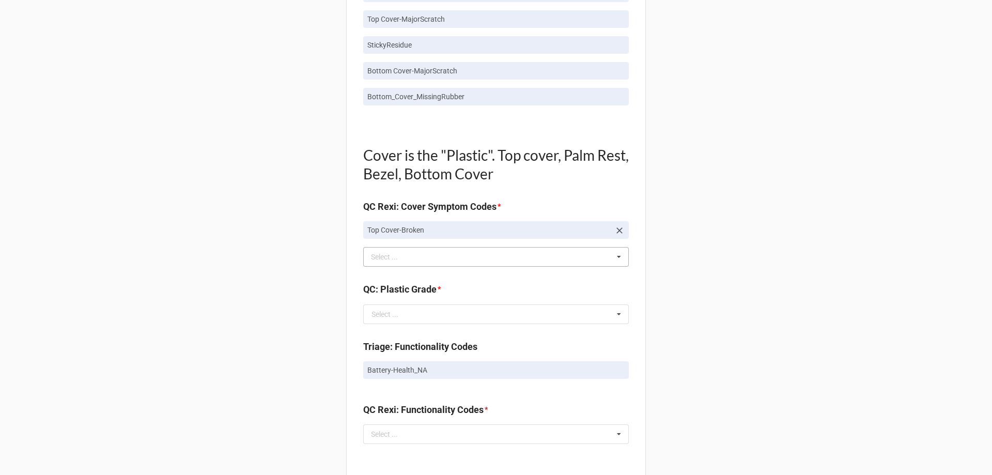
scroll to position [775, 0]
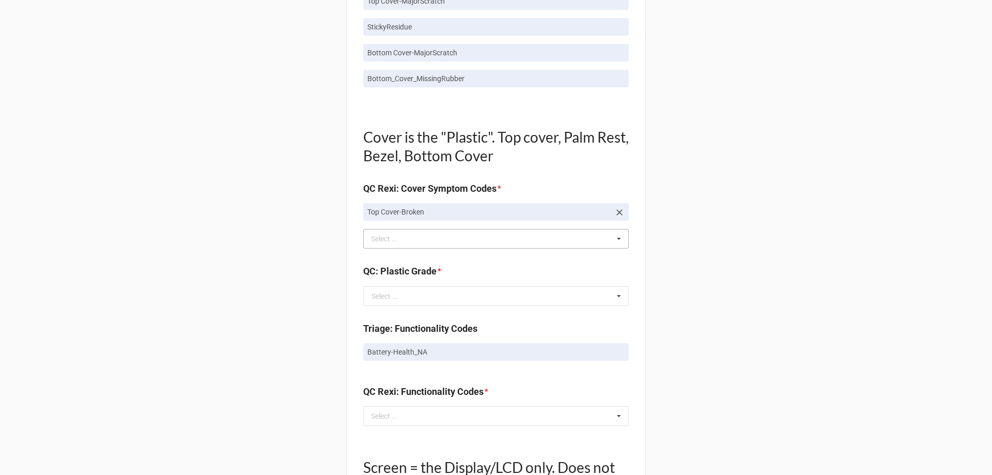
click at [450, 242] on div "Top Cover-Broken Select ... Top Cover-MajorDent Top Cover-MinorDent Top Cover-M…" at bounding box center [496, 239] width 266 height 20
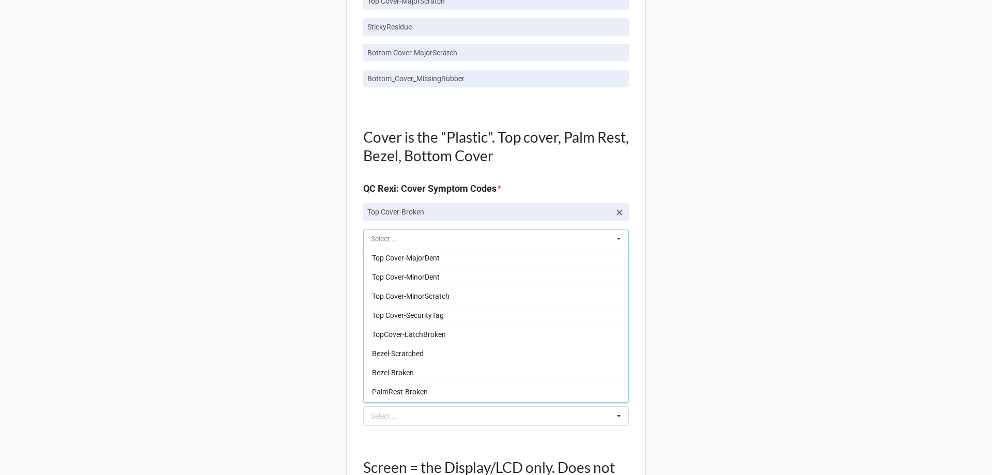
paste input "Hinges-Broken"
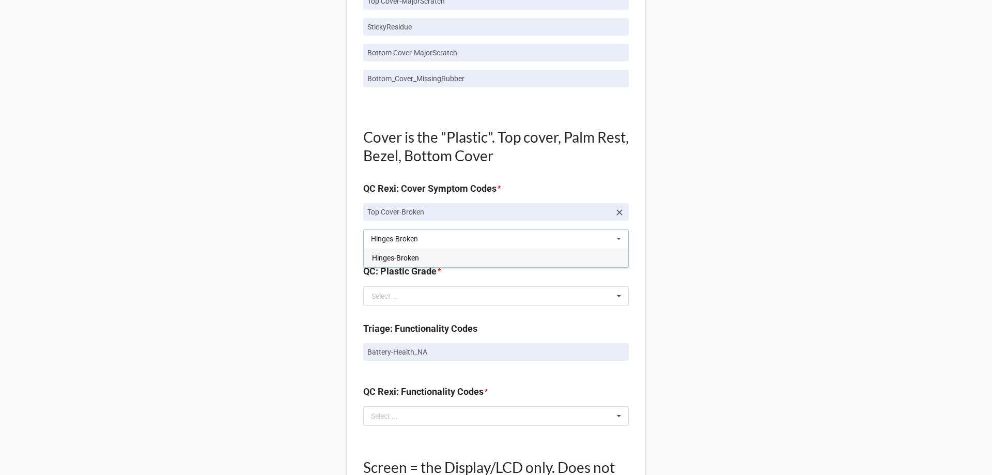
type input "Hinges-Broken"
click at [456, 265] on div "Hinges-Broken" at bounding box center [496, 257] width 265 height 19
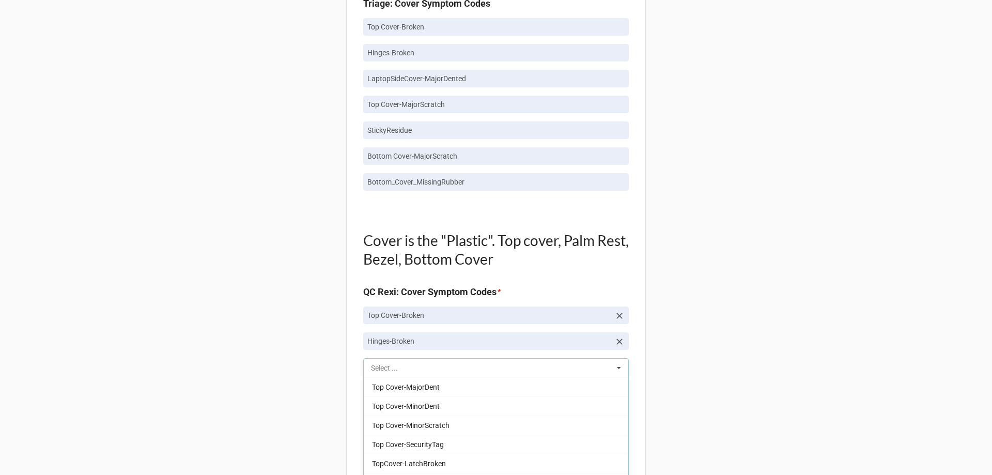
scroll to position [569, 0]
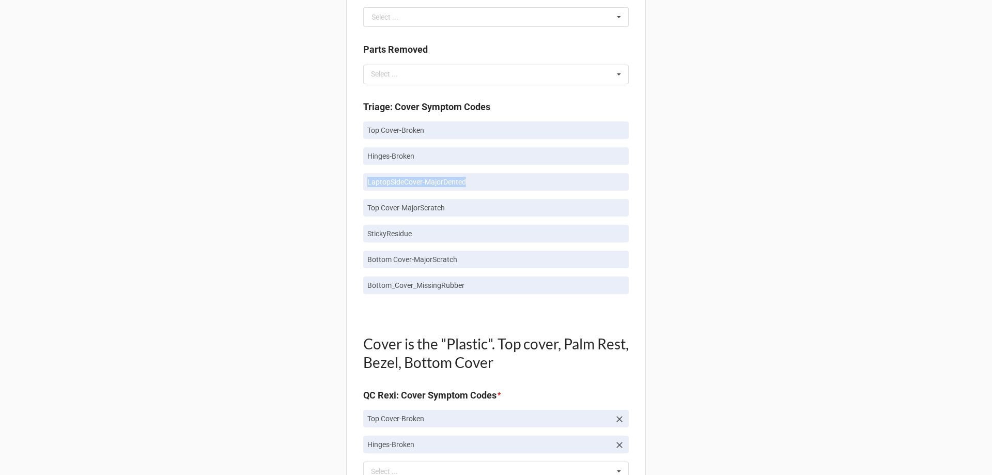
drag, startPoint x: 362, startPoint y: 179, endPoint x: 482, endPoint y: 184, distance: 120.0
click at [482, 184] on link "LaptopSideCover-MajorDented" at bounding box center [496, 182] width 266 height 18
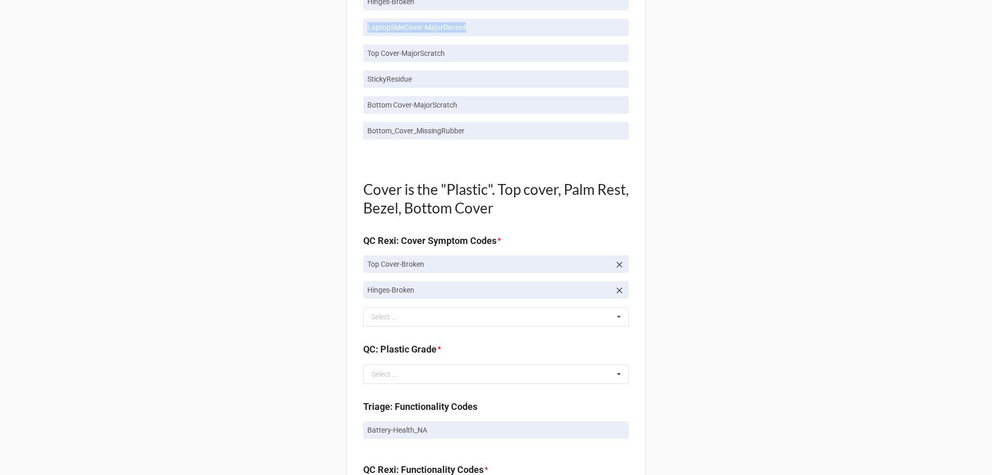
scroll to position [724, 0]
click at [491, 320] on div "Hinges-Broken Select ... Top Cover-MajorDent Top Cover-MinorDent Top Cover-Mino…" at bounding box center [496, 317] width 266 height 20
click at [772, 228] on div "Back Receiving Triage Imaging Cleaning Tech & Repair QC Packing Order Picking R…" at bounding box center [496, 257] width 992 height 1963
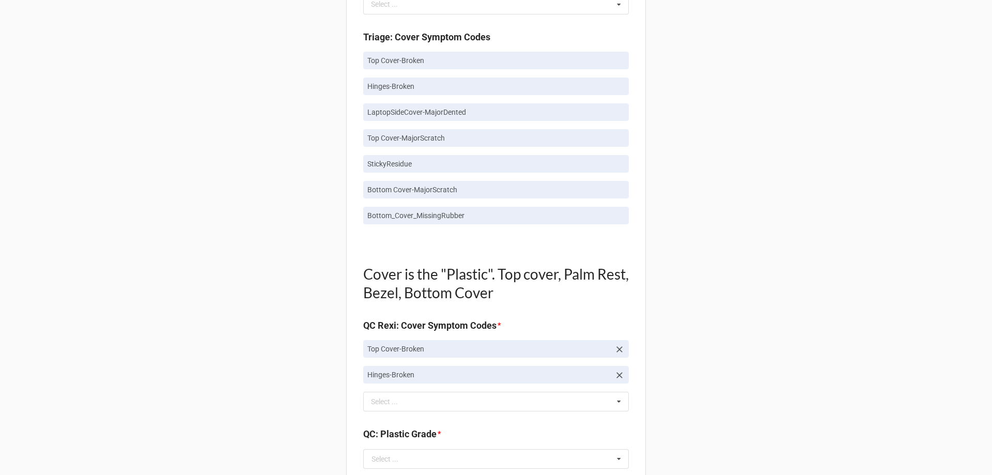
scroll to position [620, 0]
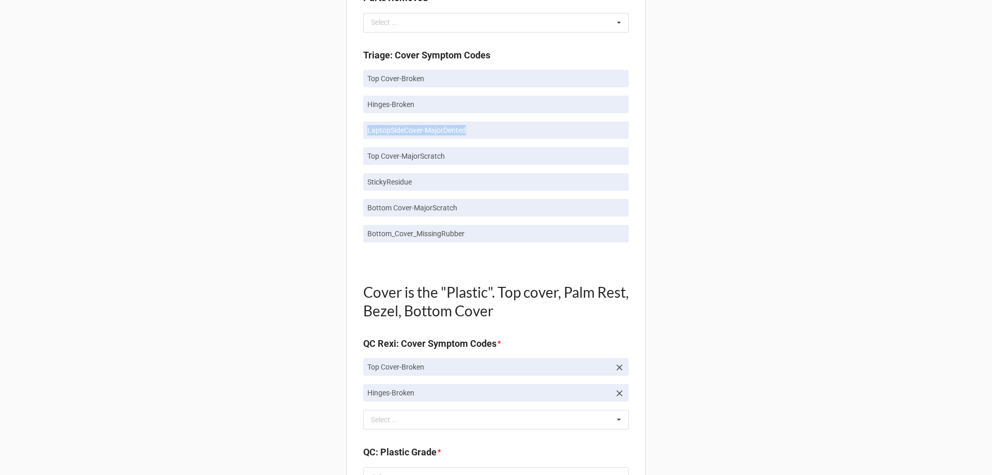
drag, startPoint x: 359, startPoint y: 128, endPoint x: 468, endPoint y: 127, distance: 108.5
click at [468, 127] on div "Quality Control Box Label: Description - RMA Number TRD-0000036766 Triage LCD G…" at bounding box center [496, 382] width 300 height 1887
copy p "LaptopSideCover-MajorDented"
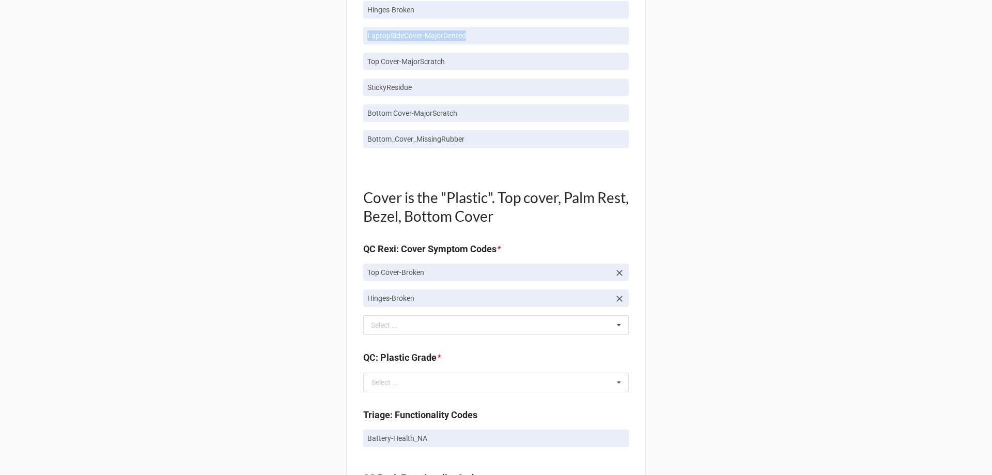
scroll to position [724, 0]
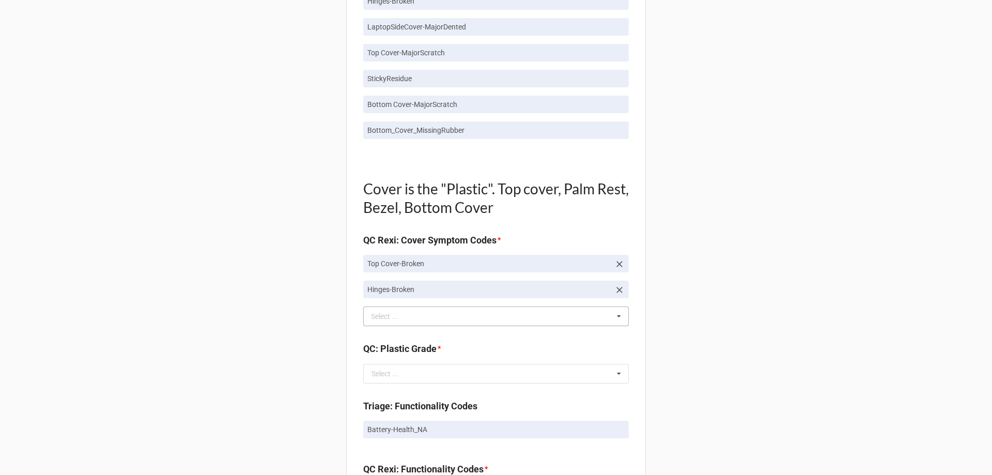
click at [454, 317] on div "Hinges-Broken Select ... Top Cover-MajorDent Top Cover-MinorDent Top Cover-Mino…" at bounding box center [496, 317] width 266 height 20
click at [866, 145] on div "Back Receiving Triage Imaging Cleaning Tech & Repair QC Packing Order Picking R…" at bounding box center [496, 257] width 992 height 1963
click at [483, 313] on div "Hinges-Broken Select ... Top Cover-MajorDent Top Cover-MinorDent Top Cover-Mino…" at bounding box center [496, 317] width 266 height 20
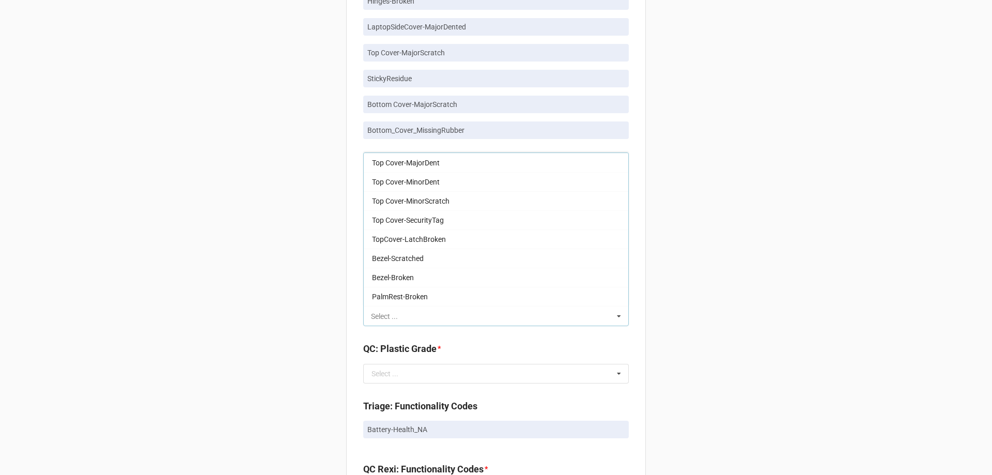
paste input "LaptopSideCover-MajorDented"
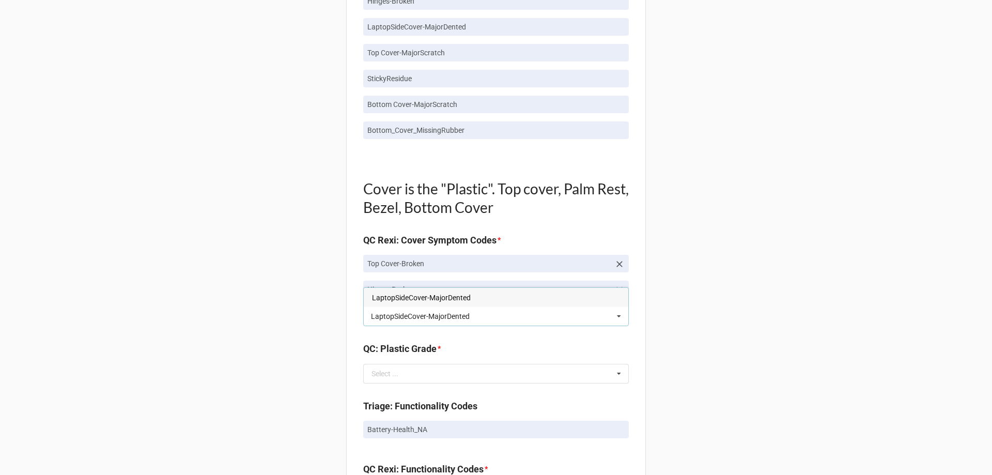
type input "LaptopSideCover-MajorDented"
click at [477, 321] on div "LaptopSideCover-MajorDented LaptopSideCover-MajorDented Select ... LaptopSideCo…" at bounding box center [496, 317] width 266 height 20
click at [474, 319] on input "LaptopSideCover-MajorDented" at bounding box center [432, 316] width 122 height 9
click at [495, 298] on div "LaptopSideCover-MajorDented" at bounding box center [496, 297] width 265 height 19
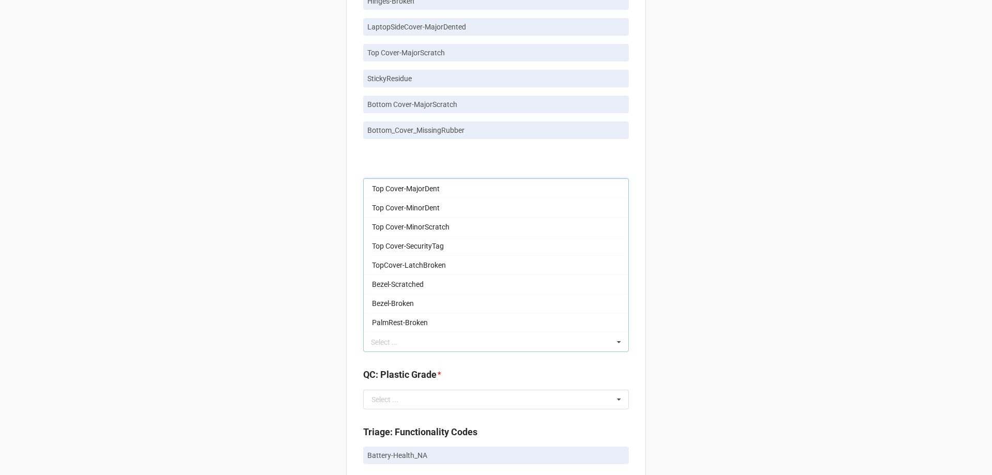
click at [741, 249] on div "Back Receiving Triage Imaging Cleaning Tech & Repair QC Packing Order Picking R…" at bounding box center [496, 270] width 992 height 1988
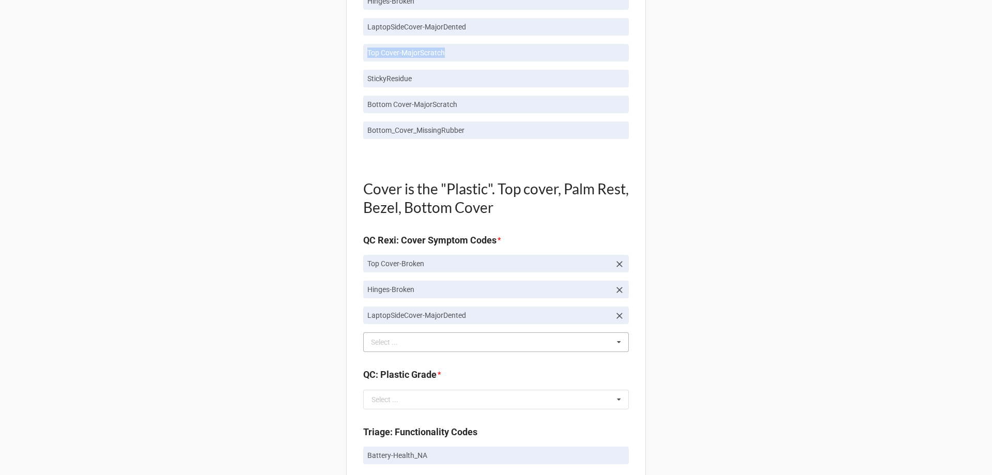
drag, startPoint x: 365, startPoint y: 53, endPoint x: 453, endPoint y: 48, distance: 88.5
click at [453, 48] on p "Top Cover-MajorScratch" at bounding box center [495, 53] width 257 height 10
copy p "Top Cover-MajorScratch"
click at [444, 344] on div "LaptopSideCover-MajorDented Select ... Top Cover-MajorDent Top Cover-MinorDent …" at bounding box center [496, 342] width 266 height 20
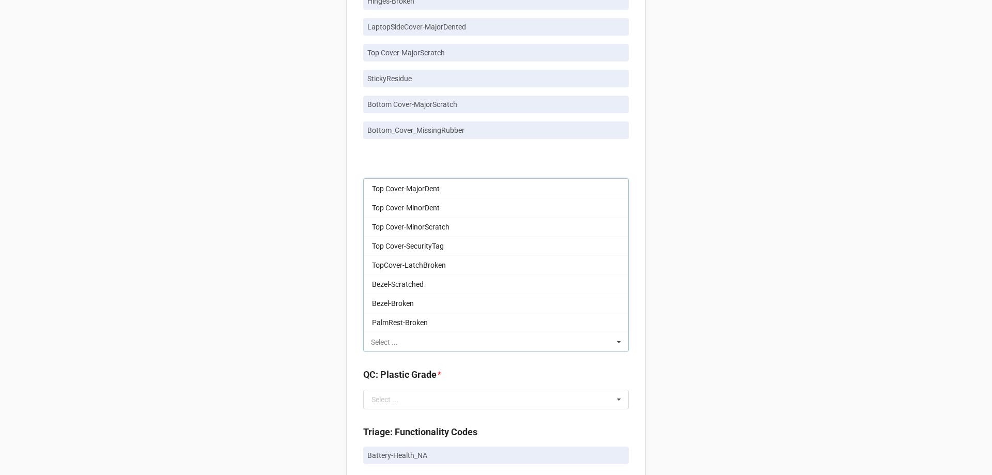
paste input "Top Cover-MajorScratch"
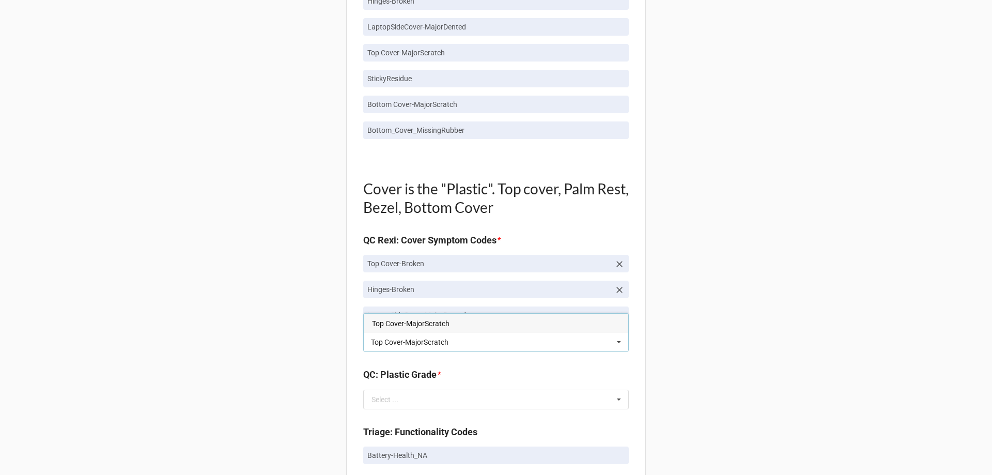
drag, startPoint x: 436, startPoint y: 339, endPoint x: 432, endPoint y: 346, distance: 7.6
click at [434, 343] on input "Top Cover-MajorScratch" at bounding box center [421, 342] width 100 height 9
click at [432, 346] on input "Top Cover-MajorScratch" at bounding box center [421, 342] width 100 height 9
click at [451, 343] on input "Top Cover-MajorScratch" at bounding box center [421, 342] width 100 height 9
click at [453, 342] on input "Top Cover-MajorScratch" at bounding box center [421, 342] width 100 height 9
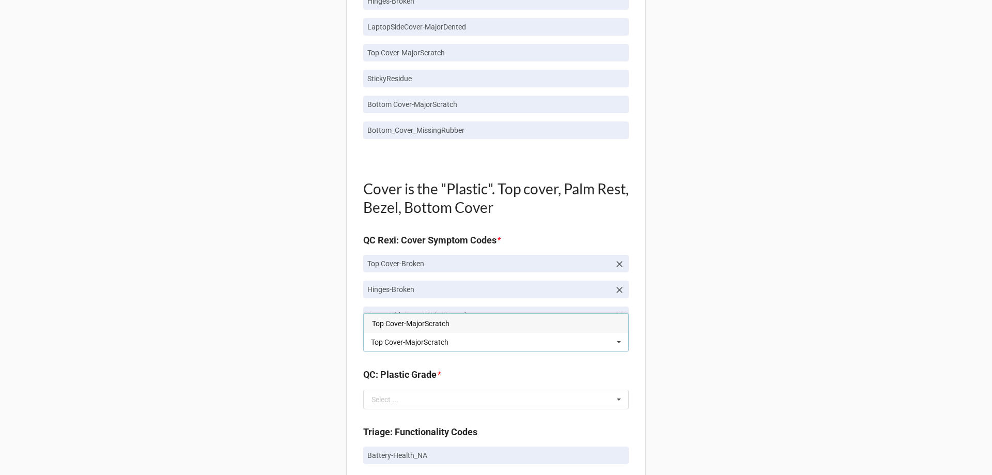
click at [390, 345] on input "Top Cover-MajorScratch" at bounding box center [421, 342] width 100 height 9
click at [391, 345] on input "Top Cover-MajorScratch" at bounding box center [421, 342] width 100 height 9
type input "Top Cover-MajorScratch"
click at [503, 315] on div "Top Cover-MajorScratch" at bounding box center [496, 323] width 265 height 19
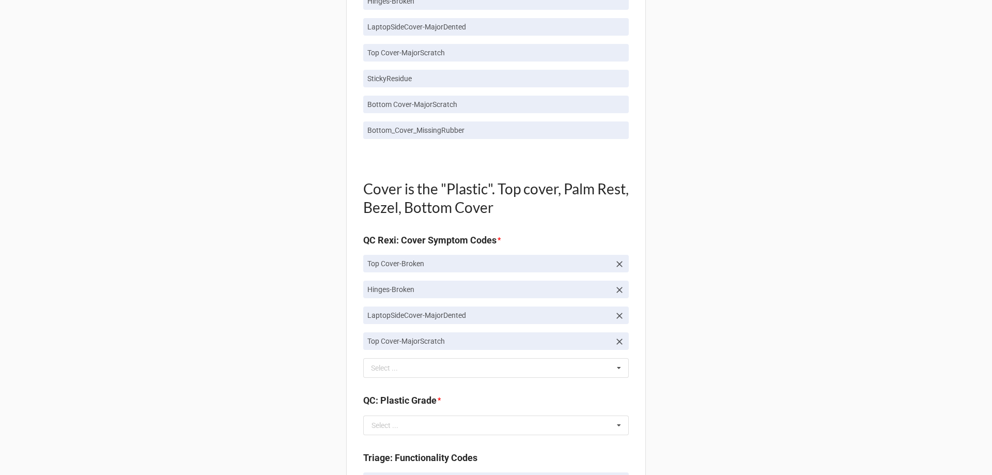
click at [874, 236] on div "Back Receiving Triage Imaging Cleaning Tech & Repair QC Packing Order Picking R…" at bounding box center [496, 283] width 992 height 2014
drag, startPoint x: 361, startPoint y: 78, endPoint x: 430, endPoint y: 72, distance: 69.0
click at [430, 72] on link "StickyResidue" at bounding box center [496, 79] width 266 height 18
copy p "StickyResidue"
click at [441, 366] on div "Top Cover-MajorScratch Select ... Top Cover-MajorDent Top Cover-MinorDent Top C…" at bounding box center [496, 368] width 266 height 20
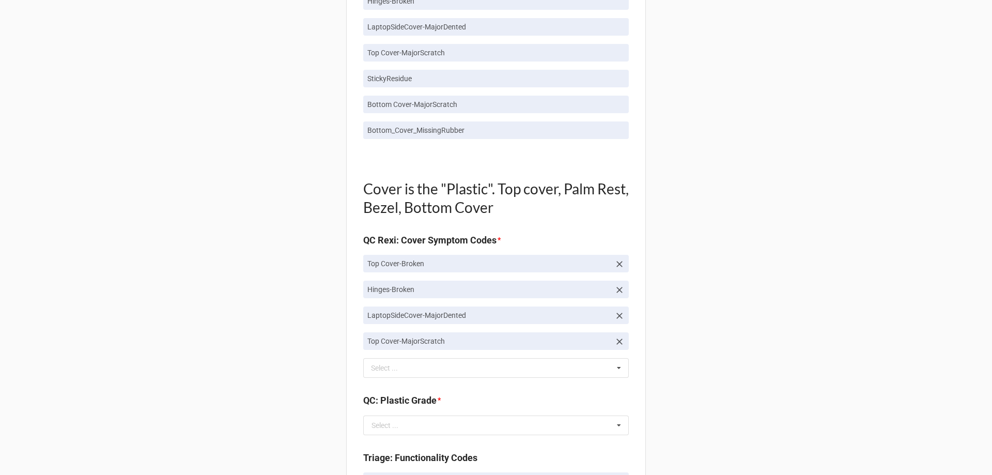
drag, startPoint x: 737, startPoint y: 294, endPoint x: 728, endPoint y: 294, distance: 8.3
click at [737, 294] on div "Back Receiving Triage Imaging Cleaning Tech & Repair QC Packing Order Picking R…" at bounding box center [496, 283] width 992 height 2014
drag, startPoint x: 467, startPoint y: 365, endPoint x: 894, endPoint y: 222, distance: 450.3
click at [894, 222] on div "Back Receiving Triage Imaging Cleaning Tech & Repair QC Packing Order Picking R…" at bounding box center [496, 283] width 992 height 2014
click at [465, 368] on div "Top Cover-MajorScratch Select ... Top Cover-MajorDent Top Cover-MinorDent Top C…" at bounding box center [496, 368] width 266 height 20
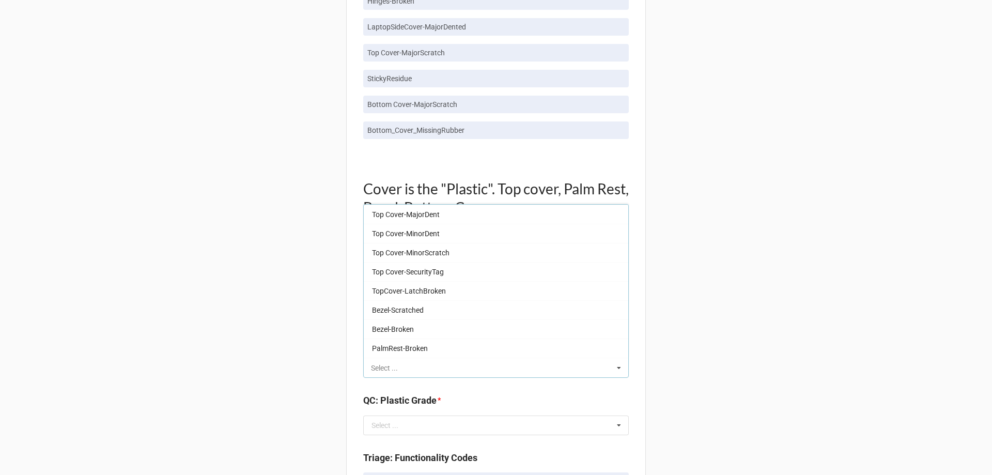
paste input "StickyResidue"
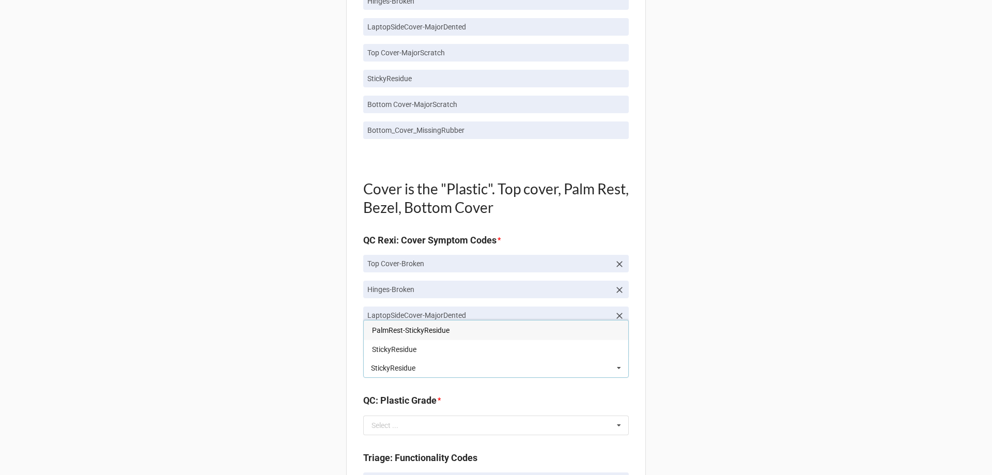
type input "StickyResidue"
click at [501, 370] on div "StickyResidue StickyResidue Select ... PalmRest-StickyResidue StickyResidue" at bounding box center [496, 368] width 266 height 20
click at [526, 347] on div "StickyResidue" at bounding box center [496, 349] width 265 height 19
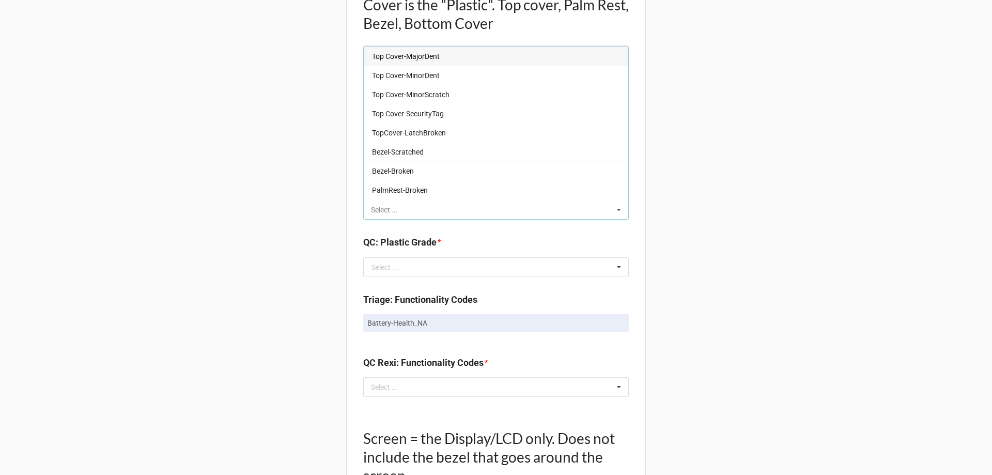
scroll to position [881, 0]
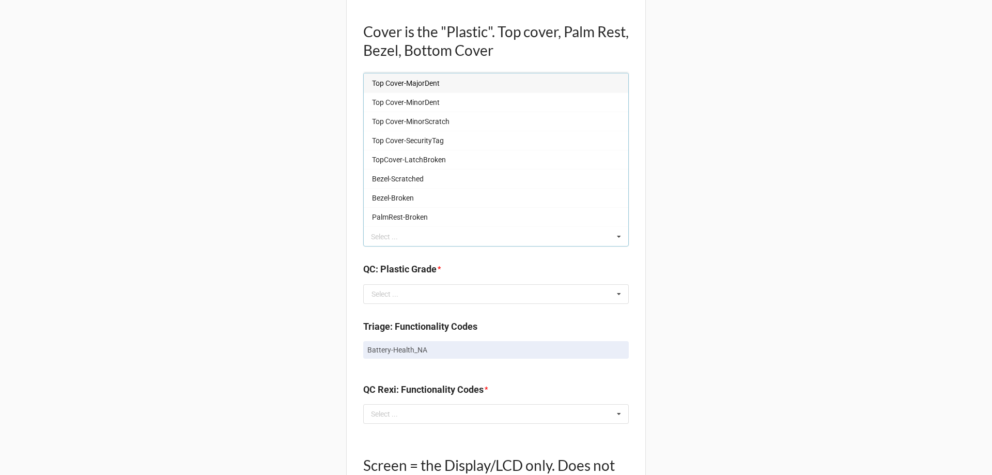
click at [981, 334] on div "Back Receiving Triage Imaging Cleaning Tech & Repair QC Packing Order Picking R…" at bounding box center [496, 139] width 992 height 2040
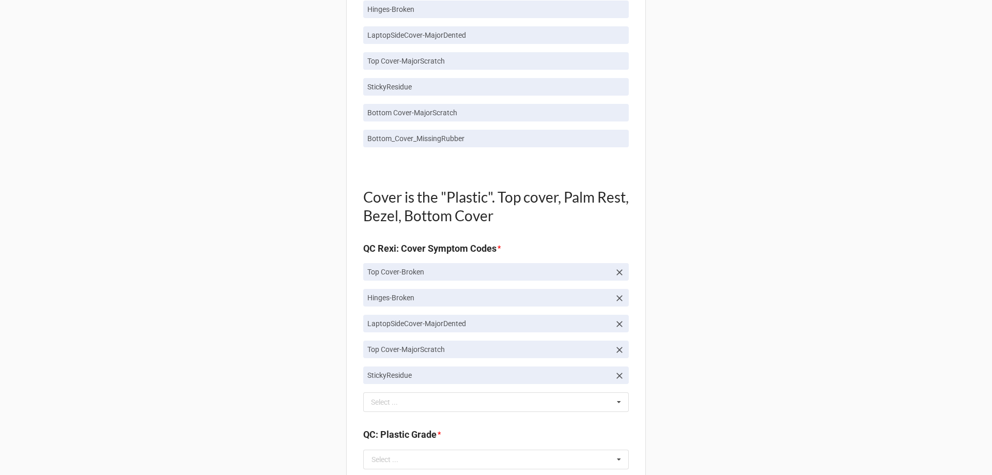
scroll to position [726, 0]
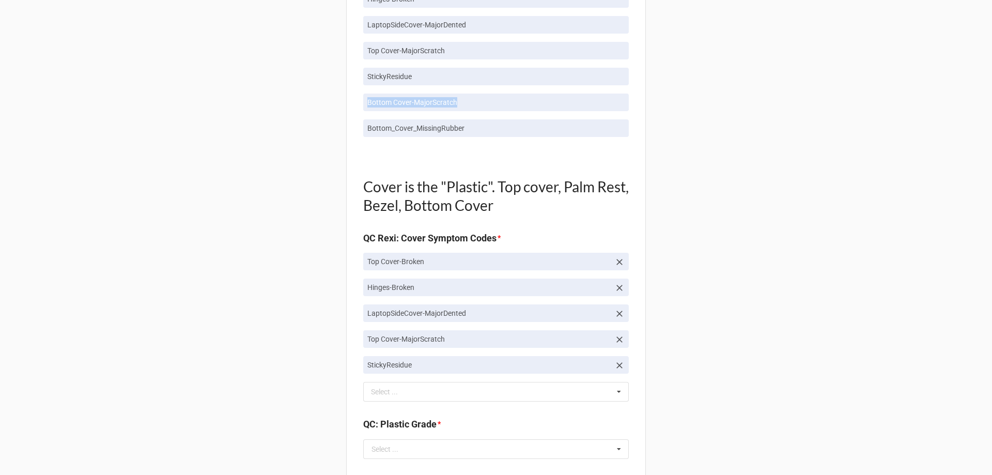
drag, startPoint x: 382, startPoint y: 101, endPoint x: 465, endPoint y: 100, distance: 82.7
click at [465, 100] on link "Bottom Cover-MajorScratch" at bounding box center [496, 103] width 266 height 18
copy p "Bottom Cover-MajorScratch"
click at [478, 398] on div "StickyResidue Select ... Top Cover-MajorDent Top Cover-MinorDent Top Cover-Mino…" at bounding box center [496, 392] width 266 height 20
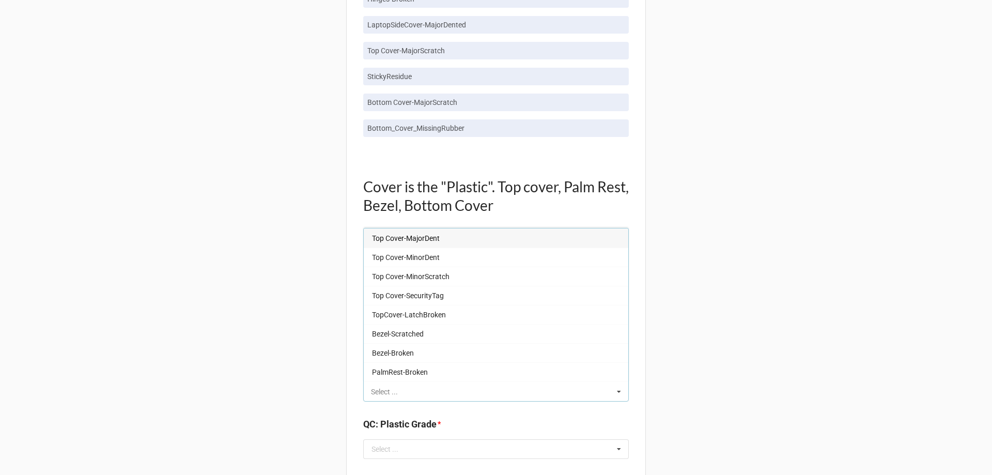
paste input "Bottom Cover-MajorScratch"
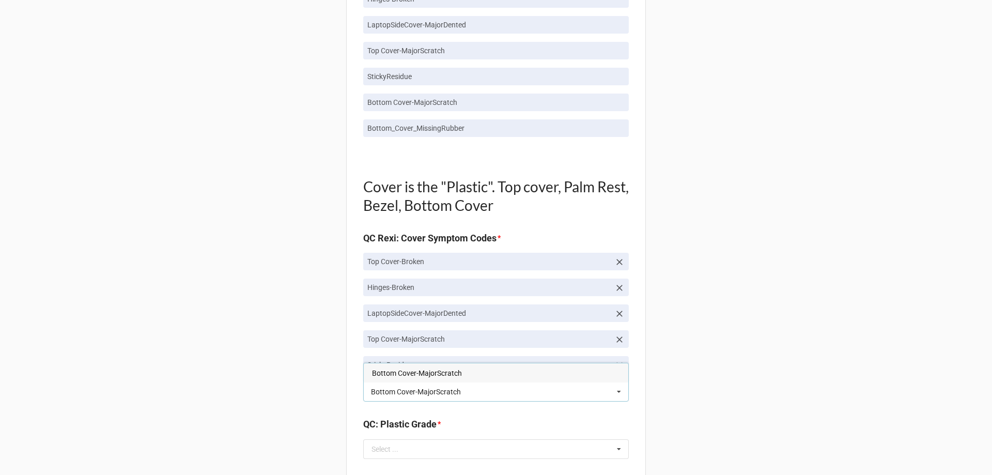
click at [400, 393] on input "Bottom Cover-MajorScratch" at bounding box center [427, 392] width 112 height 9
type input "Bottom Cover-MajorScratch"
click at [446, 372] on span "Bottom Cover-MajorScratch" at bounding box center [417, 373] width 90 height 8
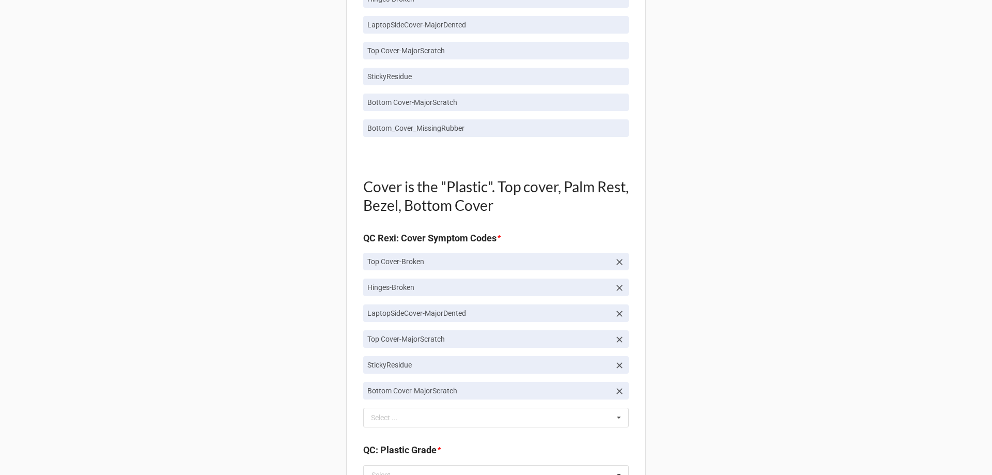
drag, startPoint x: 916, startPoint y: 368, endPoint x: 800, endPoint y: 355, distance: 116.6
click at [916, 367] on div "Back Receiving Triage Imaging Cleaning Tech & Repair QC Packing Order Picking R…" at bounding box center [496, 307] width 992 height 2066
drag, startPoint x: 365, startPoint y: 131, endPoint x: 472, endPoint y: 129, distance: 107.0
click at [472, 129] on p "Bottom_Cover_MissingRubber" at bounding box center [495, 128] width 257 height 10
copy p "Bottom_Cover_MissingRubber"
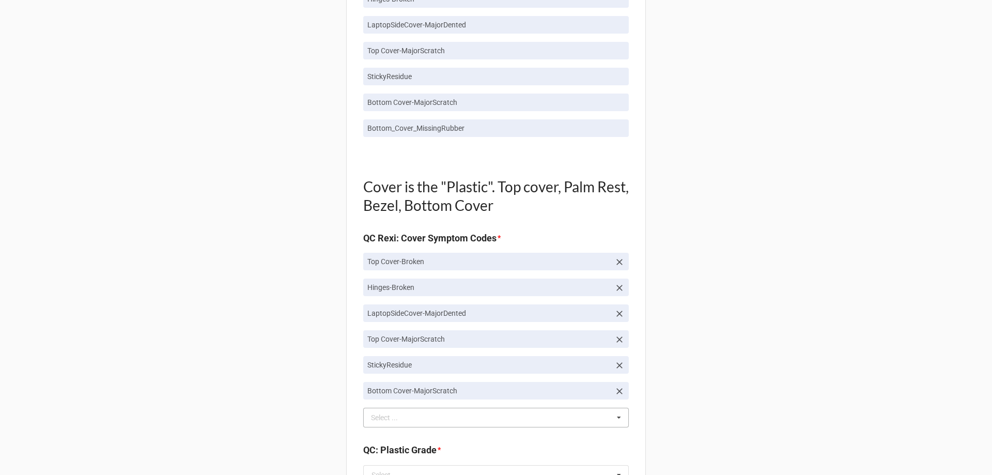
click at [392, 422] on div "Select ..." at bounding box center [391, 418] width 44 height 12
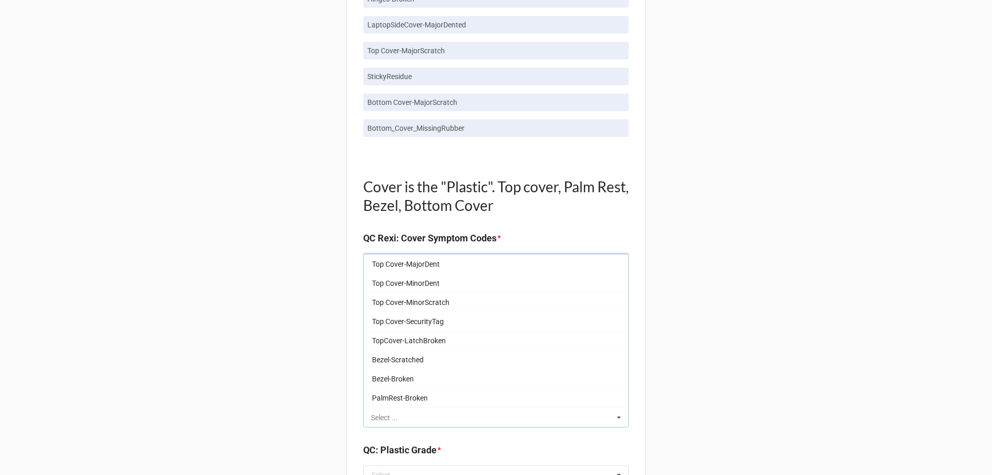
paste input "Bottom_Cover_MissingRubber"
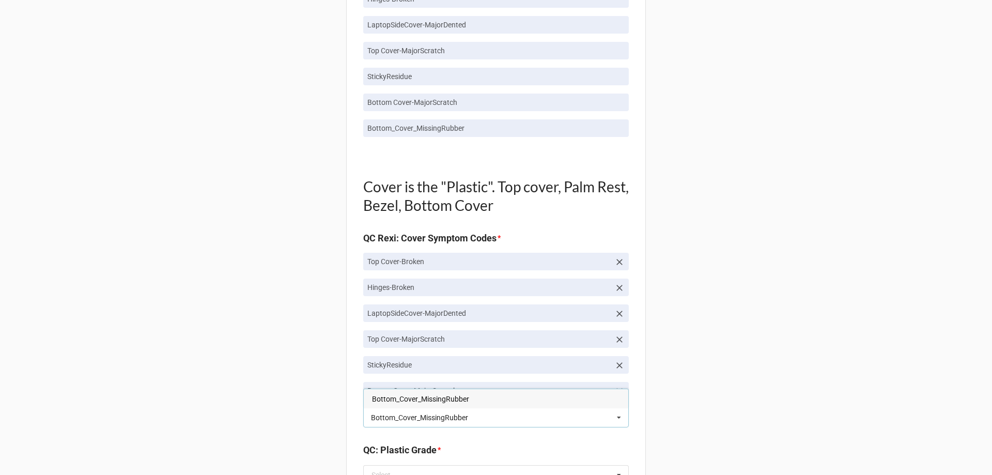
click at [449, 420] on input "Bottom_Cover_MissingRubber" at bounding box center [430, 417] width 119 height 9
click at [459, 420] on input "Bottom_Cover_MissingRubber" at bounding box center [430, 417] width 119 height 9
type input "Bottom_Cover_MissingRubber"
click at [459, 395] on span "Bottom_Cover_MissingRubber" at bounding box center [420, 399] width 97 height 8
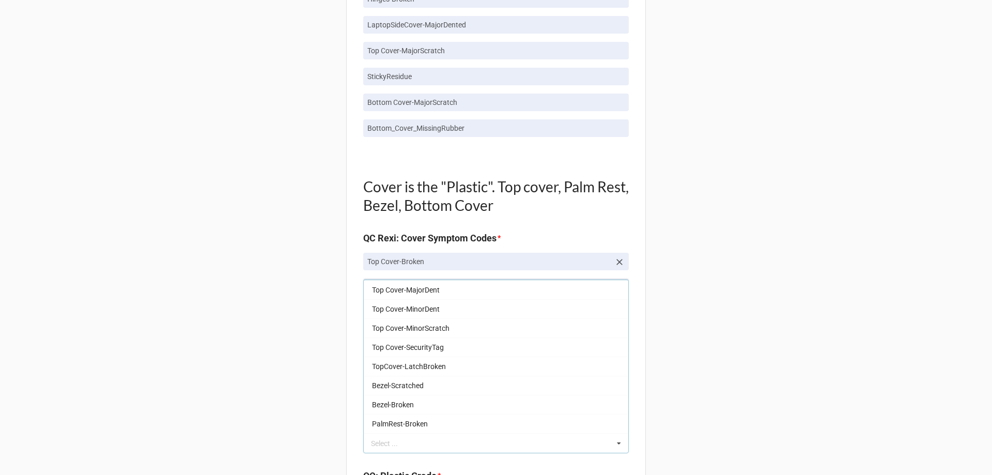
click at [856, 380] on div "Back Receiving Triage Imaging Cleaning Tech & Repair QC Packing Order Picking R…" at bounding box center [496, 320] width 992 height 2092
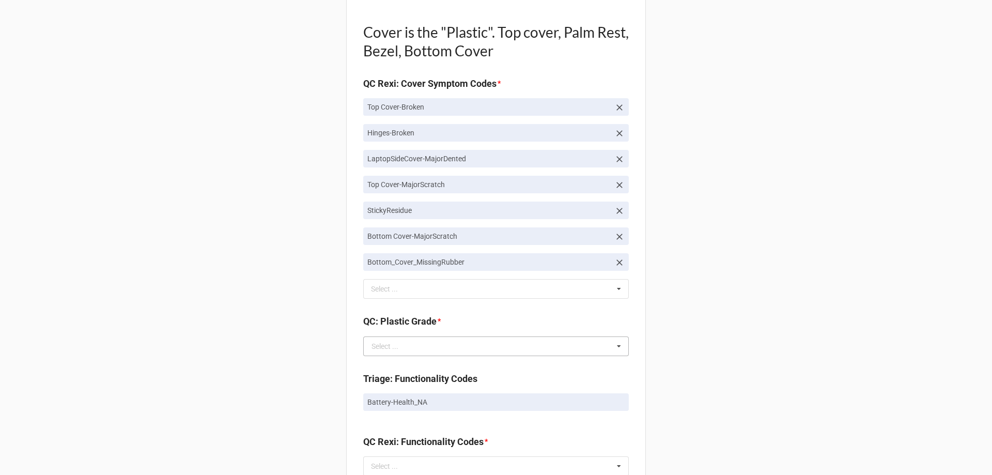
scroll to position [881, 0]
click at [392, 294] on div "Select ..." at bounding box center [391, 289] width 44 height 12
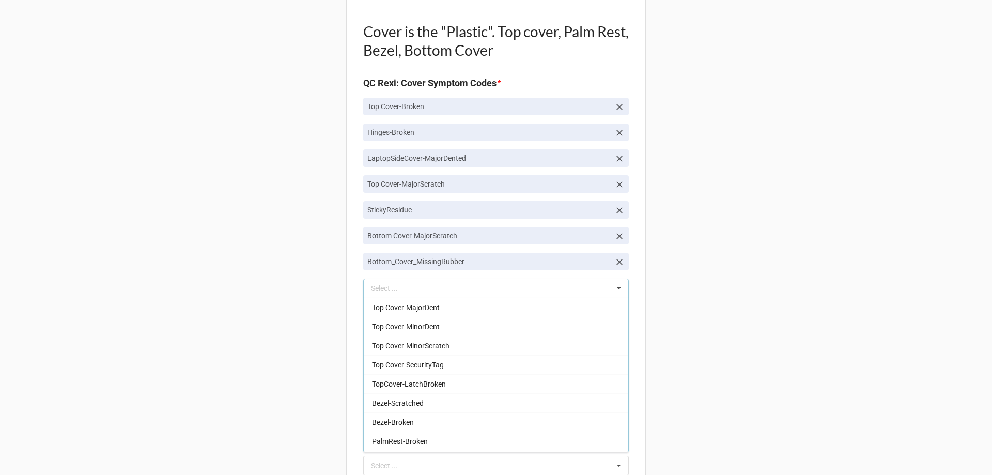
click at [825, 285] on div "Back Receiving Triage Imaging Cleaning Tech & Repair QC Packing Order Picking R…" at bounding box center [496, 165] width 992 height 2092
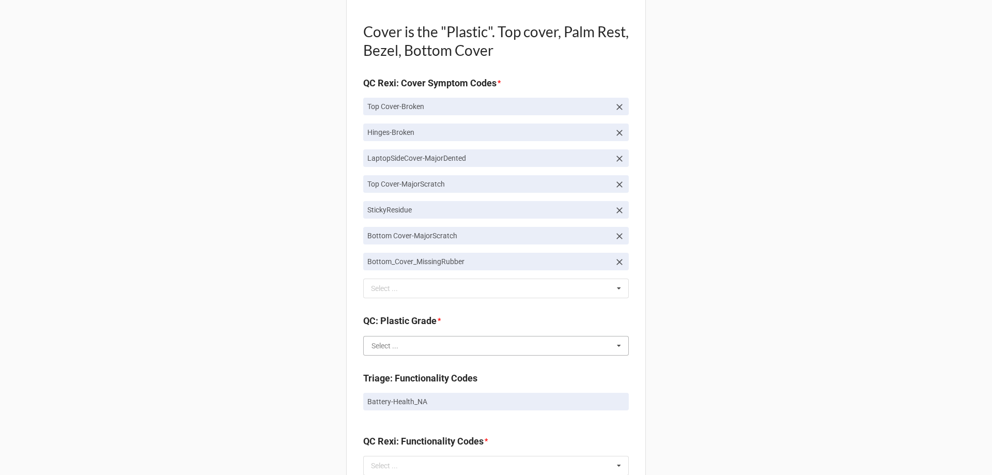
click at [402, 351] on input "text" at bounding box center [496, 345] width 265 height 19
click at [769, 218] on div "Back Receiving Triage Imaging Cleaning Tech & Repair QC Packing Order Picking R…" at bounding box center [496, 165] width 992 height 2092
drag, startPoint x: 363, startPoint y: 99, endPoint x: 448, endPoint y: 104, distance: 84.4
click at [448, 104] on link "Top Cover-Broken" at bounding box center [496, 107] width 266 height 18
copy p "Top Cover-Broken"
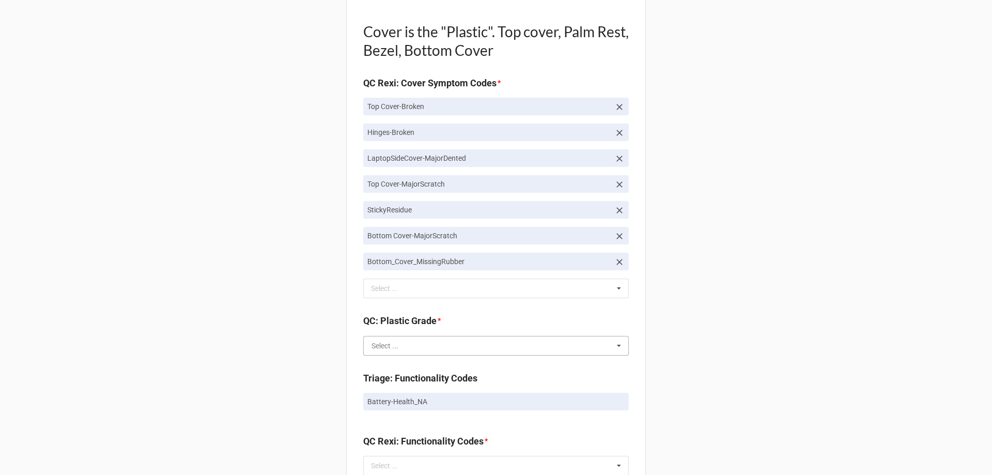
click at [410, 344] on input "text" at bounding box center [496, 345] width 265 height 19
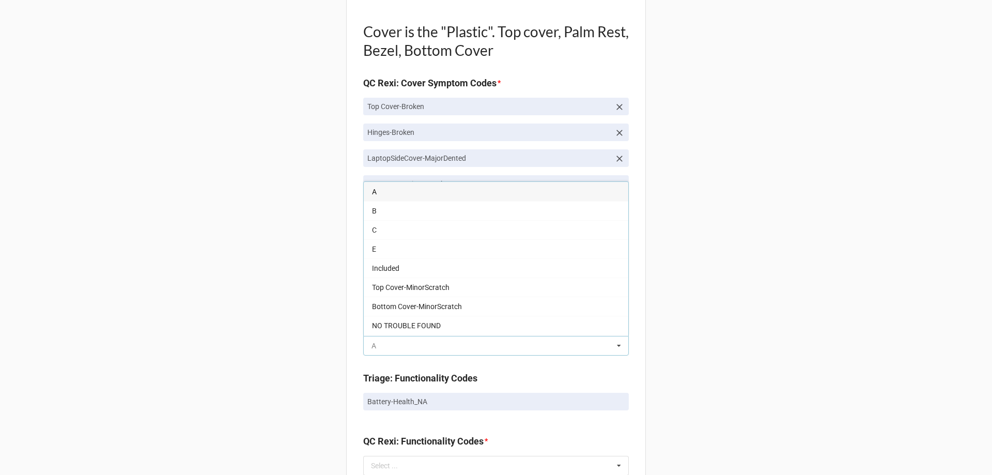
paste input "Top Cover-Broken"
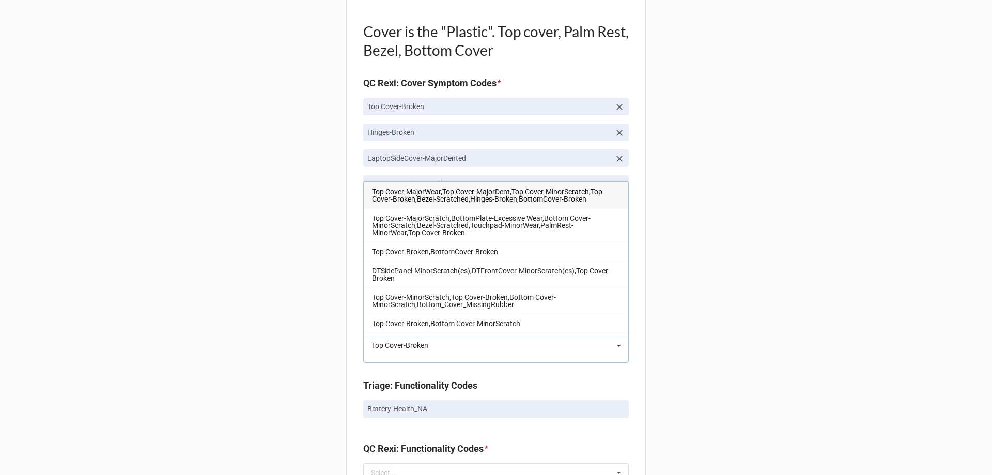
click at [433, 354] on input "Top Cover-Broken" at bounding box center [496, 345] width 265 height 19
type input "Top Cover-Broken"
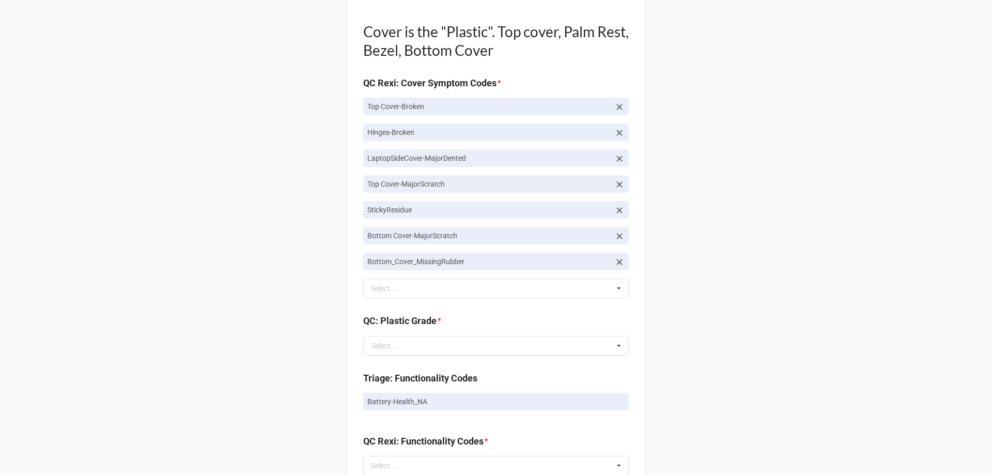
drag, startPoint x: 692, startPoint y: 328, endPoint x: 691, endPoint y: 336, distance: 8.3
click at [692, 332] on div "Back Receiving Triage Imaging Cleaning Tech & Repair QC Packing Order Picking R…" at bounding box center [496, 165] width 992 height 2092
click at [440, 347] on input "text" at bounding box center [496, 345] width 265 height 19
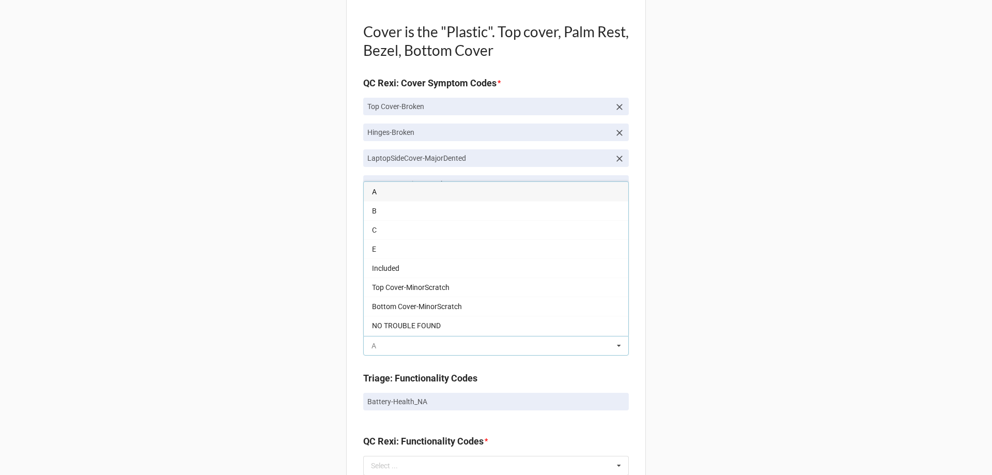
paste input "Top Cover-Broken"
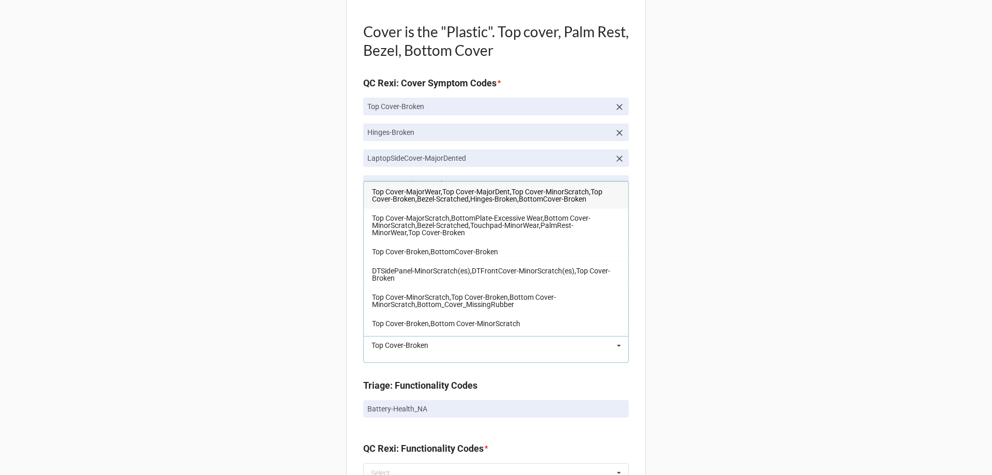
click at [439, 348] on input "Top Cover-Broken" at bounding box center [496, 345] width 265 height 19
type input "Top Cover-Broken"
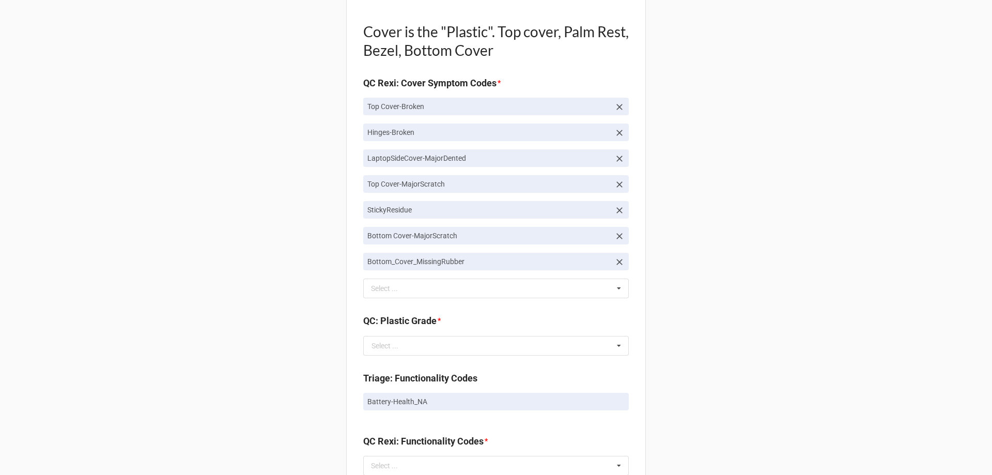
click at [750, 318] on div "Back Receiving Triage Imaging Cleaning Tech & Repair QC Packing Order Picking R…" at bounding box center [496, 165] width 992 height 2092
click at [447, 346] on input "text" at bounding box center [496, 345] width 265 height 19
click at [799, 79] on div "Back Receiving Triage Imaging Cleaning Tech & Repair QC Packing Order Picking R…" at bounding box center [496, 165] width 992 height 2092
drag, startPoint x: 361, startPoint y: 103, endPoint x: 442, endPoint y: 105, distance: 81.7
click at [442, 105] on link "Top Cover-Broken" at bounding box center [496, 107] width 266 height 18
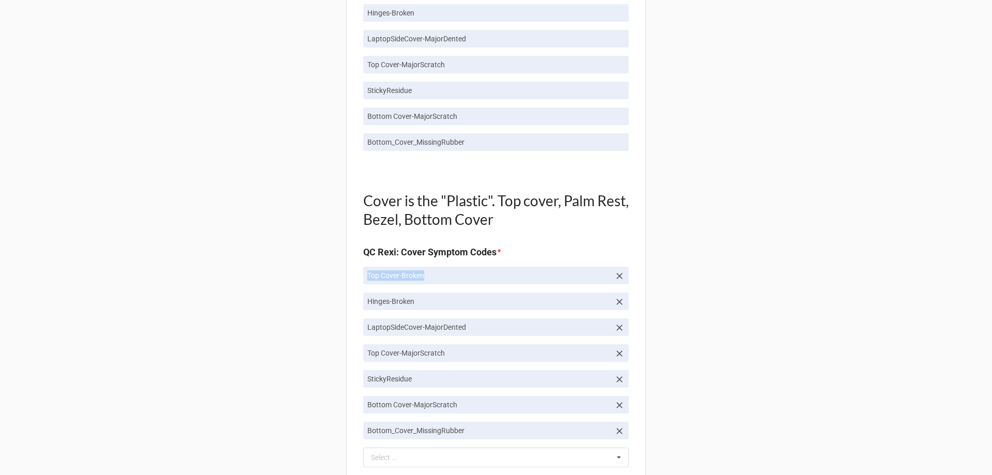
scroll to position [775, 0]
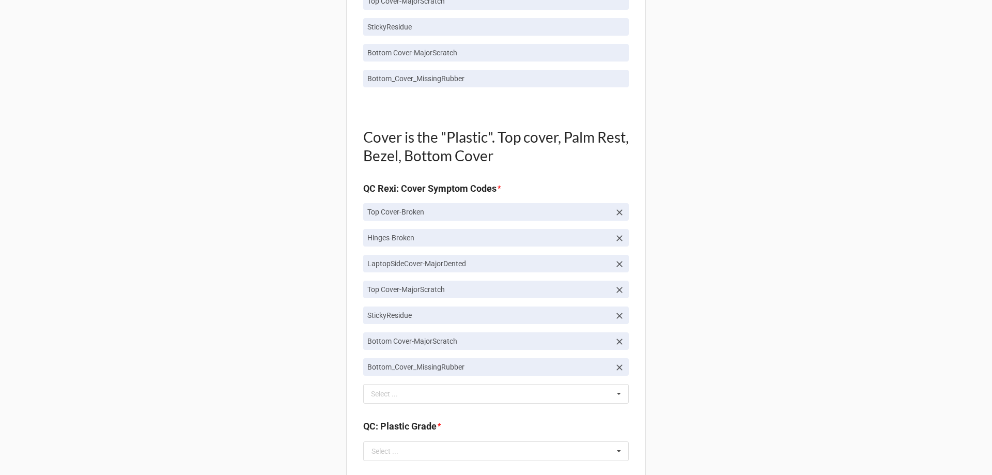
click at [715, 335] on div "Back Receiving Triage Imaging Cleaning Tech & Repair QC Packing Order Picking R…" at bounding box center [496, 271] width 992 height 2092
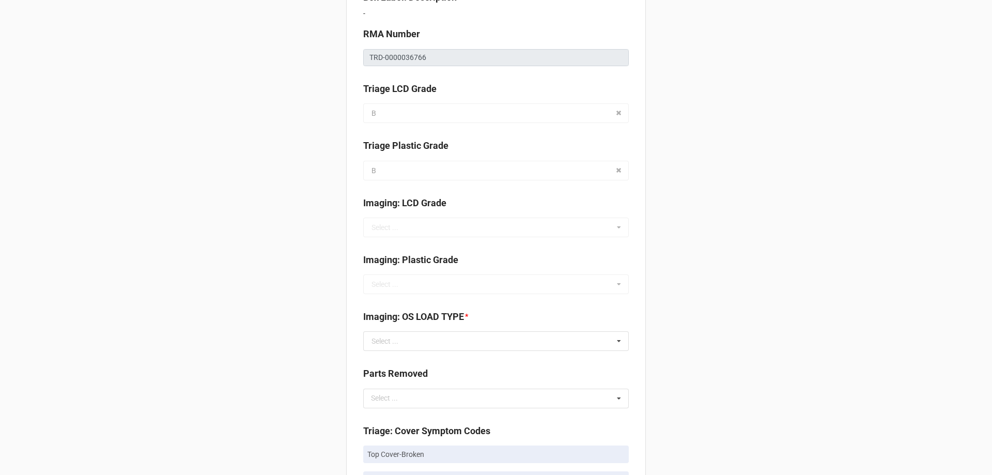
scroll to position [258, 0]
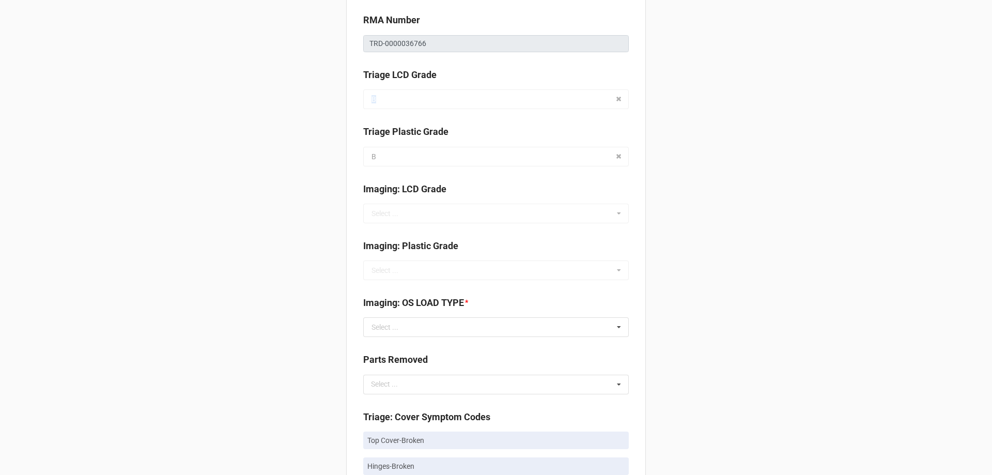
drag, startPoint x: 370, startPoint y: 94, endPoint x: 379, endPoint y: 99, distance: 10.2
click at [376, 97] on div "Triage LCD Grade B A B C E NA" at bounding box center [496, 88] width 266 height 41
click at [381, 101] on div "Triage LCD Grade B A B C E NA" at bounding box center [496, 88] width 266 height 41
click at [379, 94] on div "Triage LCD Grade B A B C E NA" at bounding box center [496, 88] width 266 height 41
drag, startPoint x: 389, startPoint y: 159, endPoint x: 432, endPoint y: 266, distance: 115.3
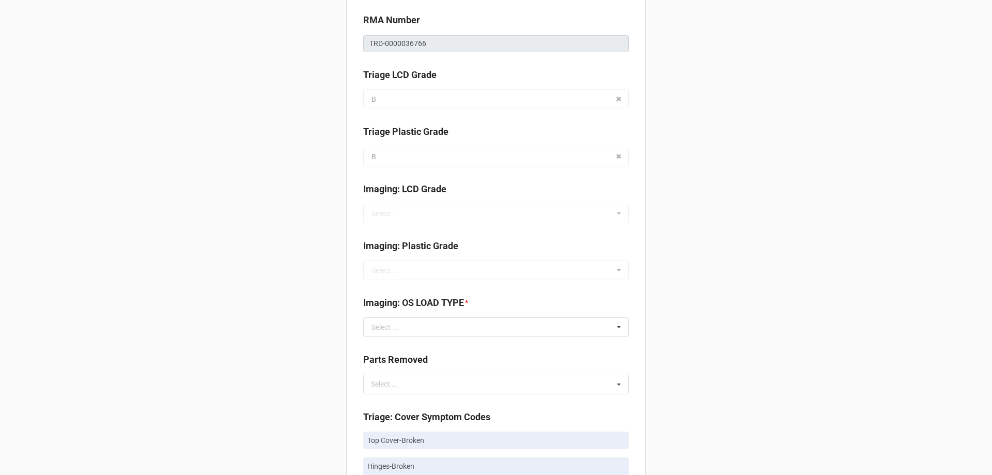
click at [393, 168] on div "Triage Plastic Grade B A B C E" at bounding box center [496, 149] width 266 height 49
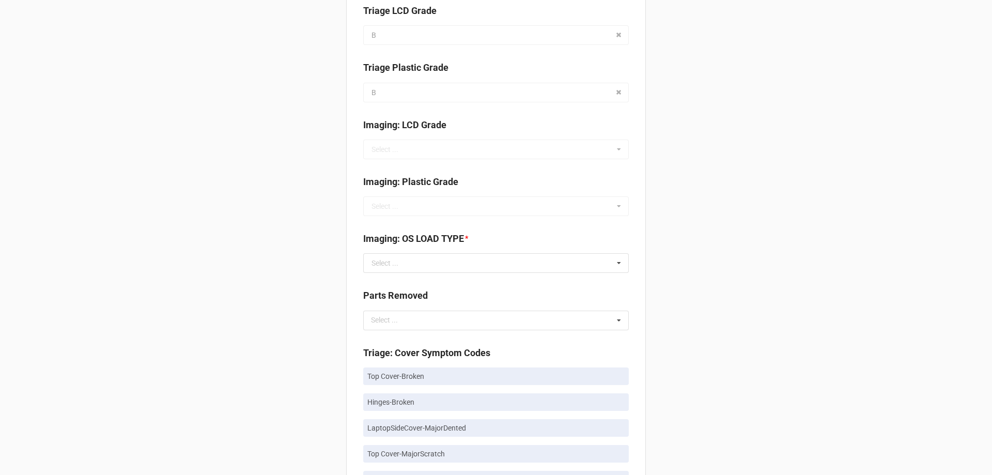
scroll to position [310, 0]
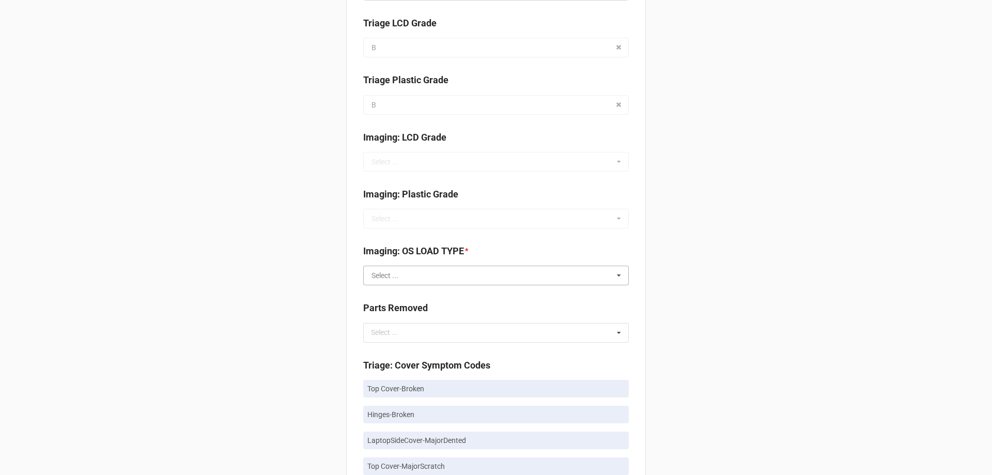
click at [400, 274] on input "text" at bounding box center [496, 275] width 265 height 19
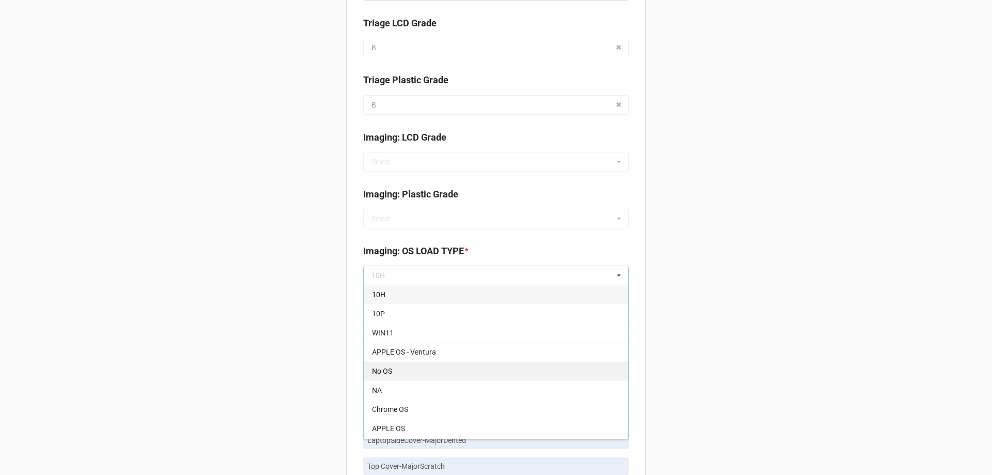
click at [389, 367] on span "No OS" at bounding box center [382, 371] width 20 height 8
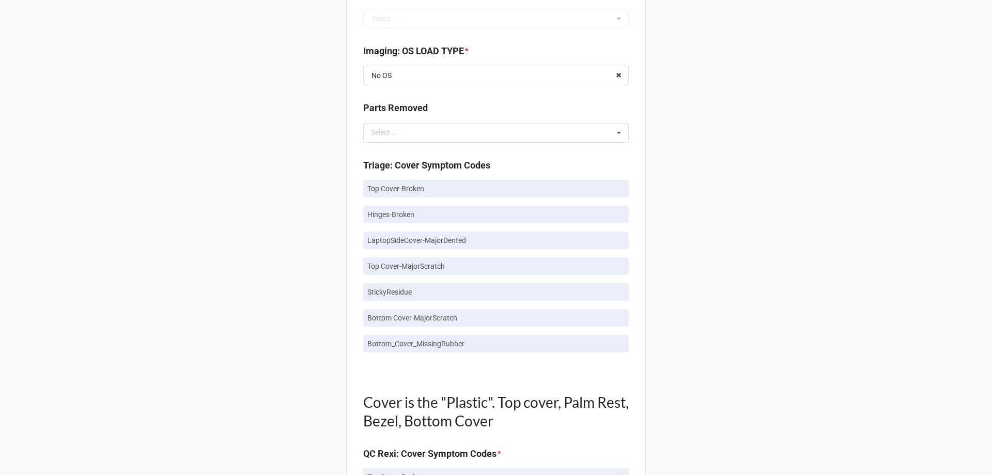
scroll to position [569, 0]
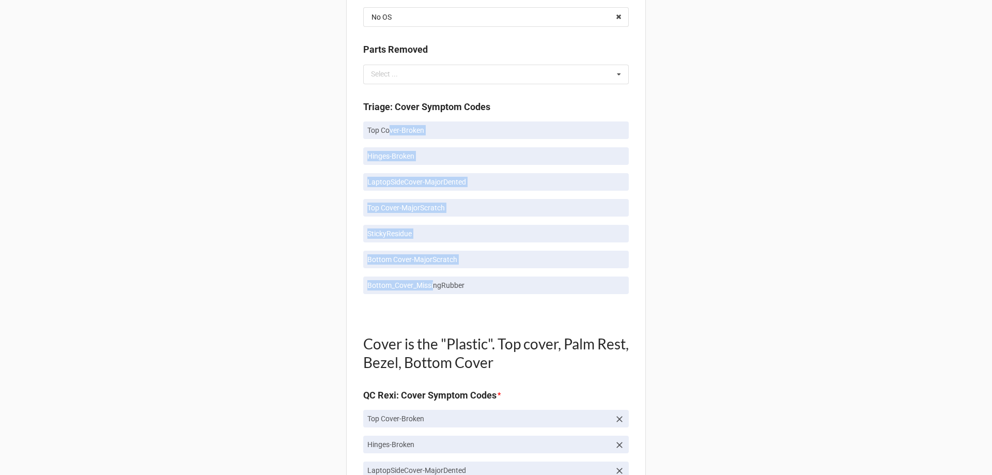
drag, startPoint x: 387, startPoint y: 129, endPoint x: 429, endPoint y: 284, distance: 160.7
click at [429, 284] on div "Top Cover-Broken Hinges-Broken LaptopSideCover-MajorDented Top Cover-MajorScrat…" at bounding box center [496, 211] width 266 height 181
click at [429, 284] on p "Bottom_Cover_MissingRubber" at bounding box center [495, 285] width 257 height 10
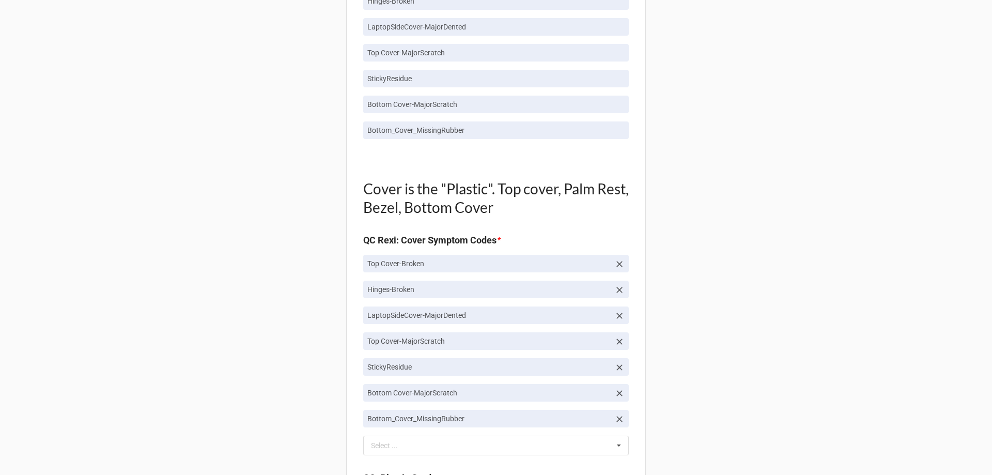
click at [630, 247] on div "Quality Control Box Label: Description - RMA Number TRD-0000036766 Triage LCD G…" at bounding box center [496, 343] width 300 height 2016
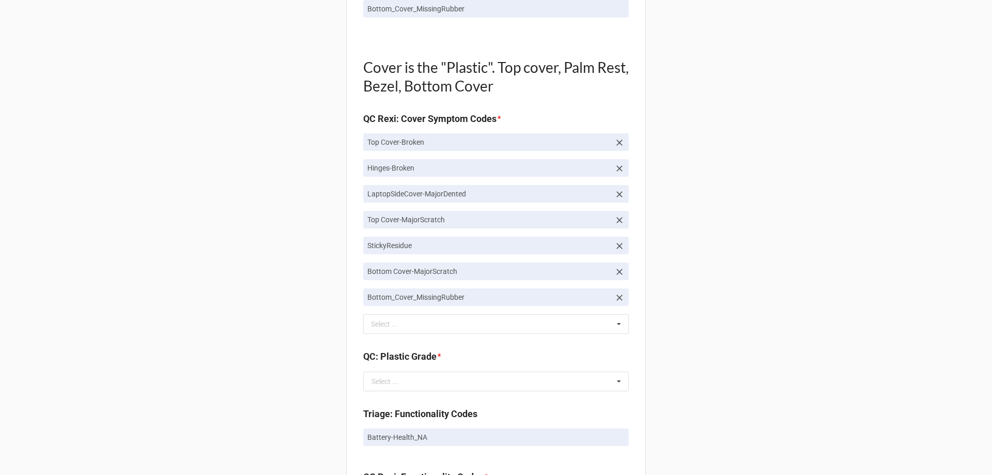
scroll to position [895, 0]
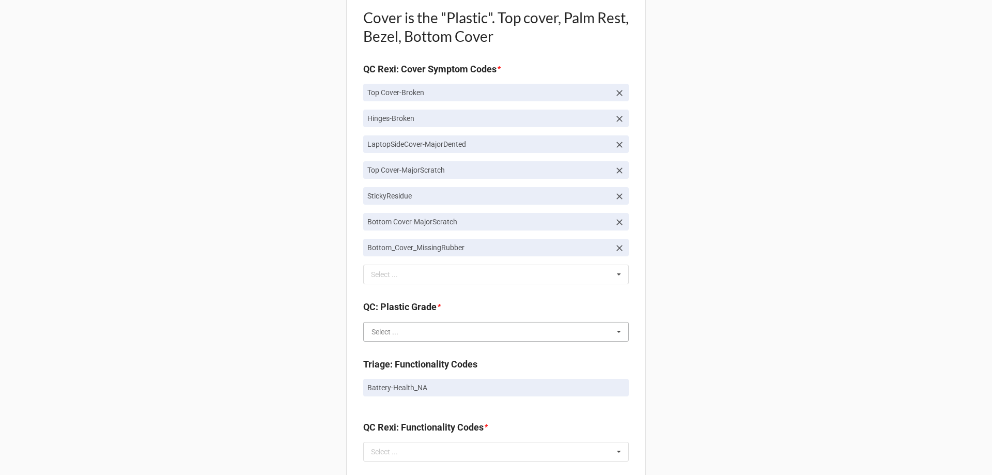
click at [488, 337] on input "text" at bounding box center [496, 332] width 265 height 19
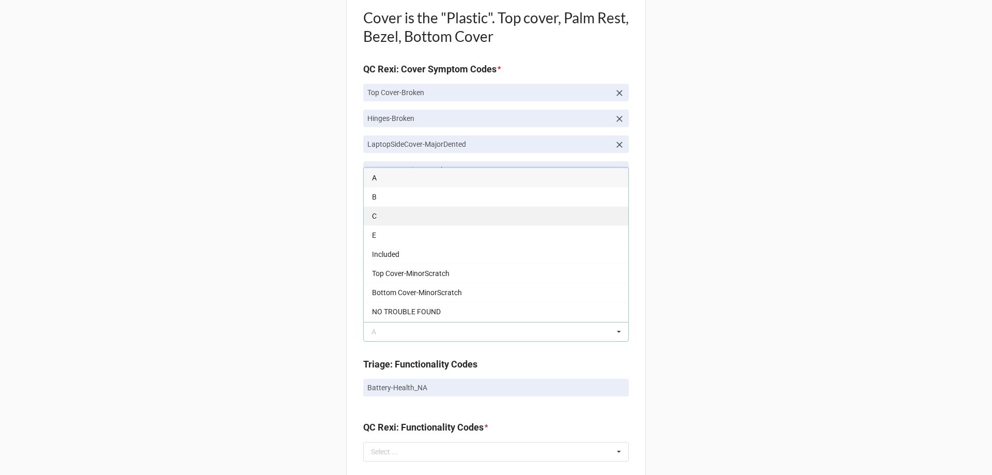
click at [469, 213] on div "C" at bounding box center [496, 215] width 265 height 19
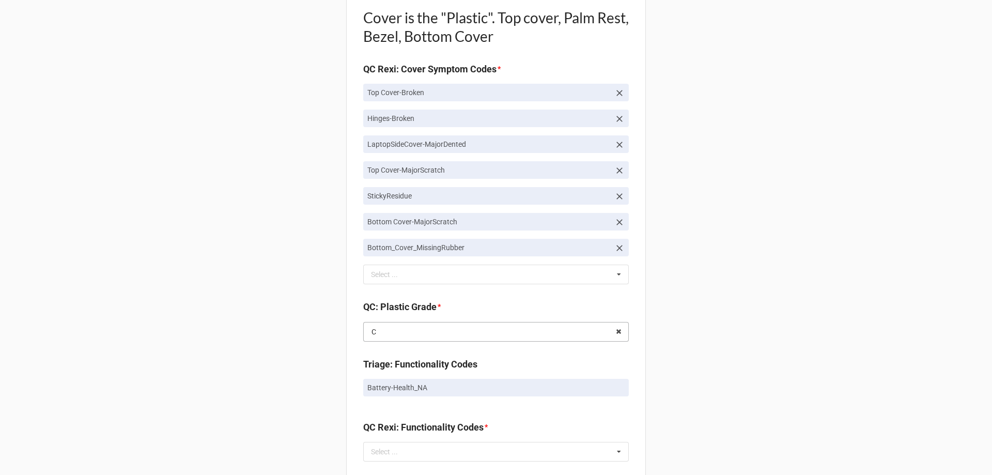
click at [451, 333] on input "text" at bounding box center [496, 332] width 265 height 19
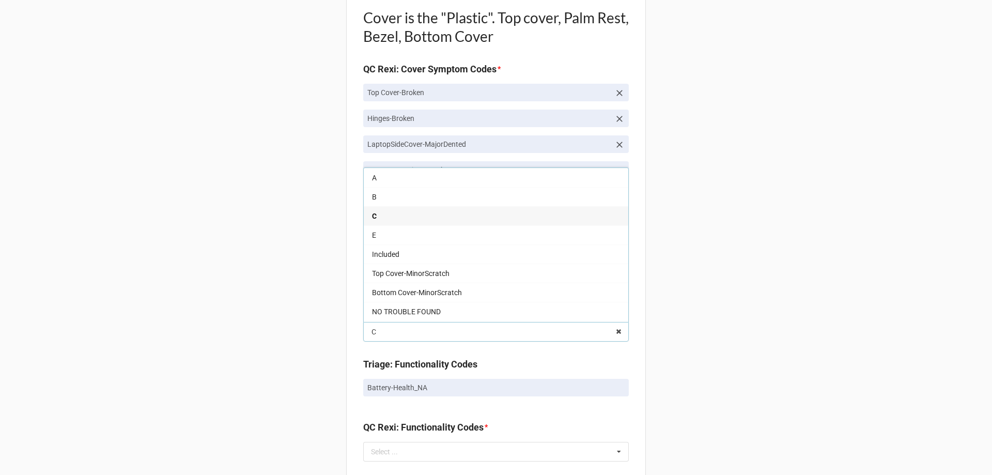
click at [456, 242] on div "E" at bounding box center [496, 234] width 265 height 19
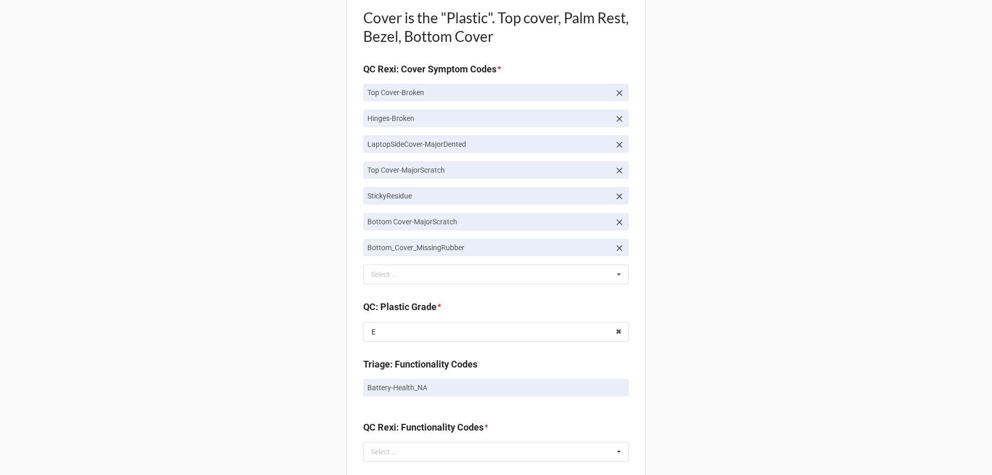
click at [758, 340] on div "Back Receiving Triage Imaging Cleaning Tech & Repair QC Packing Order Picking R…" at bounding box center [496, 151] width 992 height 2092
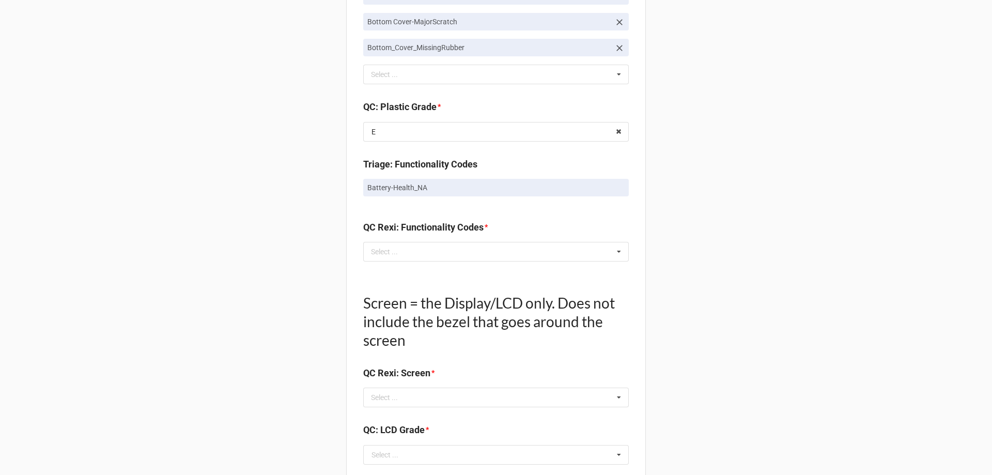
scroll to position [1101, 0]
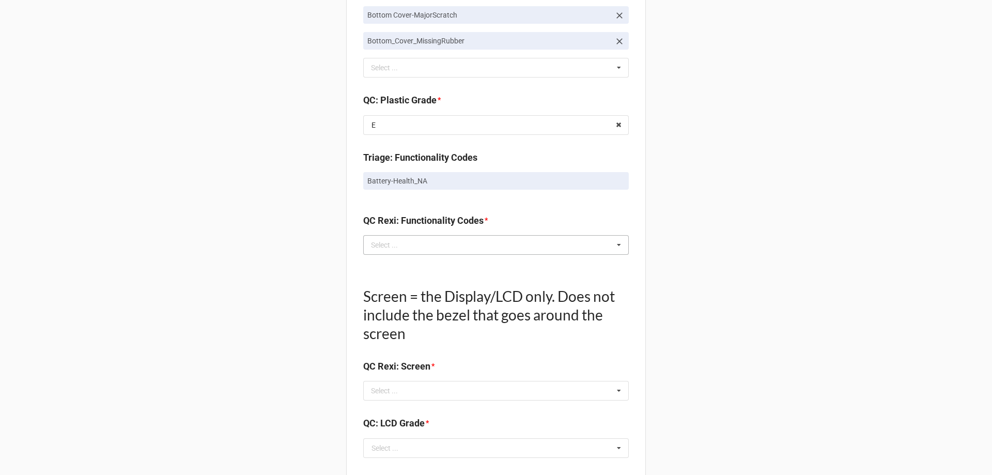
click at [514, 242] on div "Select ... No results found." at bounding box center [496, 245] width 266 height 20
drag, startPoint x: 356, startPoint y: 178, endPoint x: 442, endPoint y: 188, distance: 86.8
copy p "Battery-Health_NA"
click at [451, 238] on div "Select ... Keyboard-Missing Keys Keyboard-MultipleKeysBad Fan-NotWorking Speake…" at bounding box center [496, 245] width 266 height 20
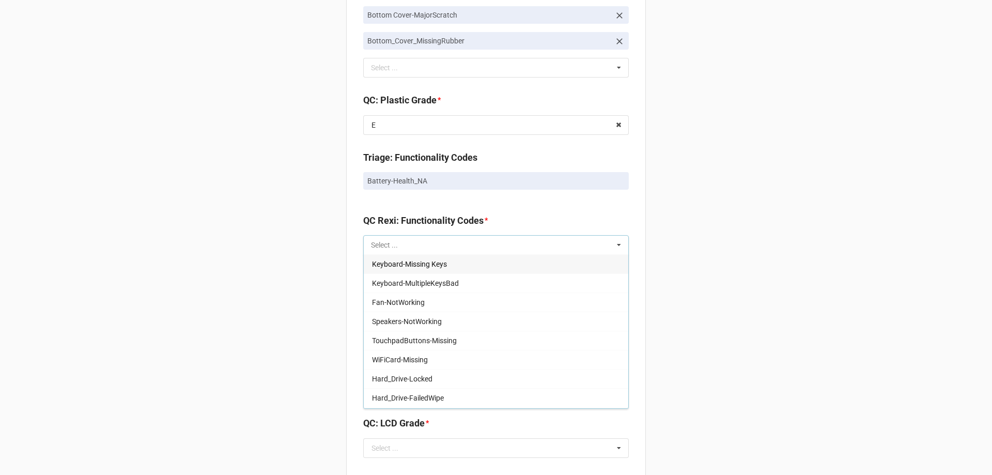
paste input "Battery-Health_NA"
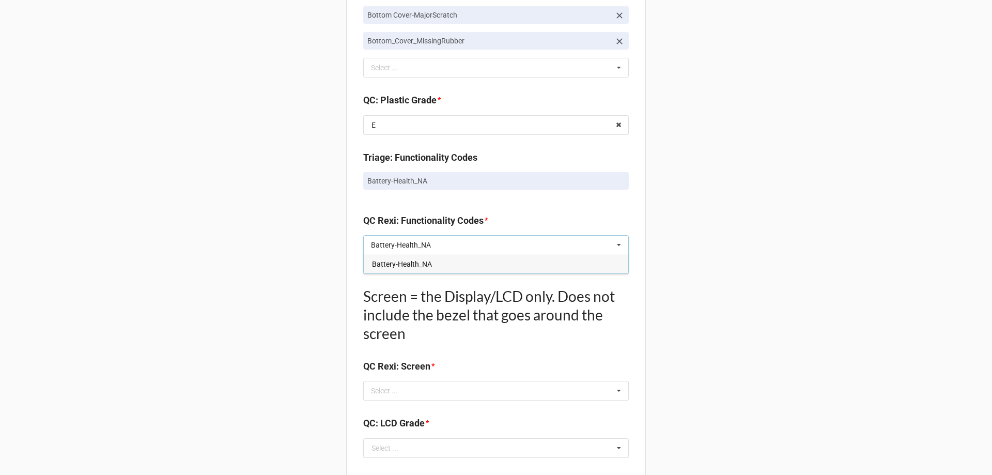
type input "Battery-Health_NA"
click at [418, 265] on span "Battery-Health_NA" at bounding box center [402, 264] width 60 height 8
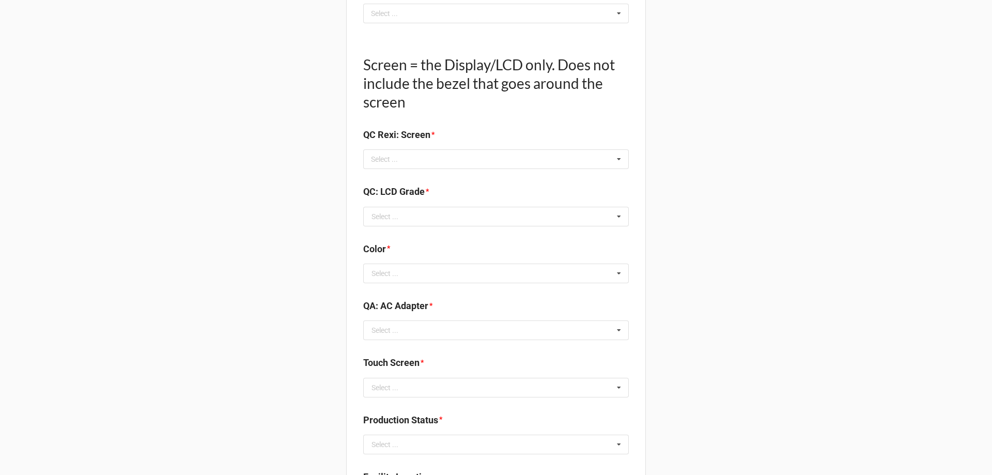
scroll to position [1360, 0]
click at [410, 159] on div "Select ... No results found." at bounding box center [496, 158] width 266 height 20
type input "NO"
click at [431, 181] on span "NO TROUBLE FOUND" at bounding box center [406, 177] width 69 height 8
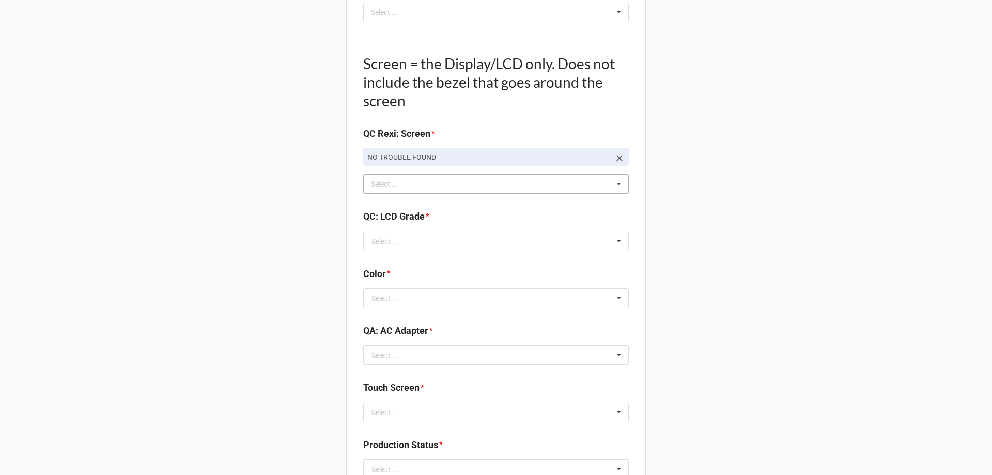
click at [448, 243] on input "text" at bounding box center [496, 241] width 265 height 19
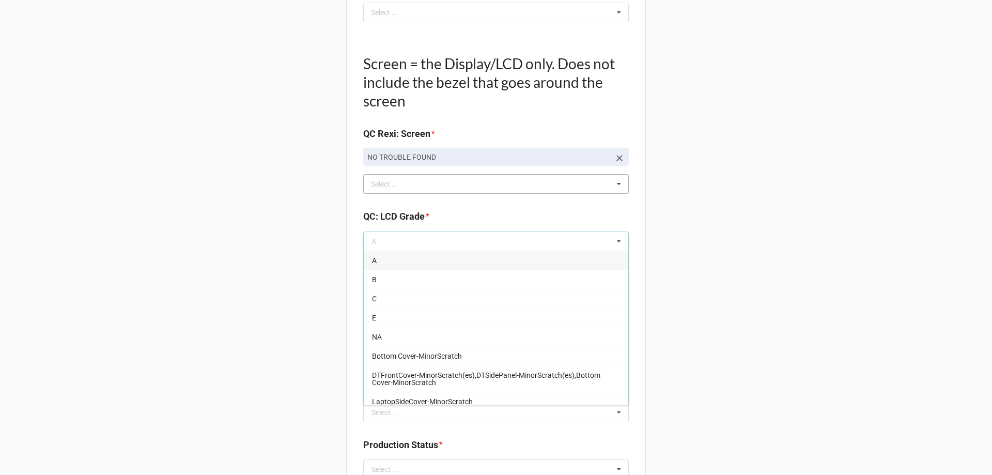
click at [423, 257] on div "A" at bounding box center [496, 260] width 265 height 19
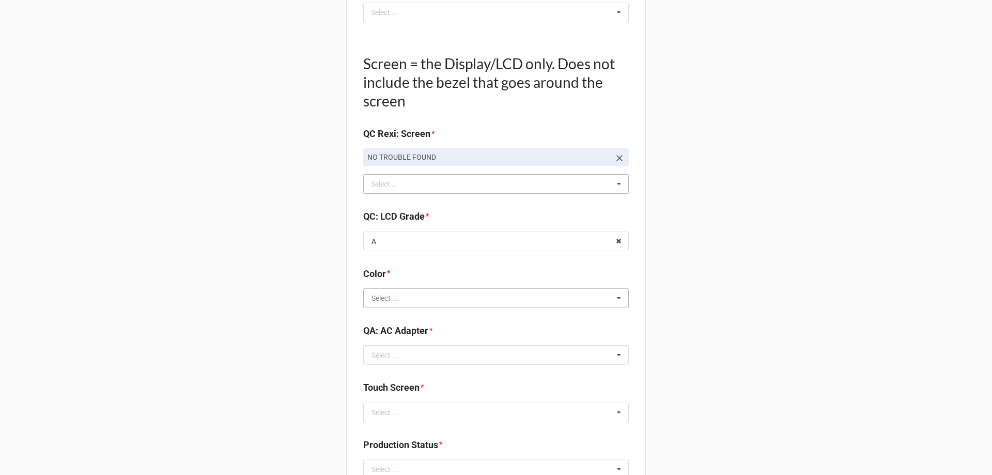
click at [554, 304] on input "text" at bounding box center [496, 298] width 265 height 19
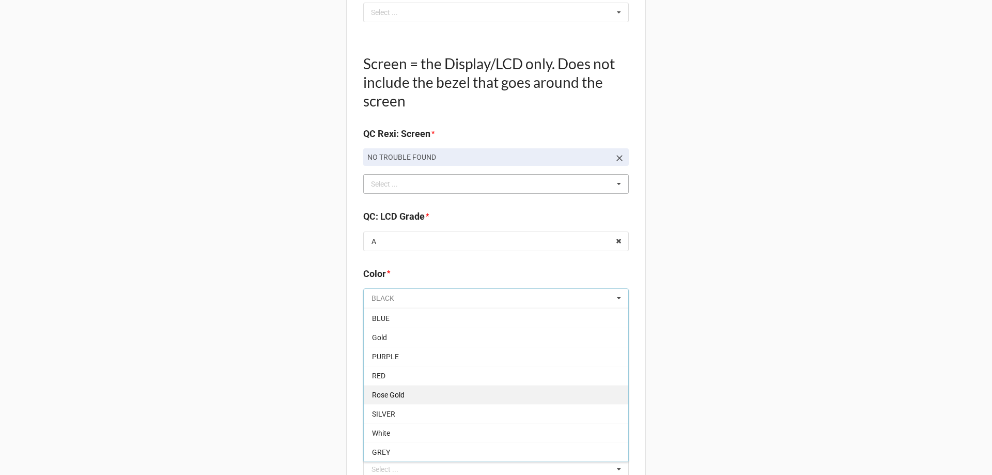
scroll to position [1412, 0]
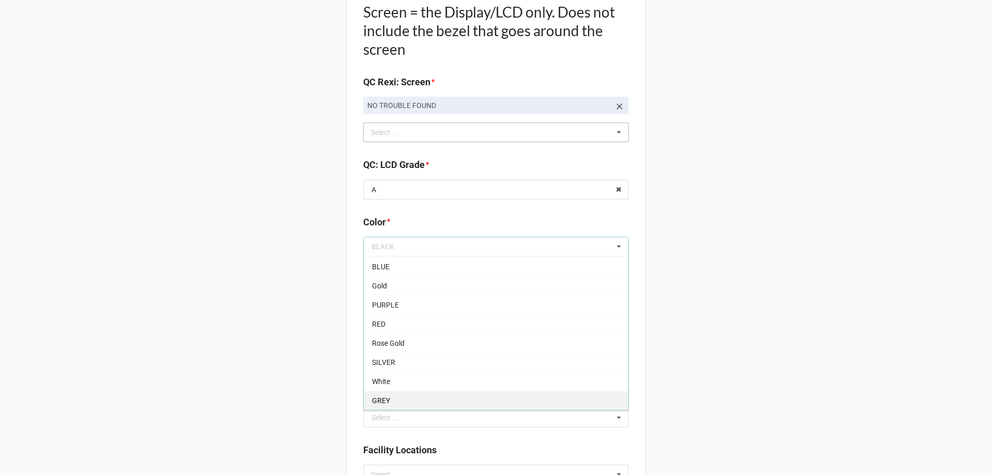
click at [463, 405] on div "GREY" at bounding box center [496, 400] width 265 height 19
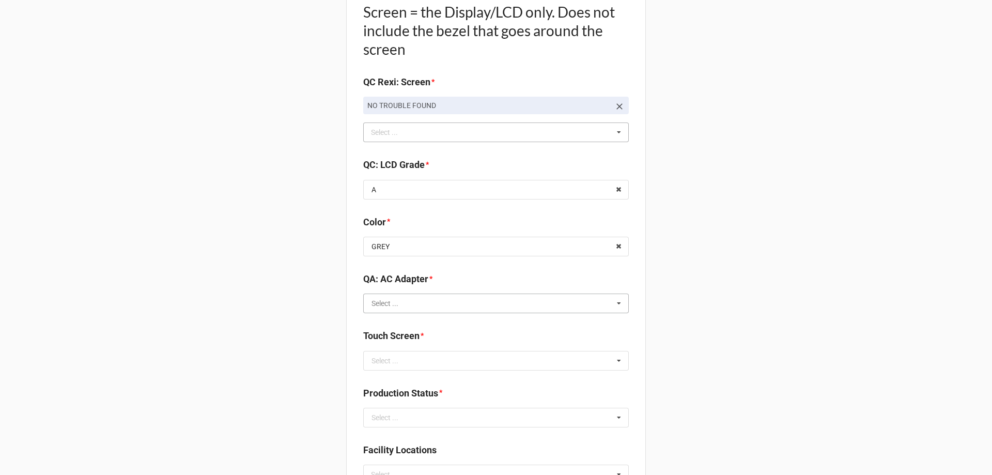
click at [468, 311] on input "text" at bounding box center [496, 303] width 265 height 19
click at [584, 308] on input "text" at bounding box center [496, 303] width 265 height 19
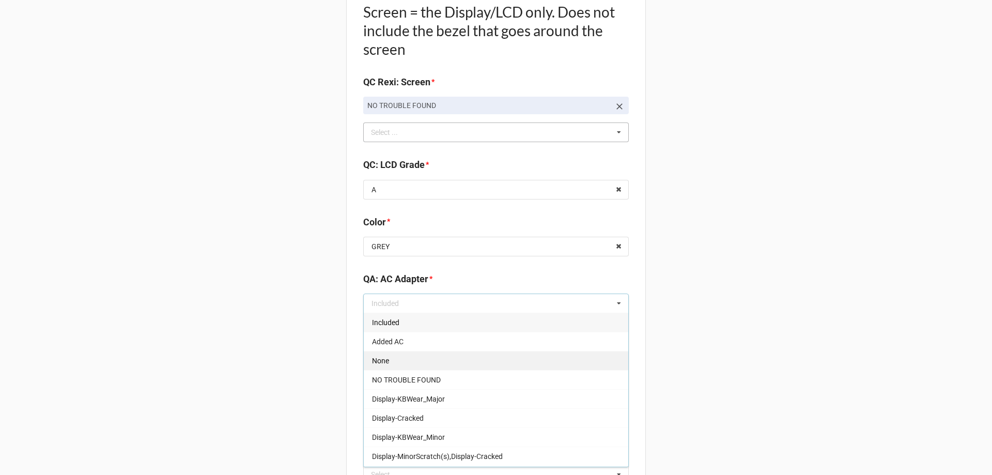
click at [456, 358] on div "None" at bounding box center [496, 360] width 265 height 19
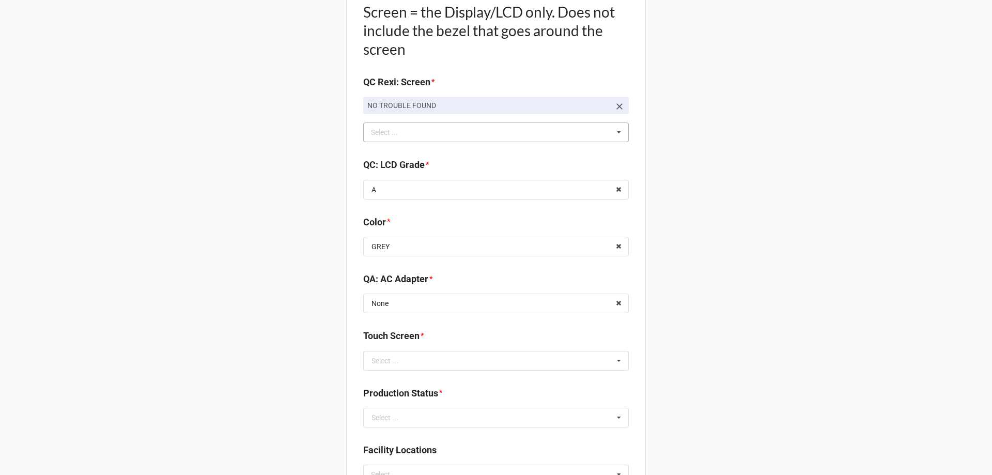
click at [567, 365] on input "text" at bounding box center [496, 360] width 265 height 19
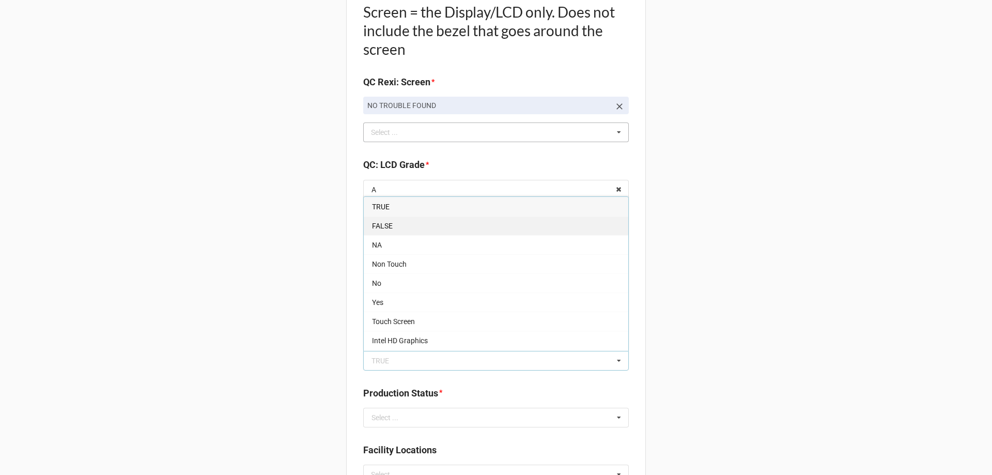
click at [463, 226] on div "FALSE" at bounding box center [496, 225] width 265 height 19
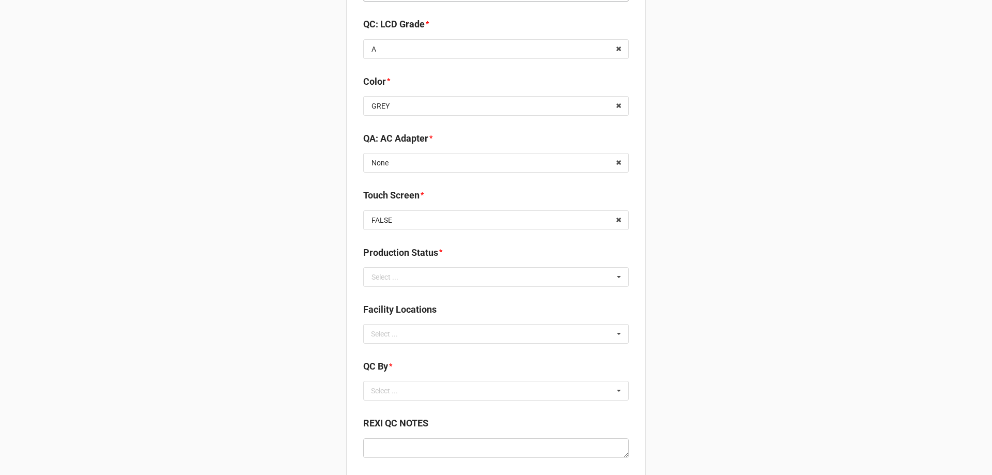
scroll to position [1567, 0]
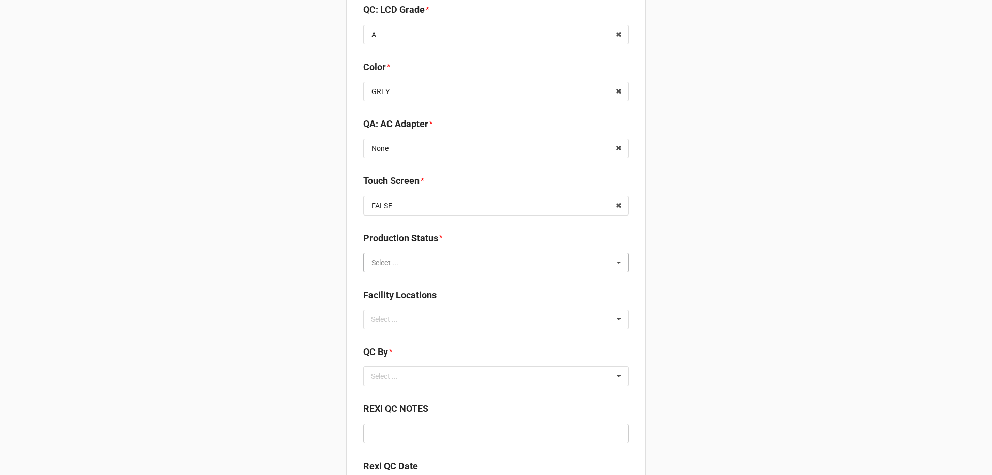
click at [427, 264] on input "text" at bounding box center [496, 262] width 265 height 19
click at [430, 283] on div "Cleaning" at bounding box center [496, 281] width 265 height 19
click at [443, 321] on div "Select ... No results found." at bounding box center [496, 320] width 266 height 20
click at [484, 380] on div "Select ... No results found." at bounding box center [496, 376] width 266 height 20
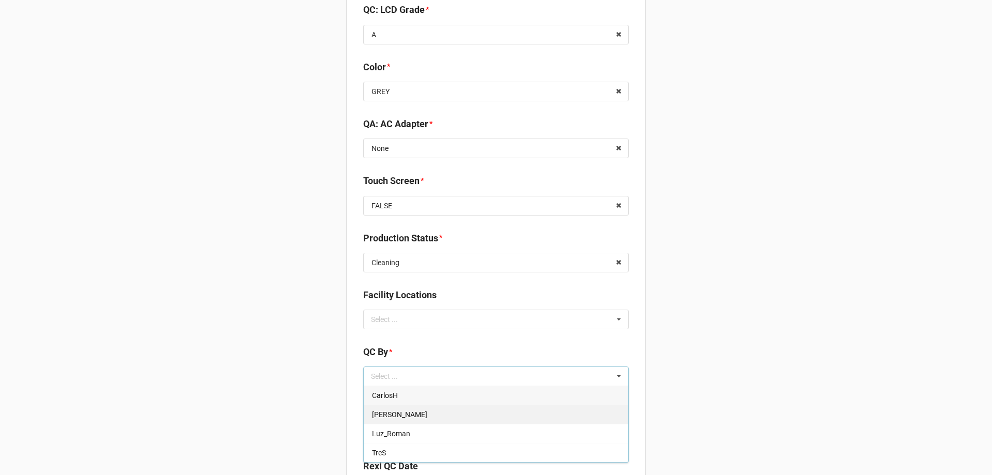
click at [535, 420] on div "[PERSON_NAME]" at bounding box center [496, 414] width 265 height 19
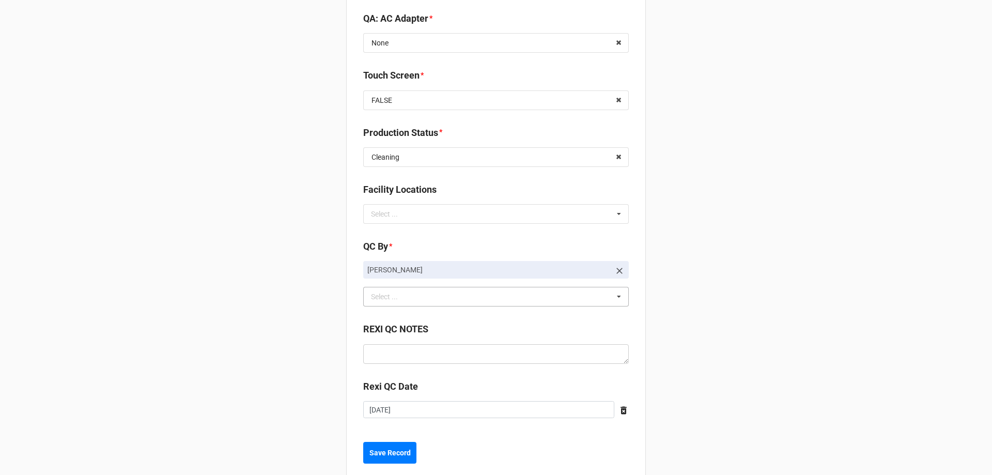
scroll to position [1694, 0]
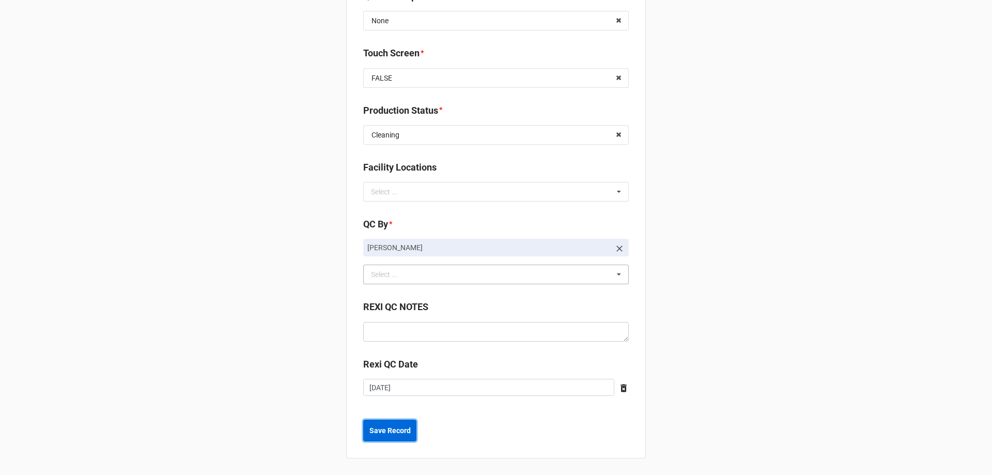
click at [407, 434] on b "Save Record" at bounding box center [390, 430] width 41 height 11
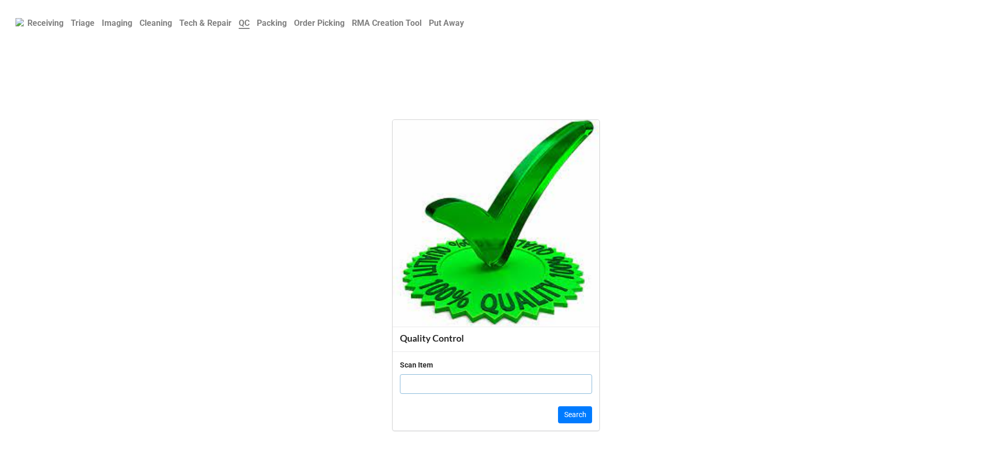
click at [448, 386] on input "text" at bounding box center [496, 384] width 192 height 20
click button "Search" at bounding box center [575, 415] width 34 height 18
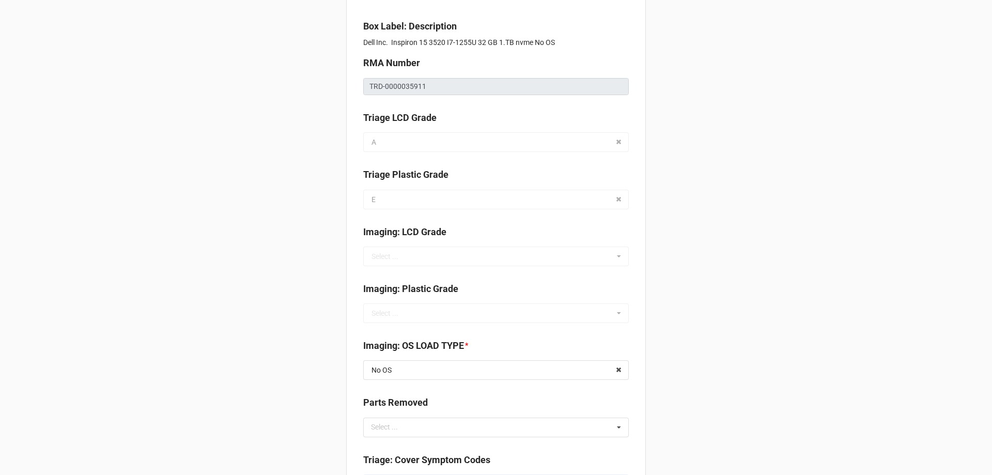
scroll to position [207, 0]
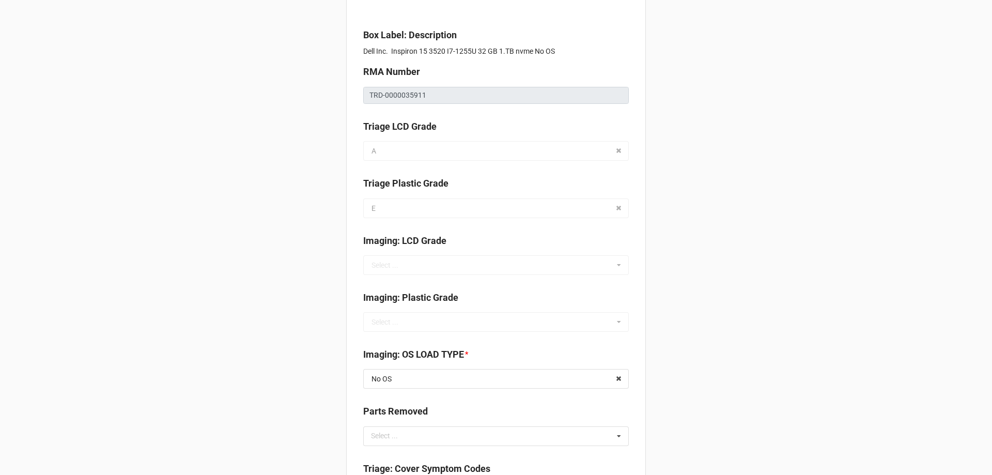
click at [534, 265] on div "Imaging: LCD Grade Select ... A B C D E NA" at bounding box center [496, 254] width 266 height 41
click at [530, 255] on div "Imaging: LCD Grade Select ... A B C D E NA" at bounding box center [496, 254] width 266 height 41
click at [530, 254] on div "Imaging: LCD Grade" at bounding box center [496, 245] width 266 height 22
drag, startPoint x: 532, startPoint y: 254, endPoint x: 554, endPoint y: 366, distance: 113.7
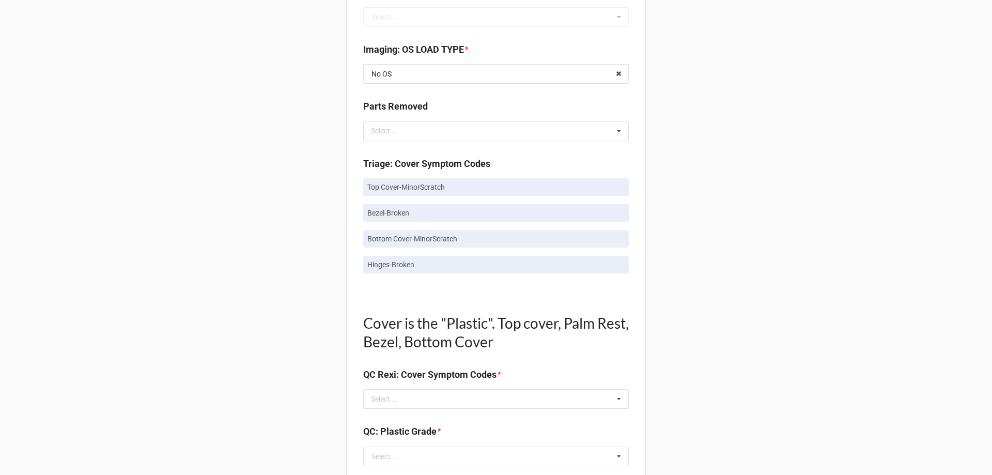
scroll to position [569, 0]
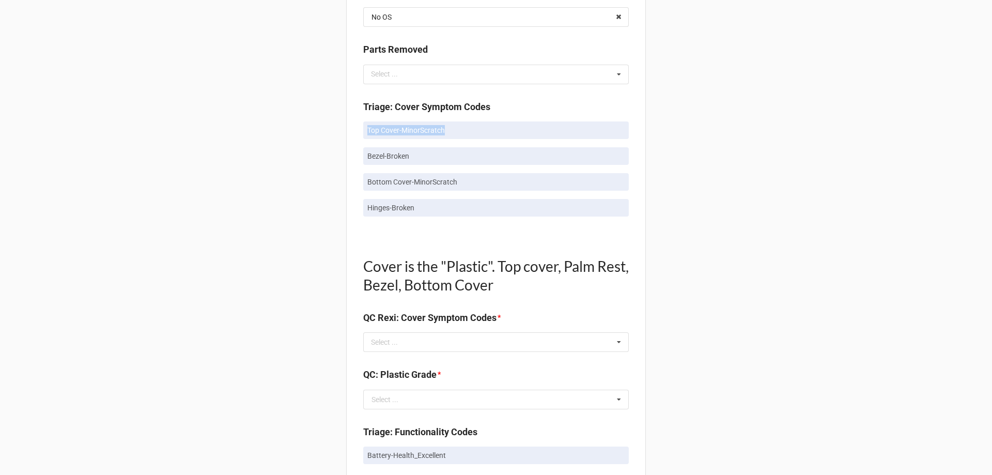
drag, startPoint x: 363, startPoint y: 126, endPoint x: 460, endPoint y: 129, distance: 96.7
click at [460, 129] on link "Top Cover-MinorScratch" at bounding box center [496, 130] width 266 height 18
copy p "Top Cover-MinorScratch"
click at [438, 344] on div "Select ... No results found." at bounding box center [496, 342] width 266 height 20
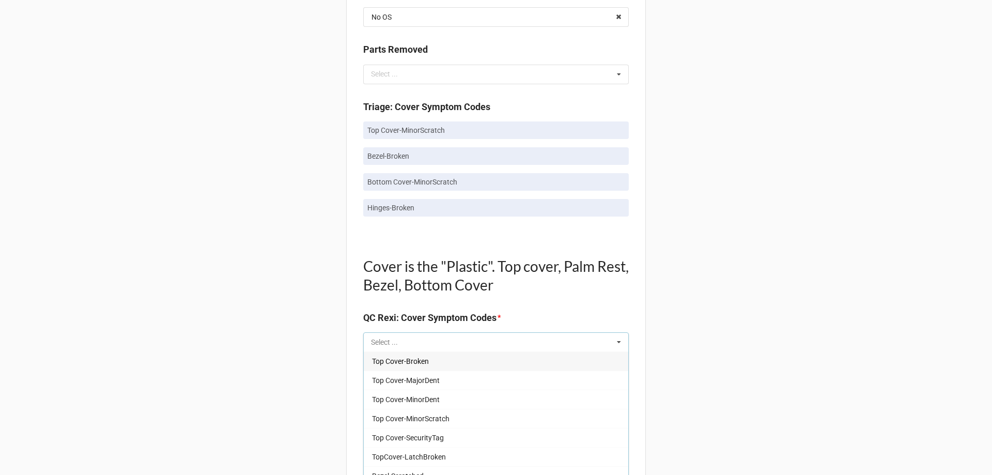
type input "V"
paste input "Top Cover-MinorScratch"
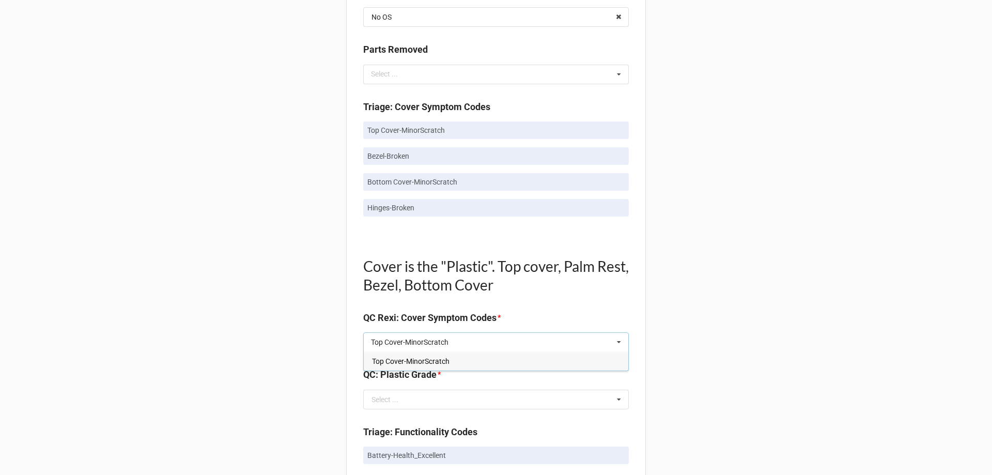
type input "Top Cover-MinorScratch"
click at [437, 357] on span "Top Cover-MinorScratch" at bounding box center [411, 361] width 78 height 8
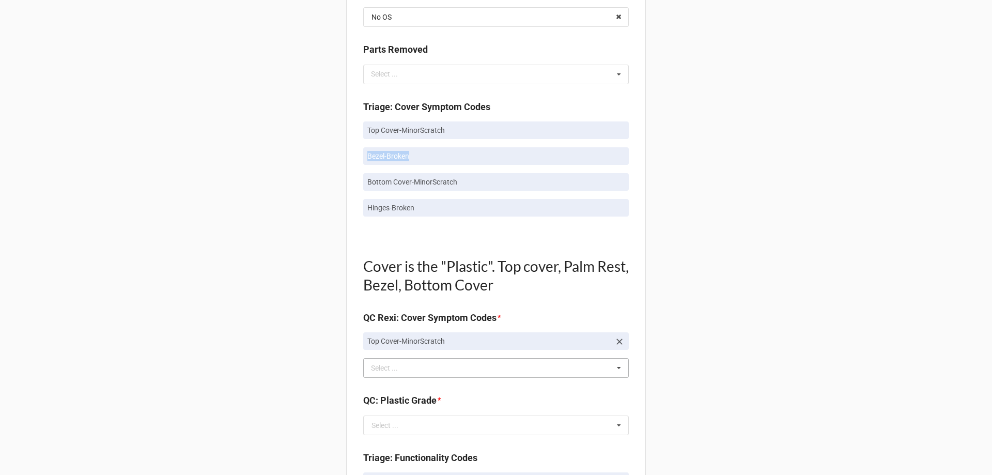
drag, startPoint x: 361, startPoint y: 157, endPoint x: 415, endPoint y: 156, distance: 53.8
click at [415, 156] on link "Bezel-Broken" at bounding box center [496, 156] width 266 height 18
copy p "Bezel-Broken"
click at [426, 369] on div "Top Cover-MinorScratch Select ... Top Cover-Broken Top Cover-MajorDent Top Cove…" at bounding box center [496, 368] width 266 height 20
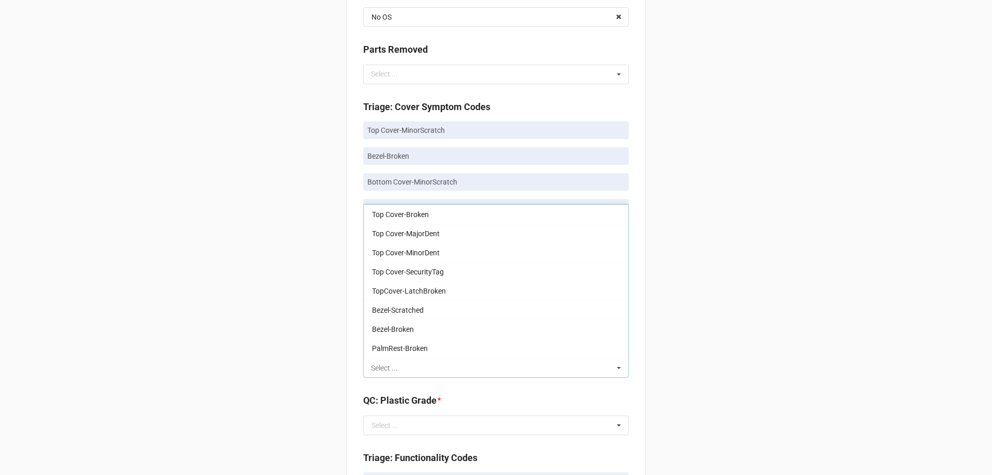
paste input "Bezel-Broken"
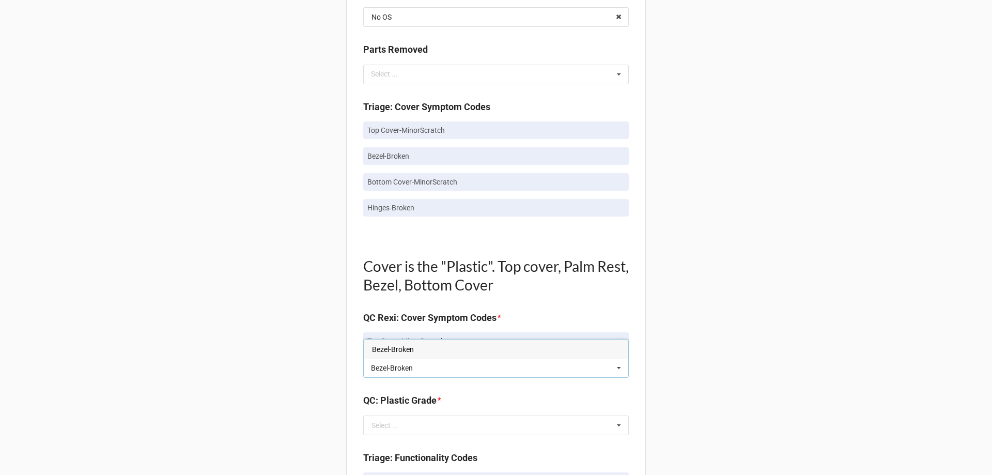
type input "Bezel-Broken"
drag, startPoint x: 359, startPoint y: 176, endPoint x: 492, endPoint y: 183, distance: 133.0
click at [492, 183] on div "Quality Control Box Label: Description Dell Inc. Inspiron 15 3520 I7-1255U 32 G…" at bounding box center [496, 382] width 300 height 1784
copy p "Bottom Cover-MinorScratch"
click at [432, 370] on div "Bezel-Broken Select ... Top Cover-Broken Top Cover-MajorDent Top Cover-MinorDen…" at bounding box center [496, 368] width 266 height 20
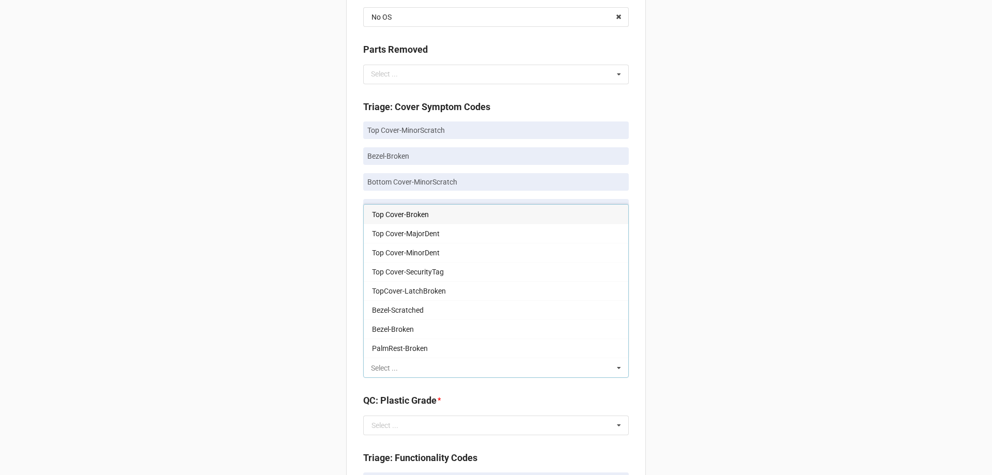
paste input "Bottom Cover-MinorScratch"
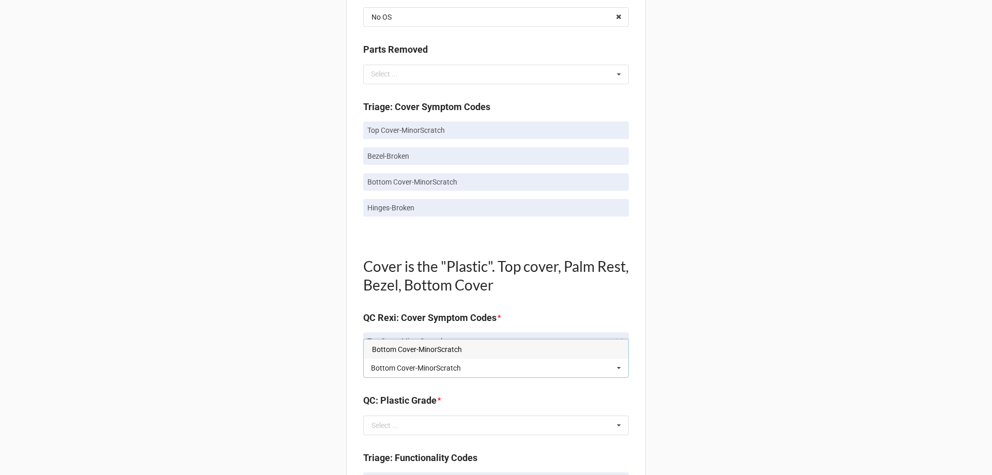
click at [462, 370] on input "Bottom Cover-MinorScratch" at bounding box center [427, 368] width 112 height 9
click at [430, 367] on input "Bottom Cover-MinorScratch" at bounding box center [427, 368] width 112 height 9
click at [430, 370] on input "Bottom Cover-MinorScratch" at bounding box center [427, 368] width 112 height 9
click at [411, 367] on input "Bottom Cover-MinorScratch" at bounding box center [427, 368] width 112 height 9
type input "Bottom Cover-MinorScratch"
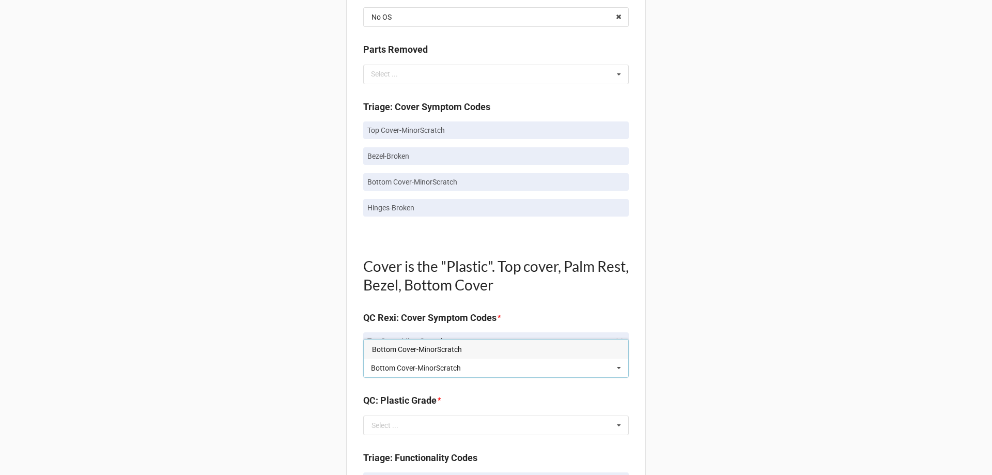
click at [458, 344] on div "Bottom Cover-MinorScratch" at bounding box center [496, 349] width 265 height 19
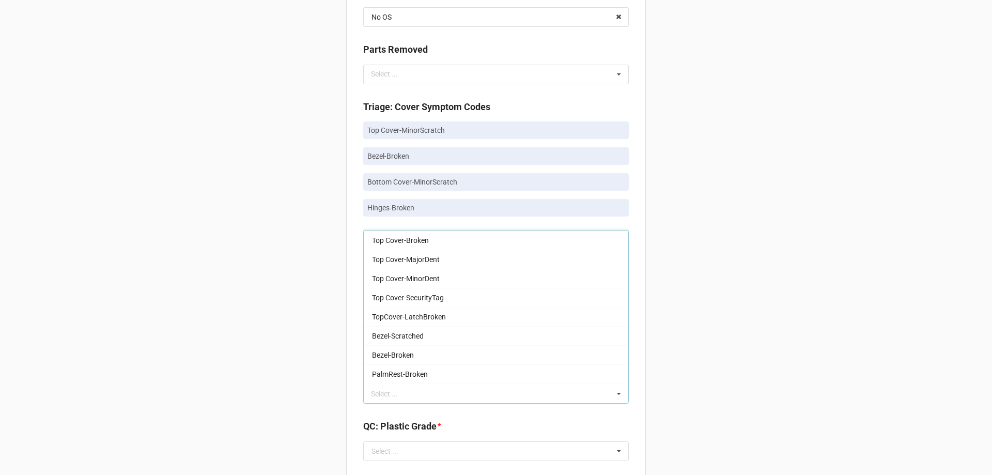
click at [704, 280] on div "Back Receiving Triage Imaging Cleaning Tech & Repair QC Packing Order Picking R…" at bounding box center [496, 373] width 992 height 1885
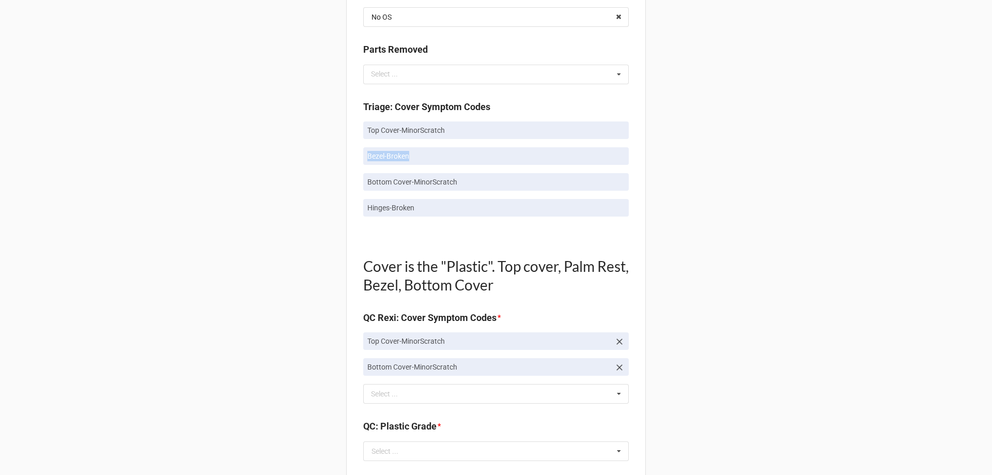
drag, startPoint x: 363, startPoint y: 152, endPoint x: 440, endPoint y: 156, distance: 77.6
click at [440, 156] on link "Bezel-Broken" at bounding box center [496, 156] width 266 height 18
copy p "Bezel-Broken"
click at [412, 396] on div "Bottom Cover-MinorScratch Select ... Top Cover-Broken Top Cover-MajorDent Top C…" at bounding box center [496, 394] width 266 height 20
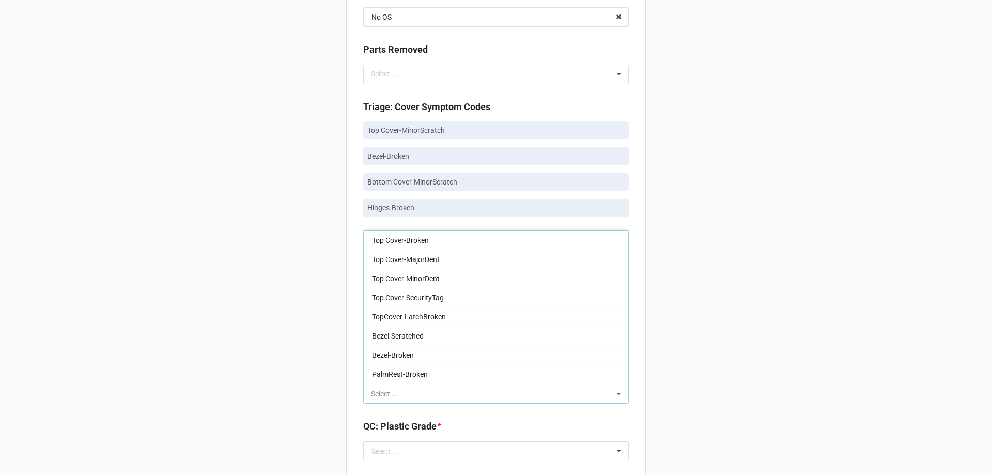
paste input "Bezel-Broken"
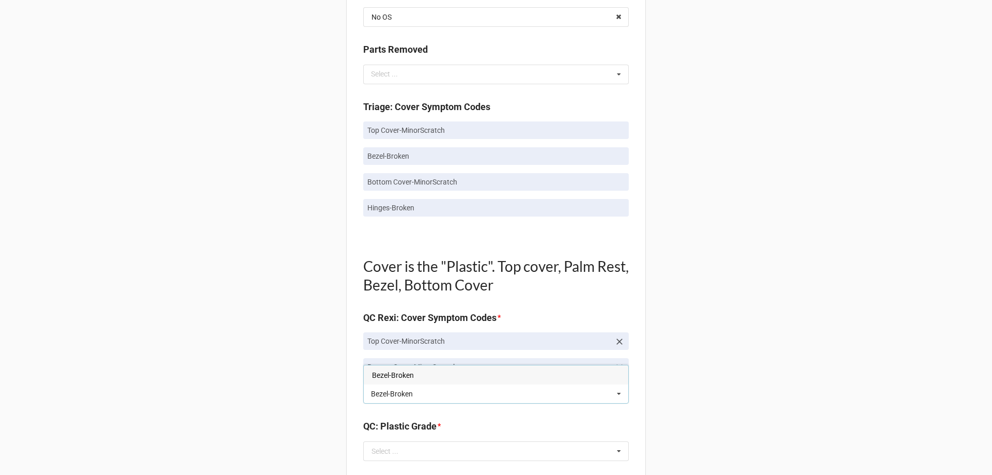
type input "Bezel-Broken"
click at [411, 374] on span "Bezel-Broken" at bounding box center [393, 375] width 42 height 8
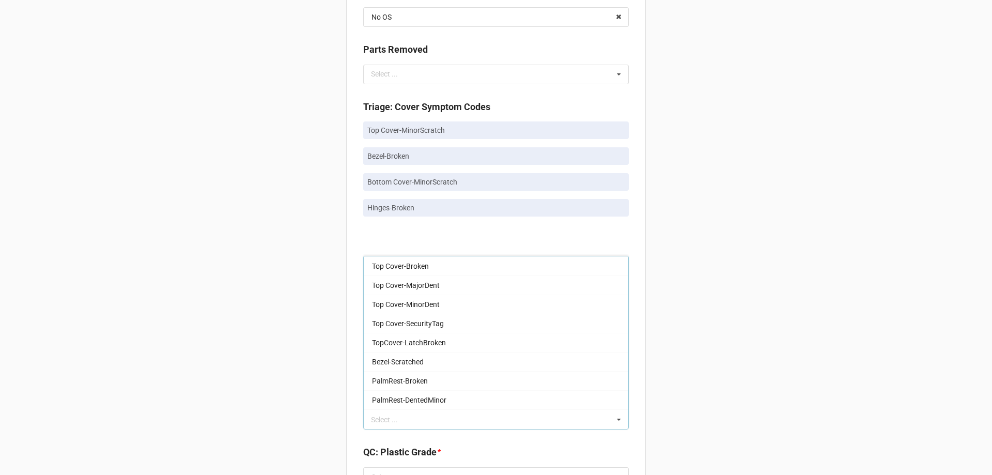
click at [915, 372] on div "Back Receiving Triage Imaging Cleaning Tech & Repair QC Packing Order Picking R…" at bounding box center [496, 386] width 992 height 1911
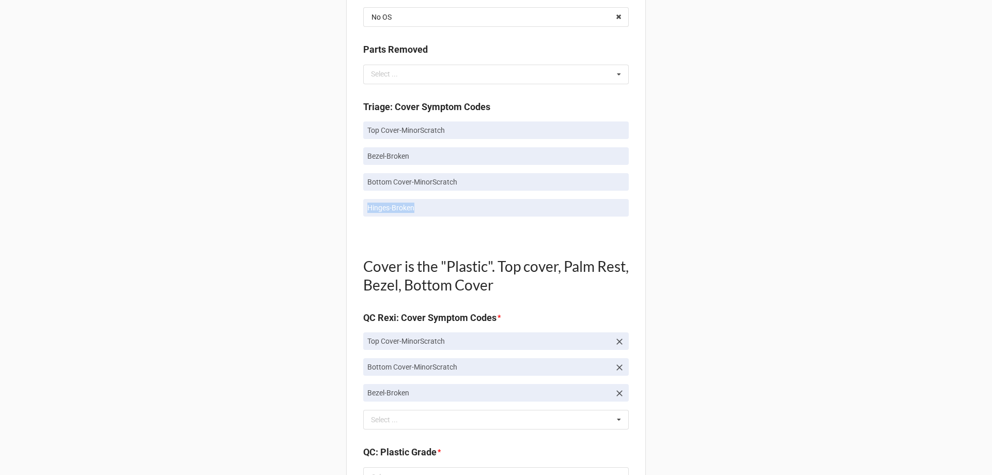
drag, startPoint x: 409, startPoint y: 212, endPoint x: 508, endPoint y: 222, distance: 99.7
click at [508, 222] on div "Quality Control Box Label: Description Dell Inc. Inspiron 15 3520 I7-1255U 32 G…" at bounding box center [496, 407] width 300 height 1835
copy p "Hinges-Broken"
click at [384, 426] on div "Bezel-Broken Select ... Top Cover-Broken Top Cover-MajorDent Top Cover-MinorDen…" at bounding box center [496, 420] width 266 height 20
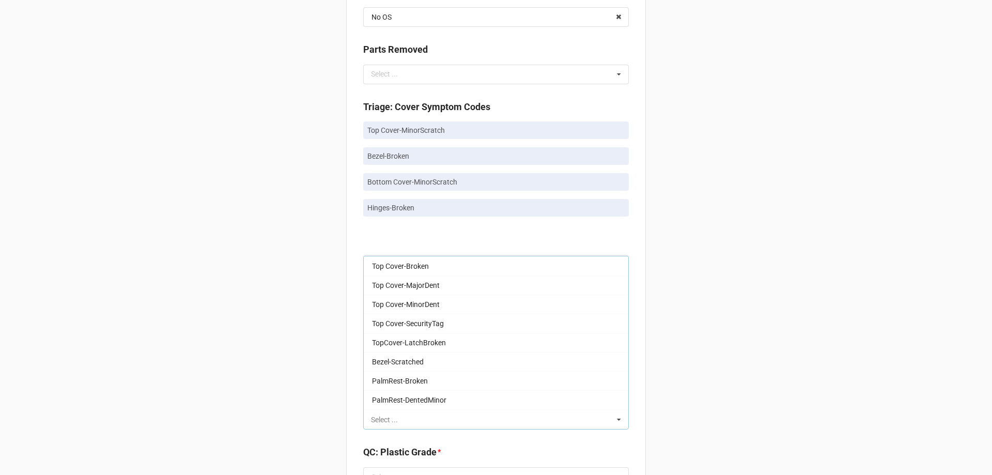
paste input "Hinges-Broken"
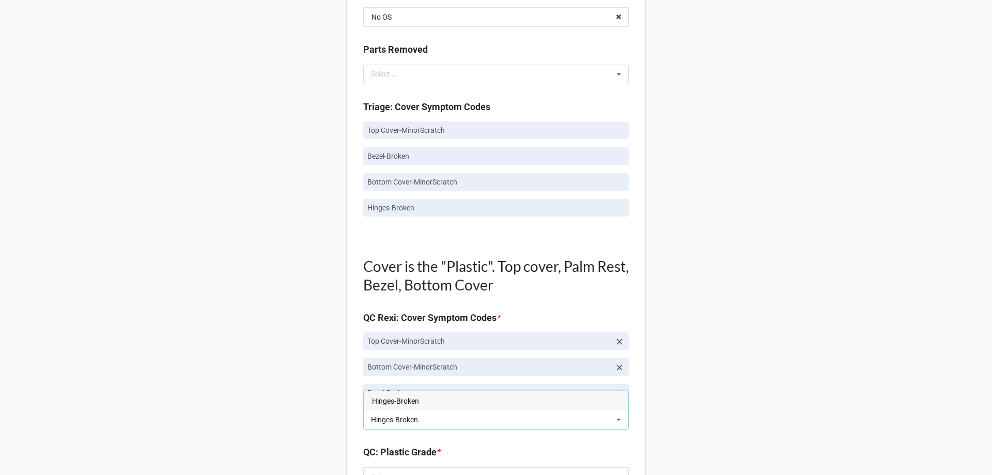
type input "Hinges-Broken"
click at [466, 401] on div "Hinges-Broken" at bounding box center [496, 400] width 265 height 19
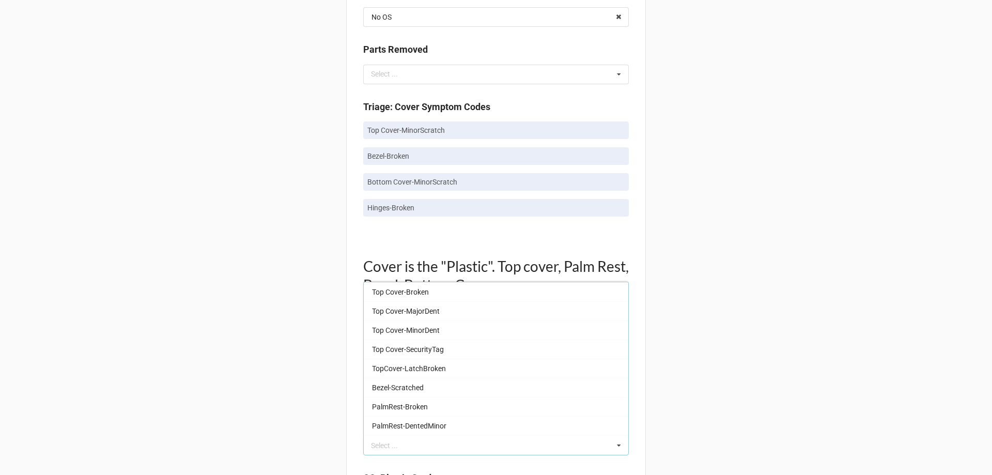
click at [723, 331] on div "Back Receiving Triage Imaging Cleaning Tech & Repair QC Packing Order Picking R…" at bounding box center [496, 399] width 992 height 1937
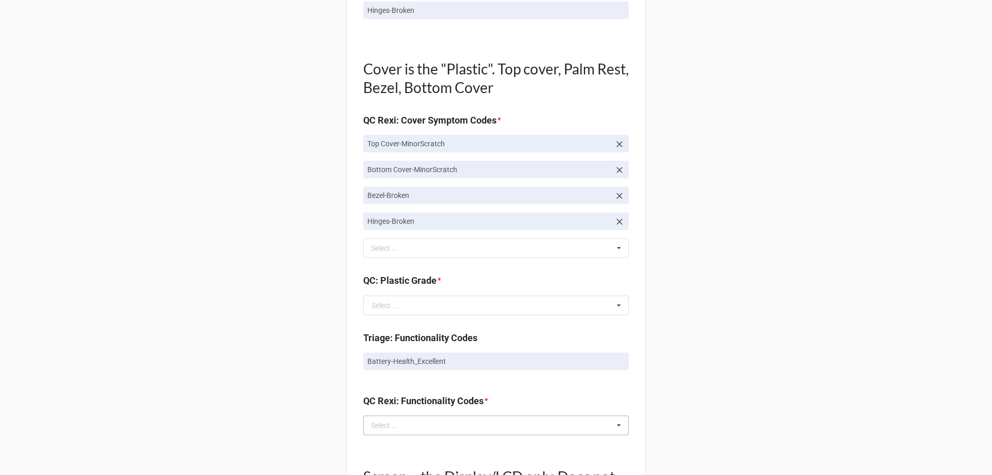
scroll to position [827, 0]
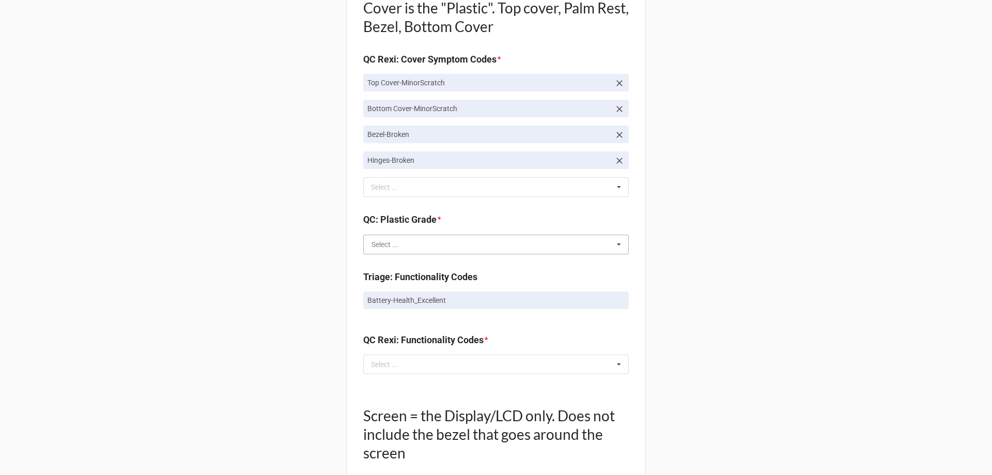
click at [443, 246] on input "text" at bounding box center [496, 244] width 265 height 19
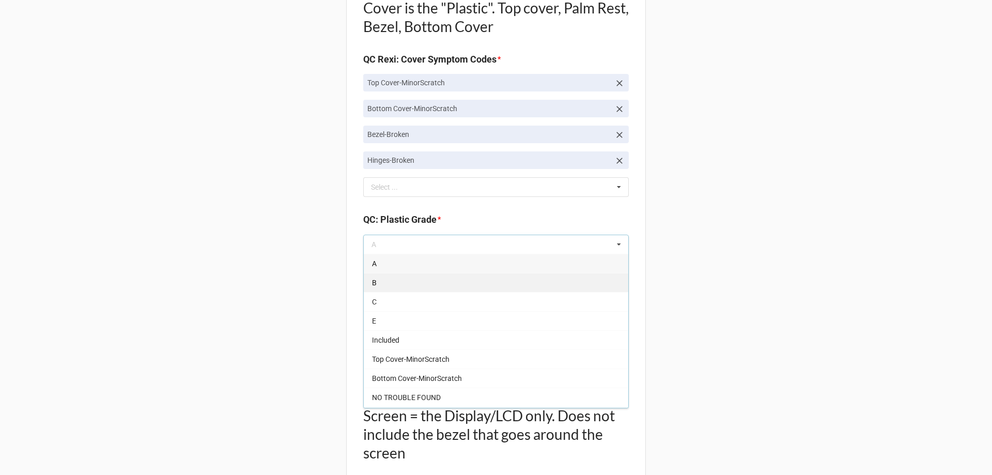
click at [443, 280] on div "B" at bounding box center [496, 282] width 265 height 19
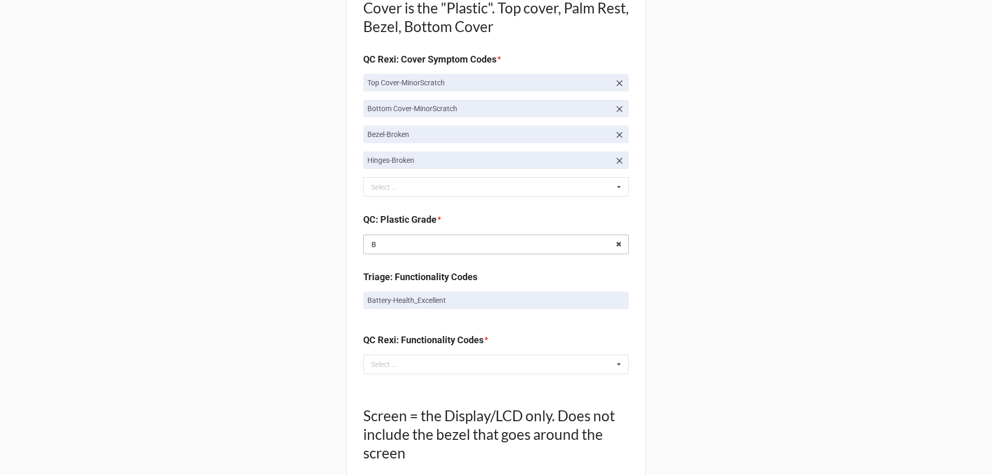
click at [470, 244] on input "text" at bounding box center [496, 244] width 265 height 19
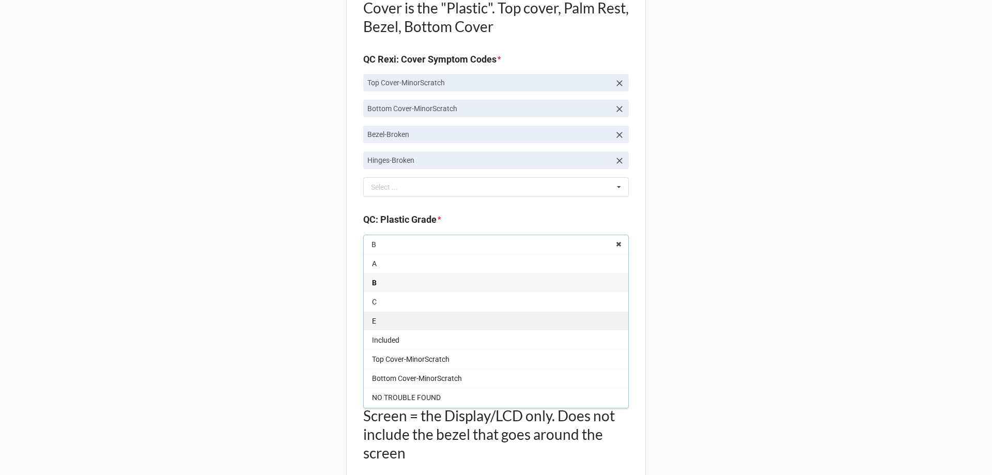
click at [455, 321] on div "E" at bounding box center [496, 320] width 265 height 19
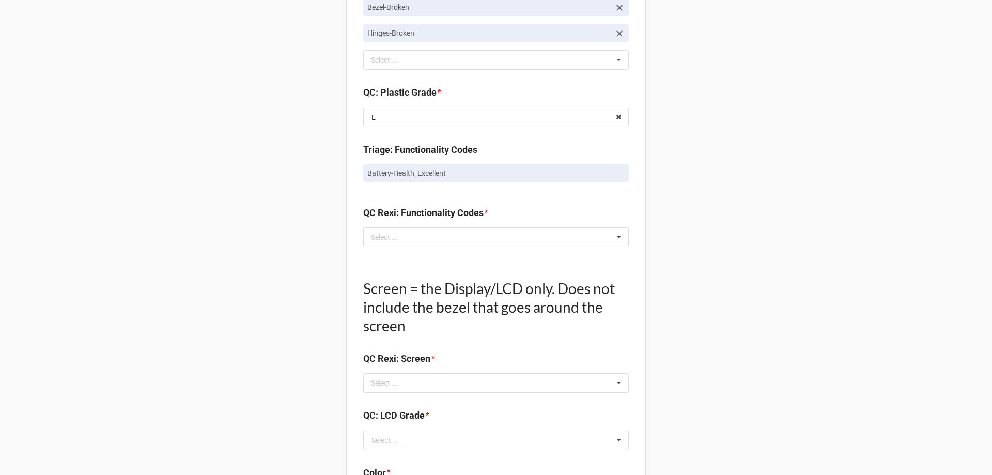
scroll to position [982, 0]
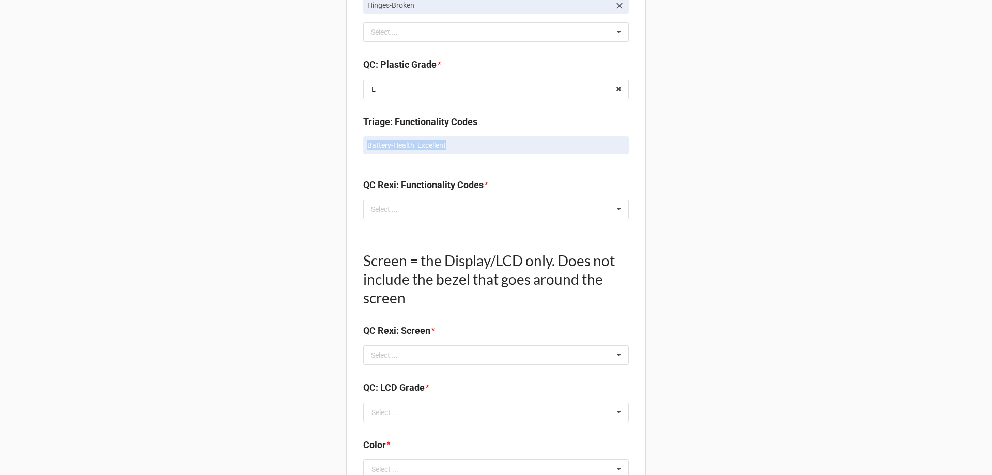
drag, startPoint x: 359, startPoint y: 149, endPoint x: 457, endPoint y: 136, distance: 99.6
click at [457, 136] on div "Quality Control Box Label: Description Dell Inc. Inspiron 15 3520 I7-1255U 32 G…" at bounding box center [496, 7] width 300 height 1861
copy p "Battery-Health_Excellent"
click at [449, 209] on div "Select ... No results found." at bounding box center [496, 210] width 266 height 20
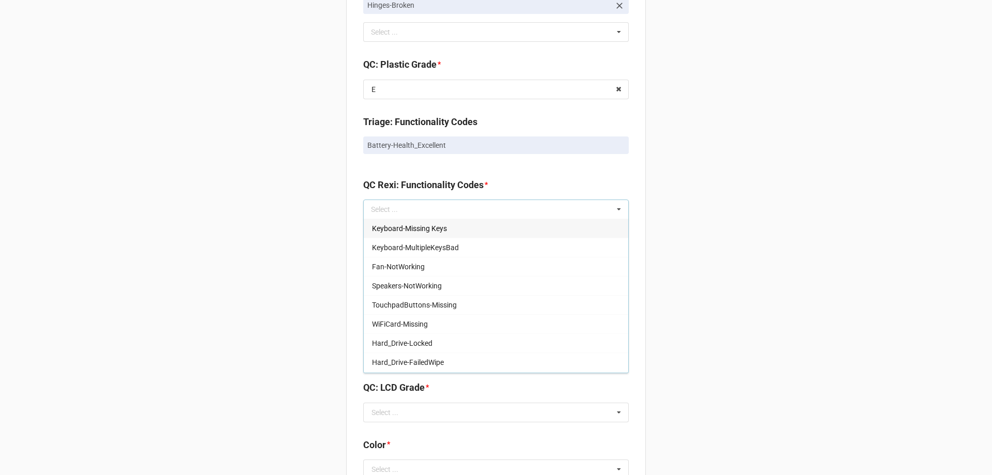
drag, startPoint x: 449, startPoint y: 209, endPoint x: 743, endPoint y: 160, distance: 298.1
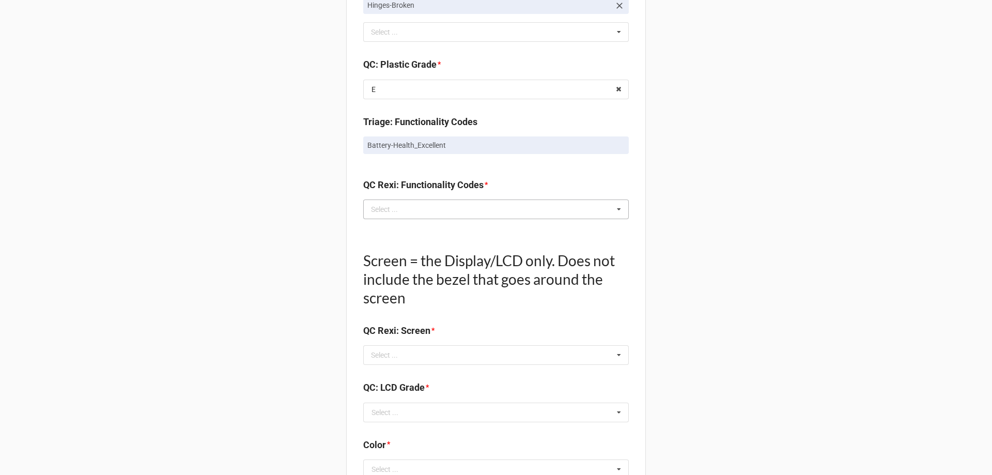
click at [472, 214] on div "Select ... Keyboard-Missing Keys Keyboard-MultipleKeysBad Fan-NotWorking Speake…" at bounding box center [496, 210] width 266 height 20
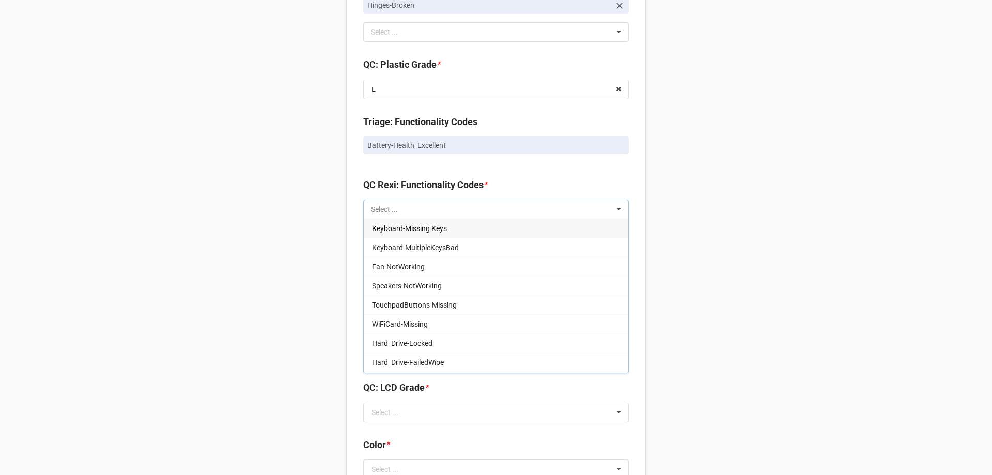
paste input "Battery-Health_Excellent"
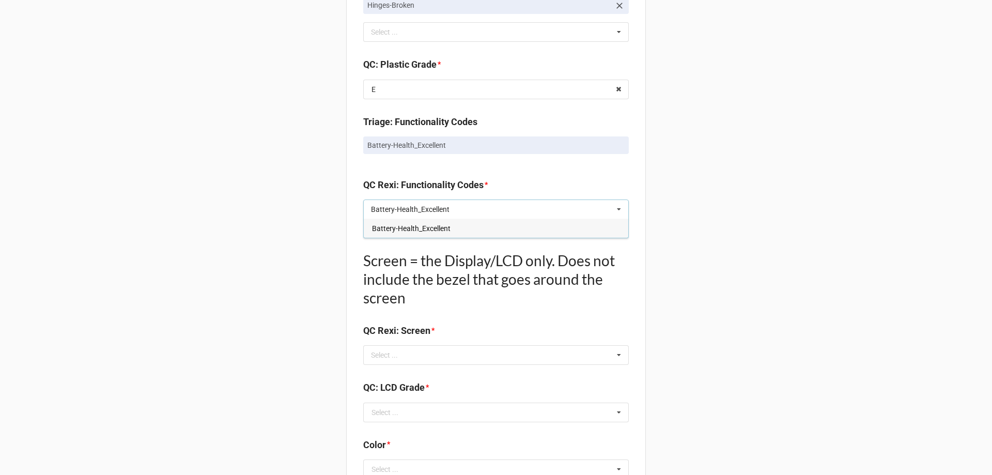
type input "Battery-Health_Excellent"
click at [374, 228] on span "Battery-Health_Excellent" at bounding box center [411, 228] width 79 height 8
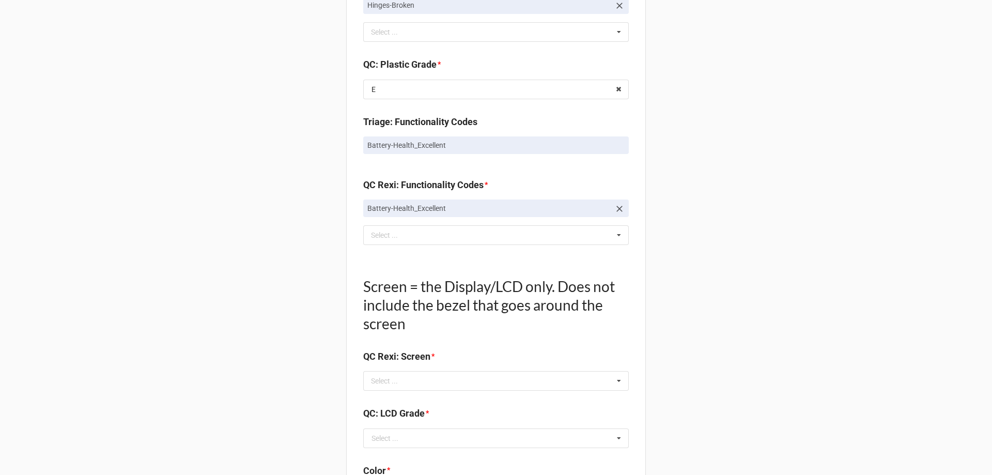
drag, startPoint x: 848, startPoint y: 349, endPoint x: 807, endPoint y: 323, distance: 48.5
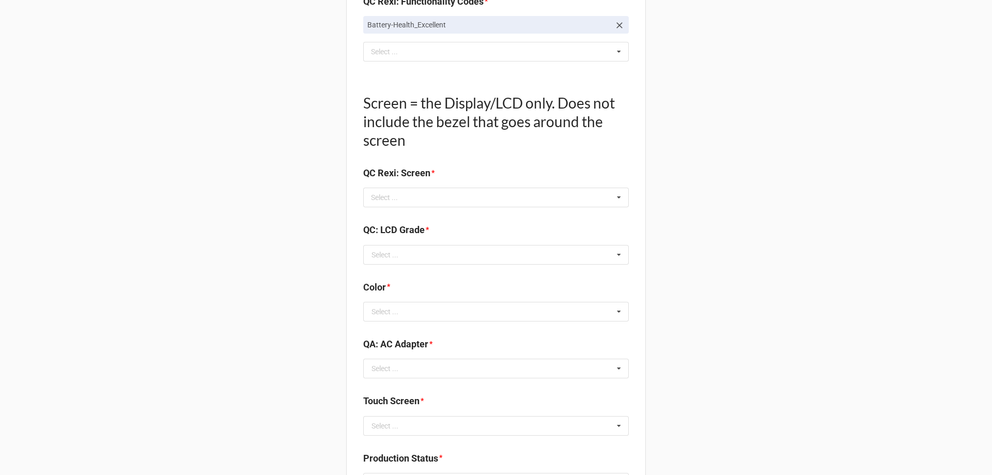
scroll to position [1189, 0]
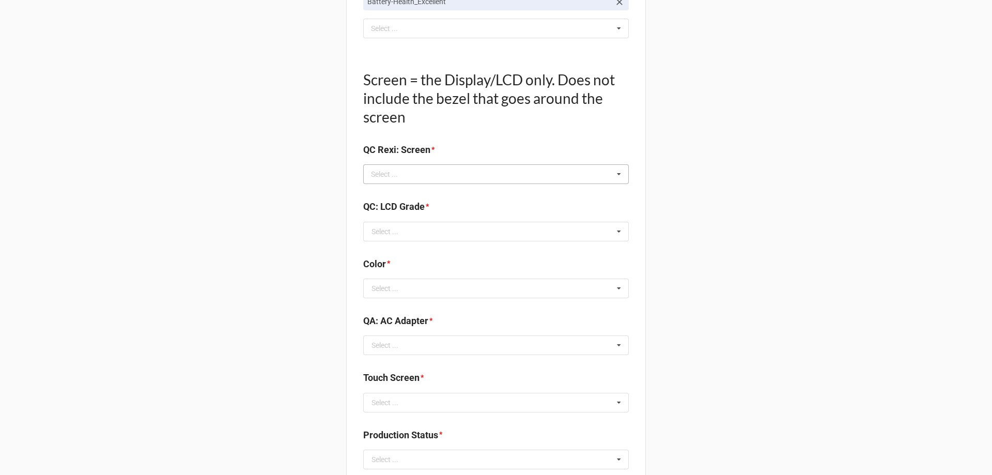
click at [437, 171] on div "Select ... No results found." at bounding box center [496, 174] width 266 height 20
click at [420, 173] on div "Select ... Display-KBWear_Minor Display-MajorScratch Display-KBWear_Major Displ…" at bounding box center [496, 174] width 266 height 20
type input "NO"
click at [450, 193] on div "NO TROUBLE FOUND" at bounding box center [496, 192] width 265 height 19
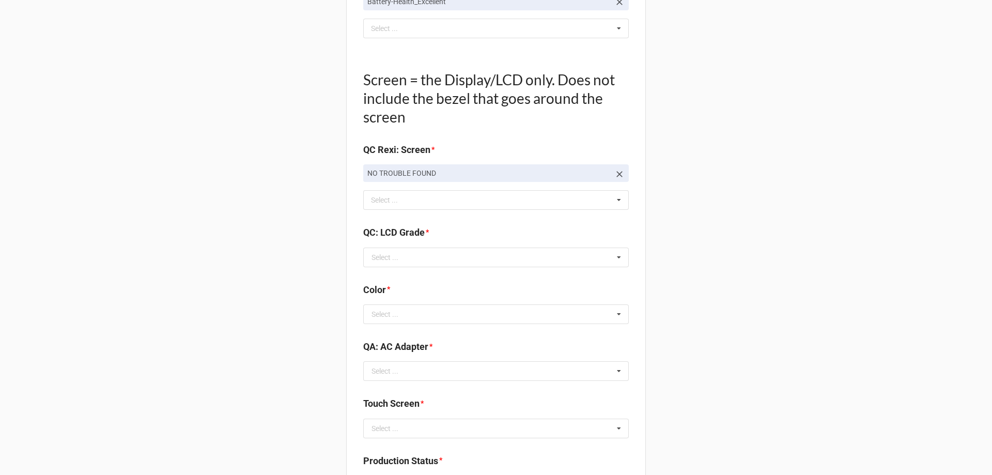
click at [415, 252] on input "text" at bounding box center [496, 257] width 265 height 19
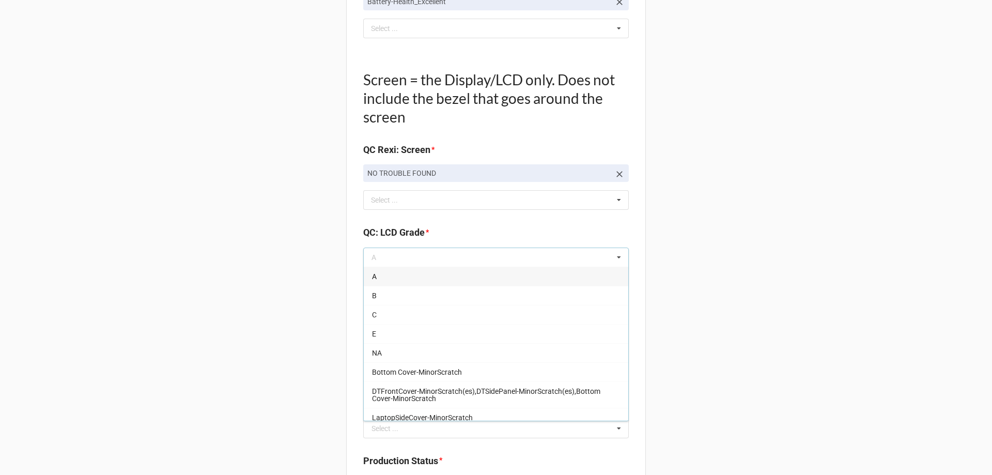
click at [393, 313] on div "C" at bounding box center [496, 314] width 265 height 19
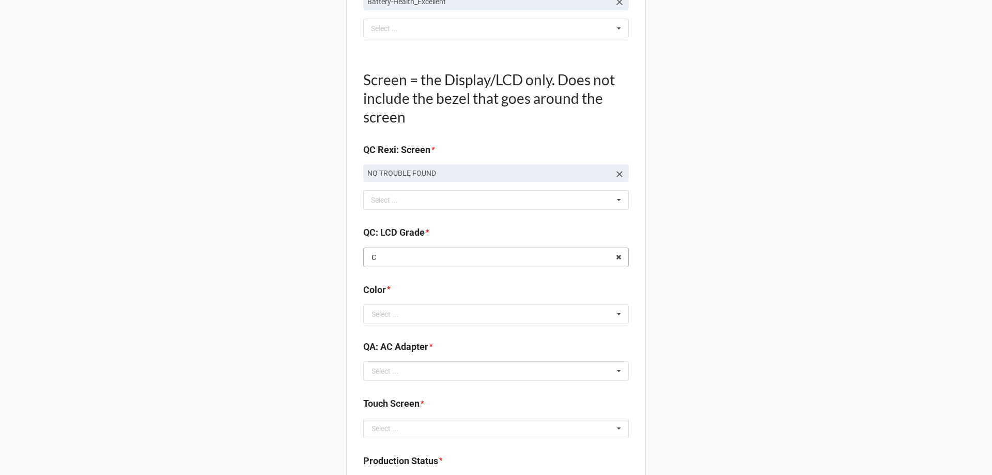
click at [405, 260] on input "text" at bounding box center [496, 257] width 265 height 19
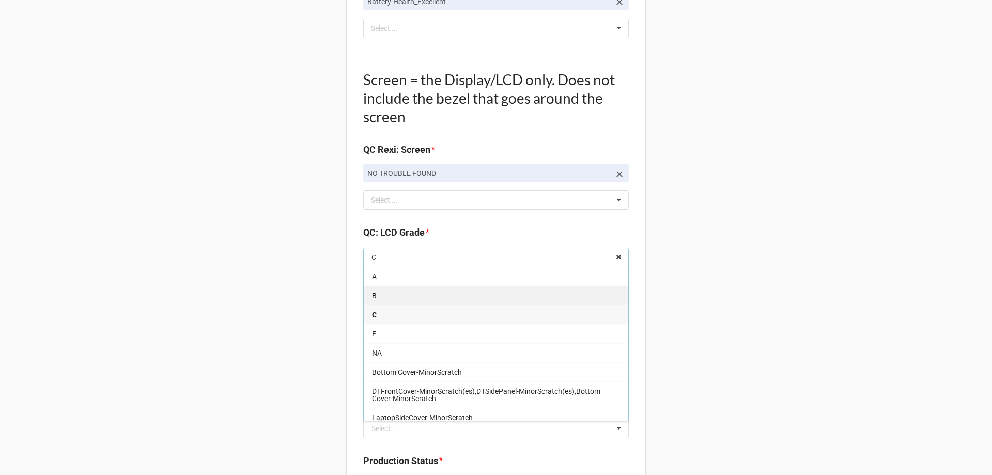
click at [401, 303] on div "B" at bounding box center [496, 295] width 265 height 19
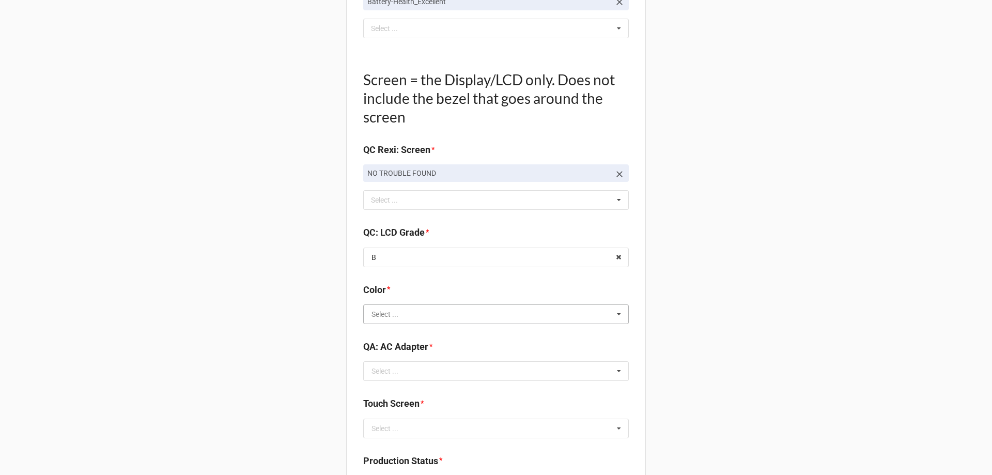
click at [410, 318] on input "text" at bounding box center [496, 314] width 265 height 19
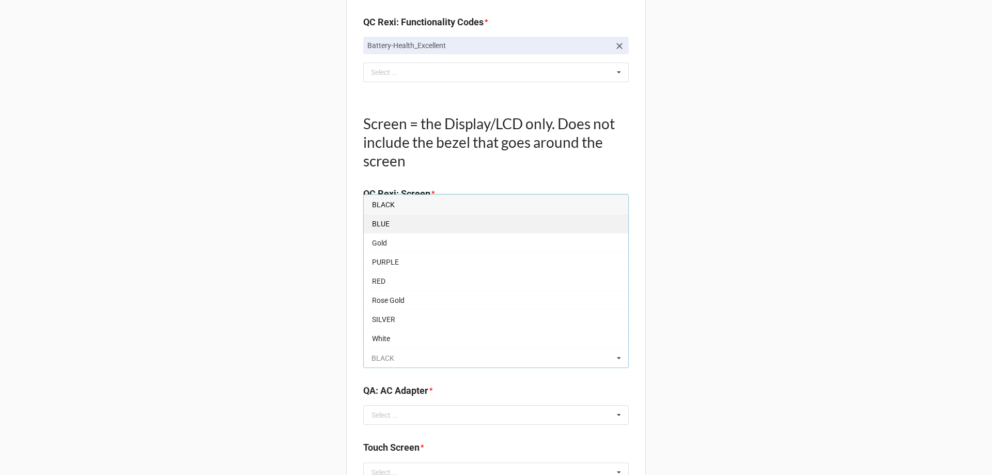
scroll to position [1137, 0]
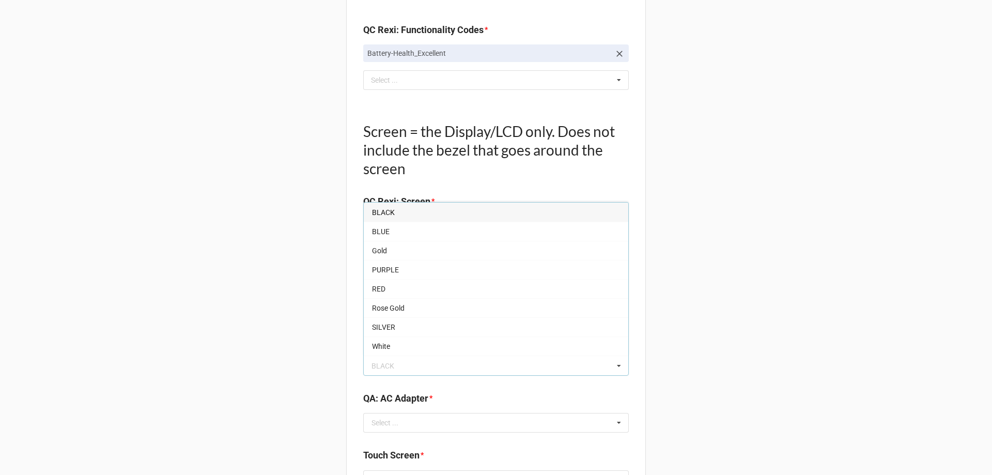
click at [414, 209] on div "BLACK" at bounding box center [496, 212] width 265 height 19
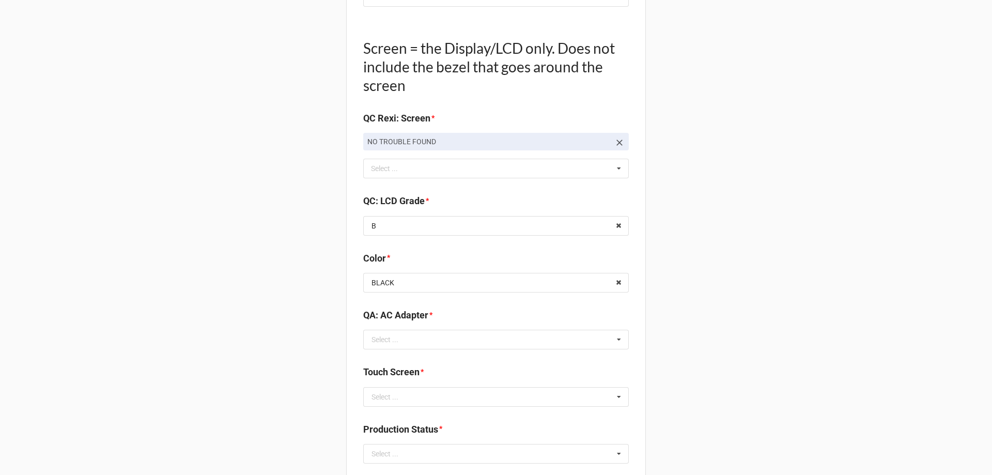
scroll to position [1240, 0]
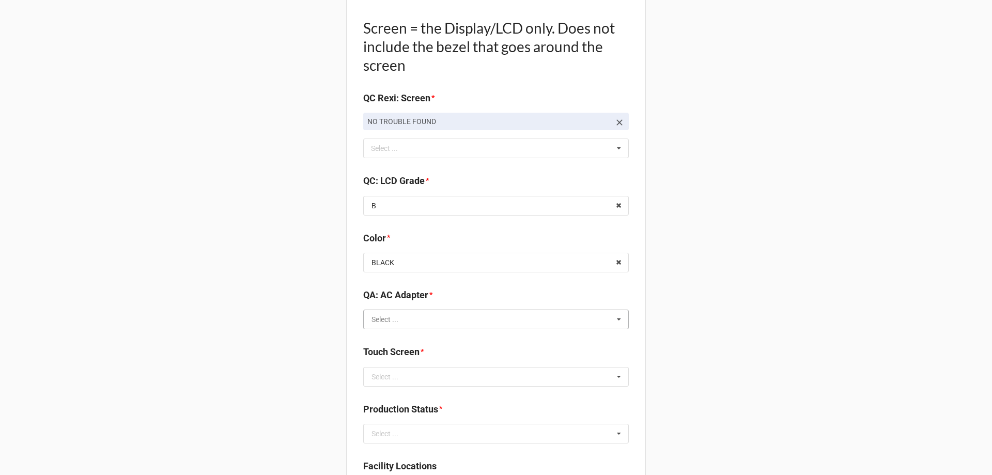
click at [433, 321] on input "text" at bounding box center [496, 319] width 265 height 19
click at [441, 319] on input "text" at bounding box center [496, 319] width 265 height 19
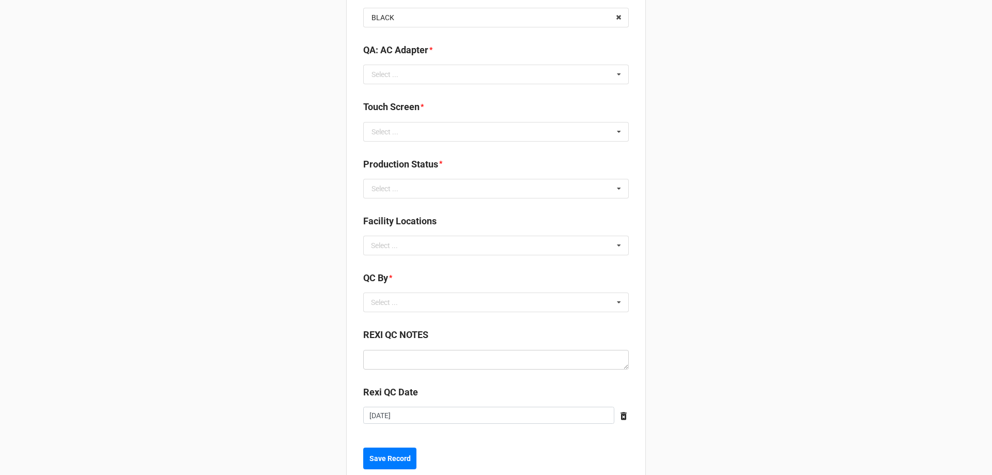
scroll to position [1462, 0]
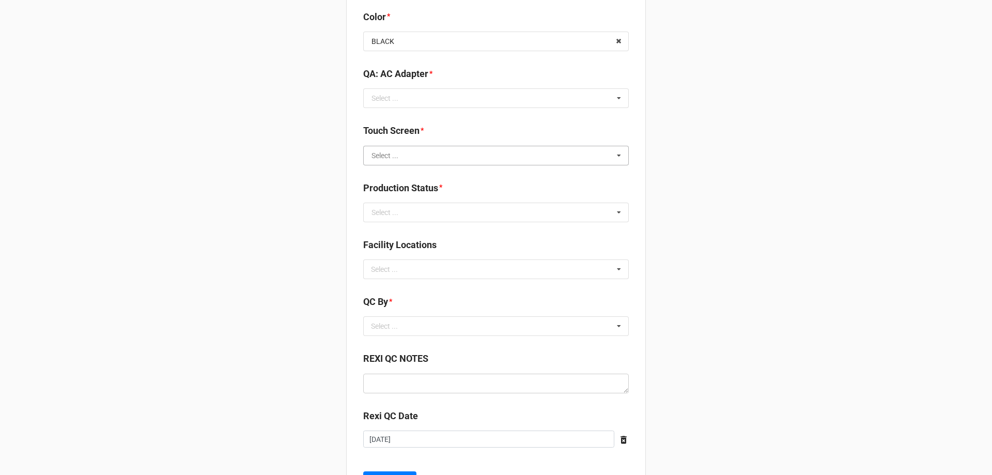
click at [428, 151] on input "text" at bounding box center [496, 155] width 265 height 19
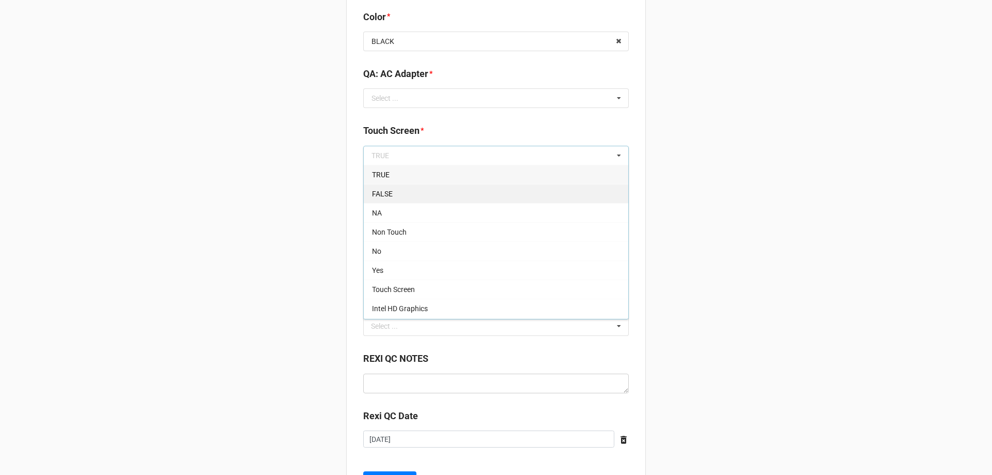
click at [443, 196] on div "FALSE" at bounding box center [496, 193] width 265 height 19
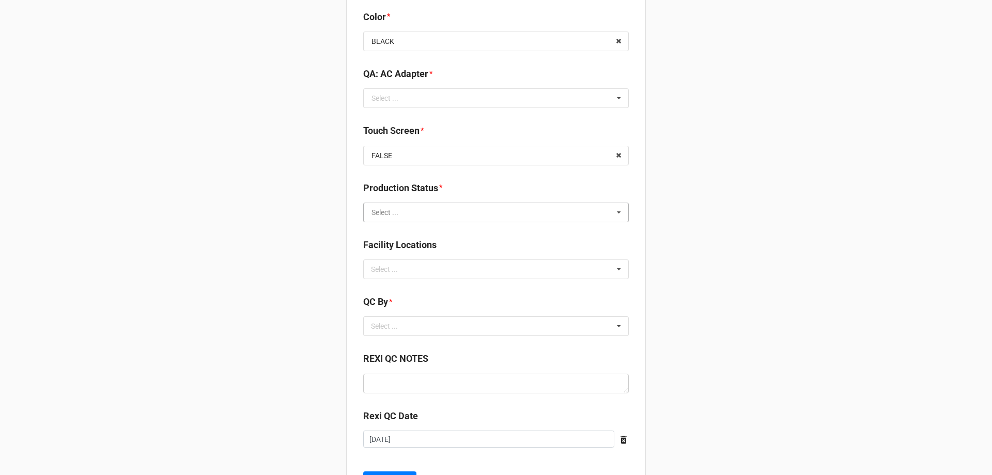
click at [549, 209] on input "text" at bounding box center [496, 212] width 265 height 19
click at [468, 229] on div "Cleaning" at bounding box center [496, 231] width 265 height 19
drag, startPoint x: 462, startPoint y: 95, endPoint x: 462, endPoint y: 122, distance: 26.9
click at [461, 100] on input "text" at bounding box center [496, 98] width 265 height 19
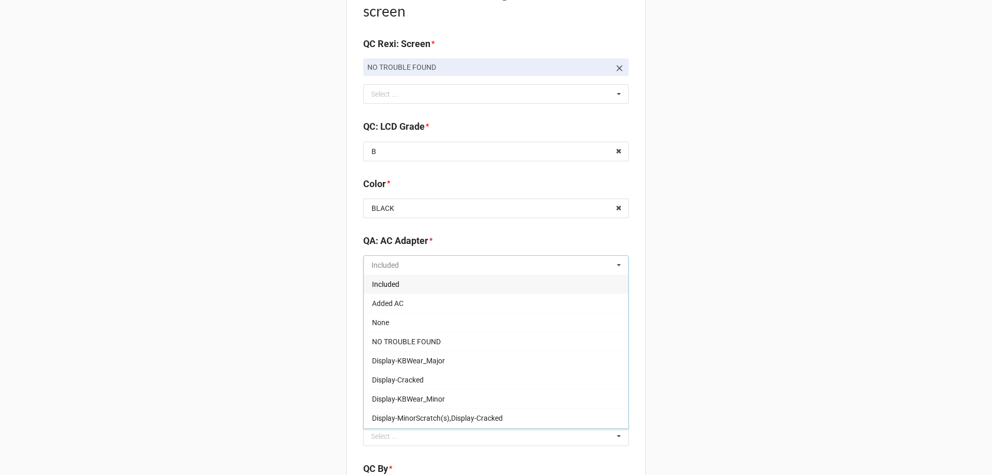
scroll to position [1300, 0]
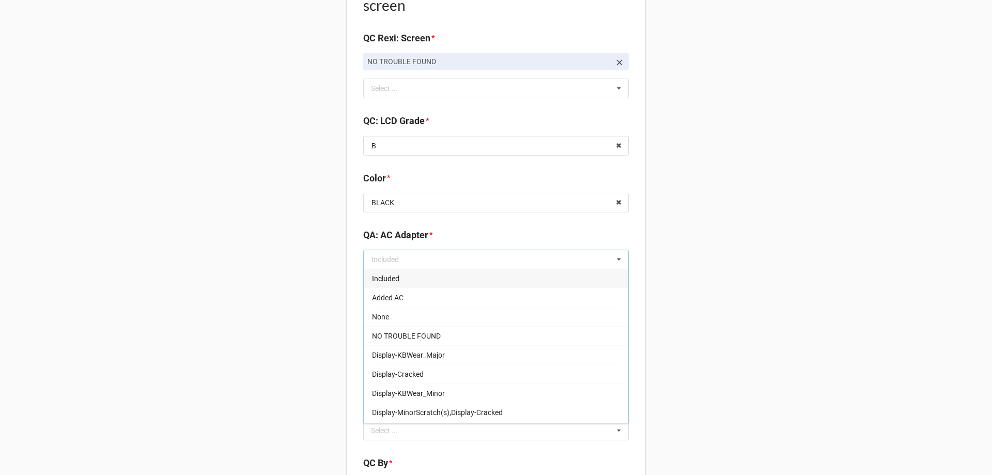
click at [594, 283] on div "Included" at bounding box center [496, 278] width 265 height 19
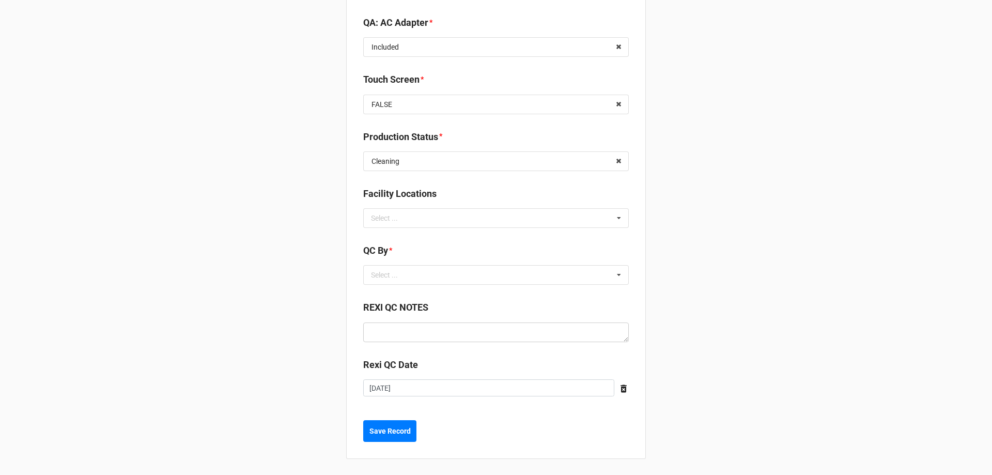
scroll to position [1513, 0]
click at [586, 276] on div "Select ... No results found." at bounding box center [496, 275] width 266 height 20
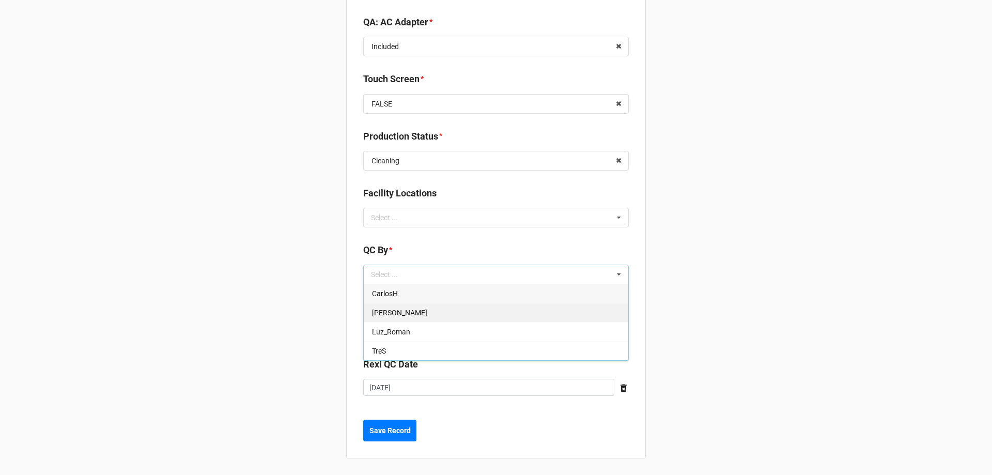
click at [554, 319] on div "[PERSON_NAME]" at bounding box center [496, 312] width 265 height 19
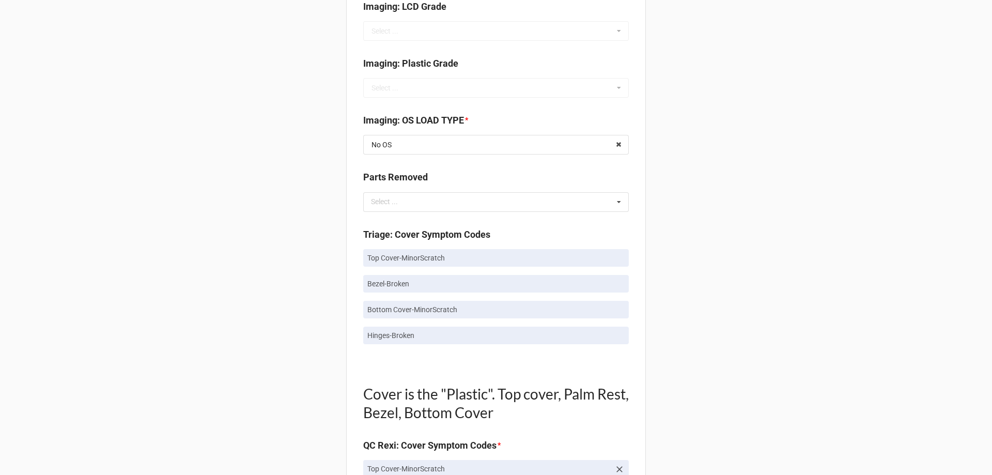
scroll to position [350, 0]
